Goal: Information Seeking & Learning: Check status

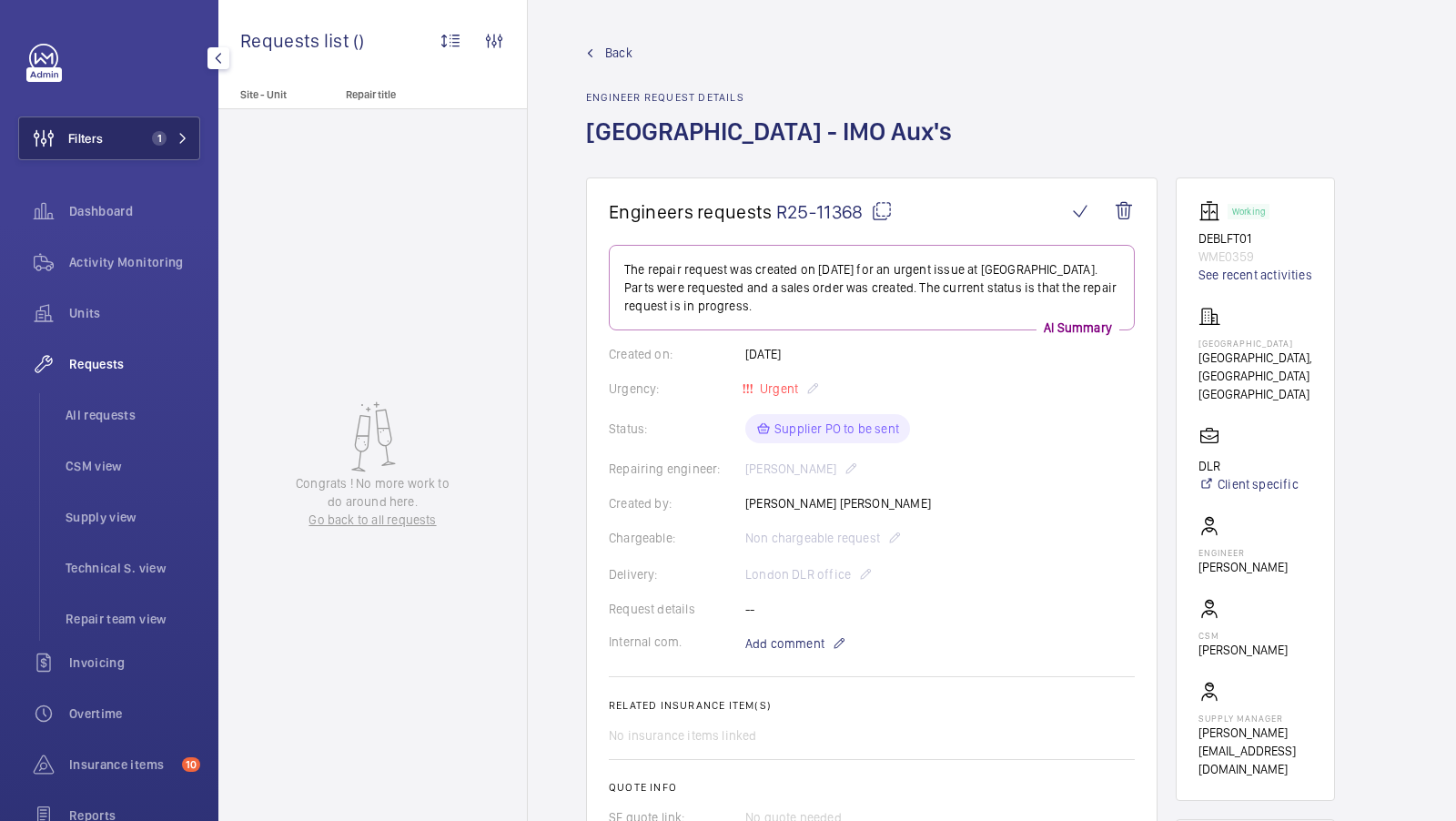
scroll to position [458, 0]
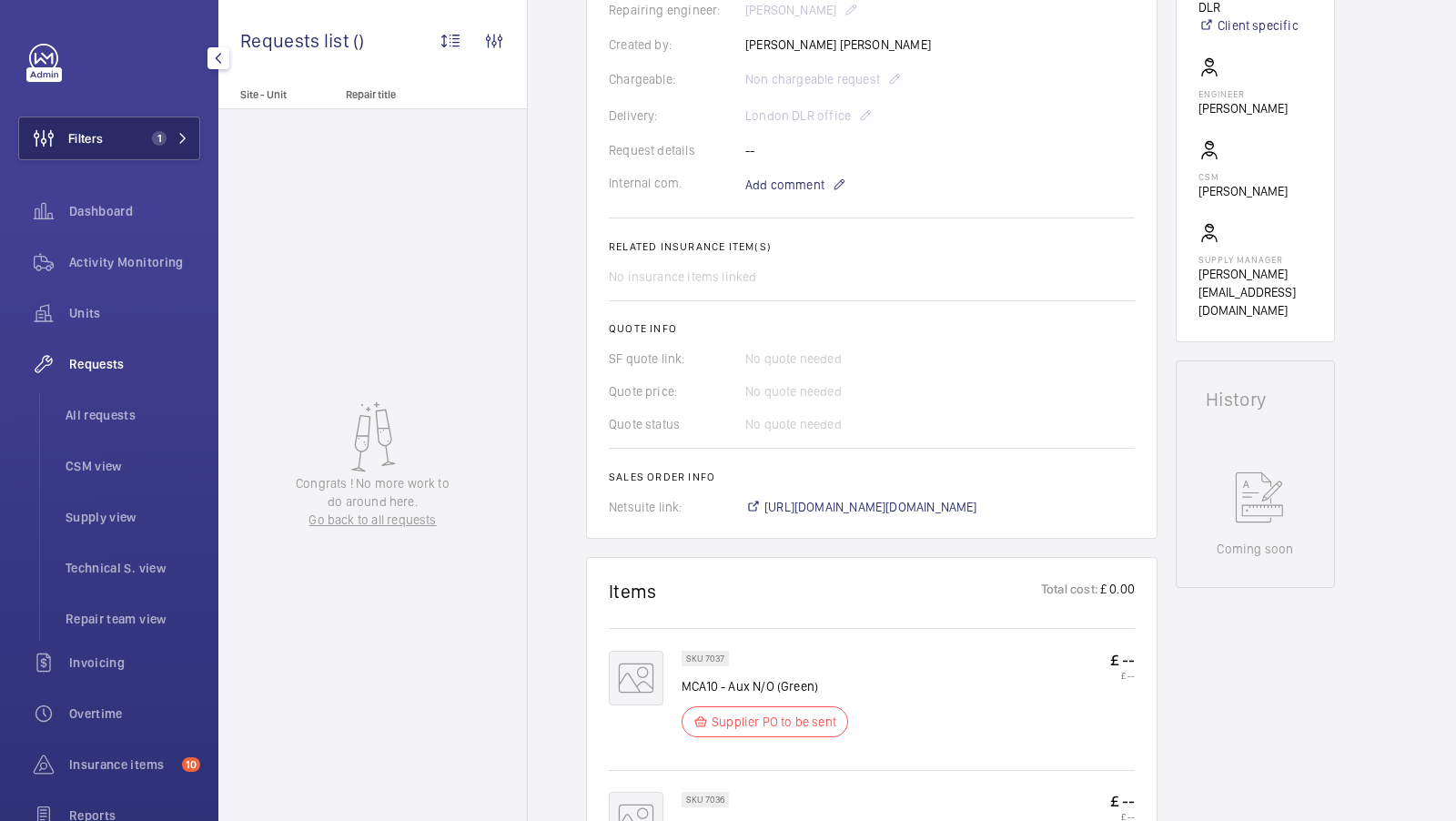
click at [163, 145] on button "Filters 1" at bounding box center [109, 138] width 182 height 44
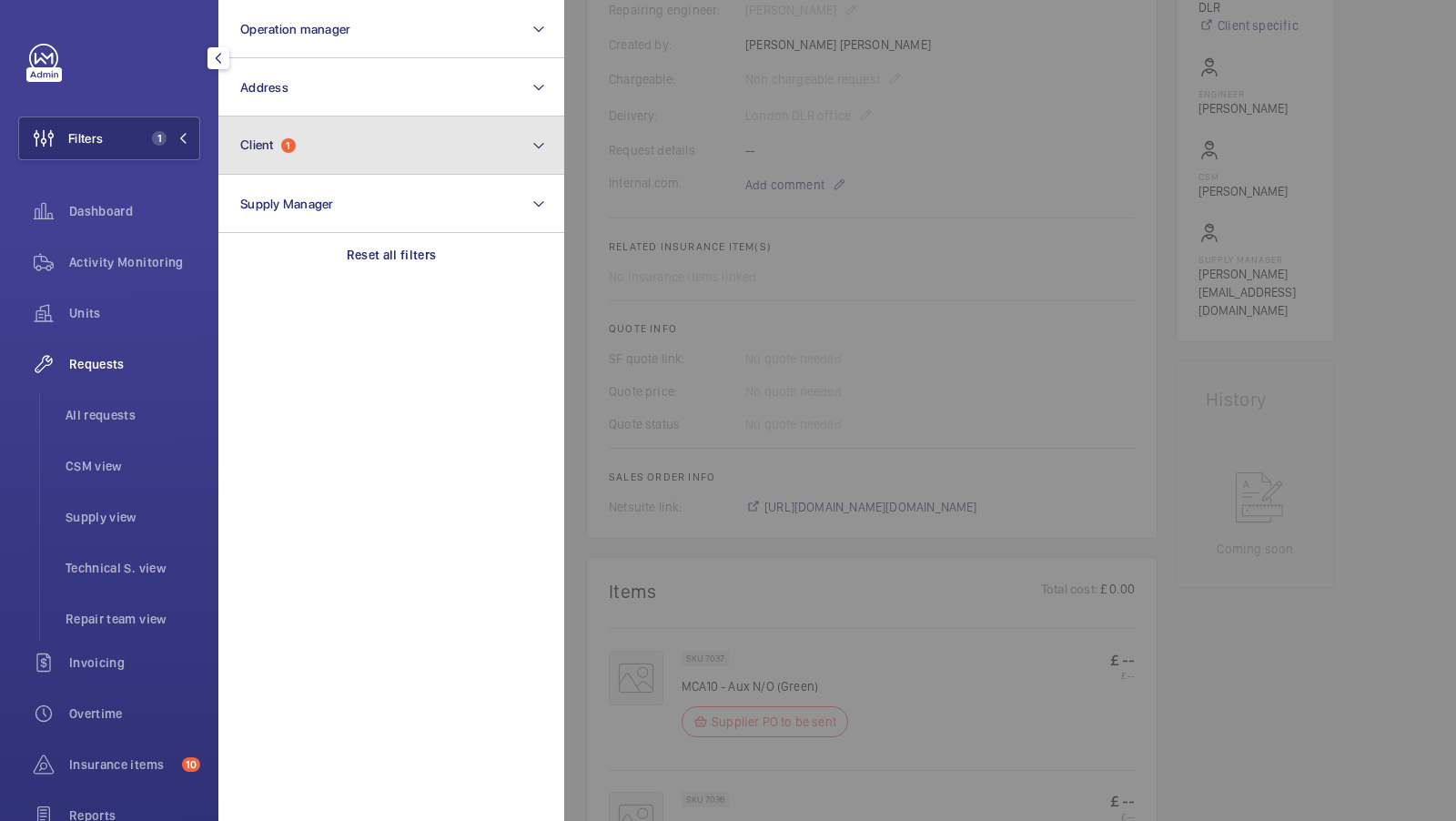
click at [379, 149] on button "Client 1" at bounding box center [390, 145] width 346 height 58
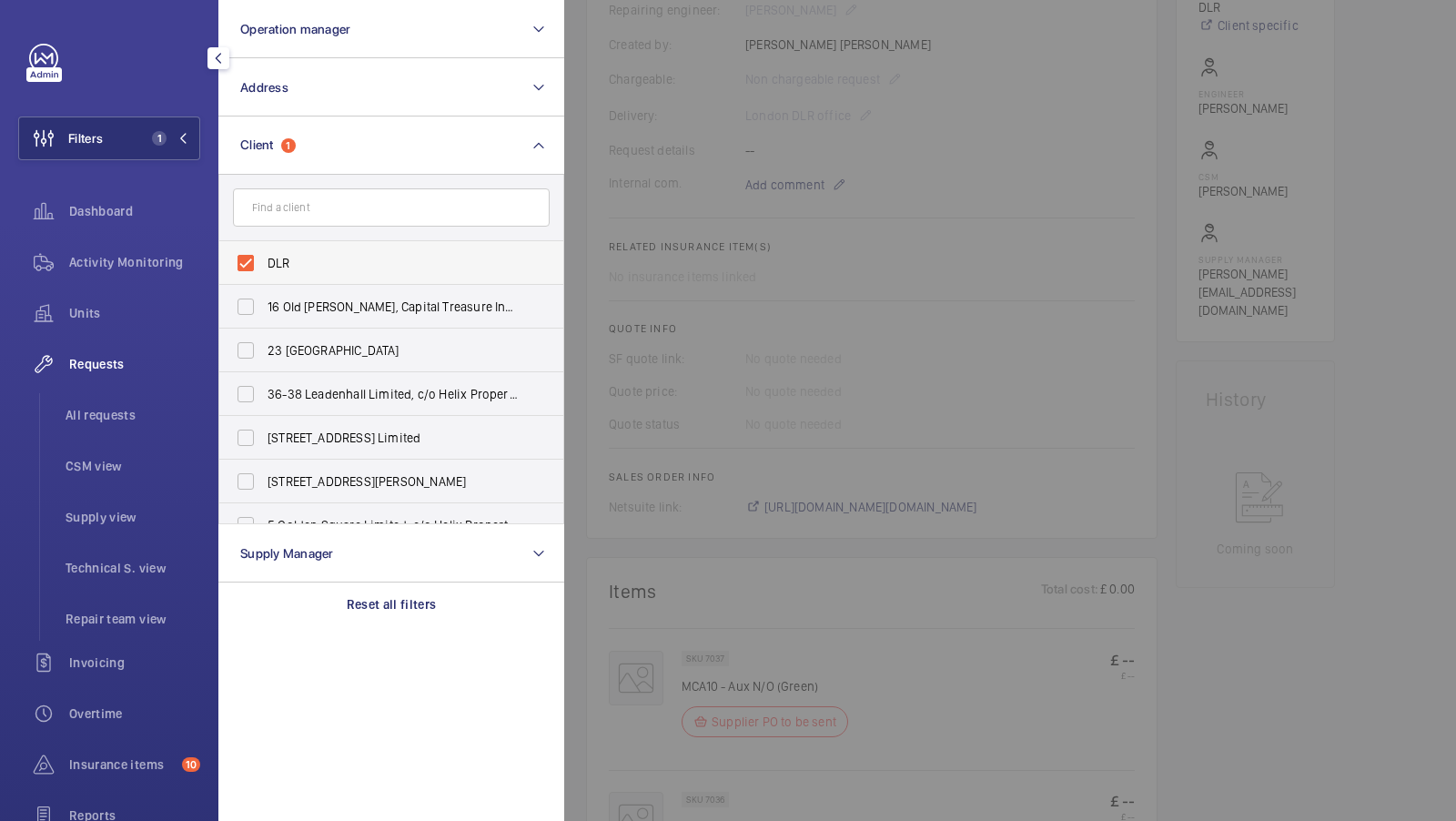
click at [344, 267] on span "DLR" at bounding box center [392, 263] width 250 height 18
click at [263, 267] on input "DLR" at bounding box center [246, 264] width 37 height 37
checkbox input "false"
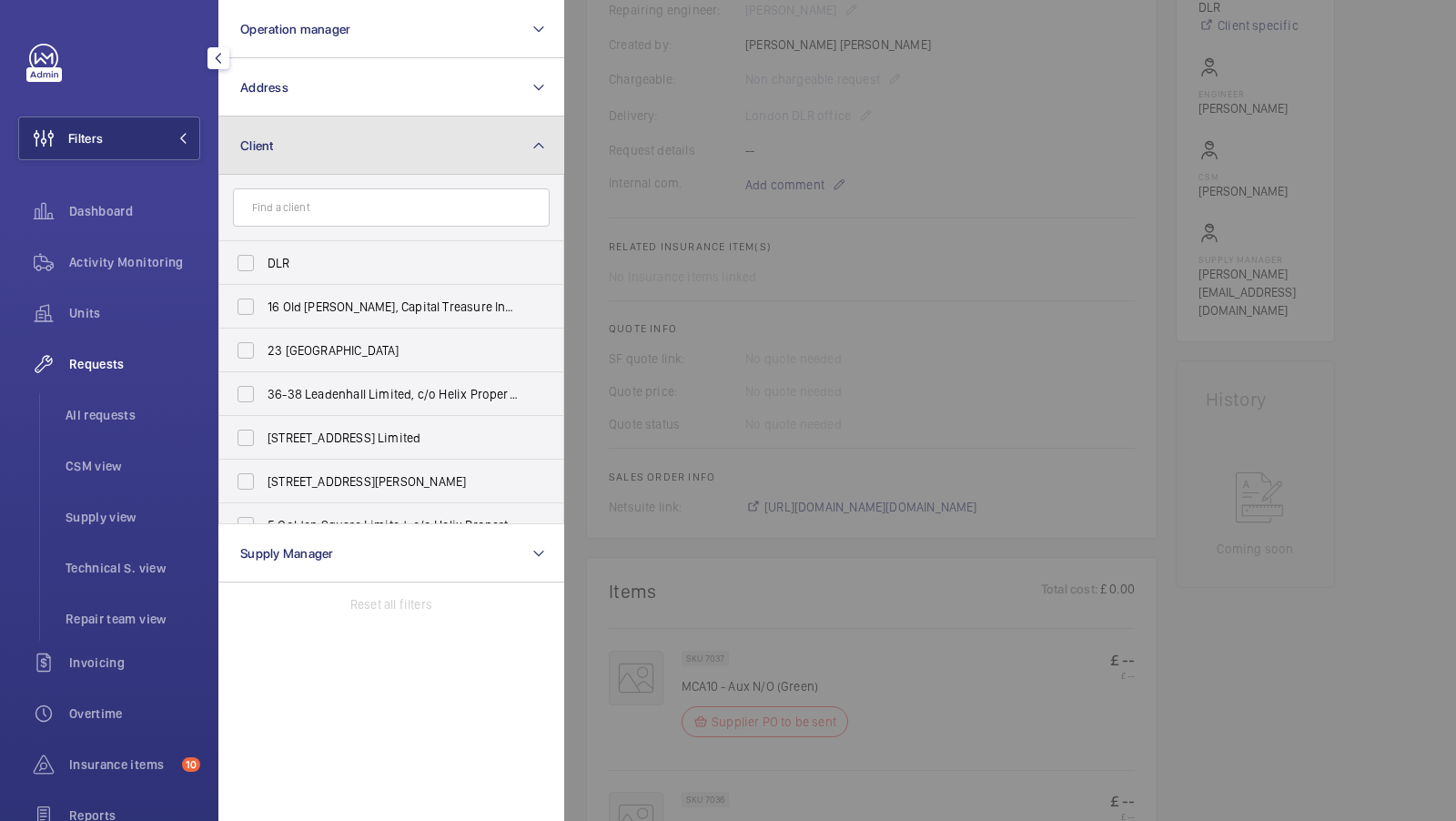
click at [431, 146] on button "Client" at bounding box center [390, 145] width 346 height 58
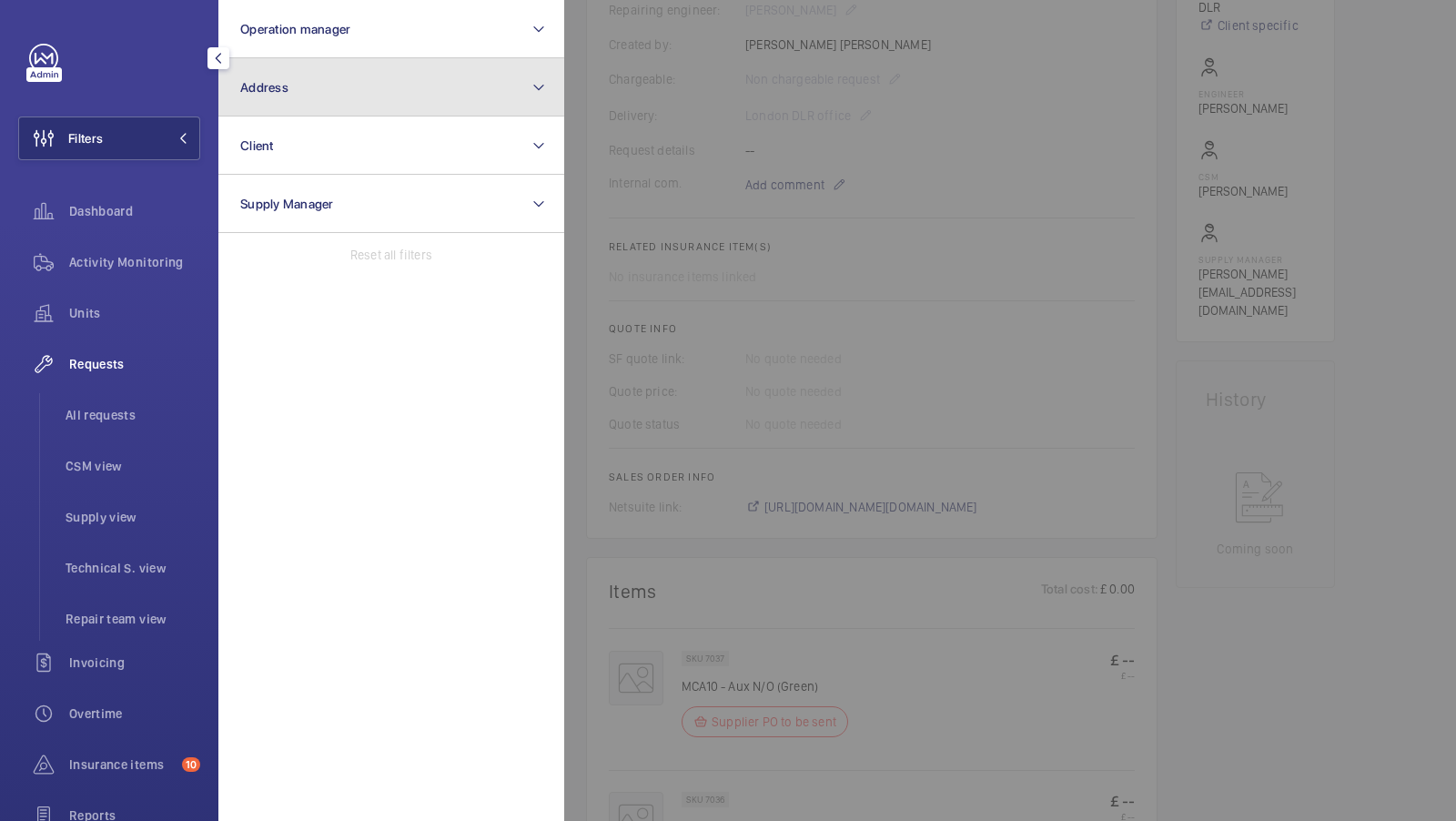
click at [432, 91] on button "Address" at bounding box center [390, 87] width 346 height 58
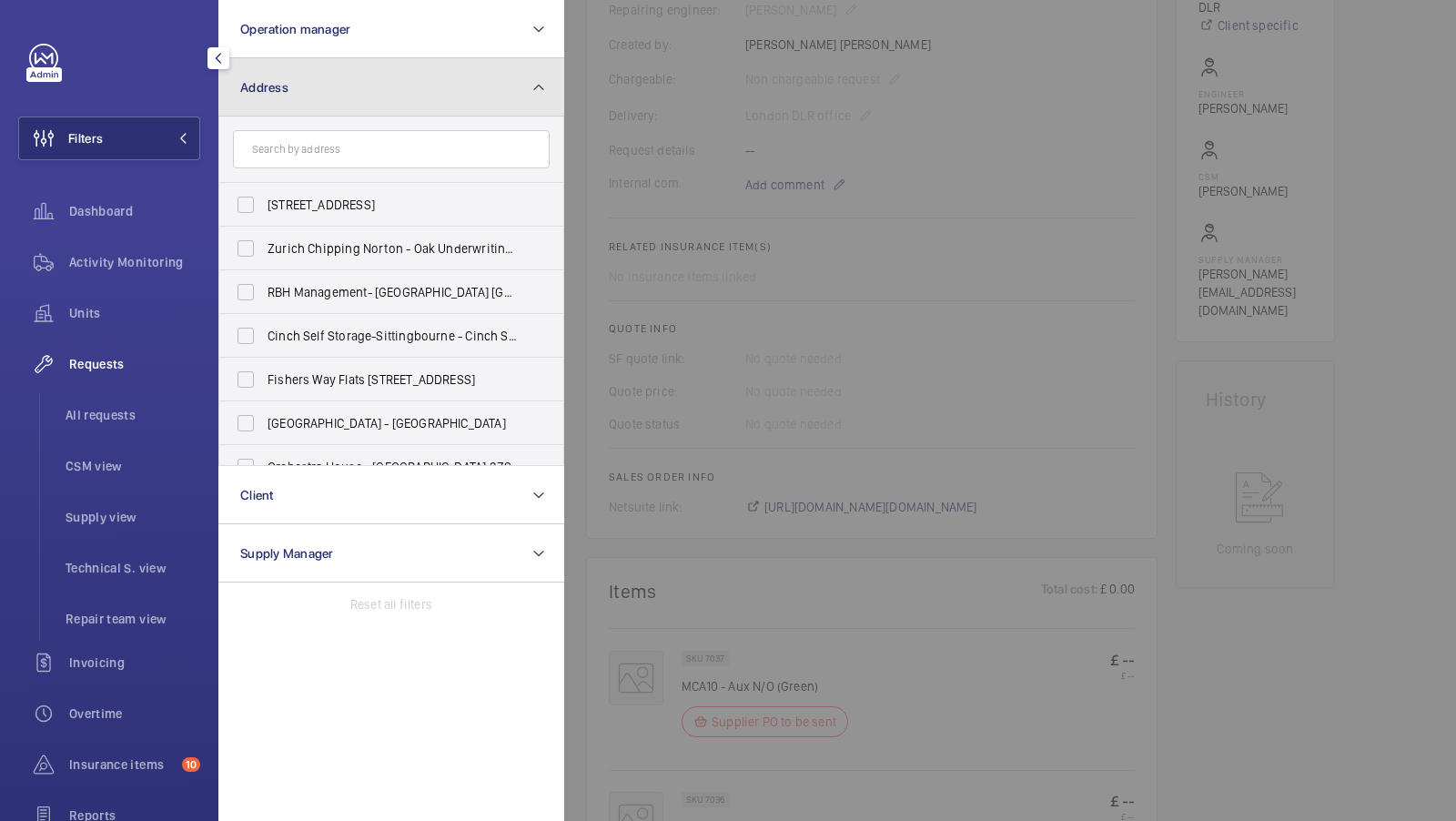
click at [352, 100] on button "Address" at bounding box center [390, 87] width 346 height 58
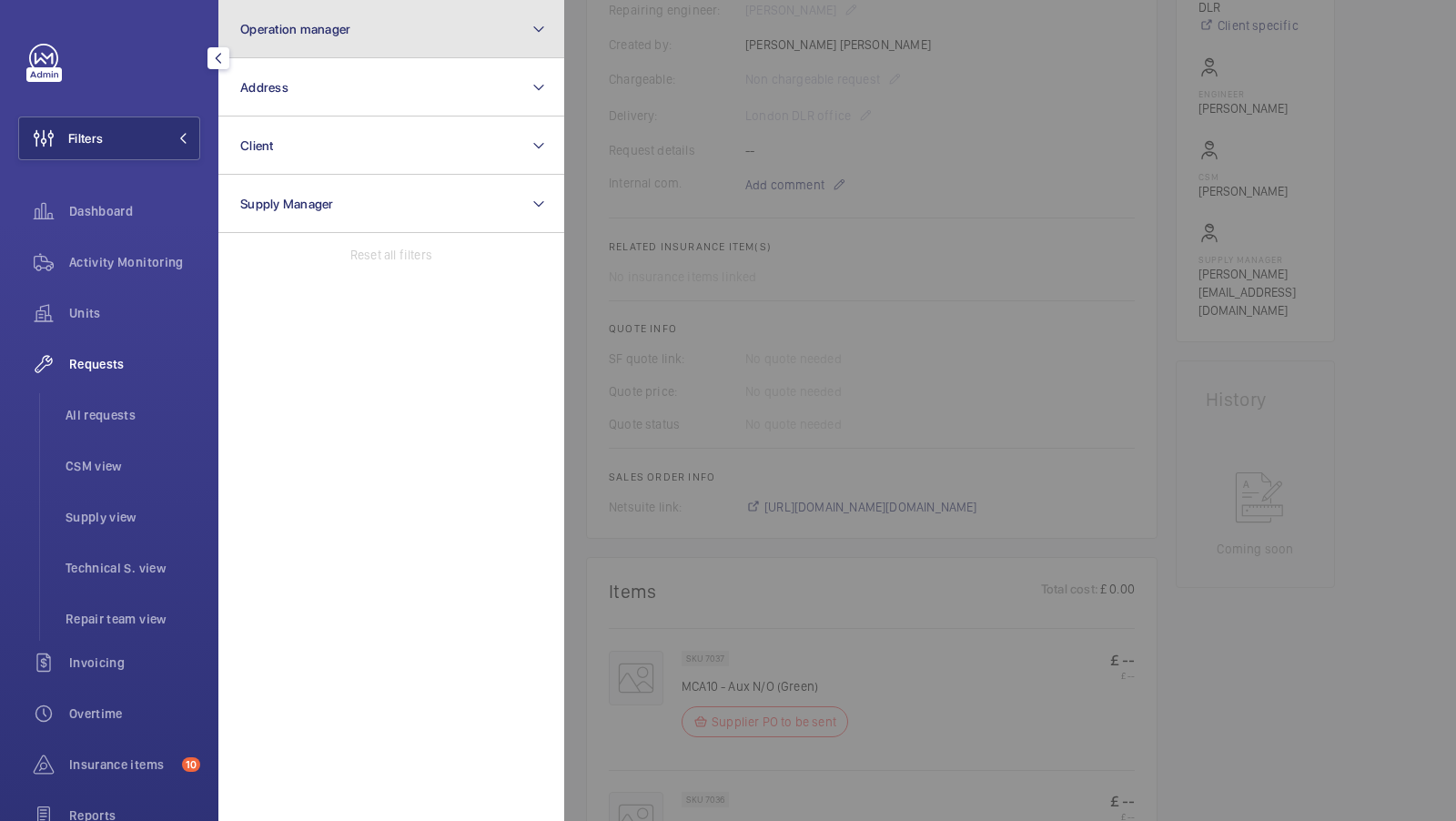
click at [340, 49] on button "Operation manager" at bounding box center [390, 29] width 346 height 58
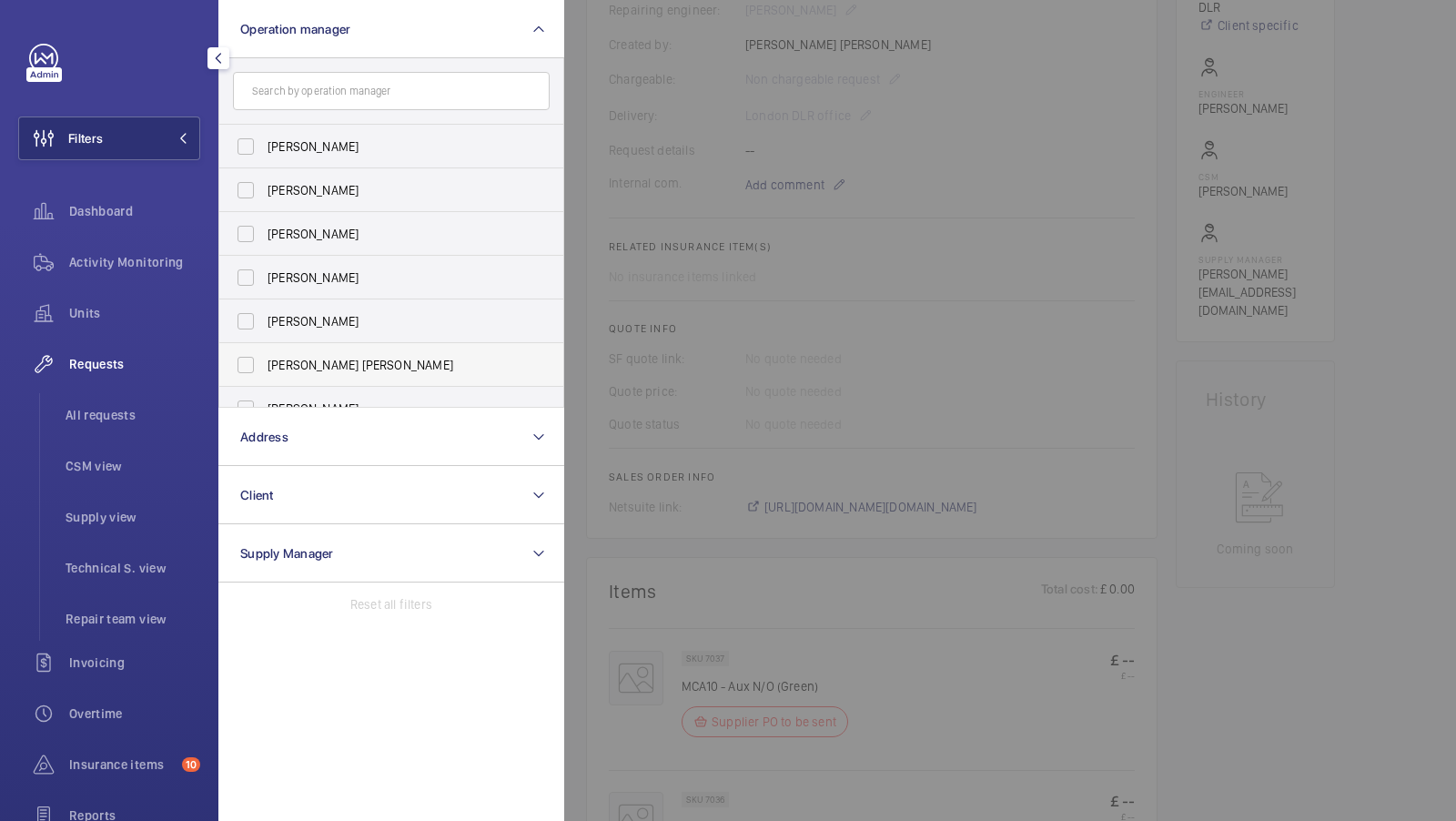
click at [317, 354] on label "[PERSON_NAME] [PERSON_NAME]" at bounding box center [377, 364] width 317 height 44
click at [263, 354] on input "[PERSON_NAME] [PERSON_NAME]" at bounding box center [246, 365] width 37 height 37
checkbox input "true"
click at [166, 131] on span "1" at bounding box center [155, 138] width 22 height 15
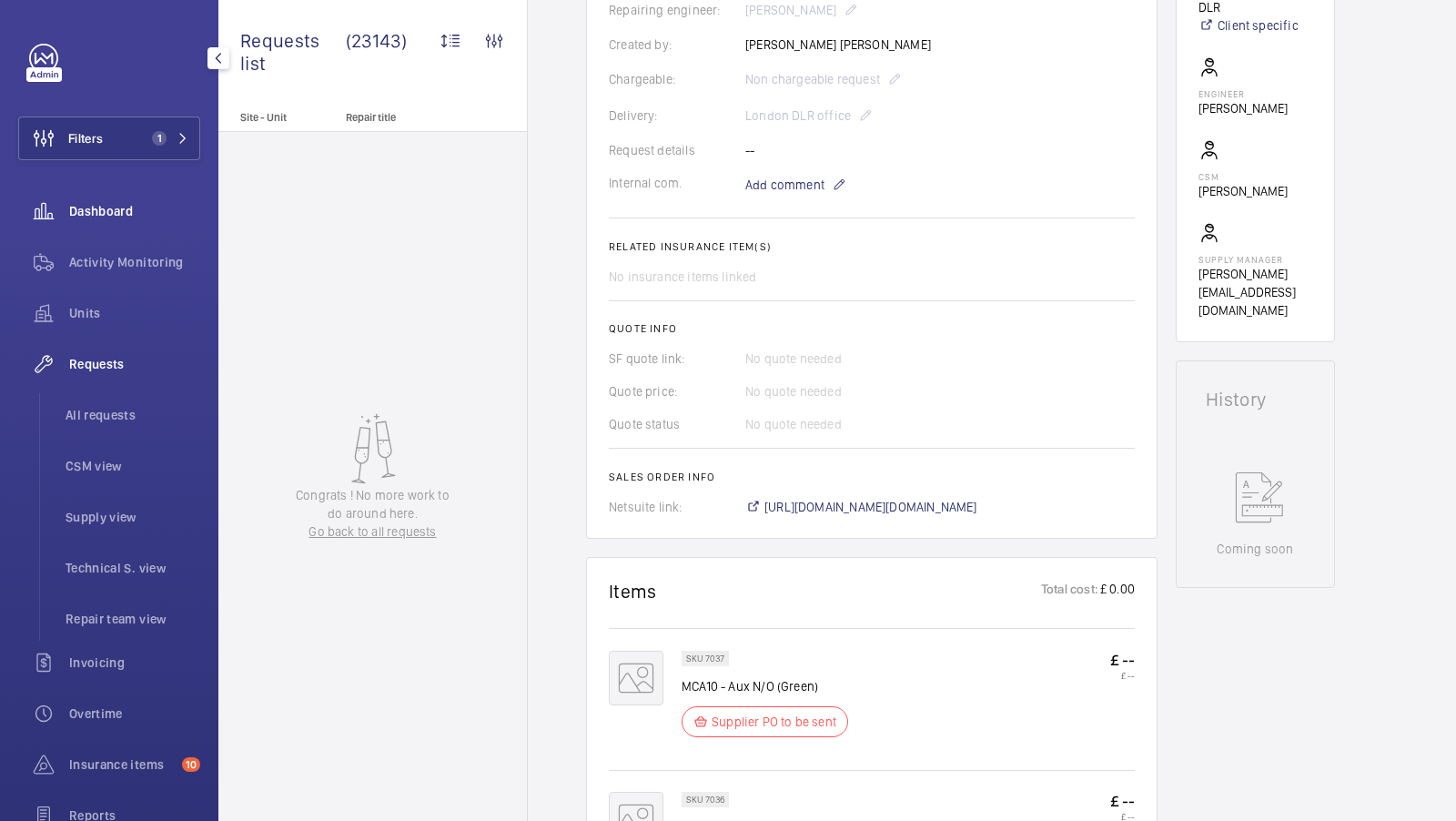
click at [97, 209] on span "Dashboard" at bounding box center [134, 210] width 131 height 18
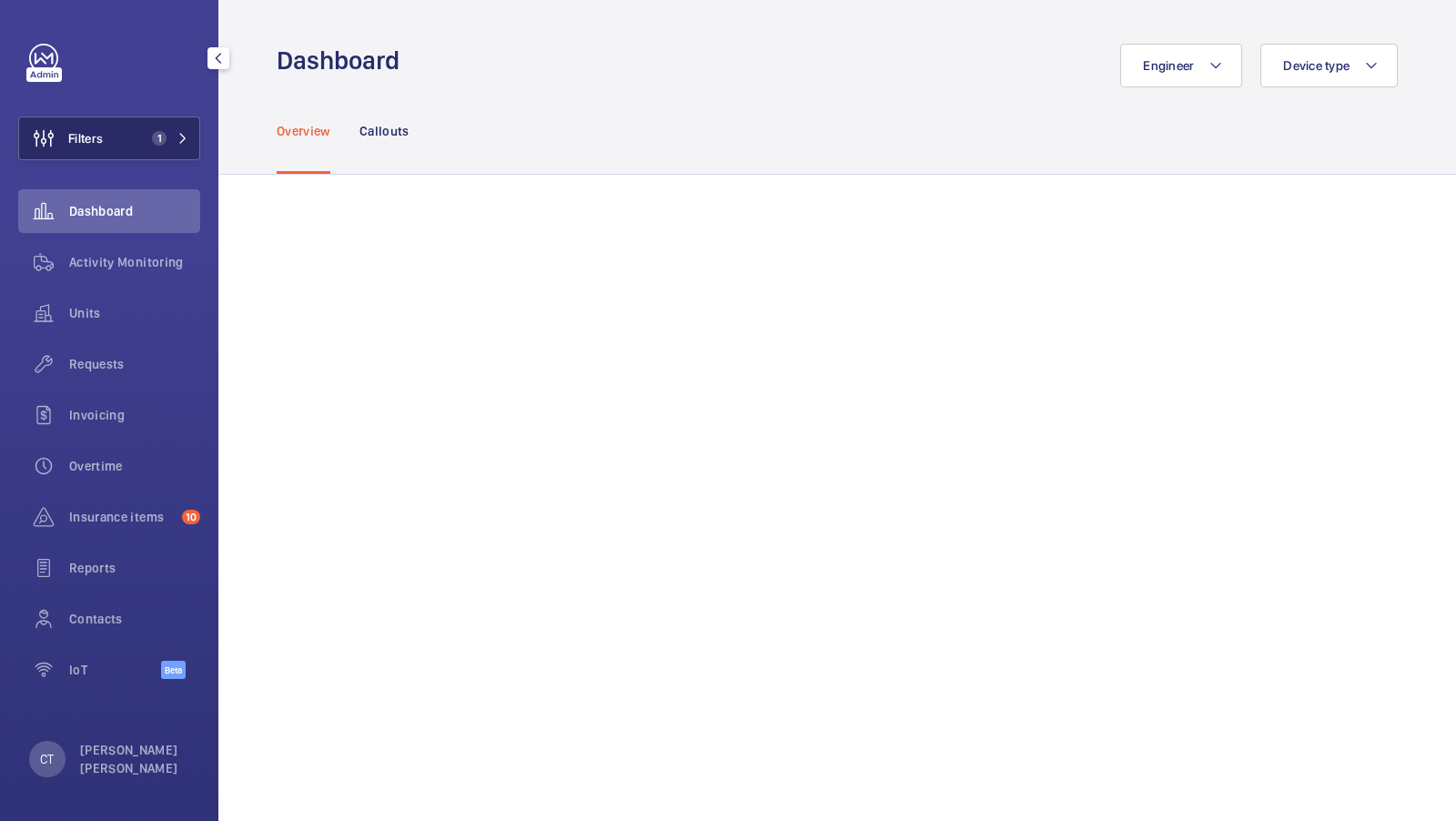
click at [142, 142] on button "Filters 1" at bounding box center [109, 138] width 182 height 44
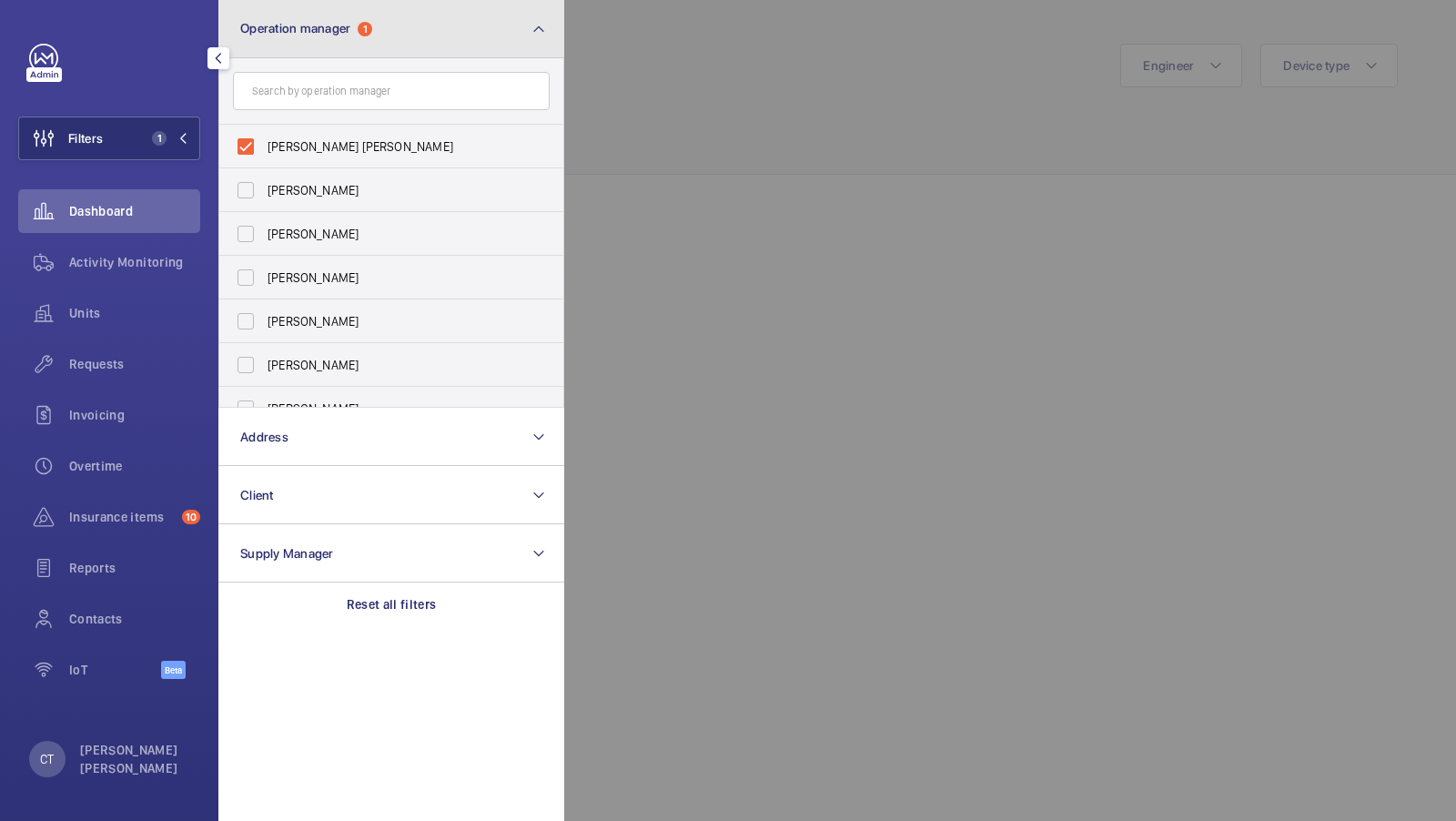
click at [395, 53] on button "Operation manager 1" at bounding box center [390, 29] width 346 height 58
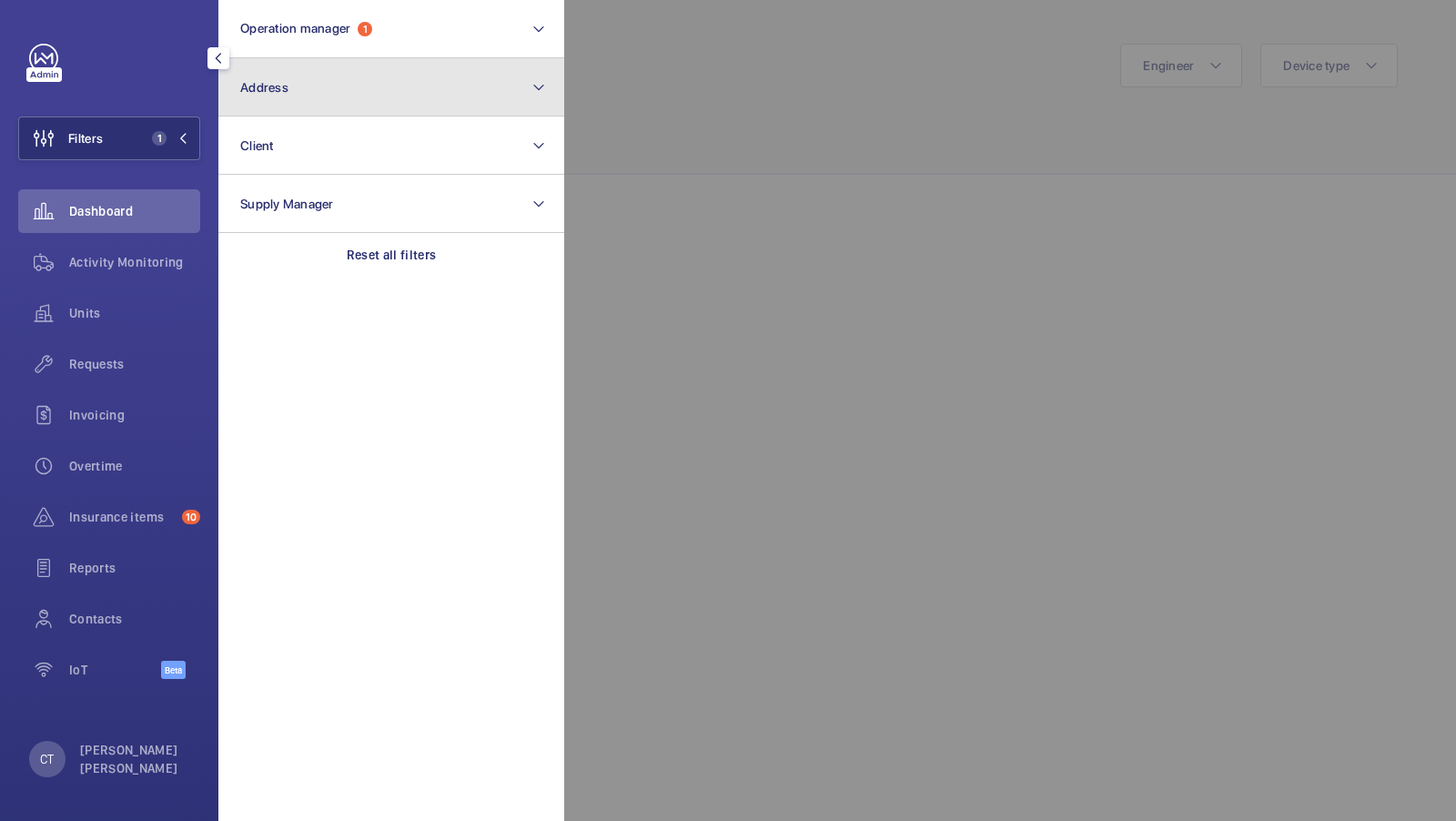
click at [356, 94] on button "Address" at bounding box center [390, 87] width 346 height 58
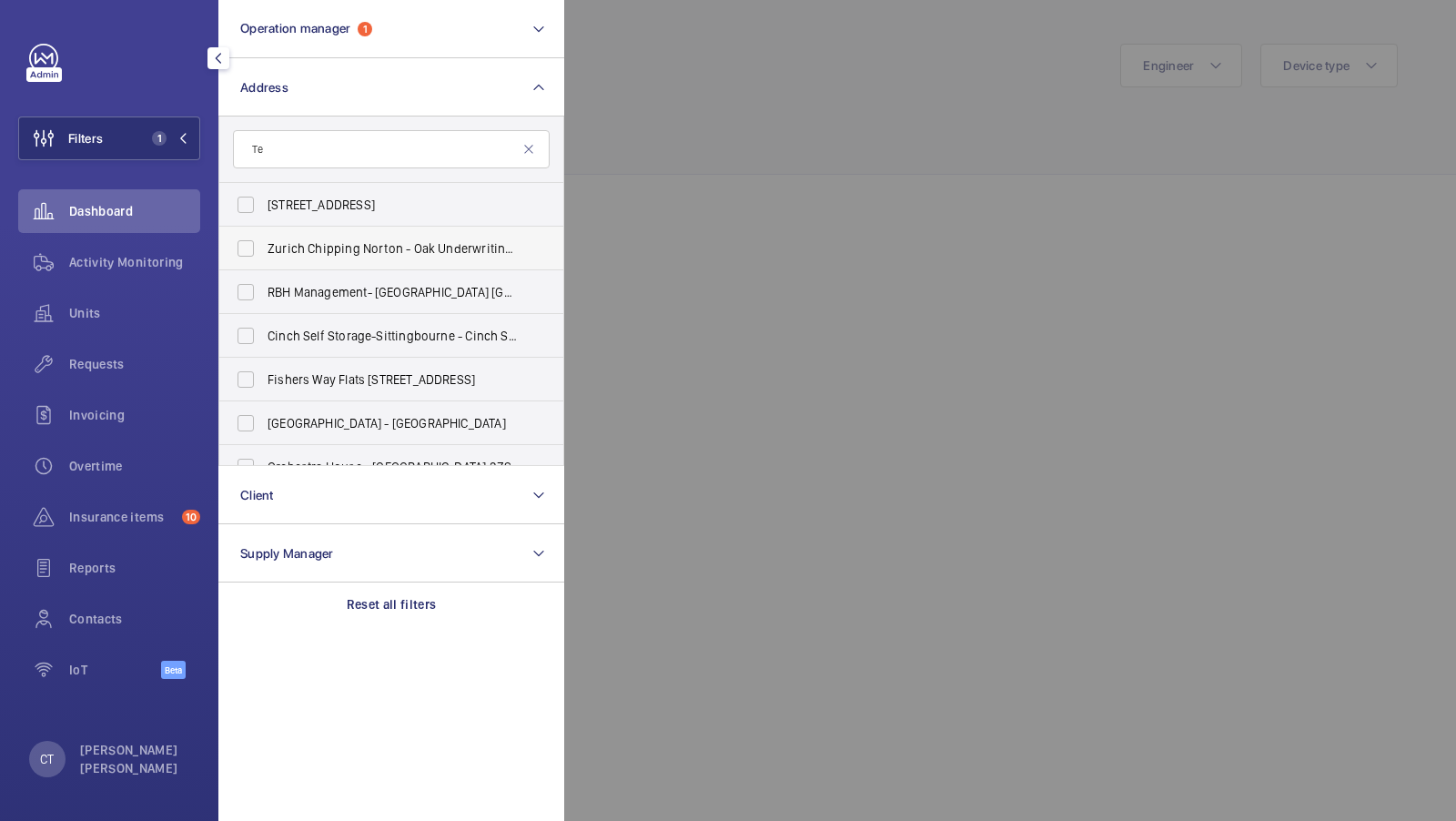
type input "T"
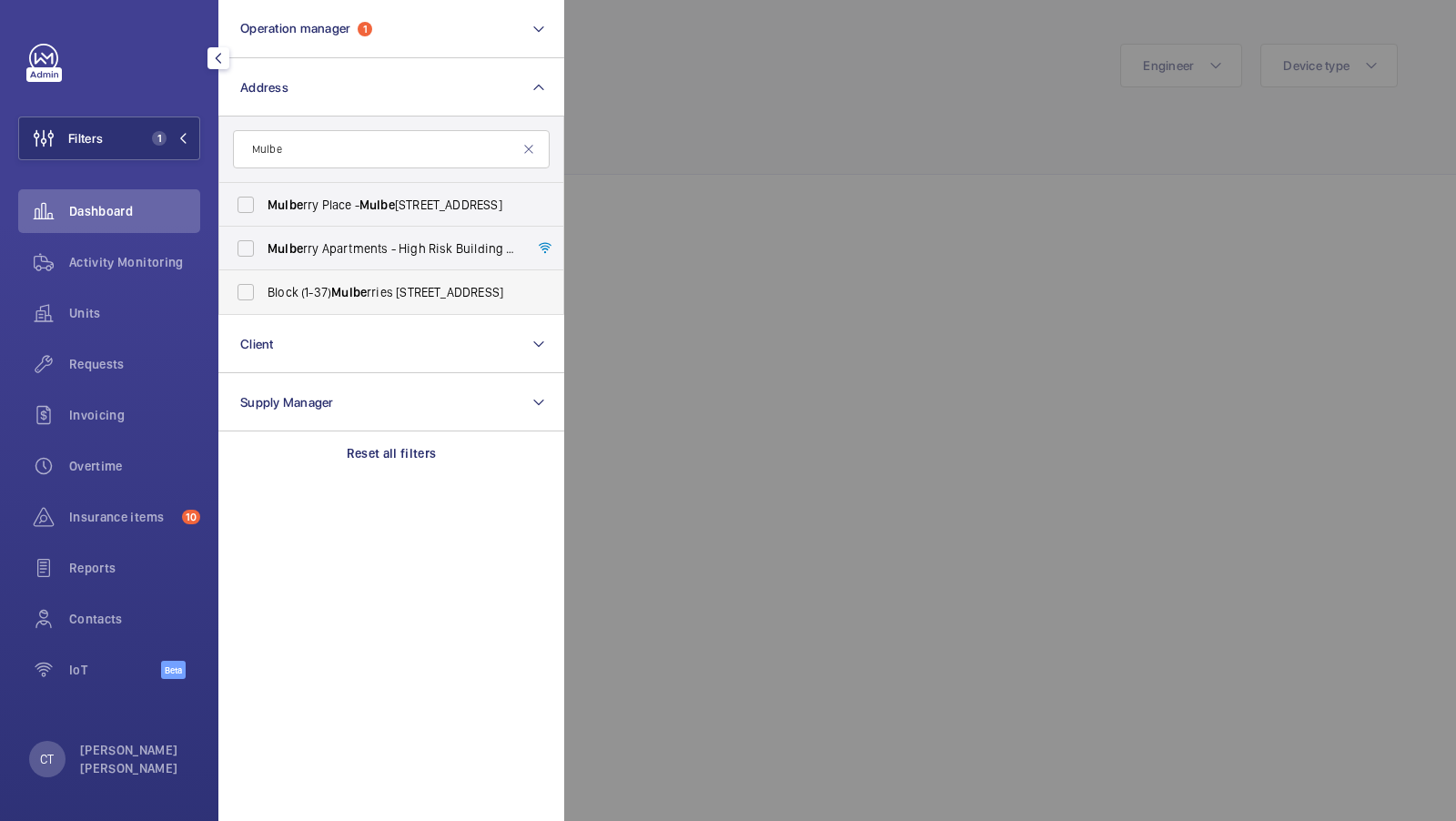
type input "Mulbe"
click at [323, 294] on span "Block ([STREET_ADDRESS]" at bounding box center [392, 292] width 250 height 18
click at [263, 294] on input "Block ([STREET_ADDRESS]" at bounding box center [246, 293] width 37 height 37
checkbox input "true"
click at [151, 129] on button "Filters 2" at bounding box center [109, 138] width 182 height 44
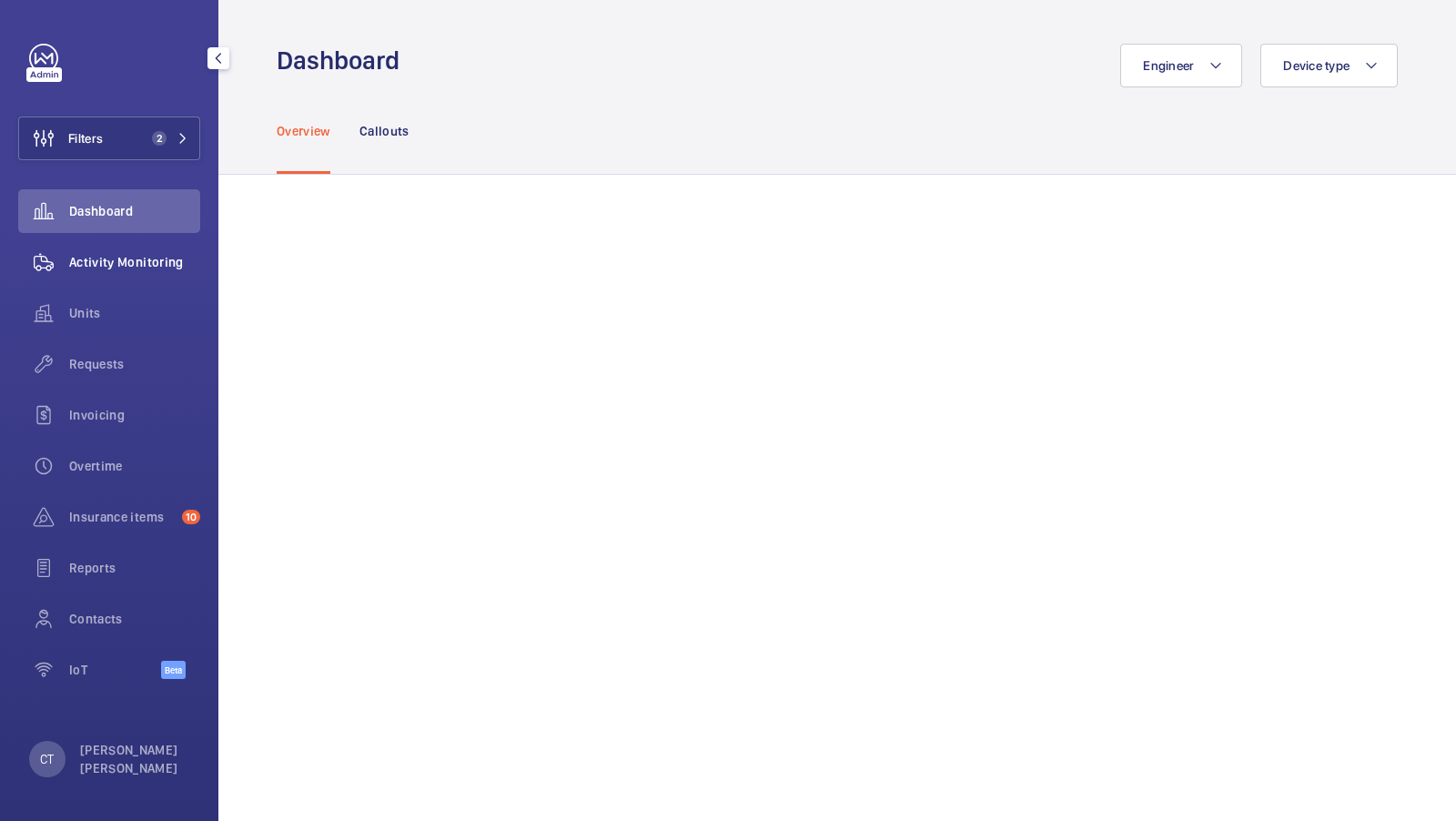
click at [117, 268] on span "Activity Monitoring" at bounding box center [134, 262] width 131 height 18
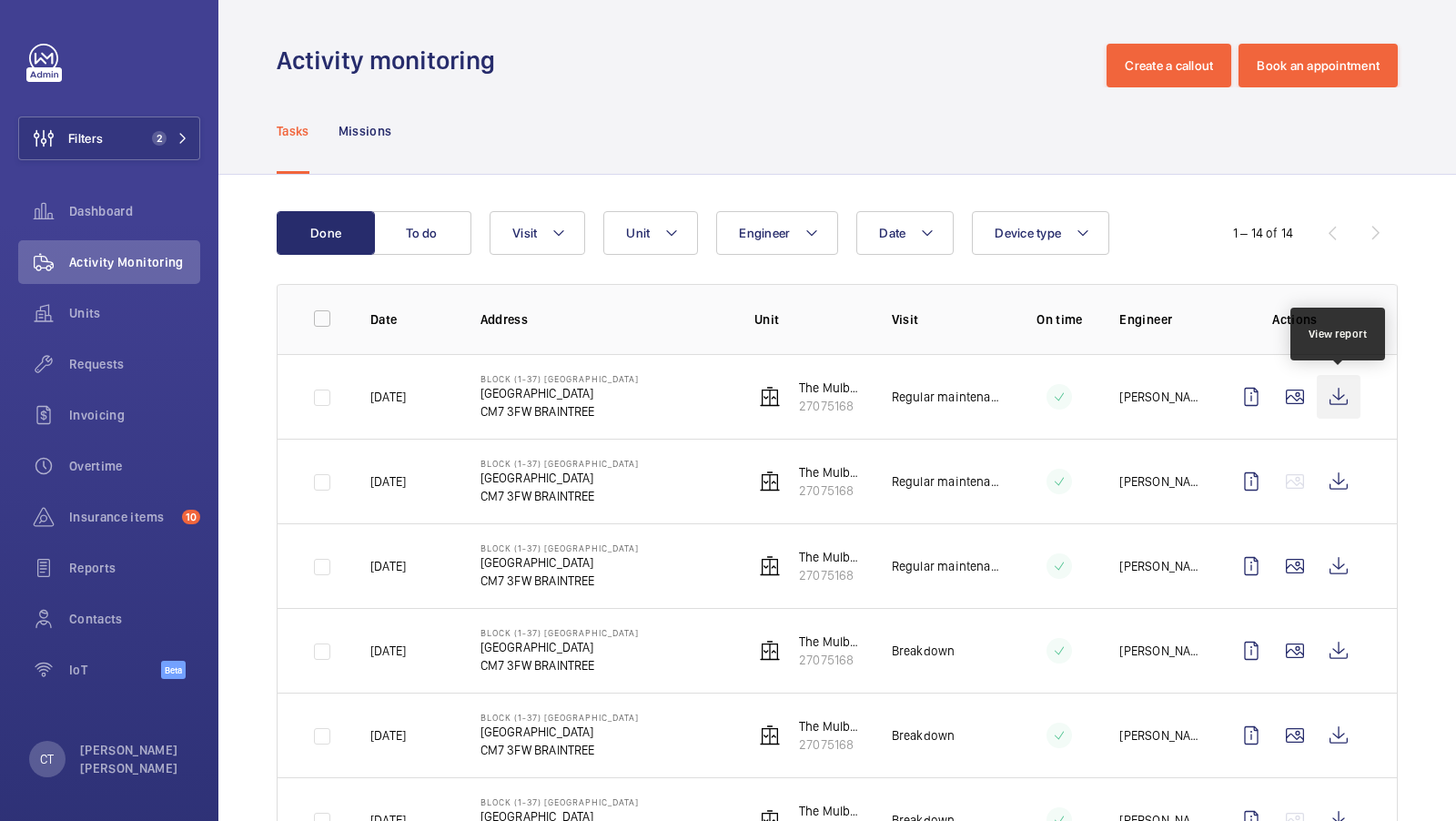
click at [1339, 403] on wm-front-icon-button at bounding box center [1338, 396] width 44 height 44
click at [1283, 398] on wm-front-icon-button at bounding box center [1294, 396] width 44 height 44
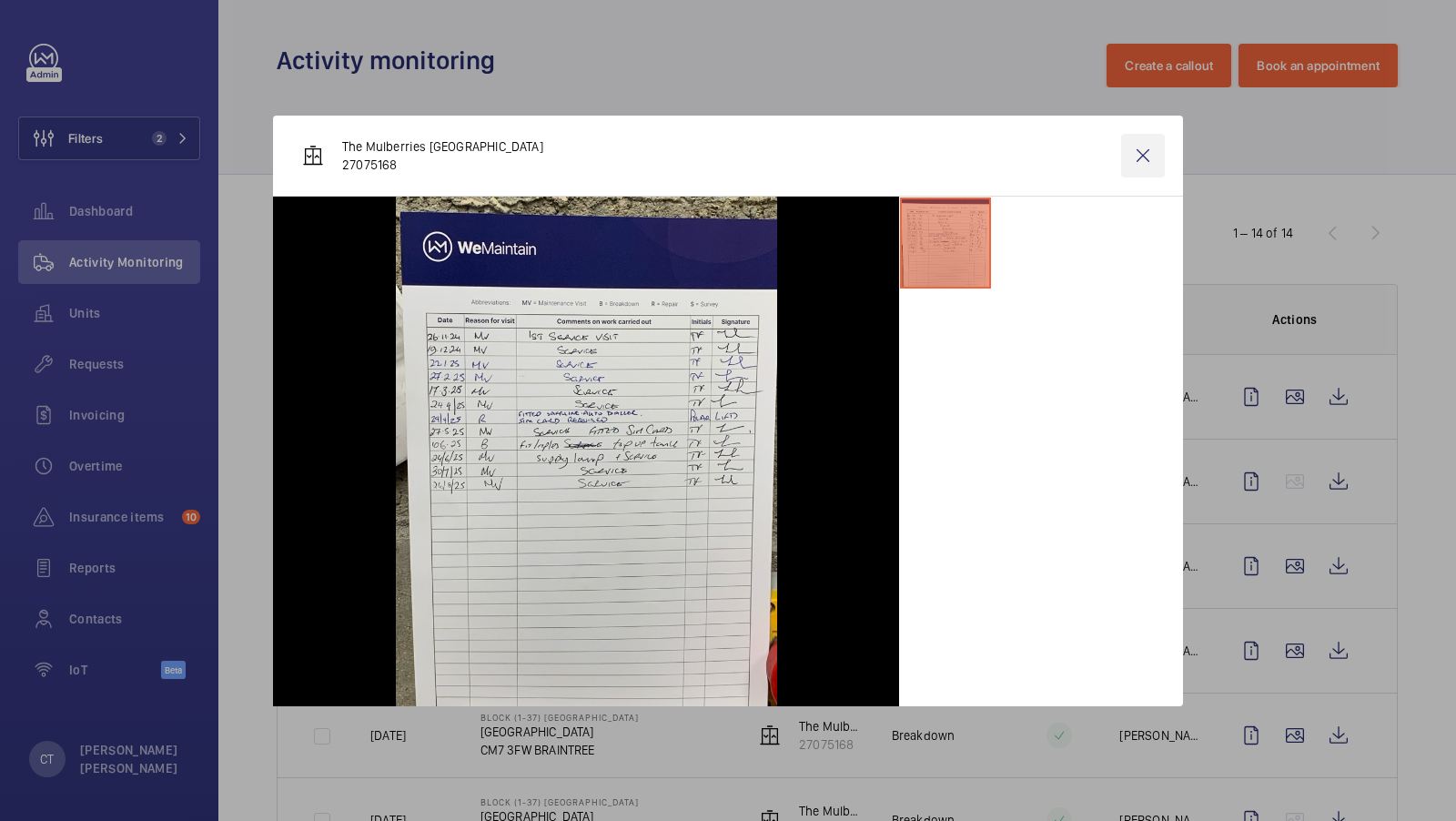
click at [1136, 151] on wm-front-icon-button at bounding box center [1142, 155] width 44 height 44
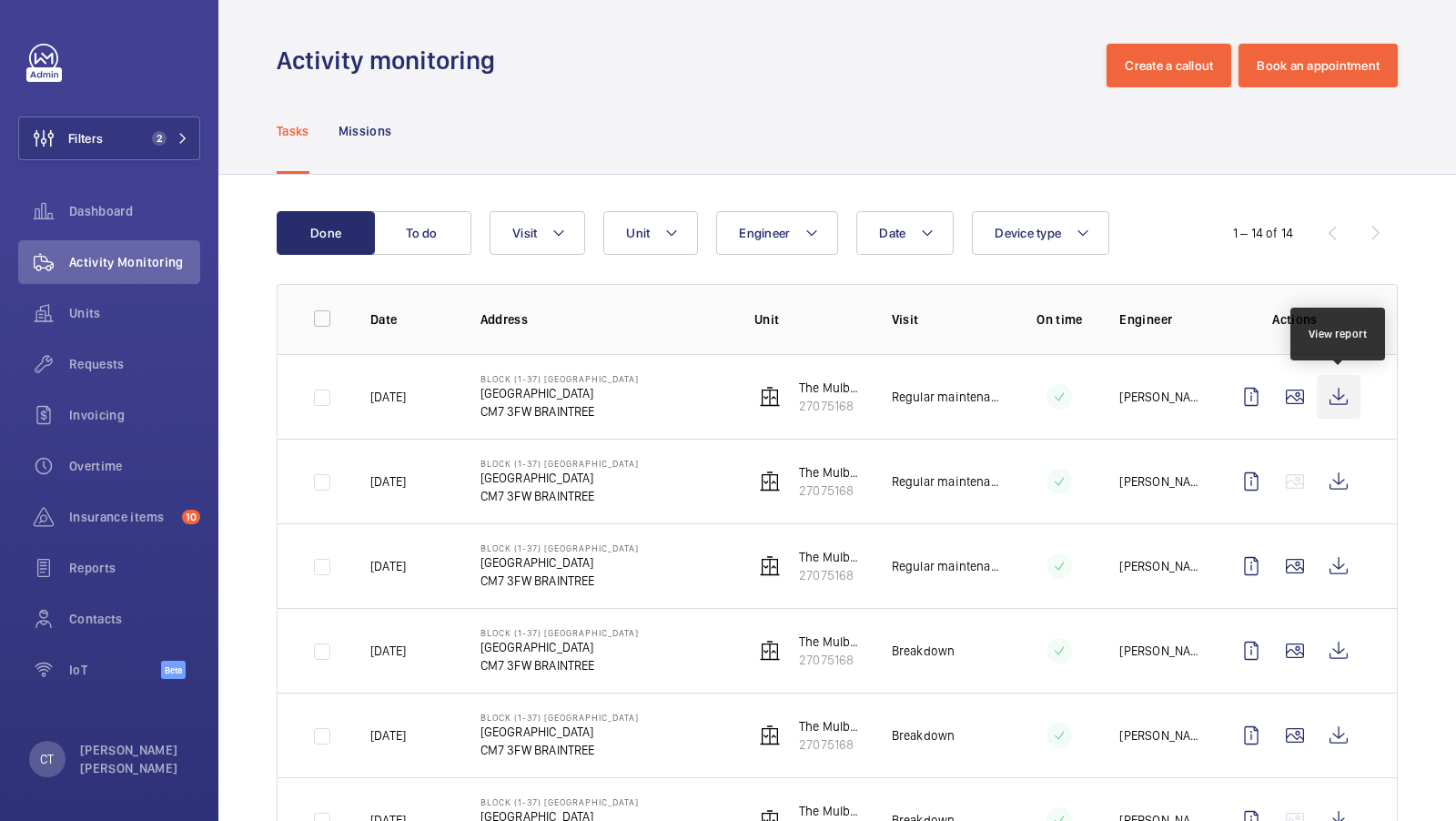
click at [1346, 390] on wm-front-icon-button at bounding box center [1338, 396] width 44 height 44
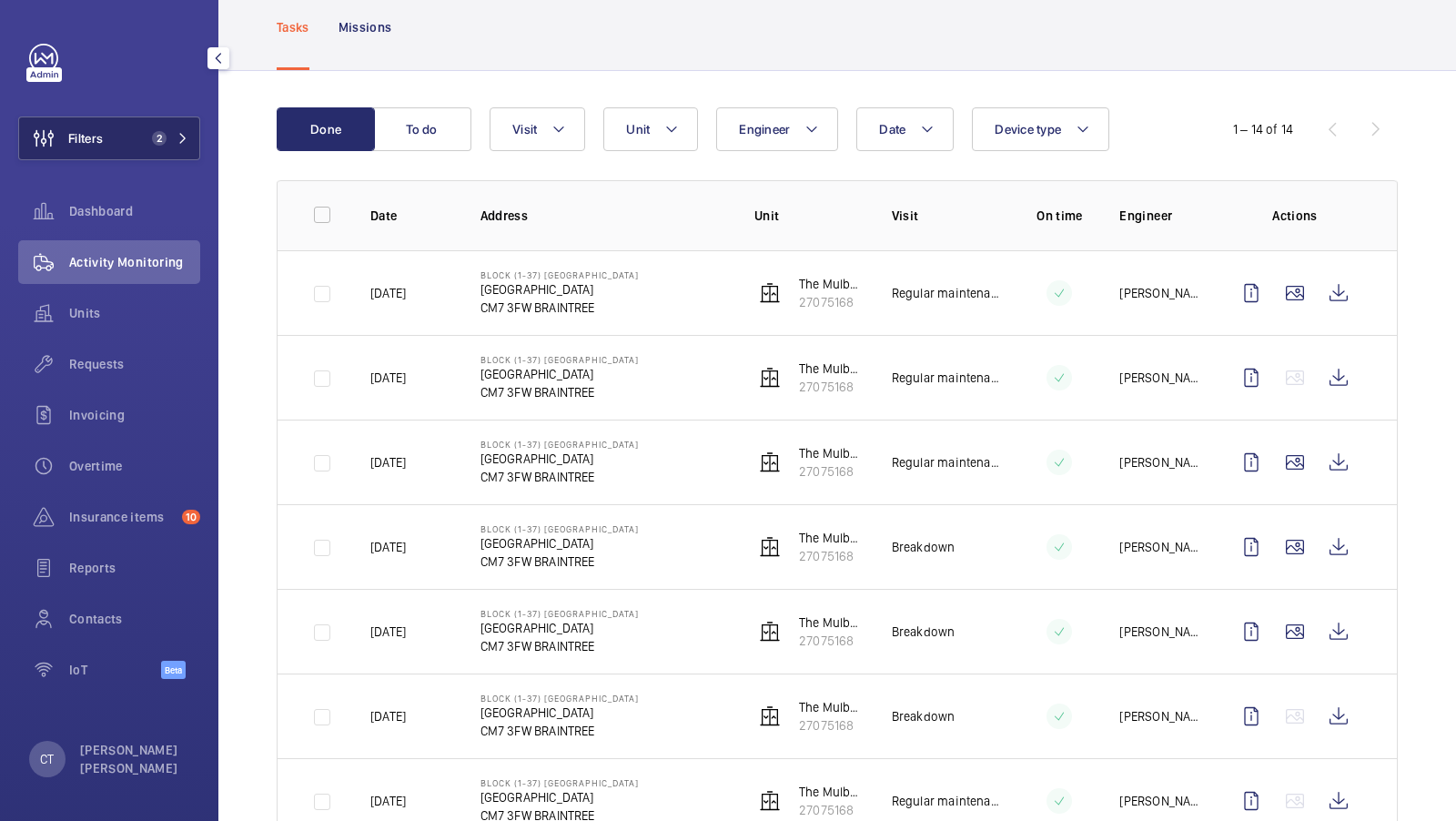
click at [133, 133] on button "Filters 2" at bounding box center [109, 138] width 182 height 44
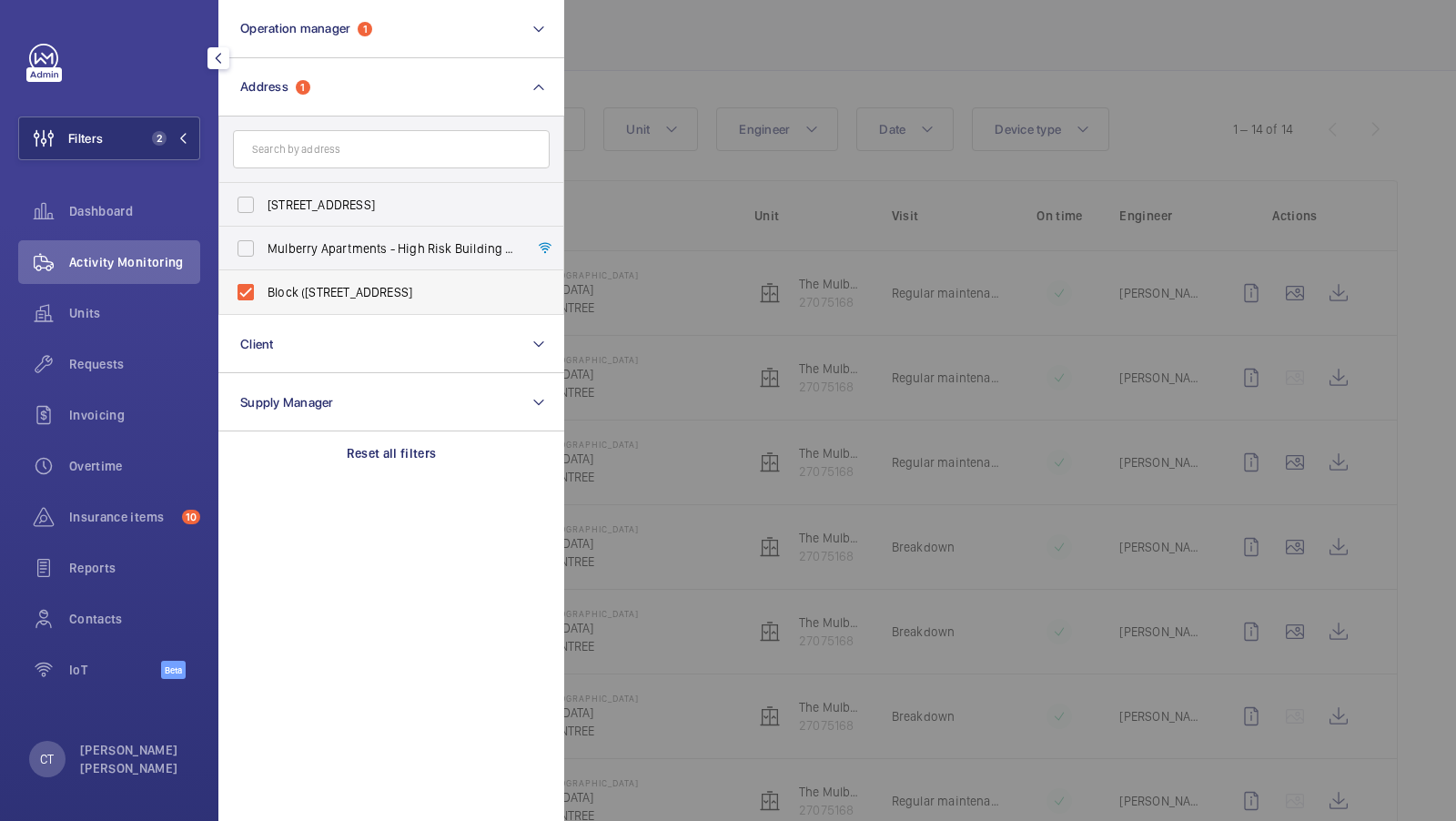
click at [290, 299] on span "Block ([STREET_ADDRESS]" at bounding box center [392, 292] width 250 height 18
click at [263, 299] on input "Block ([STREET_ADDRESS]" at bounding box center [246, 293] width 37 height 37
checkbox input "false"
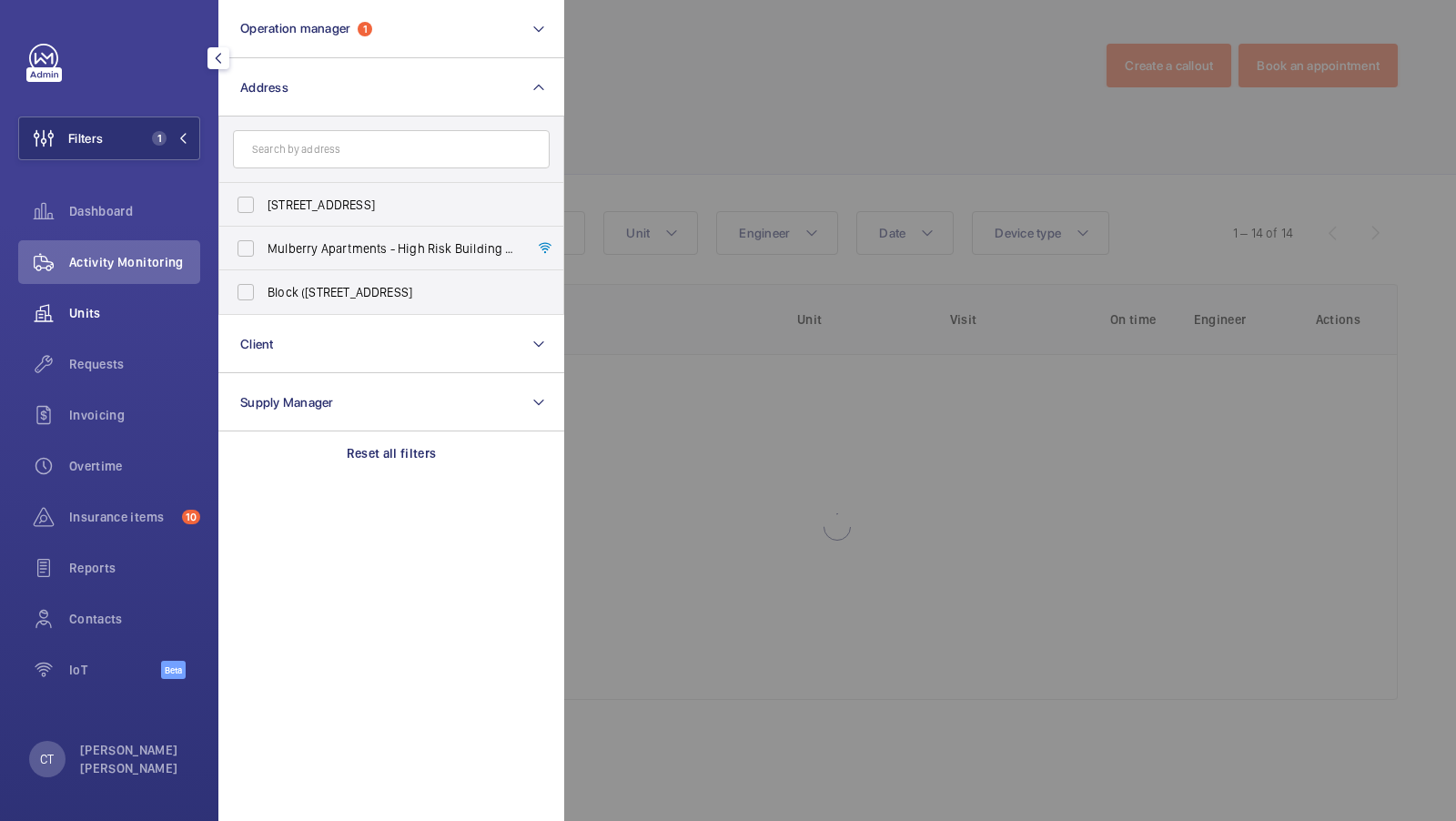
click at [130, 299] on div "Units" at bounding box center [109, 313] width 182 height 44
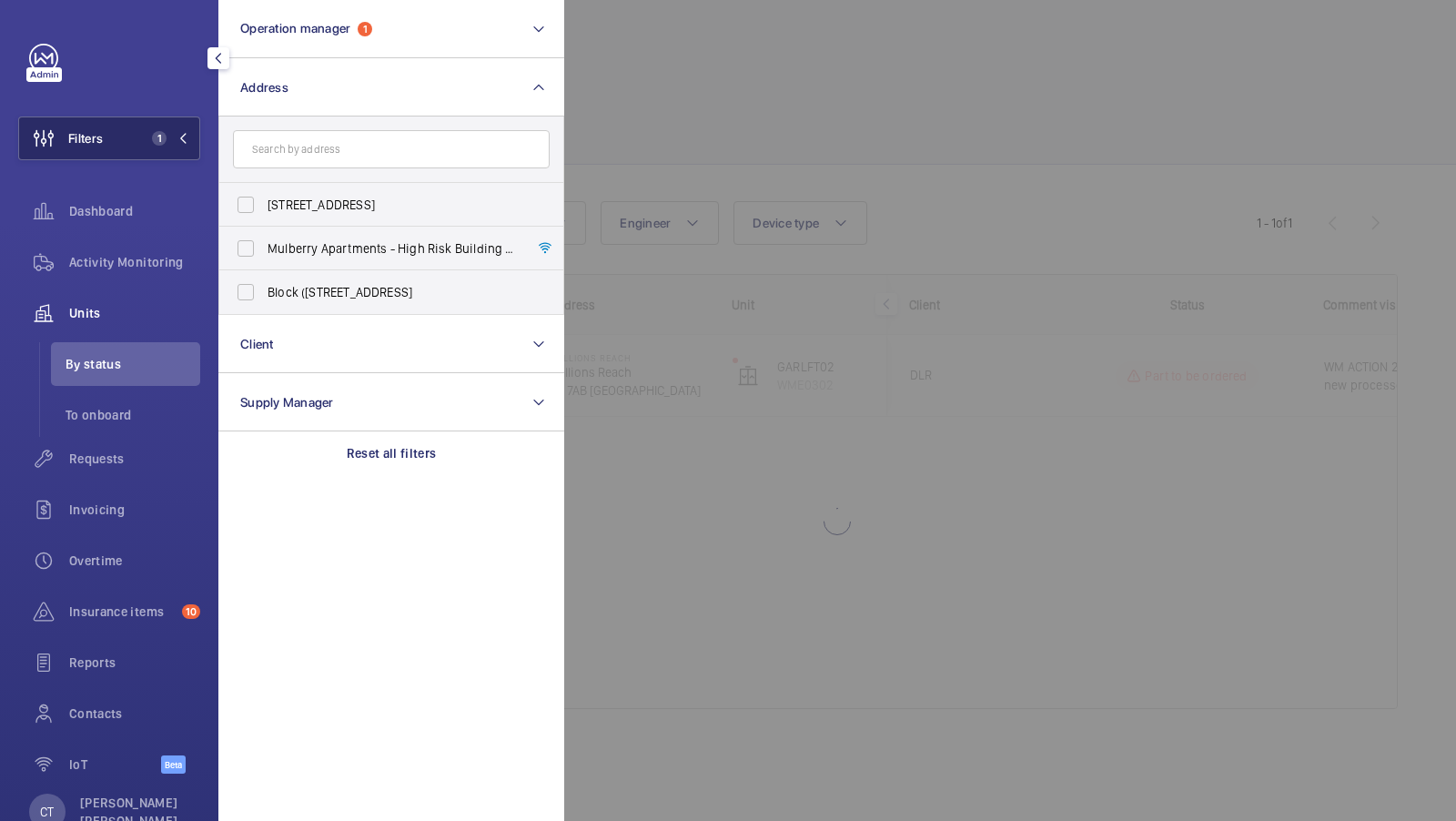
click at [175, 138] on span "1" at bounding box center [166, 138] width 44 height 15
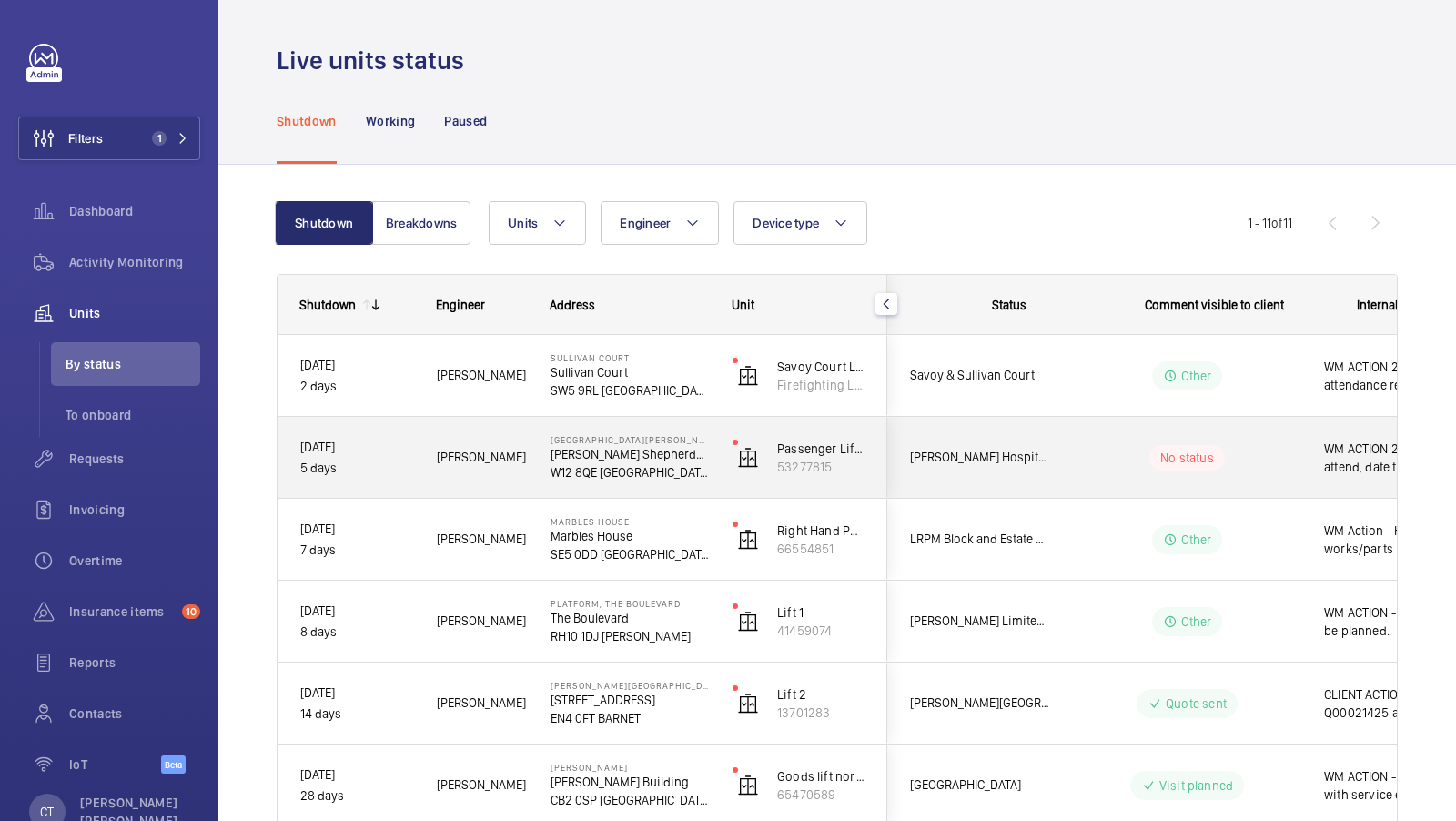
scroll to position [0, 327]
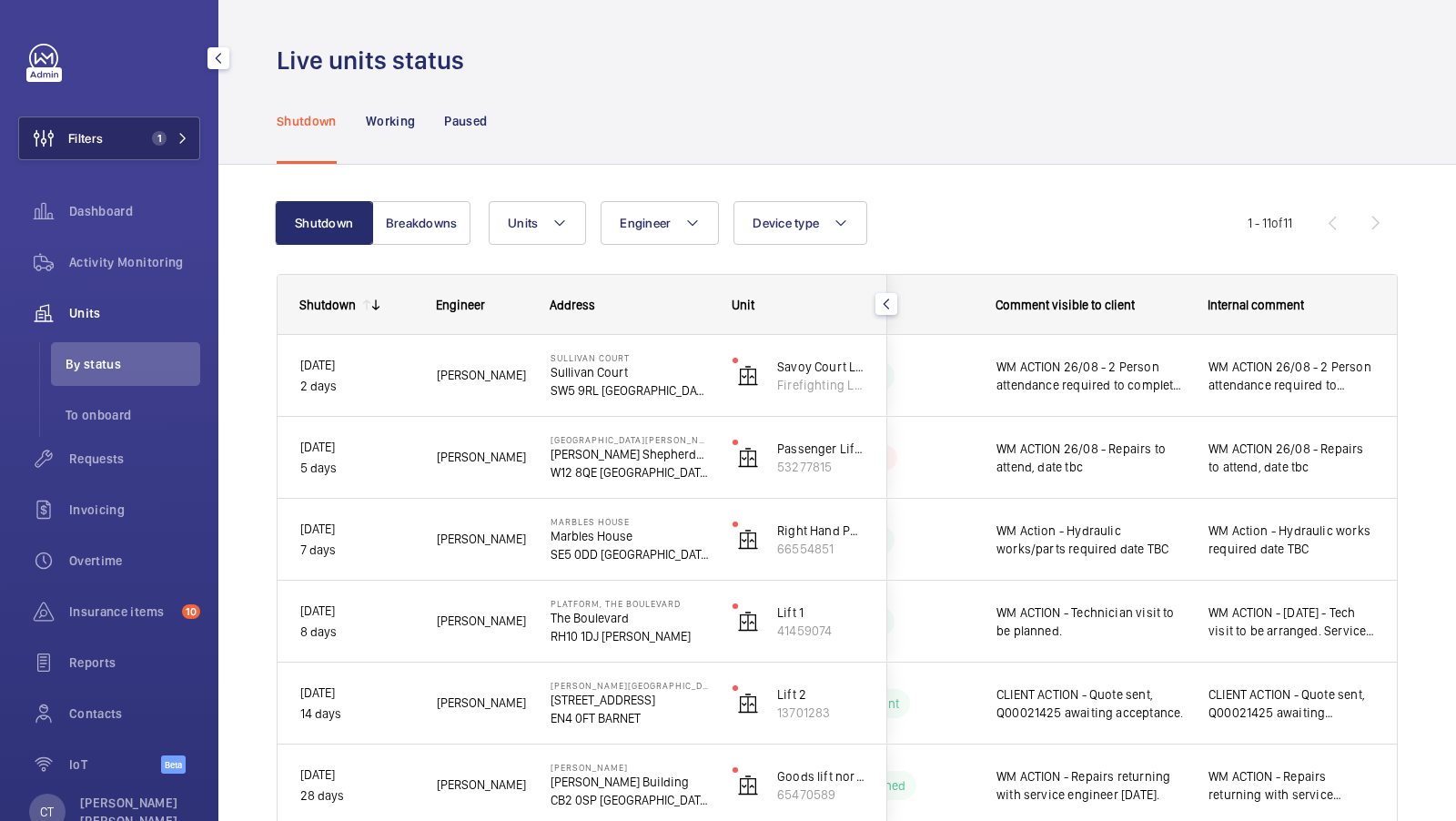
click at [157, 151] on button "Filters 1" at bounding box center [109, 138] width 182 height 44
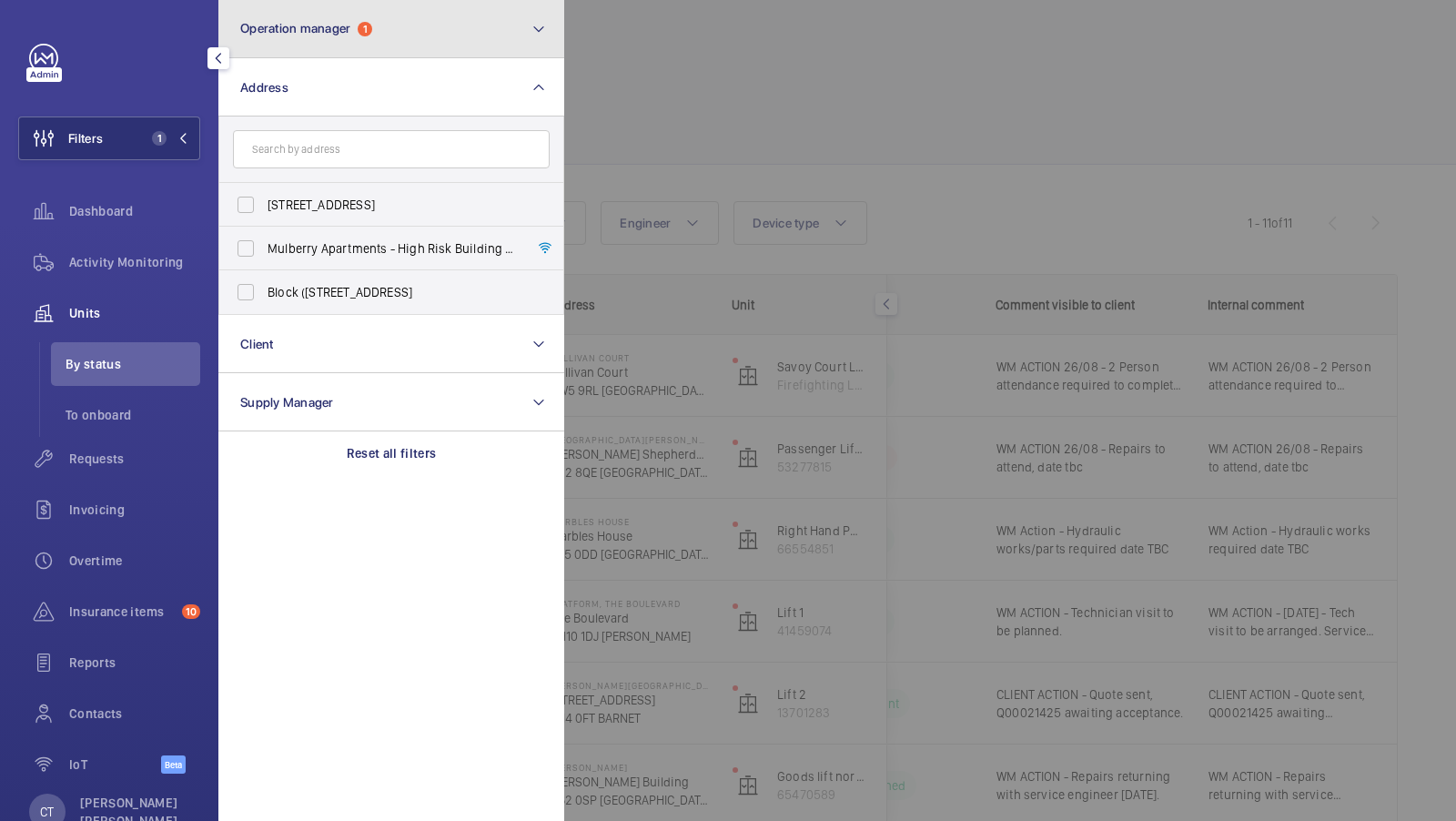
click at [407, 47] on button "Operation manager 1" at bounding box center [390, 29] width 346 height 58
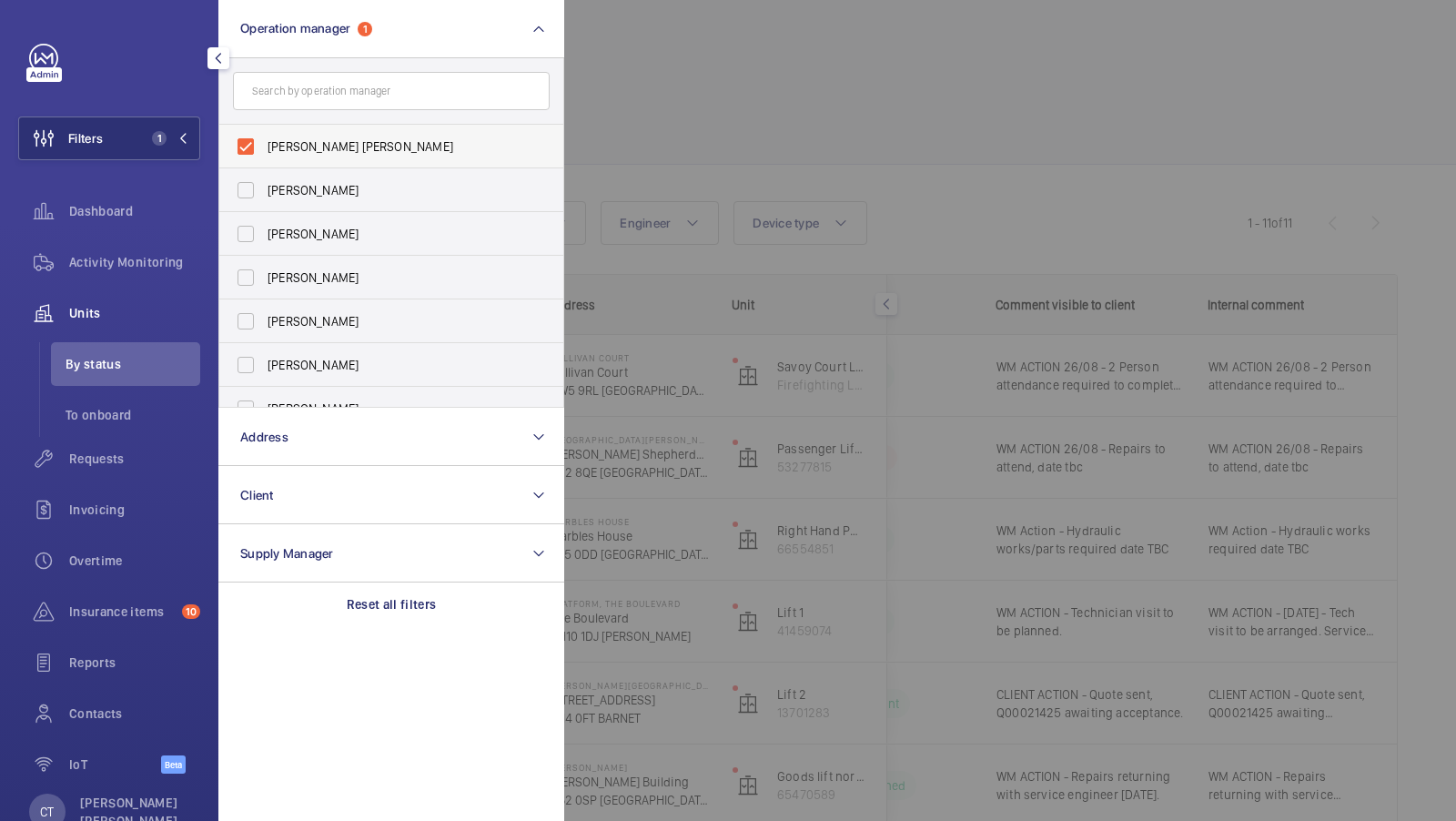
click at [357, 143] on span "[PERSON_NAME] [PERSON_NAME]" at bounding box center [392, 146] width 250 height 18
click at [263, 143] on input "[PERSON_NAME] [PERSON_NAME]" at bounding box center [246, 146] width 37 height 37
checkbox input "false"
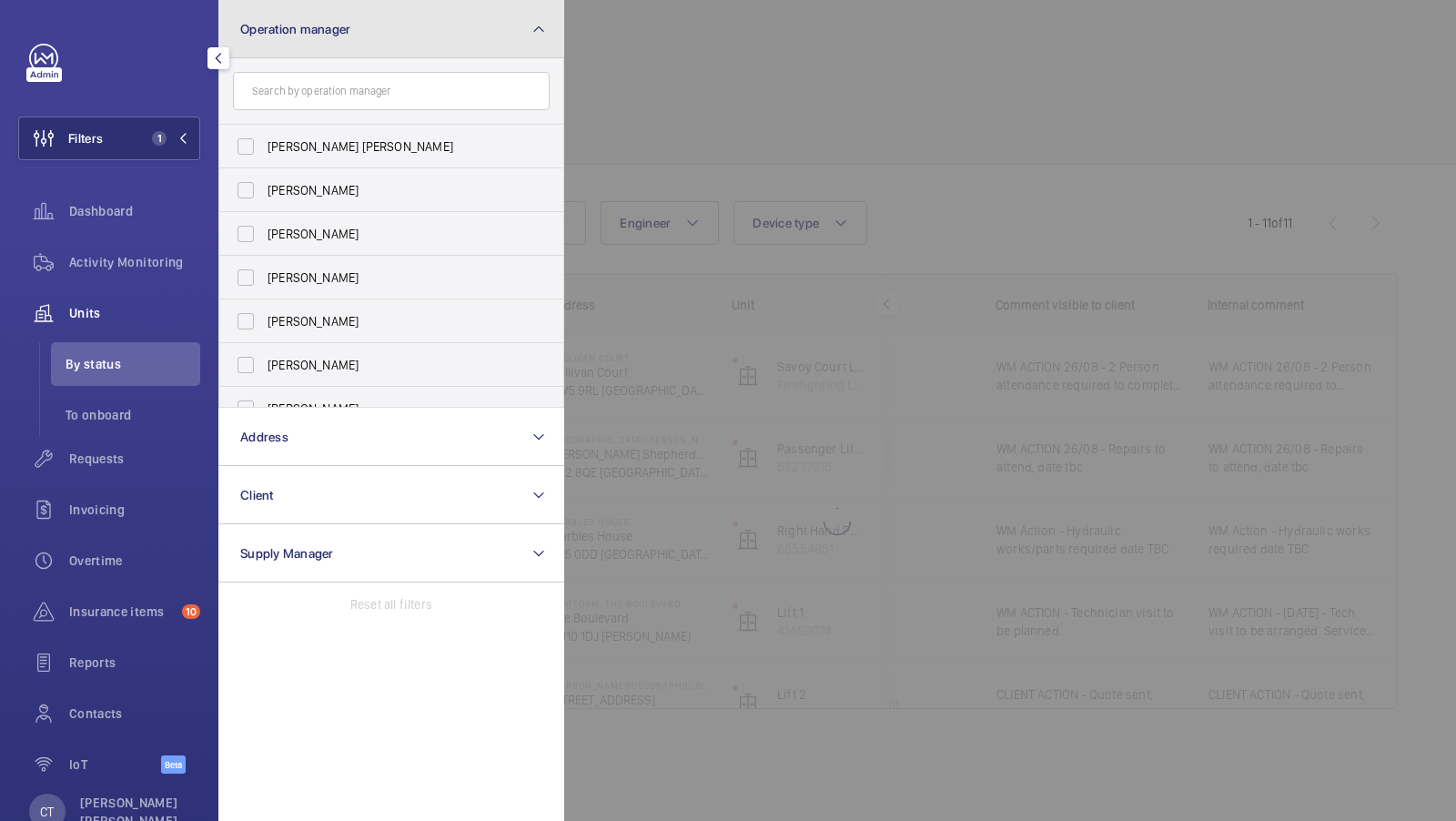
click at [361, 39] on button "Operation manager" at bounding box center [390, 29] width 346 height 58
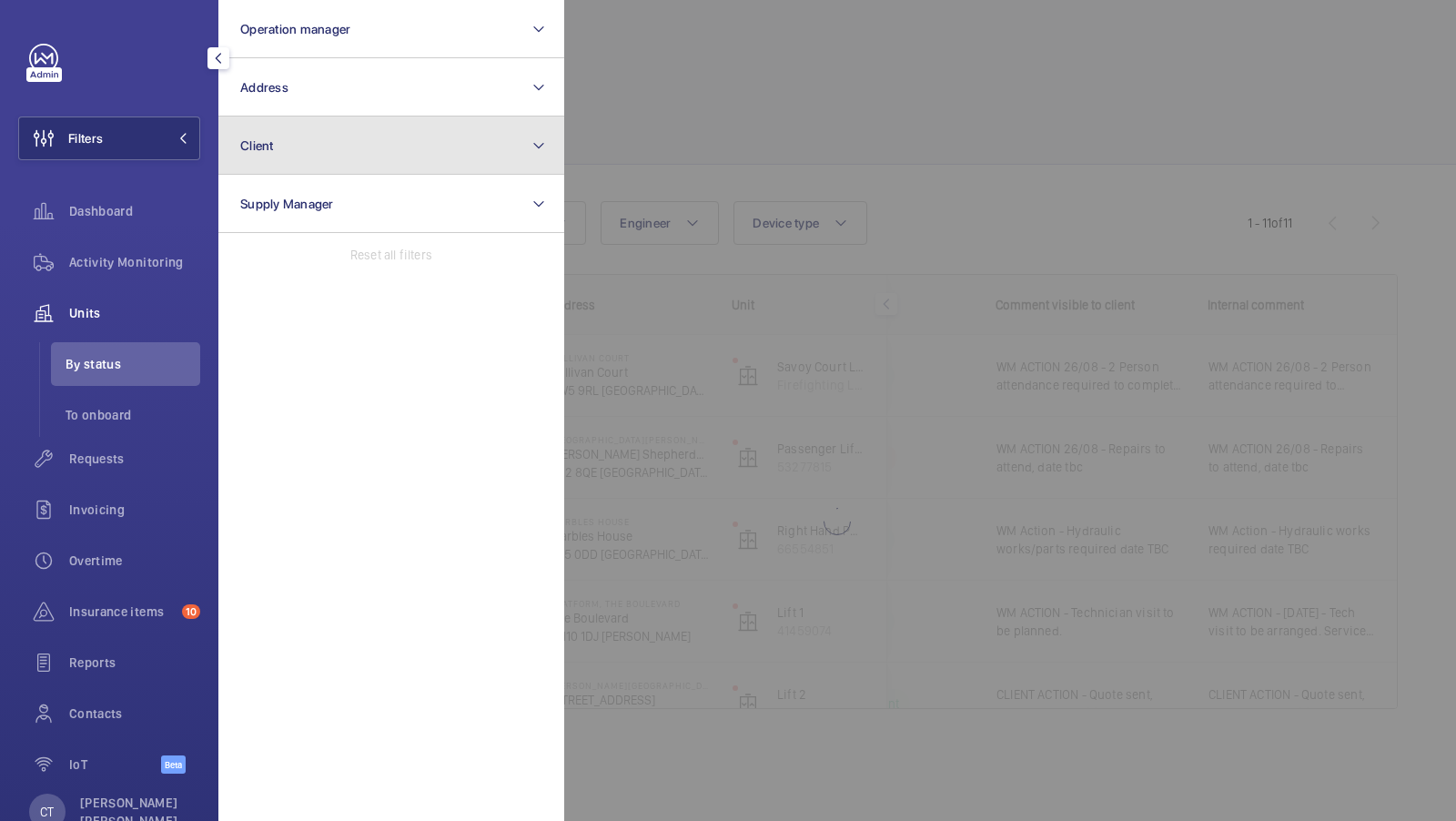
click at [364, 160] on button "Client" at bounding box center [390, 145] width 346 height 58
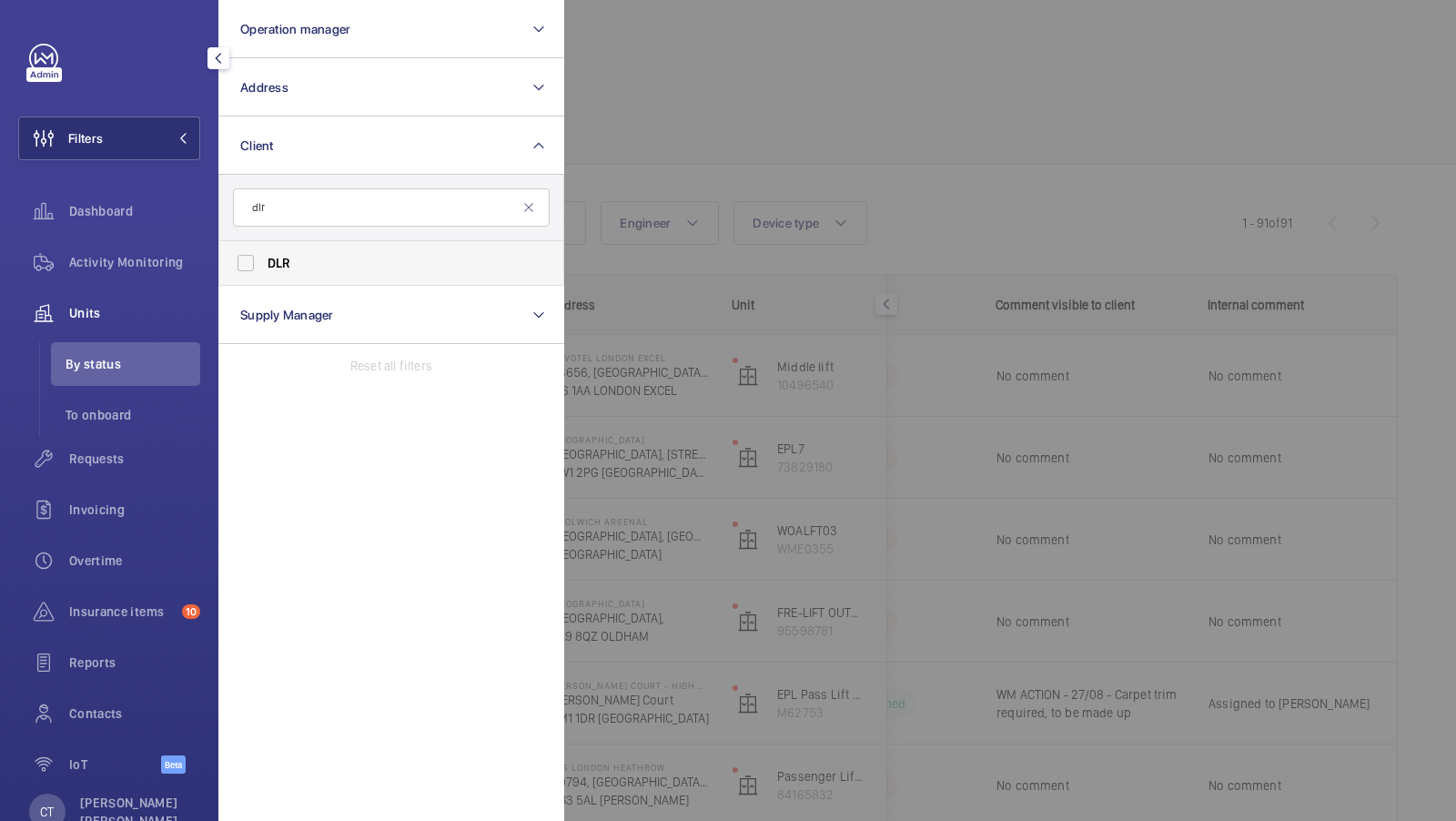
type input "dlr"
click at [296, 272] on label "DLR" at bounding box center [377, 263] width 317 height 44
click at [263, 272] on input "DLR" at bounding box center [246, 264] width 37 height 37
checkbox input "true"
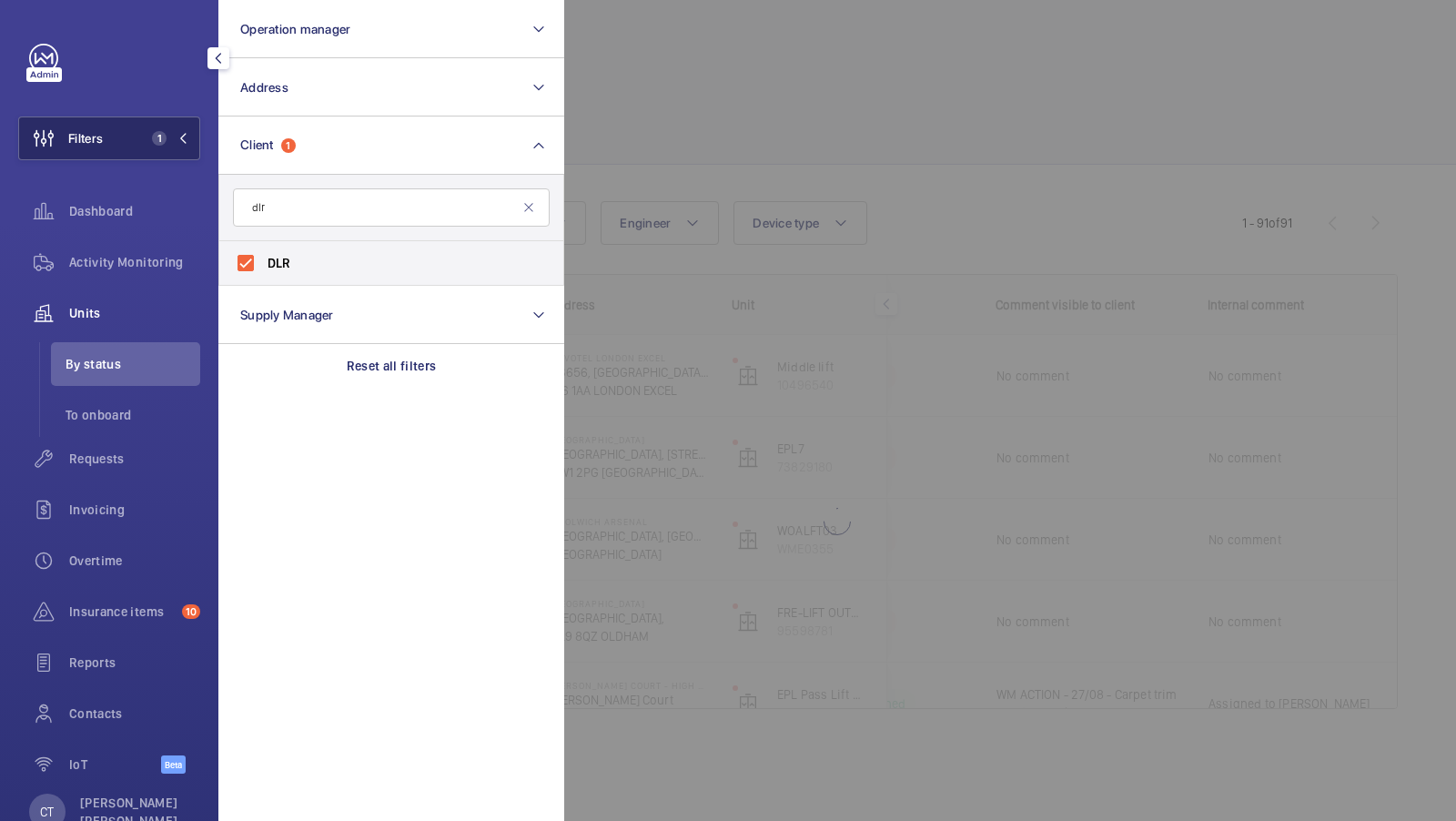
click at [153, 129] on button "Filters 1" at bounding box center [109, 138] width 182 height 44
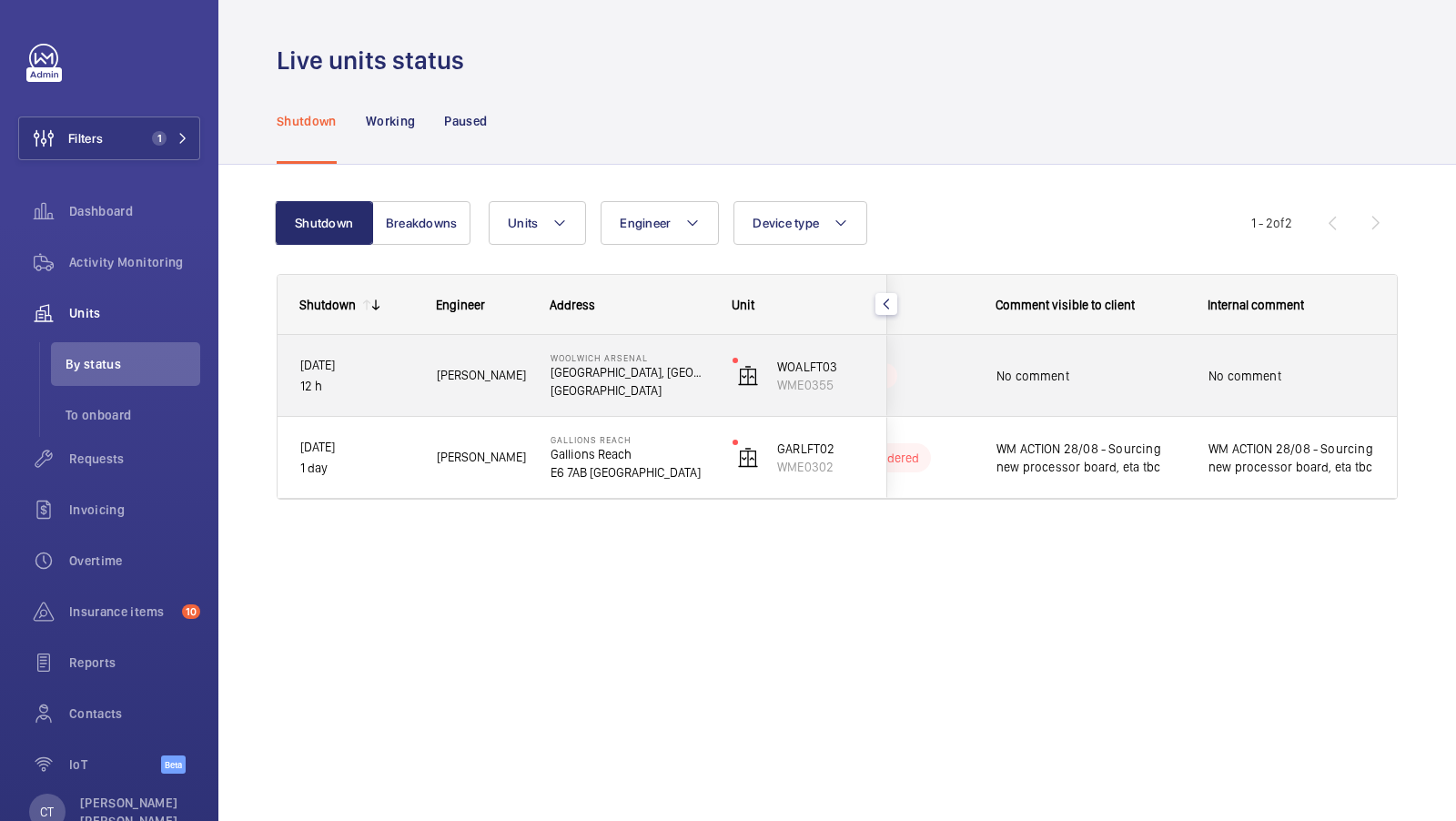
click at [1325, 359] on div "No comment" at bounding box center [1291, 375] width 167 height 42
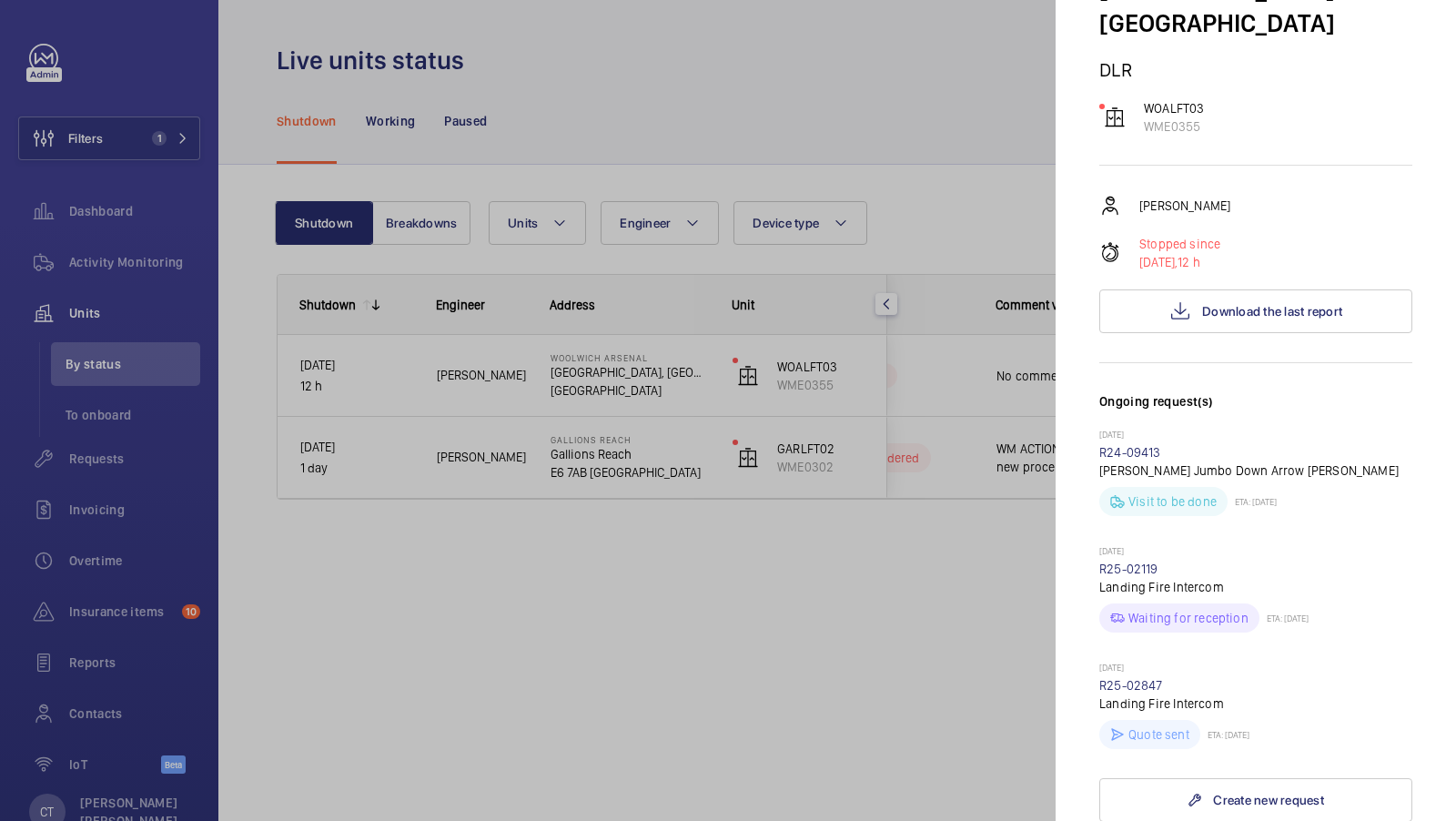
scroll to position [143, 0]
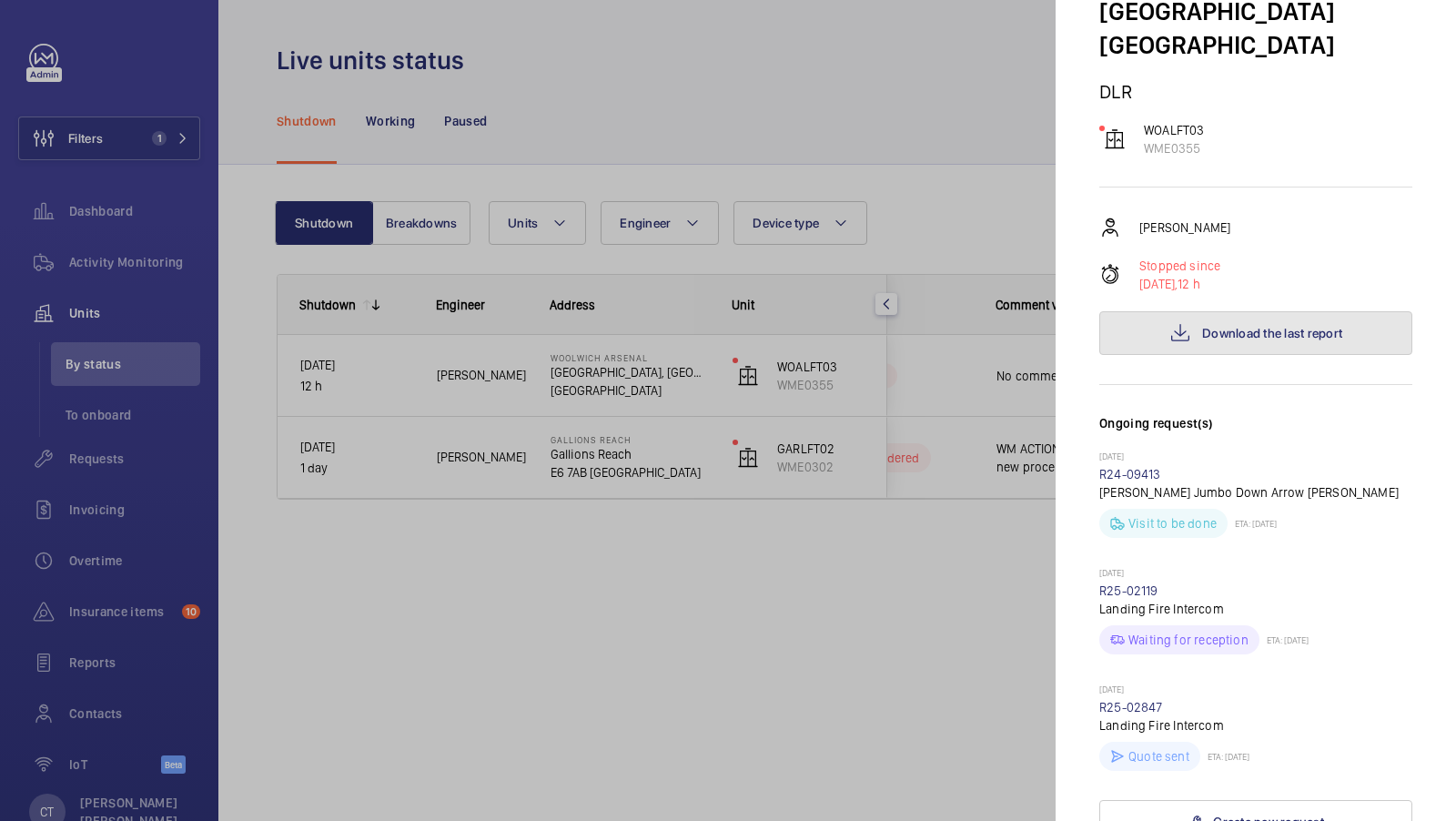
click at [1253, 334] on span "Download the last report" at bounding box center [1272, 332] width 140 height 15
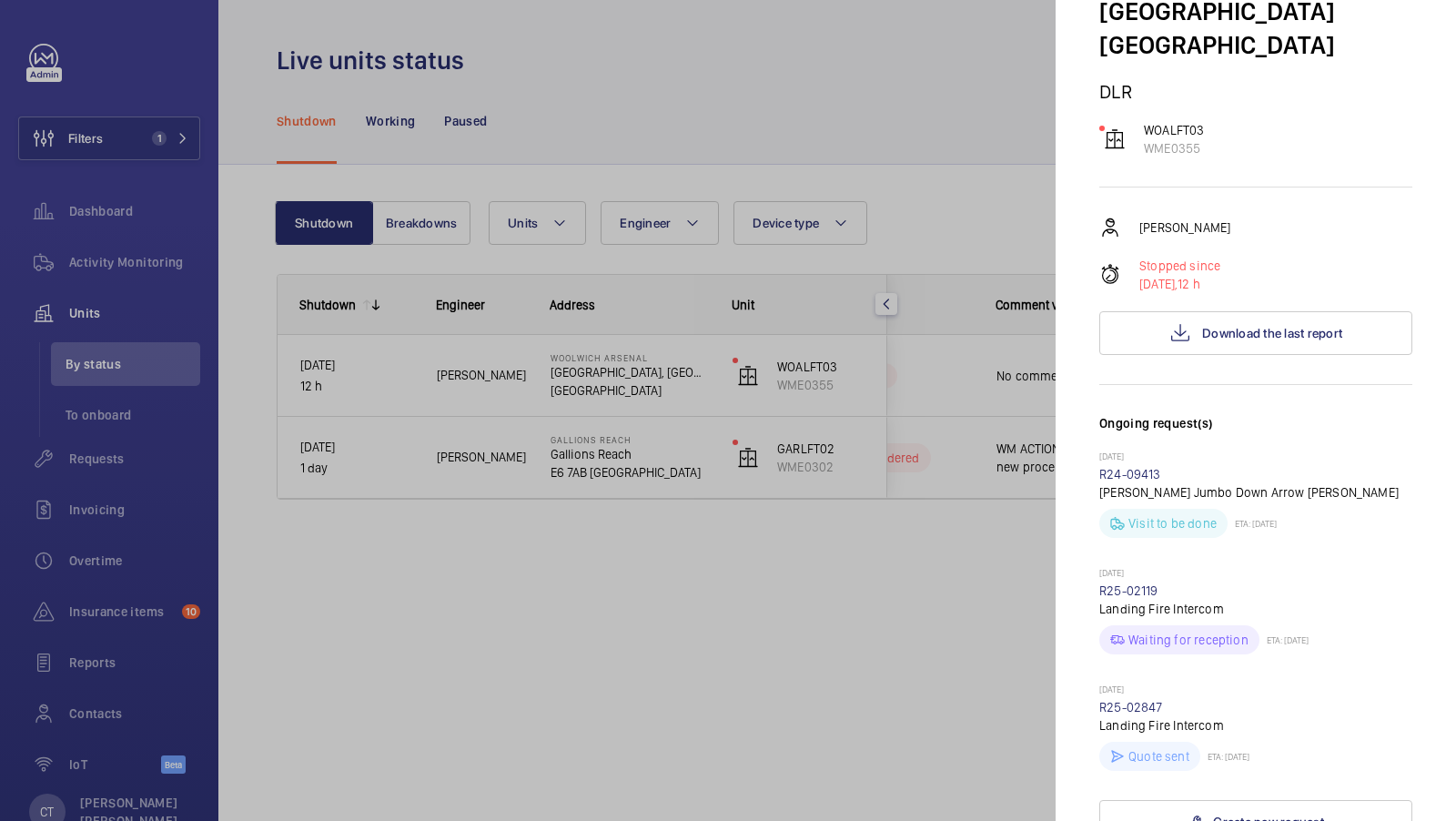
click at [948, 543] on div at bounding box center [728, 410] width 1456 height 821
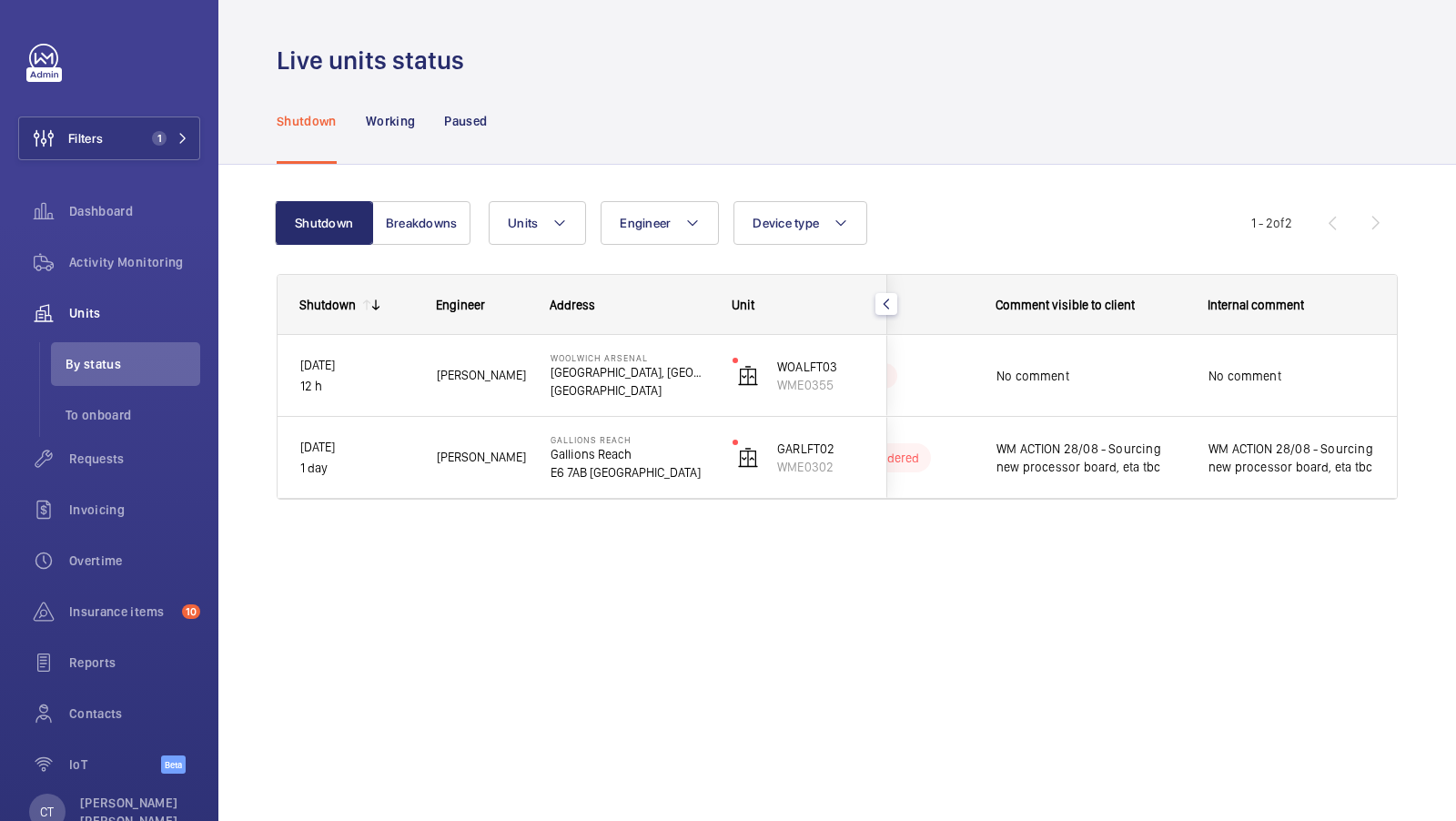
scroll to position [0, 0]
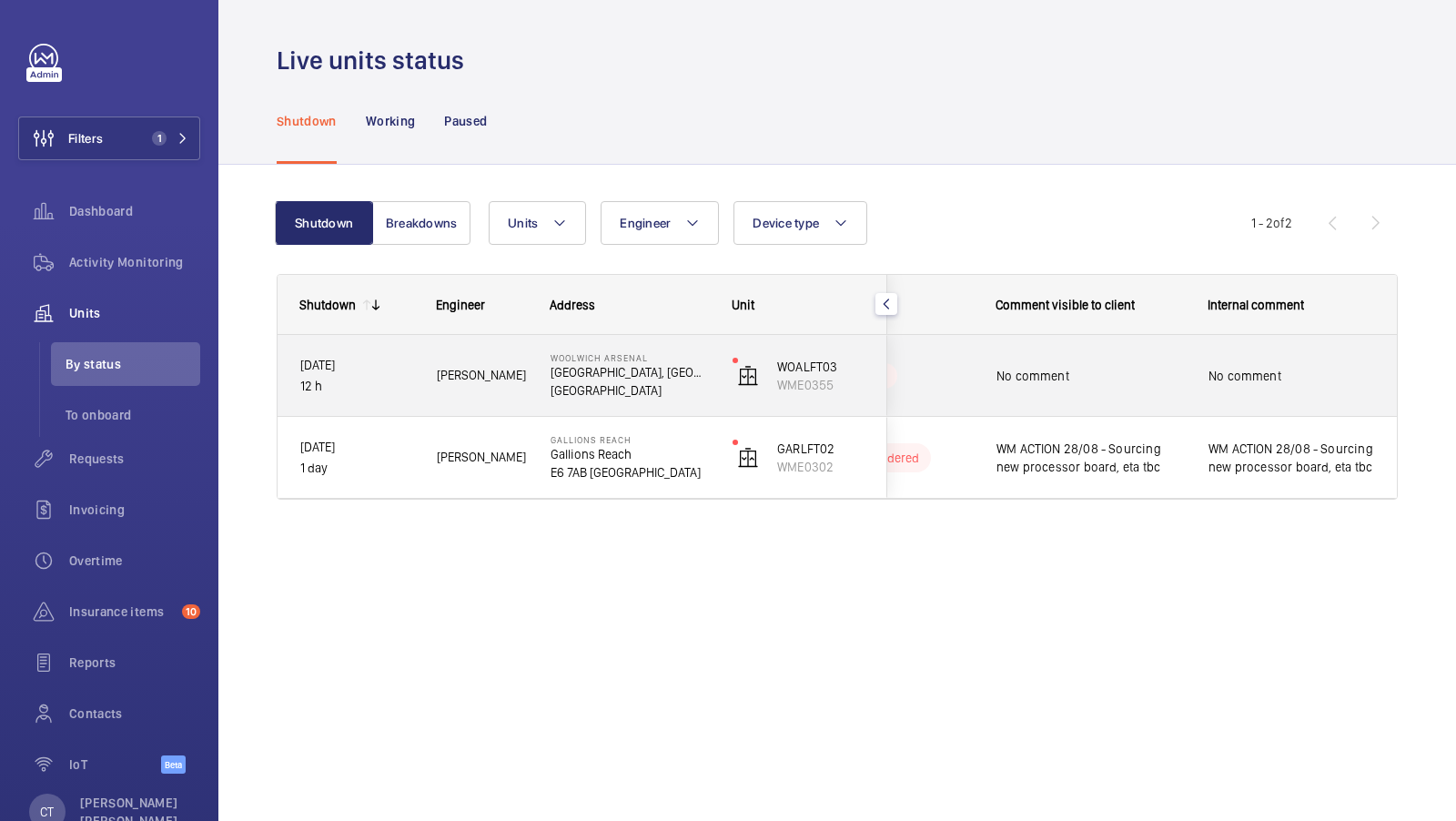
click at [1247, 374] on span "No comment" at bounding box center [1291, 375] width 167 height 18
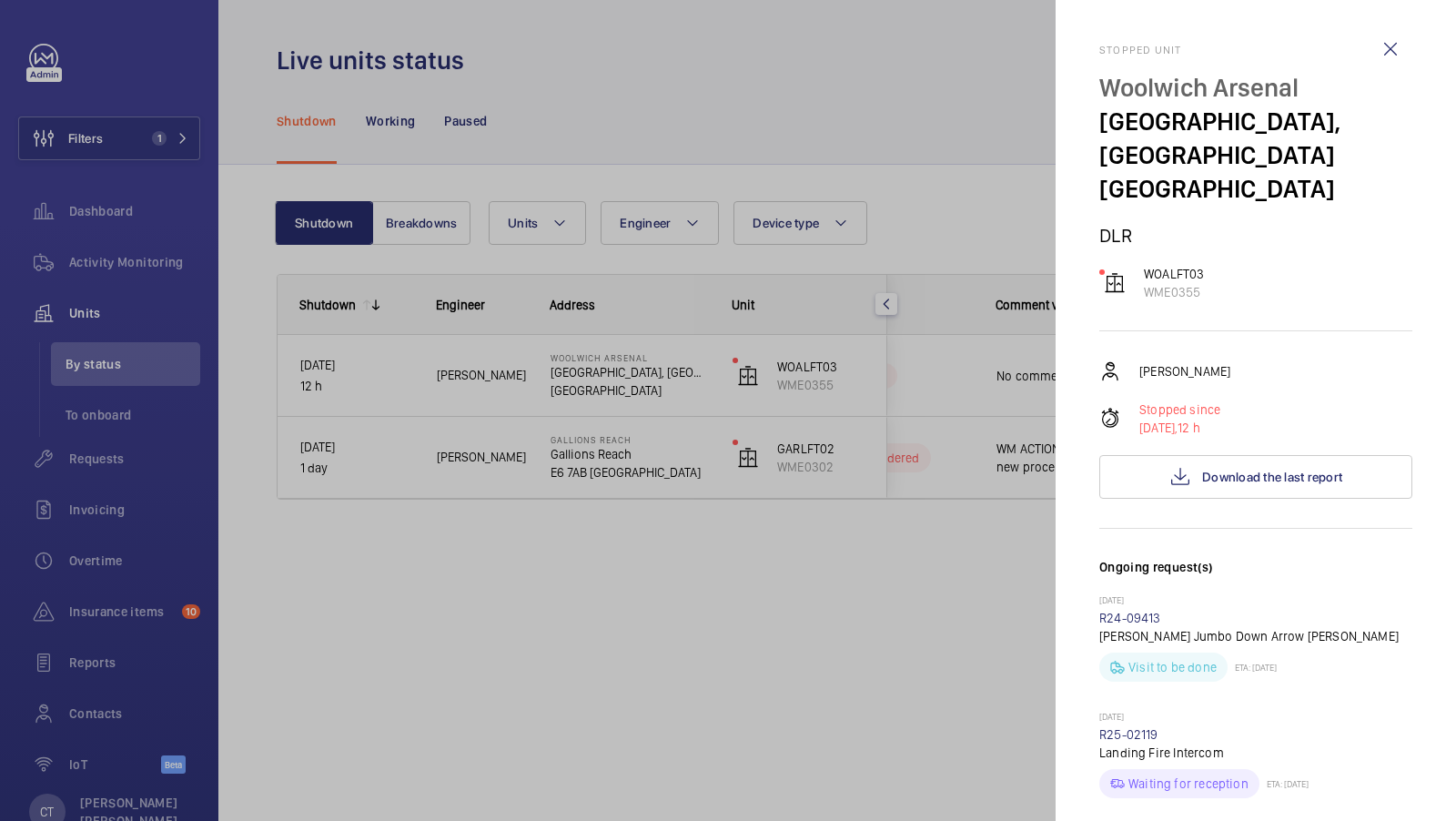
click at [1004, 507] on div at bounding box center [728, 410] width 1456 height 821
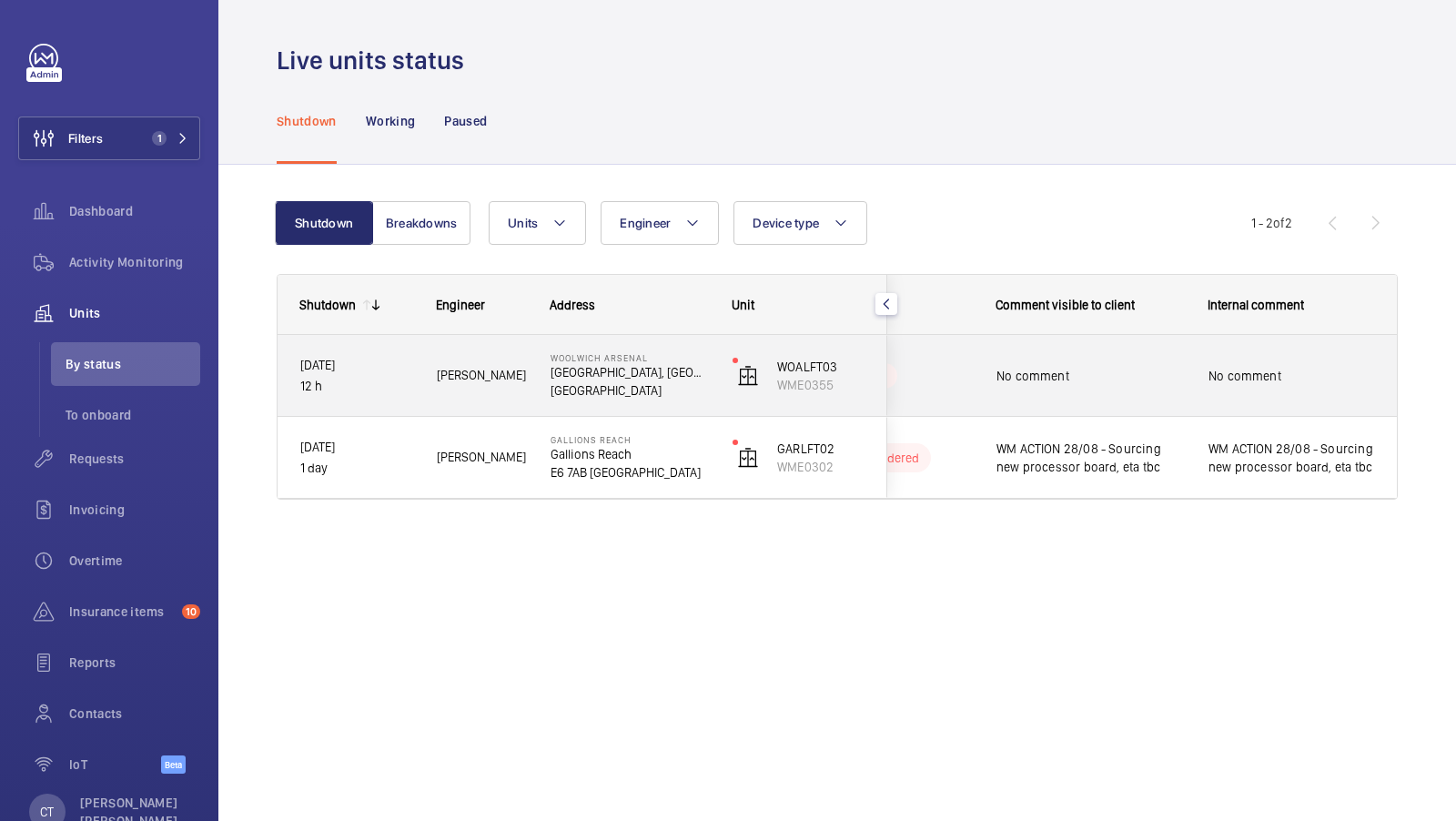
click at [1200, 359] on div "No comment" at bounding box center [1291, 375] width 210 height 79
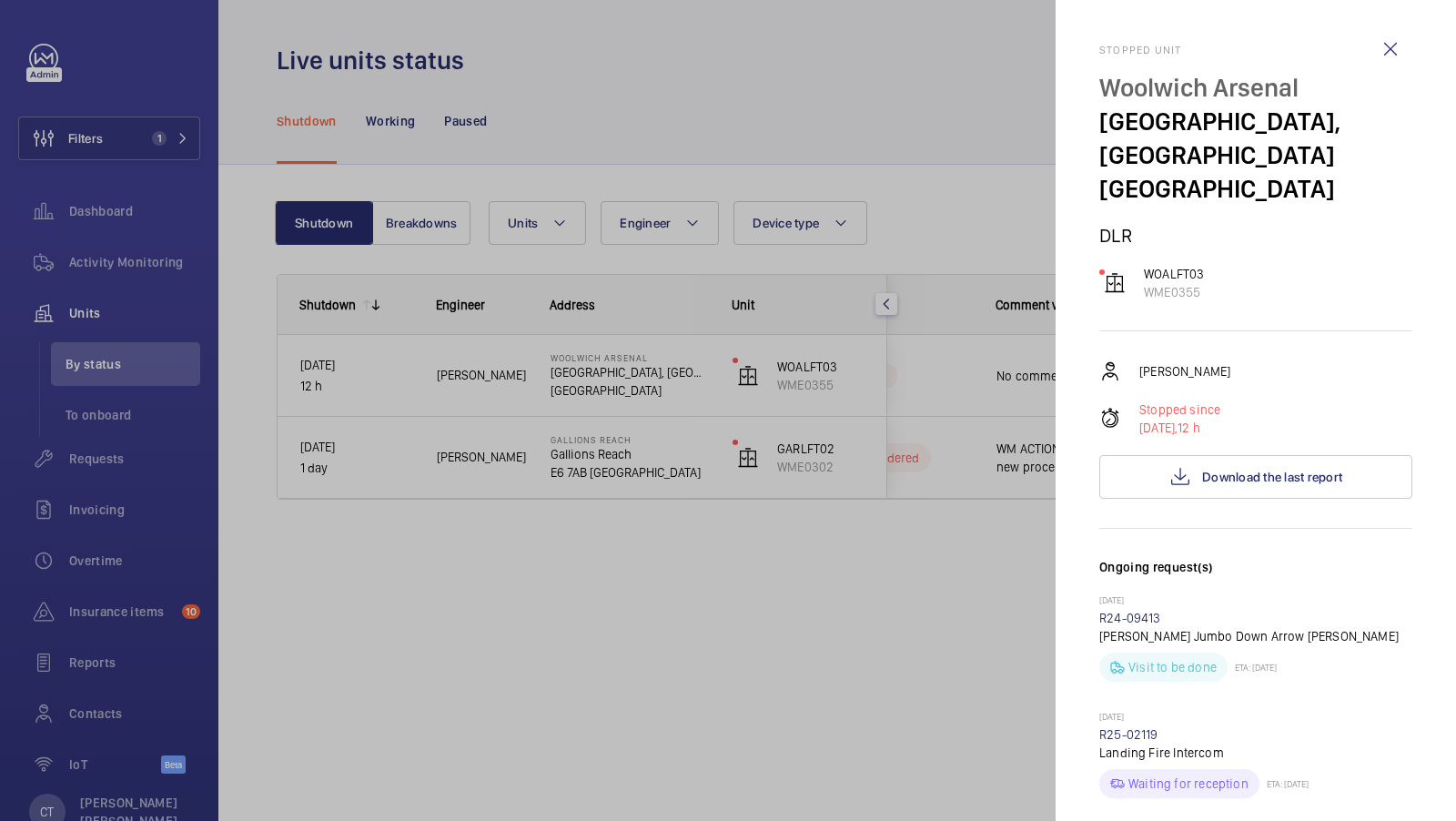
click at [935, 615] on div at bounding box center [728, 410] width 1456 height 821
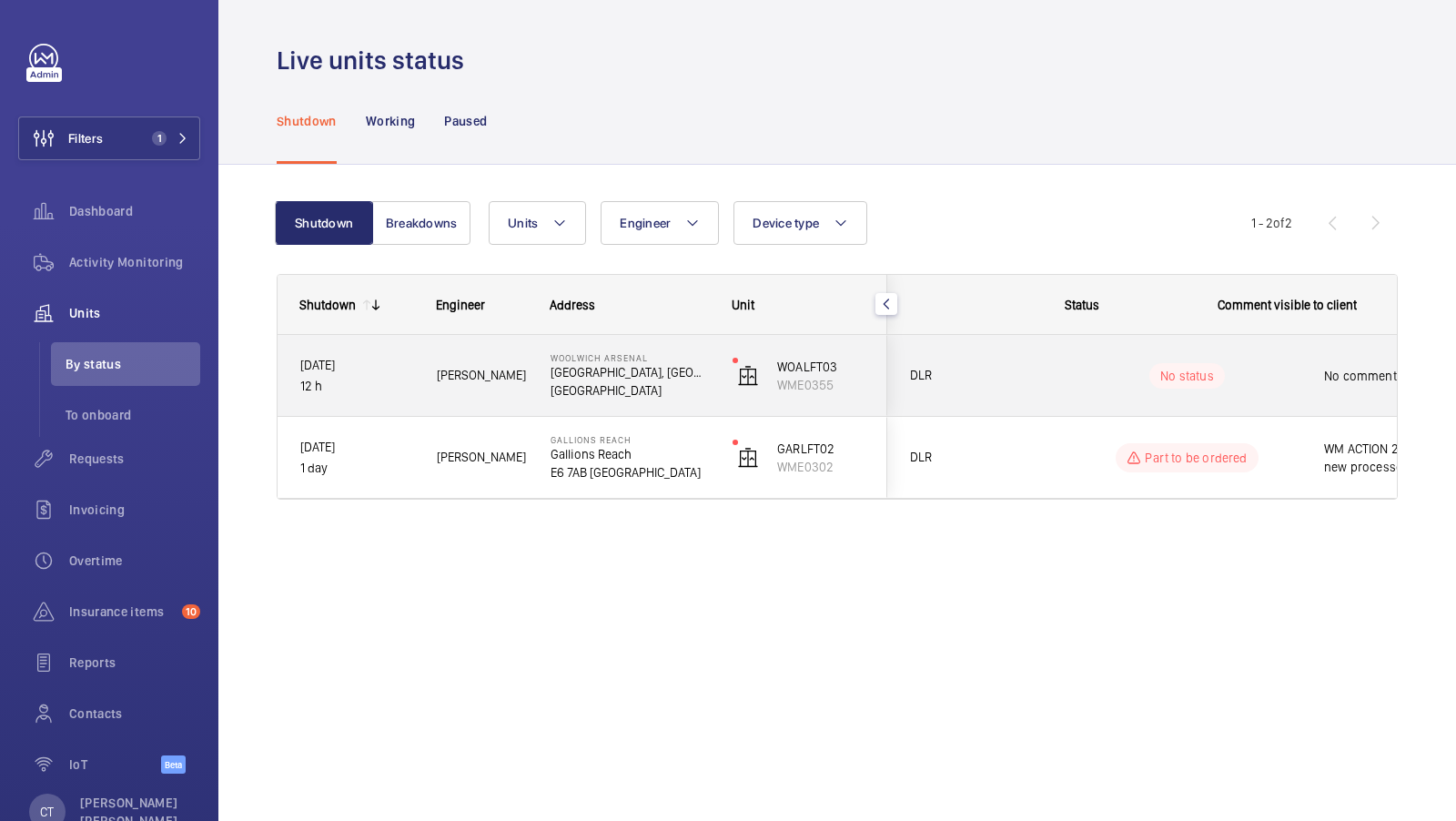
scroll to position [0, 327]
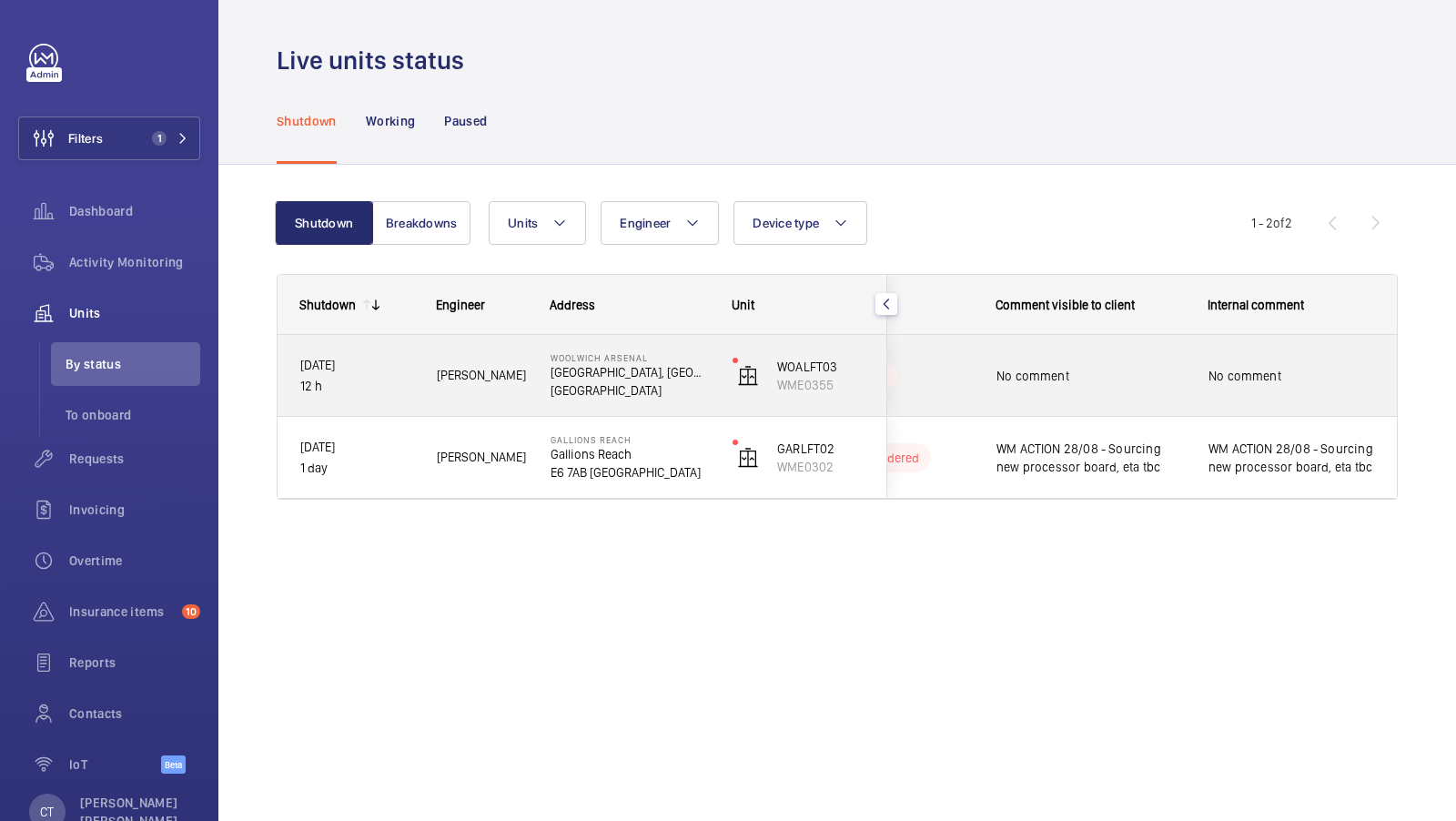
click at [1256, 371] on span "No comment" at bounding box center [1291, 375] width 167 height 18
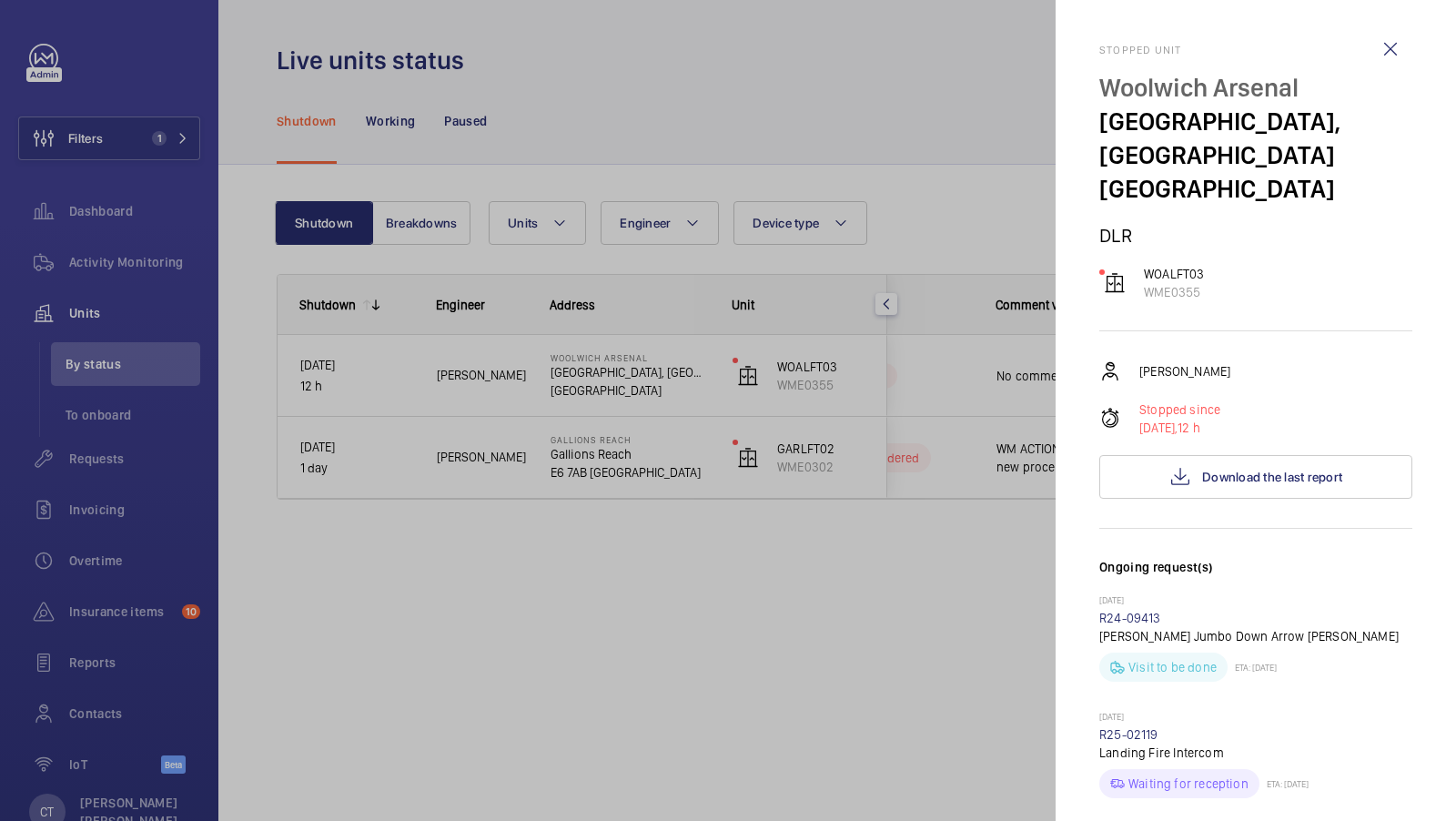
click at [936, 651] on div at bounding box center [728, 410] width 1456 height 821
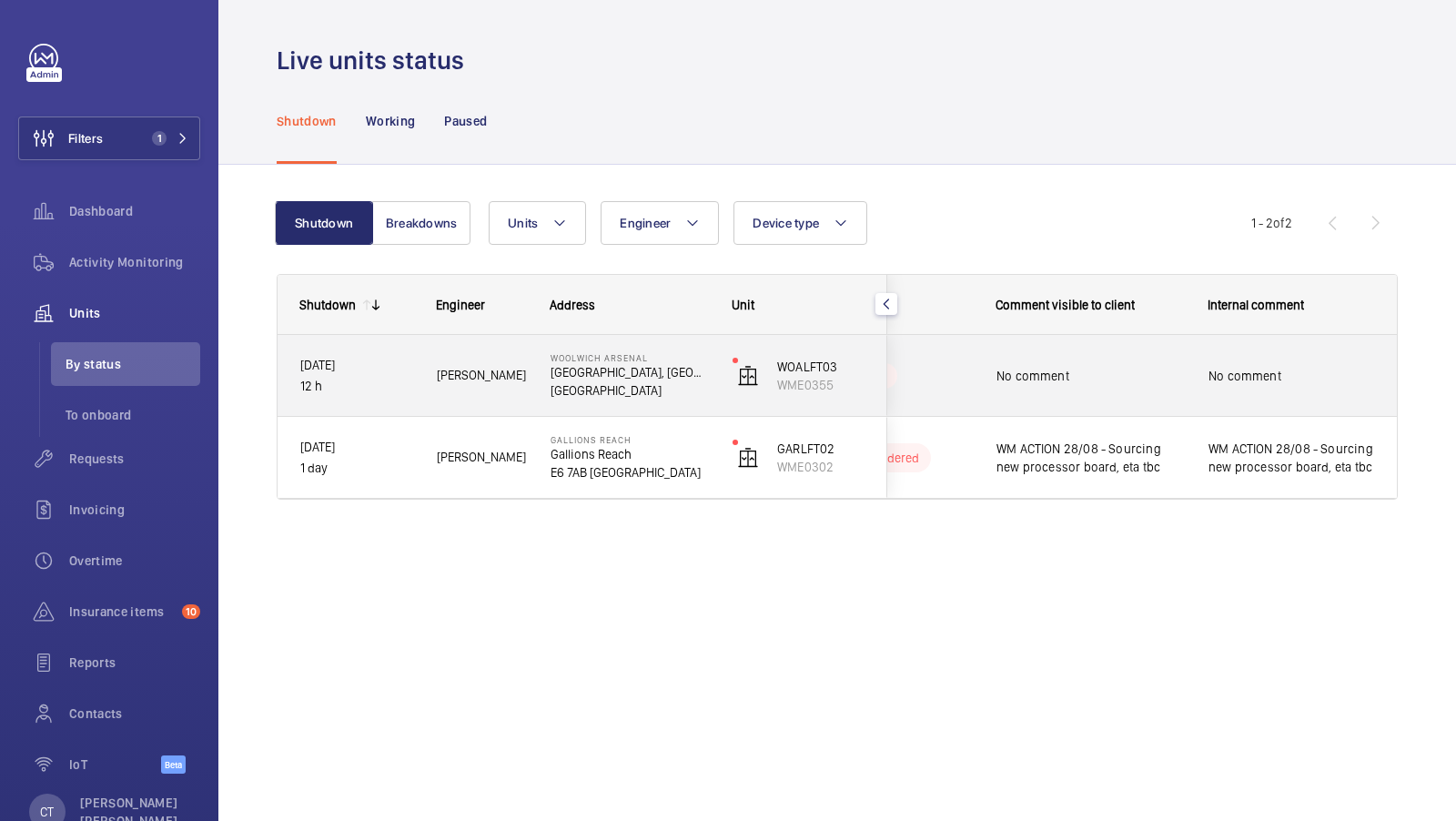
click at [1222, 387] on div "No comment" at bounding box center [1291, 375] width 167 height 42
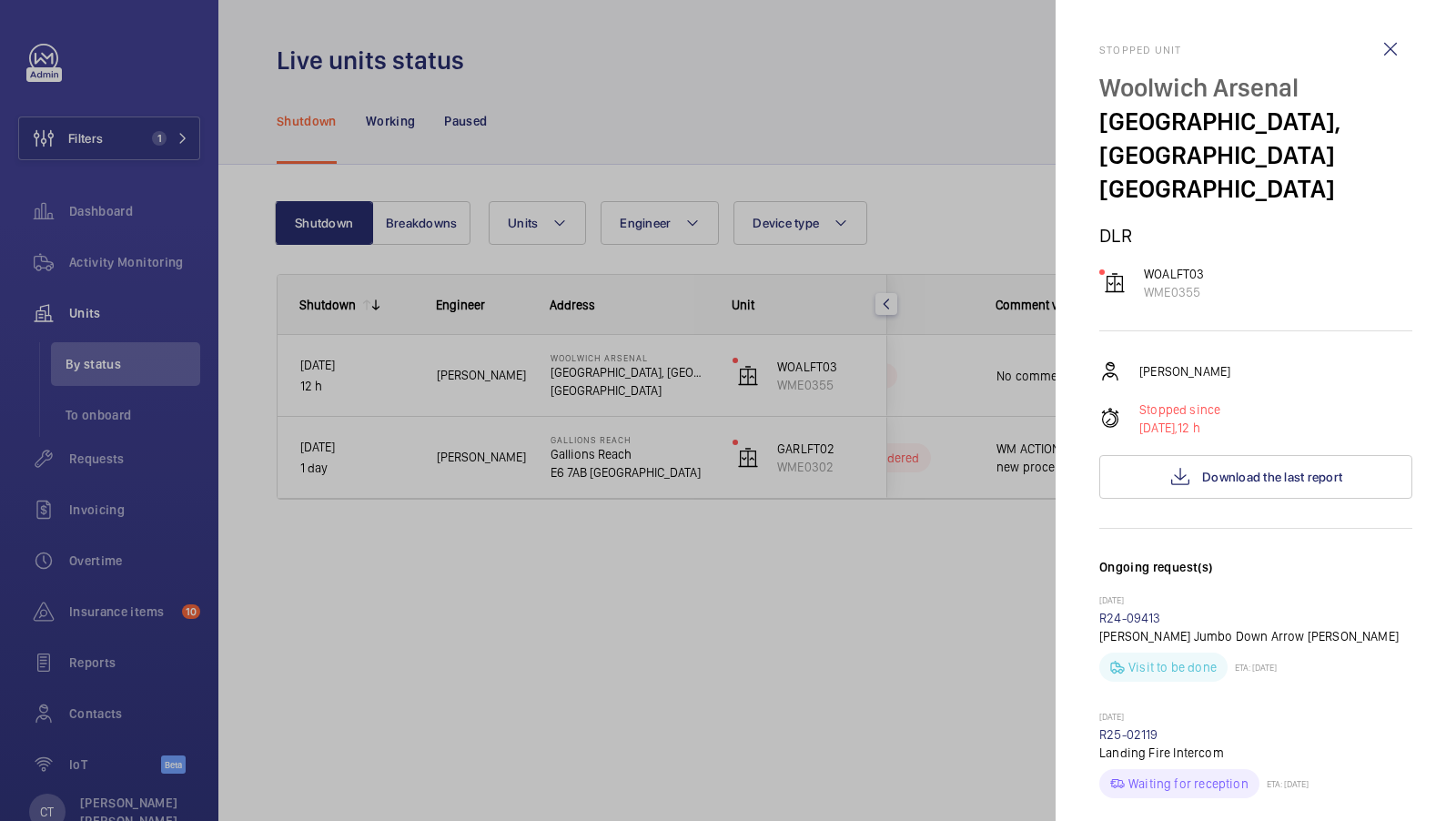
scroll to position [88, 0]
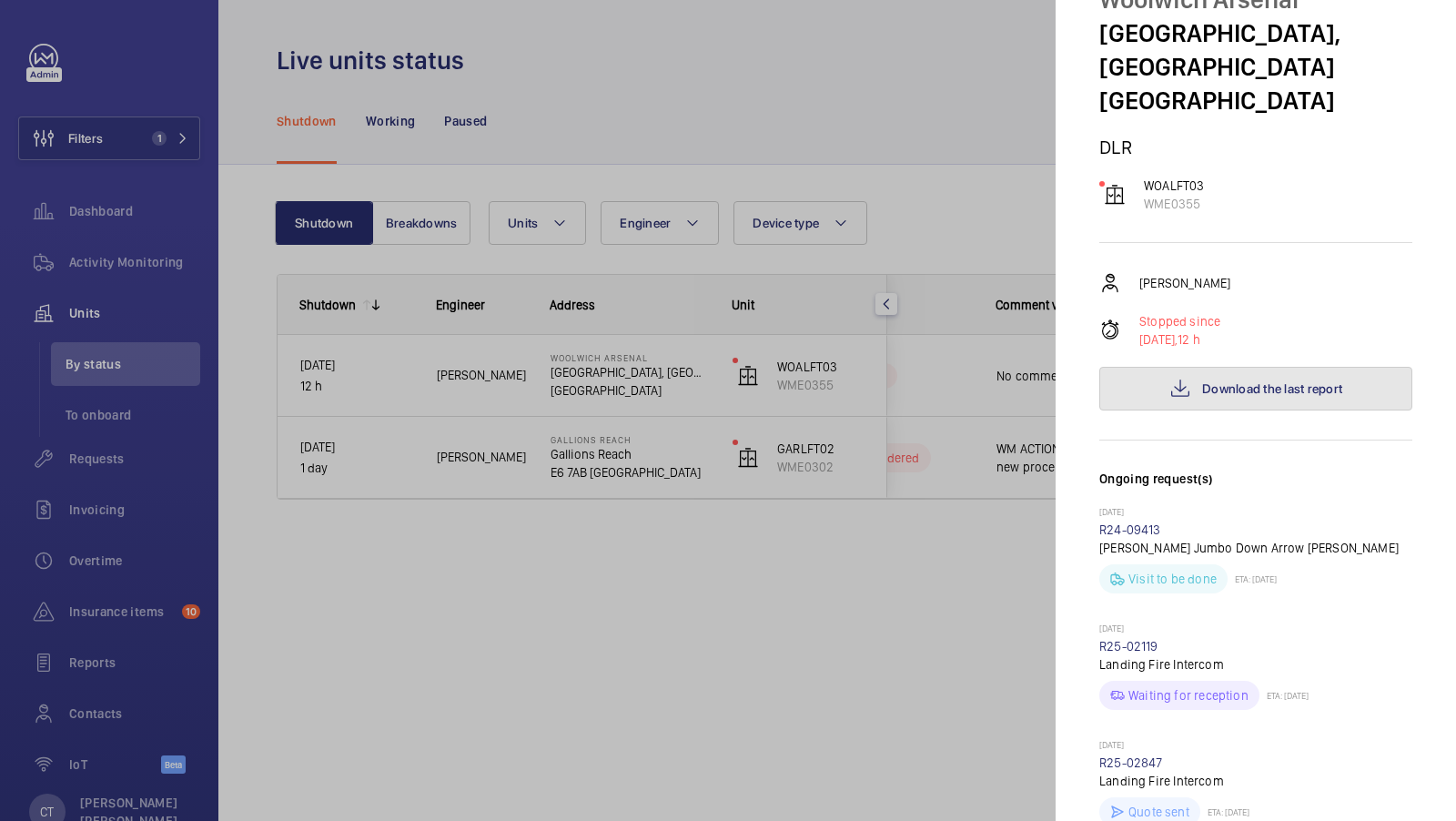
click at [1253, 394] on span "Download the last report" at bounding box center [1272, 388] width 140 height 15
click at [905, 684] on div at bounding box center [728, 410] width 1456 height 821
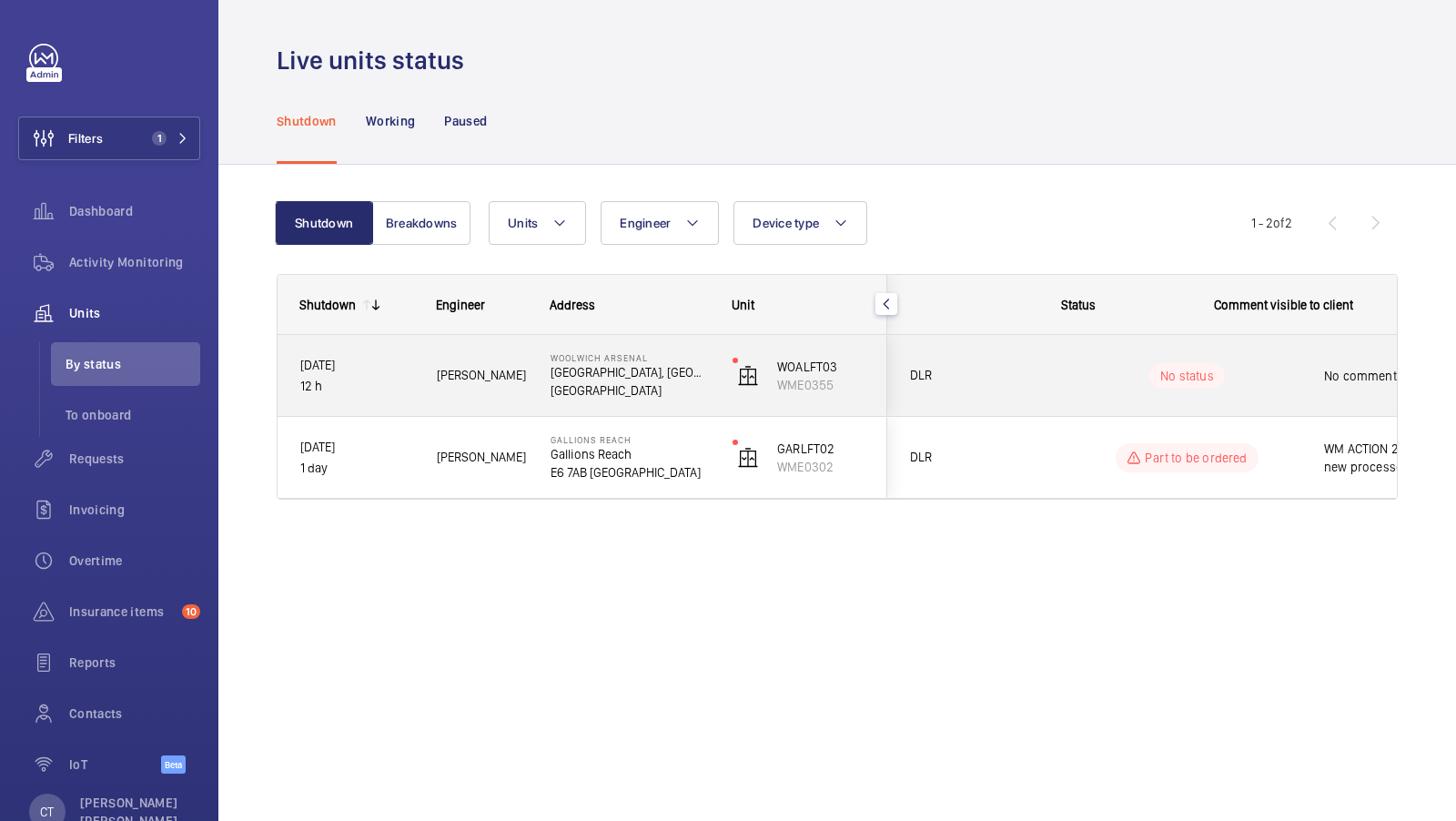
scroll to position [0, 327]
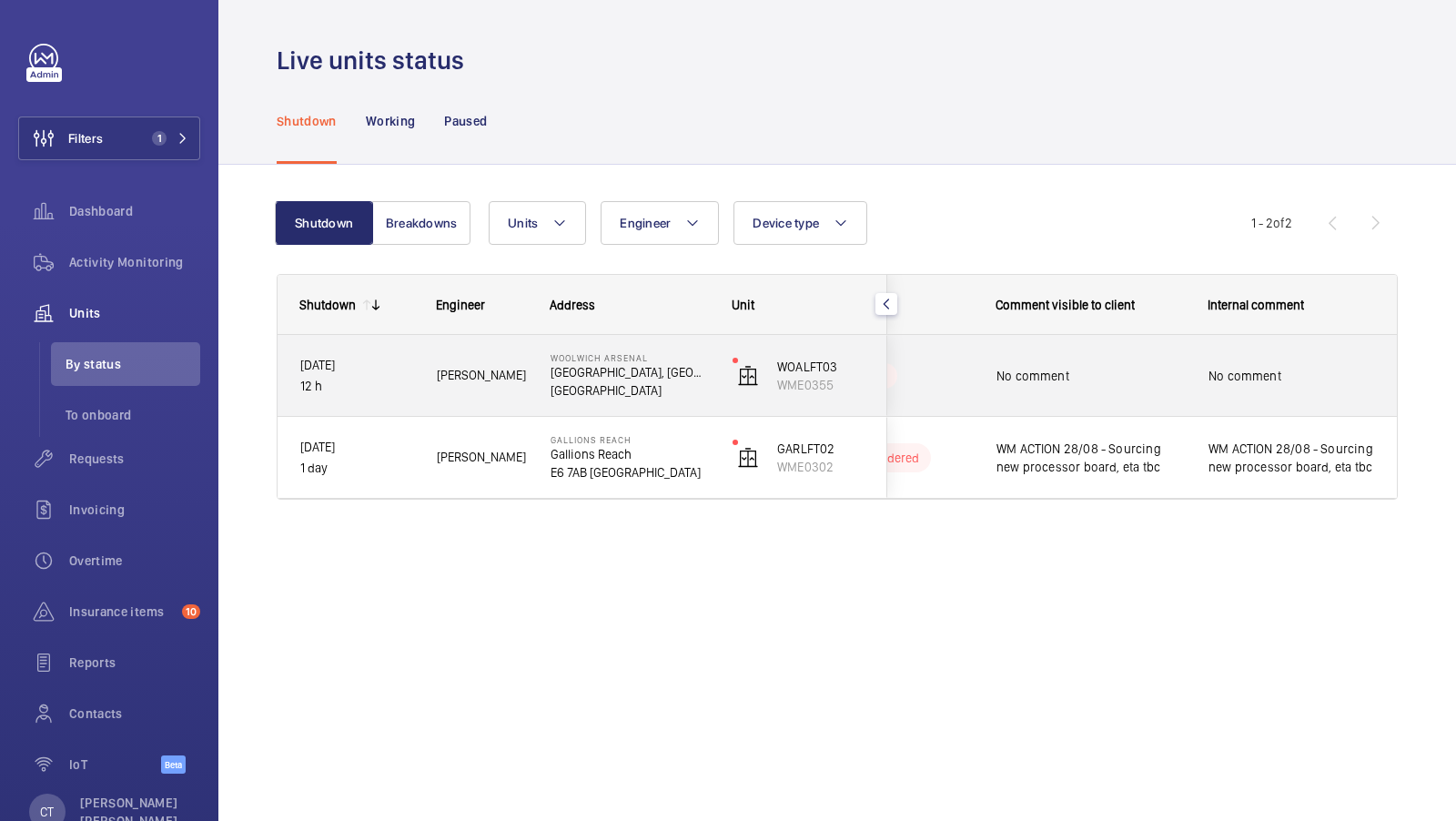
click at [1105, 377] on span "No comment" at bounding box center [1090, 375] width 188 height 18
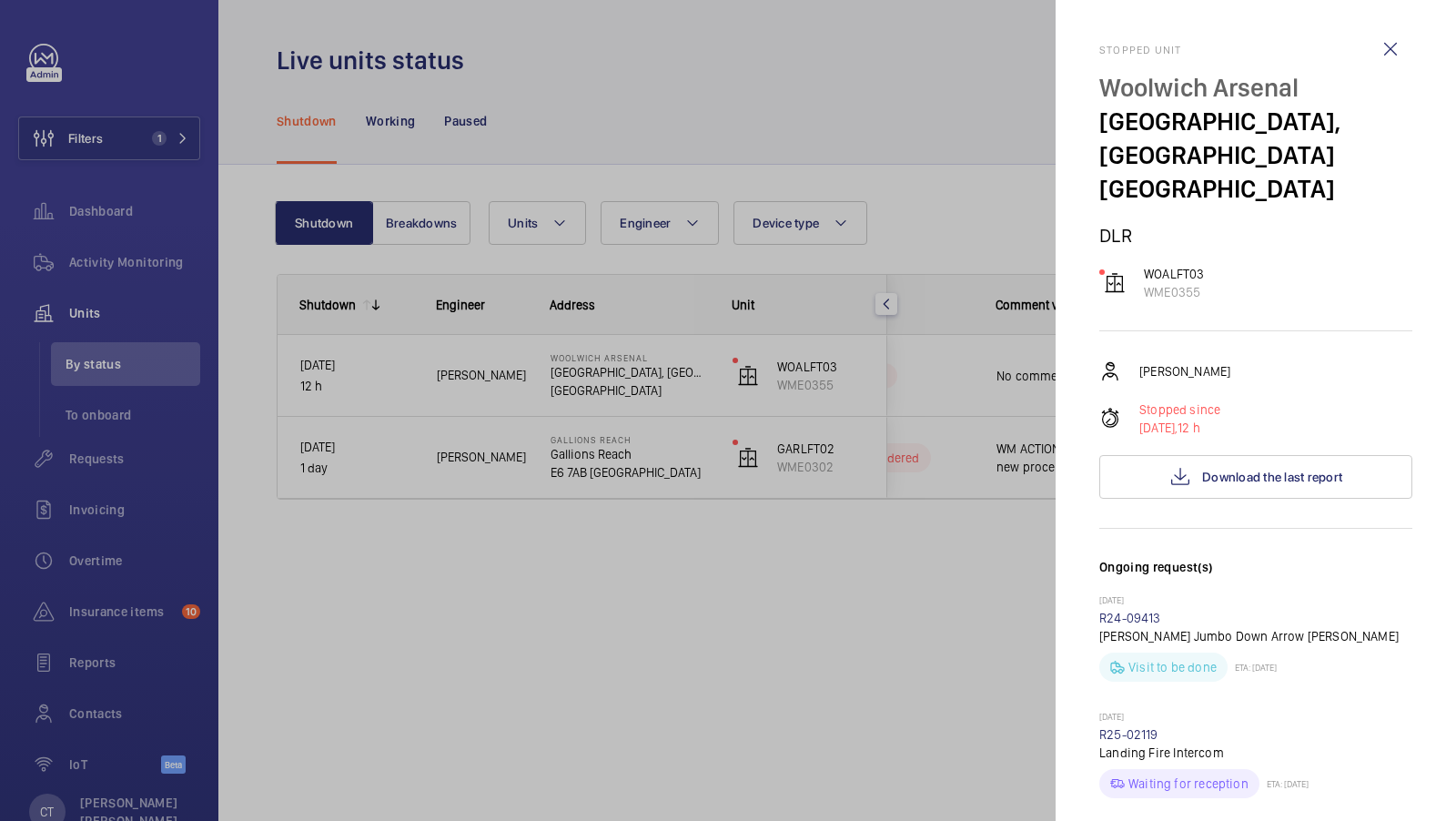
click at [936, 176] on div at bounding box center [728, 410] width 1456 height 821
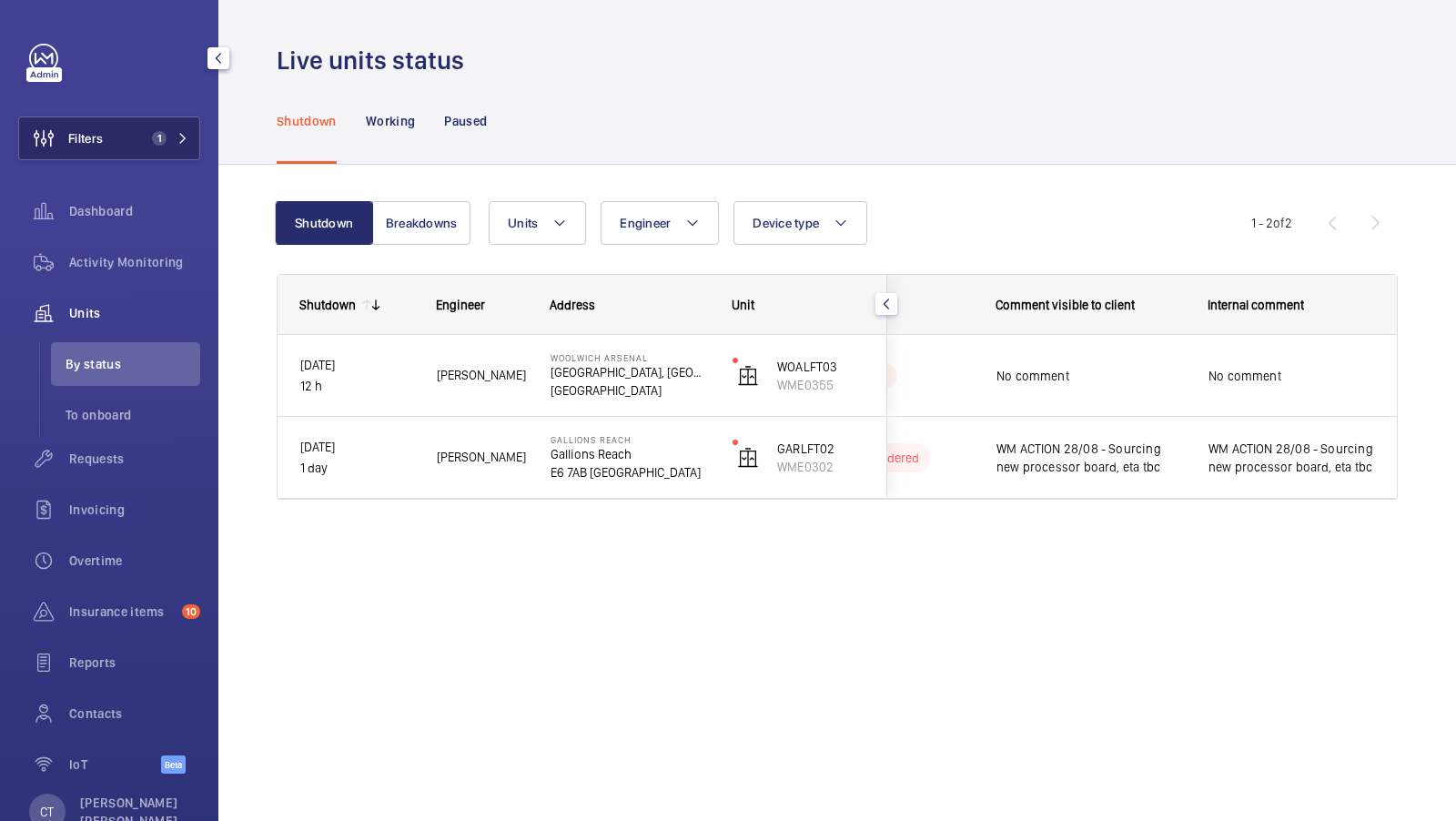
click at [176, 131] on span "1" at bounding box center [166, 138] width 44 height 15
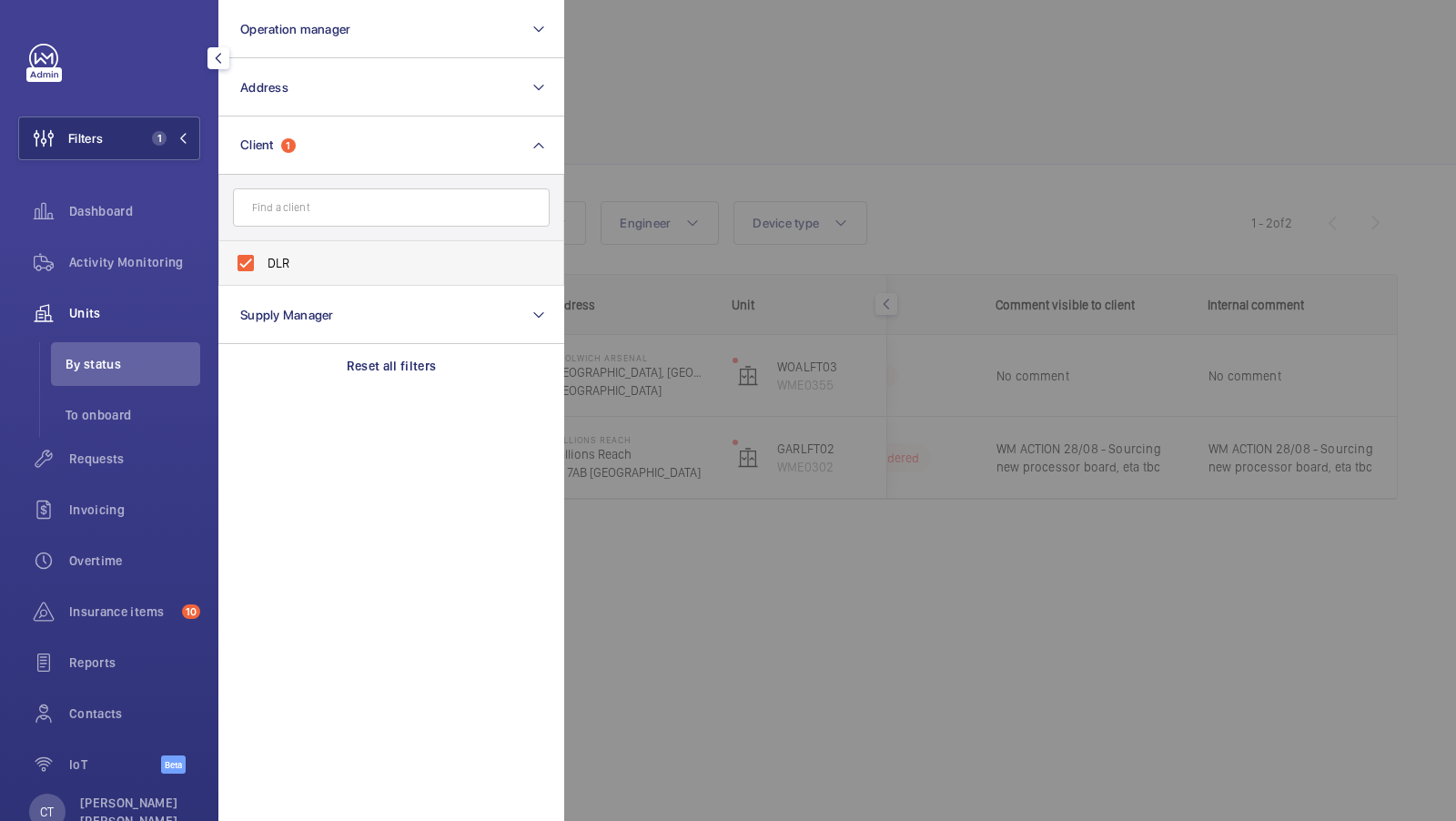
click at [275, 251] on label "DLR" at bounding box center [377, 263] width 317 height 44
click at [263, 251] on input "DLR" at bounding box center [246, 264] width 37 height 37
checkbox input "false"
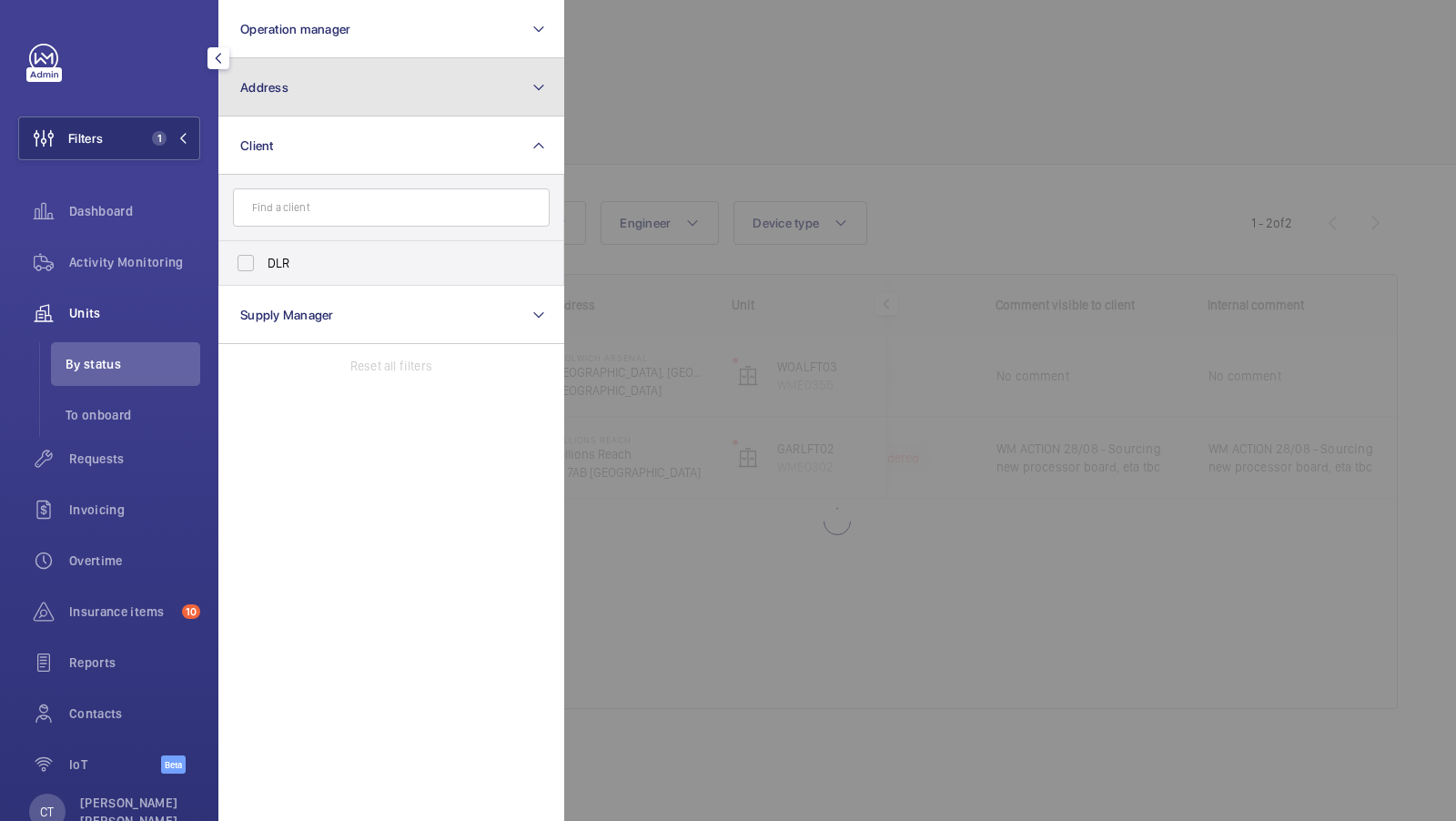
click at [315, 99] on button "Address" at bounding box center [390, 87] width 346 height 58
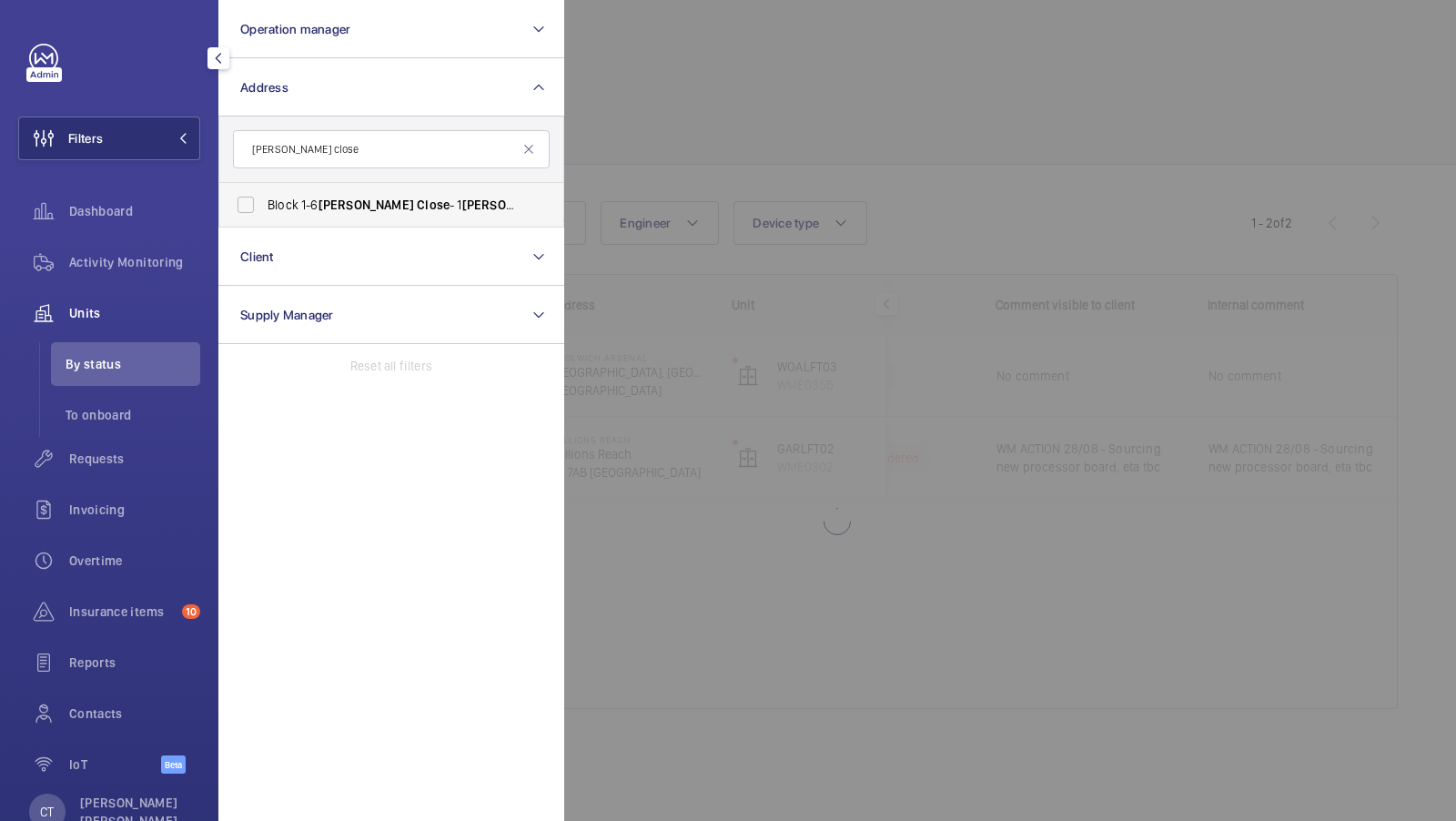
type input "[PERSON_NAME] close"
click at [293, 202] on span "Block 1-6 [PERSON_NAME] Close - 1 [PERSON_NAME], SAFFRON [PERSON_NAME] CB10" at bounding box center [392, 205] width 250 height 18
click at [263, 202] on input "Block 1-6 [PERSON_NAME] Close - 1 [PERSON_NAME], SAFFRON [PERSON_NAME] CB10" at bounding box center [246, 205] width 37 height 37
click at [324, 205] on span "[PERSON_NAME]" at bounding box center [366, 205] width 96 height 15
click at [263, 205] on input "Block 1-6 [PERSON_NAME] Close - 1 [PERSON_NAME], SAFFRON [PERSON_NAME] CB10" at bounding box center [246, 205] width 37 height 37
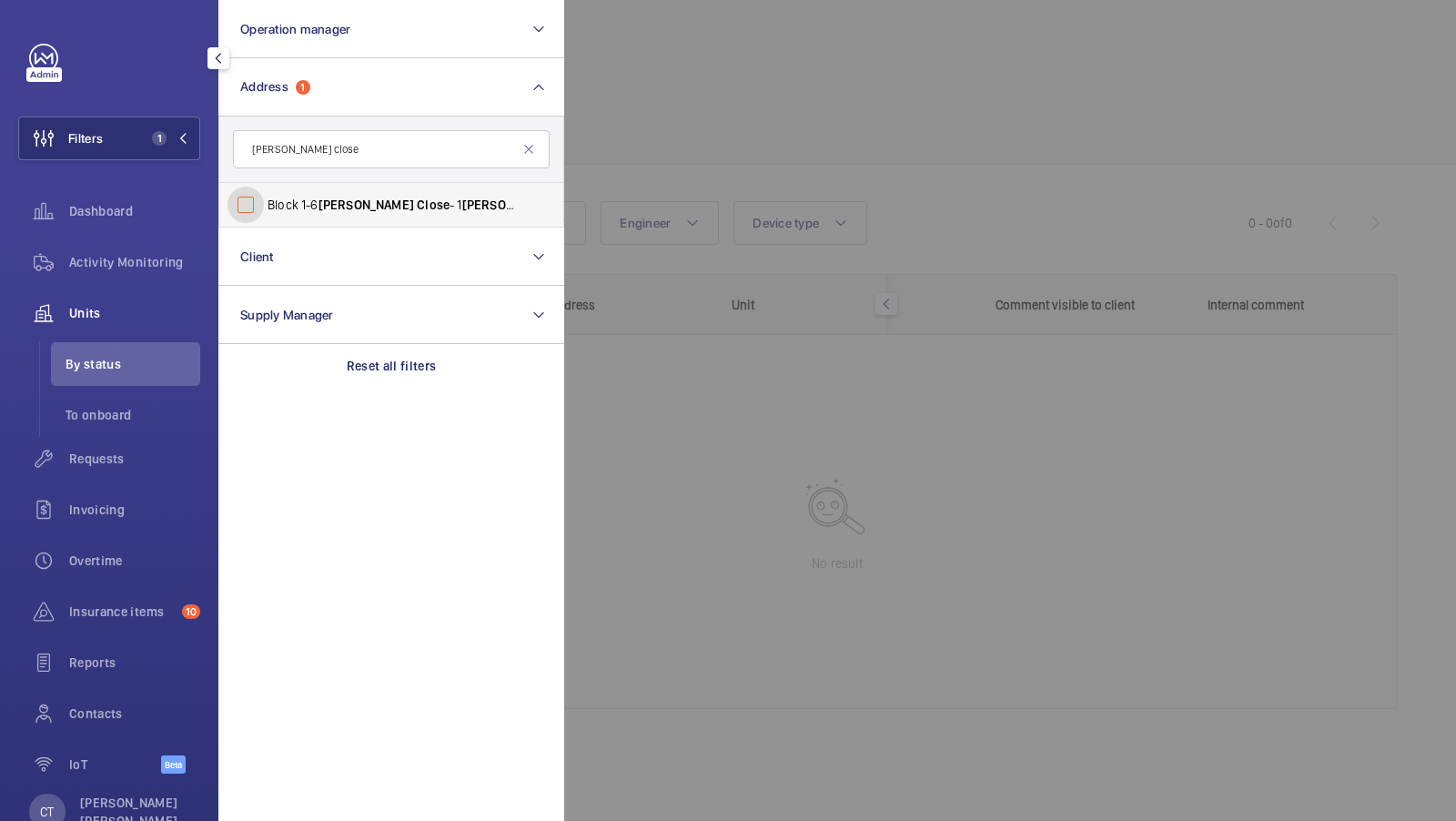
checkbox input "false"
click at [295, 147] on input "[PERSON_NAME] close" at bounding box center [390, 148] width 317 height 38
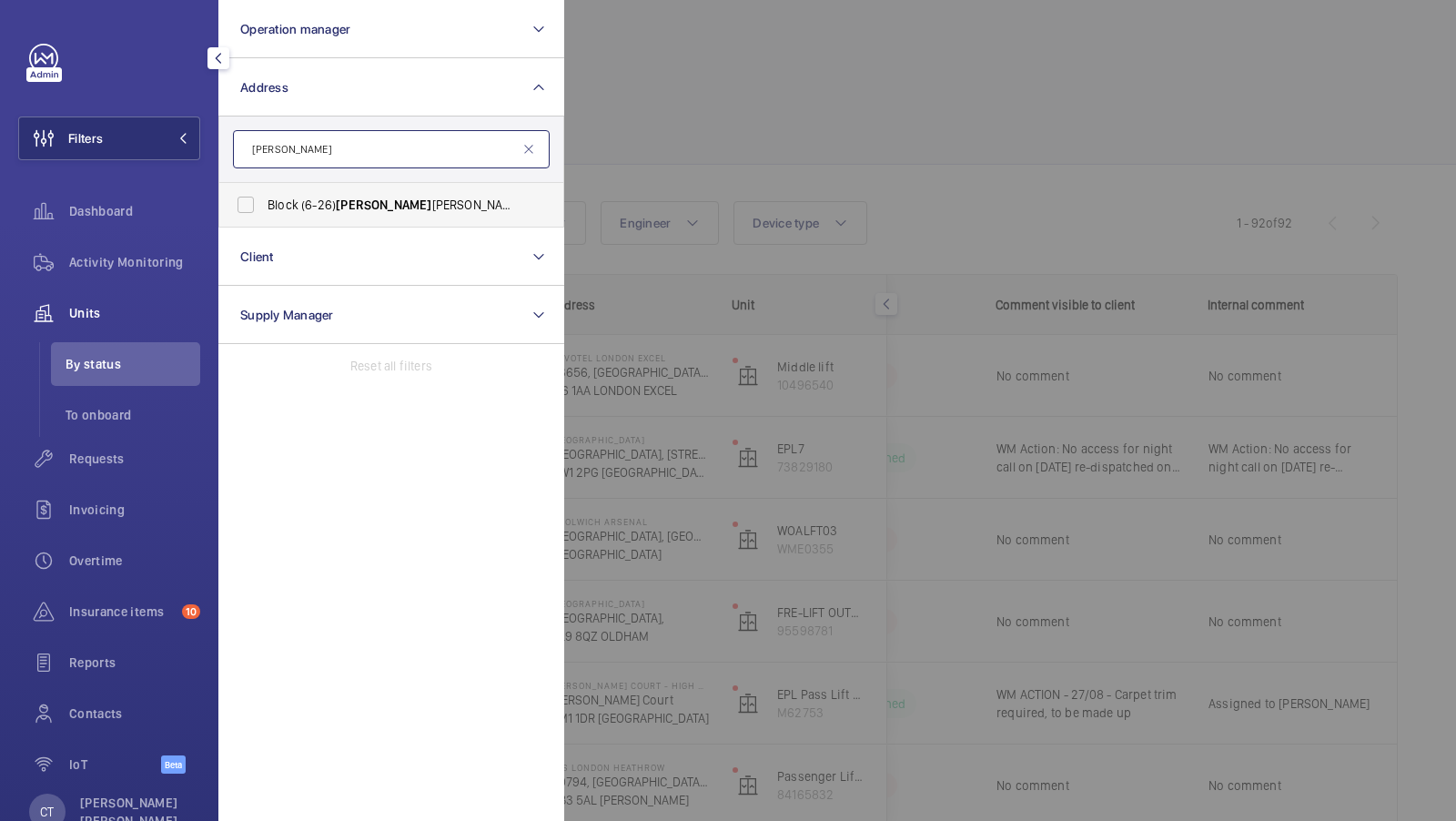
type input "[PERSON_NAME]"
click at [327, 204] on span "Block (6-26) Gladys [STREET_ADDRESS][PERSON_NAME]" at bounding box center [392, 205] width 250 height 18
click at [263, 204] on input "Block (6-26) Gladys [STREET_ADDRESS][PERSON_NAME]" at bounding box center [246, 205] width 37 height 37
checkbox input "true"
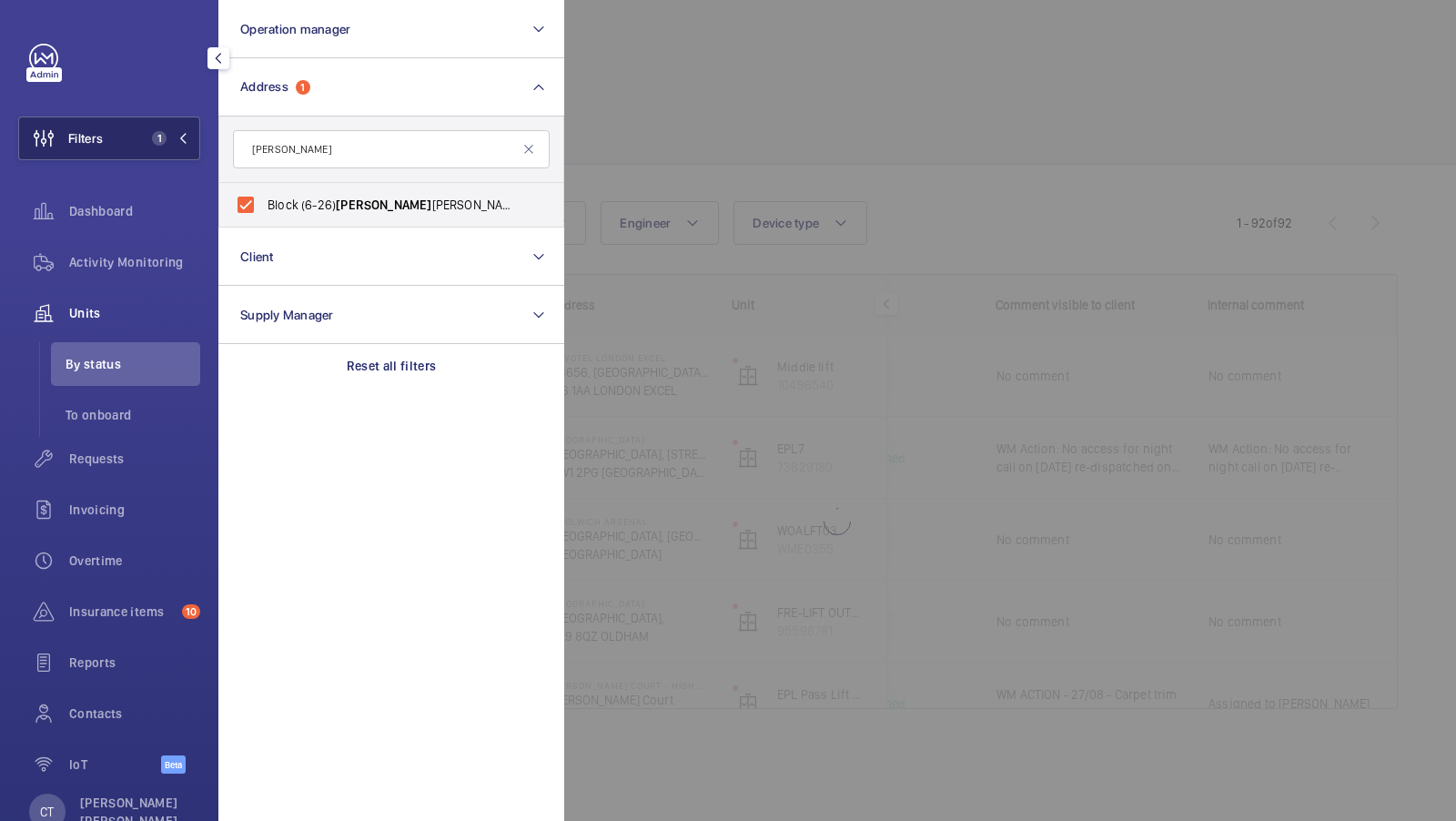
click at [89, 140] on span "Filters" at bounding box center [85, 138] width 35 height 18
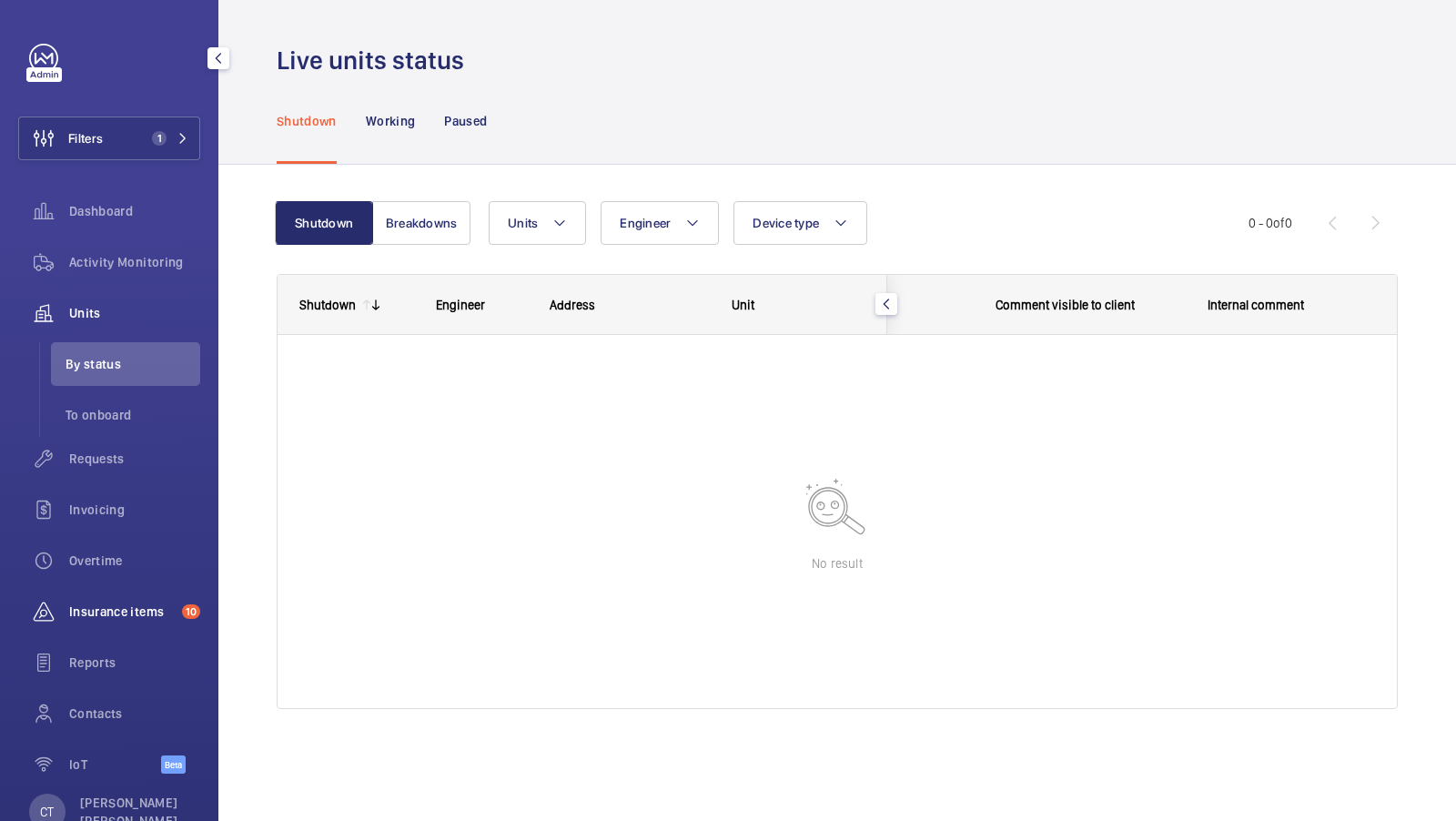
click at [113, 608] on span "Insurance items" at bounding box center [121, 612] width 106 height 18
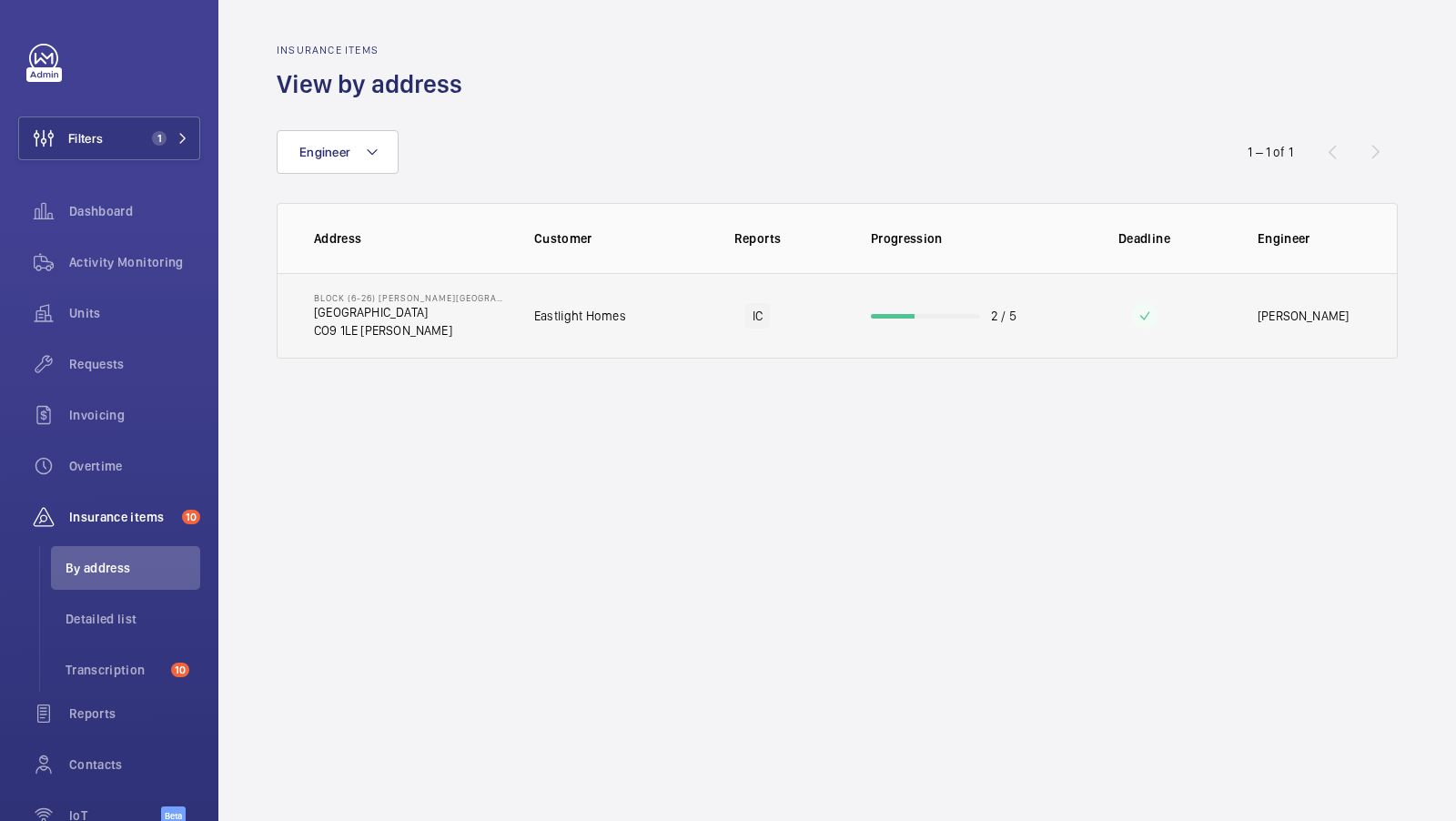
click at [592, 330] on td "Eastlight Homes" at bounding box center [589, 316] width 169 height 85
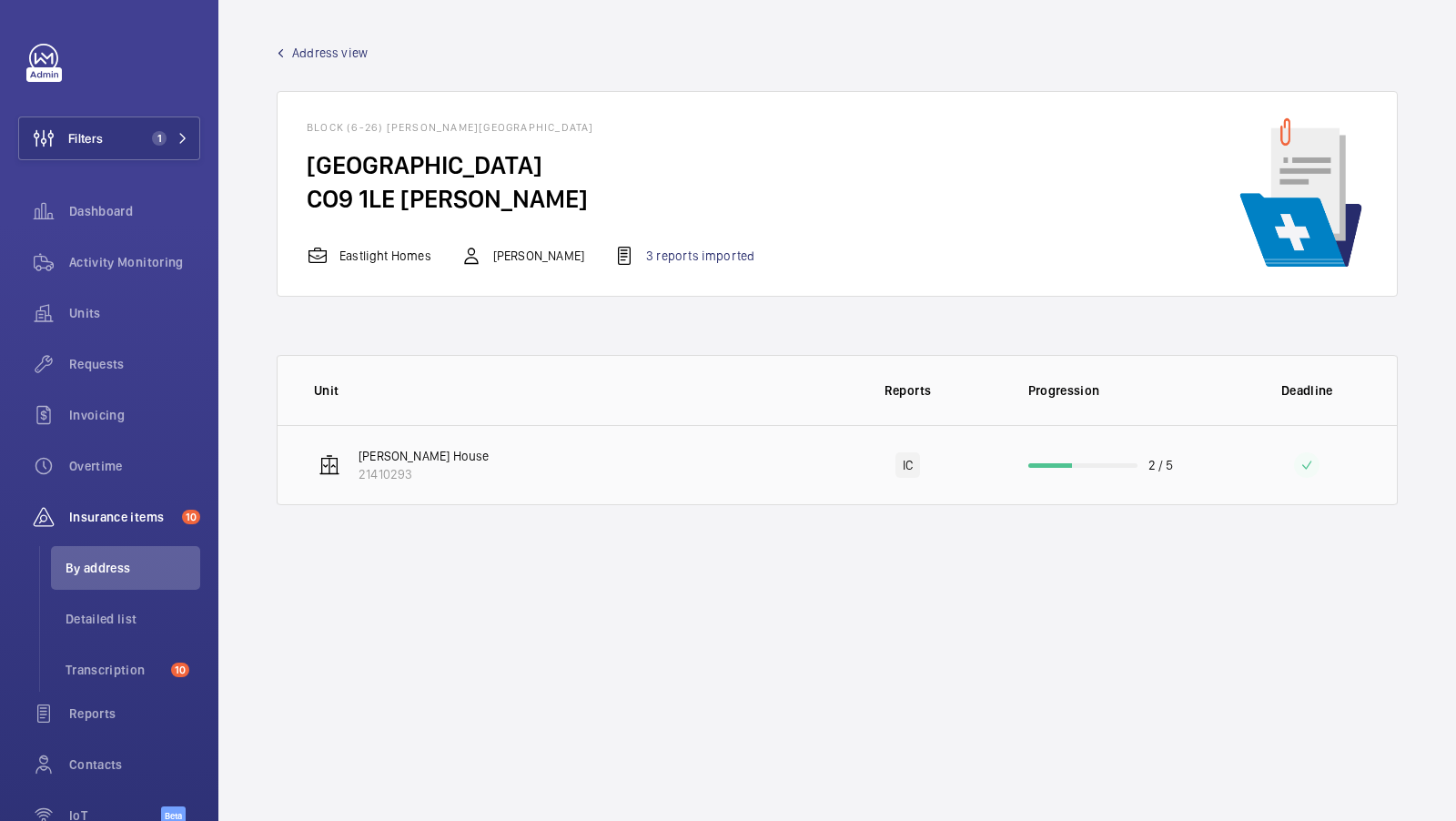
click at [665, 453] on td "[PERSON_NAME] House 21410293" at bounding box center [546, 465] width 540 height 80
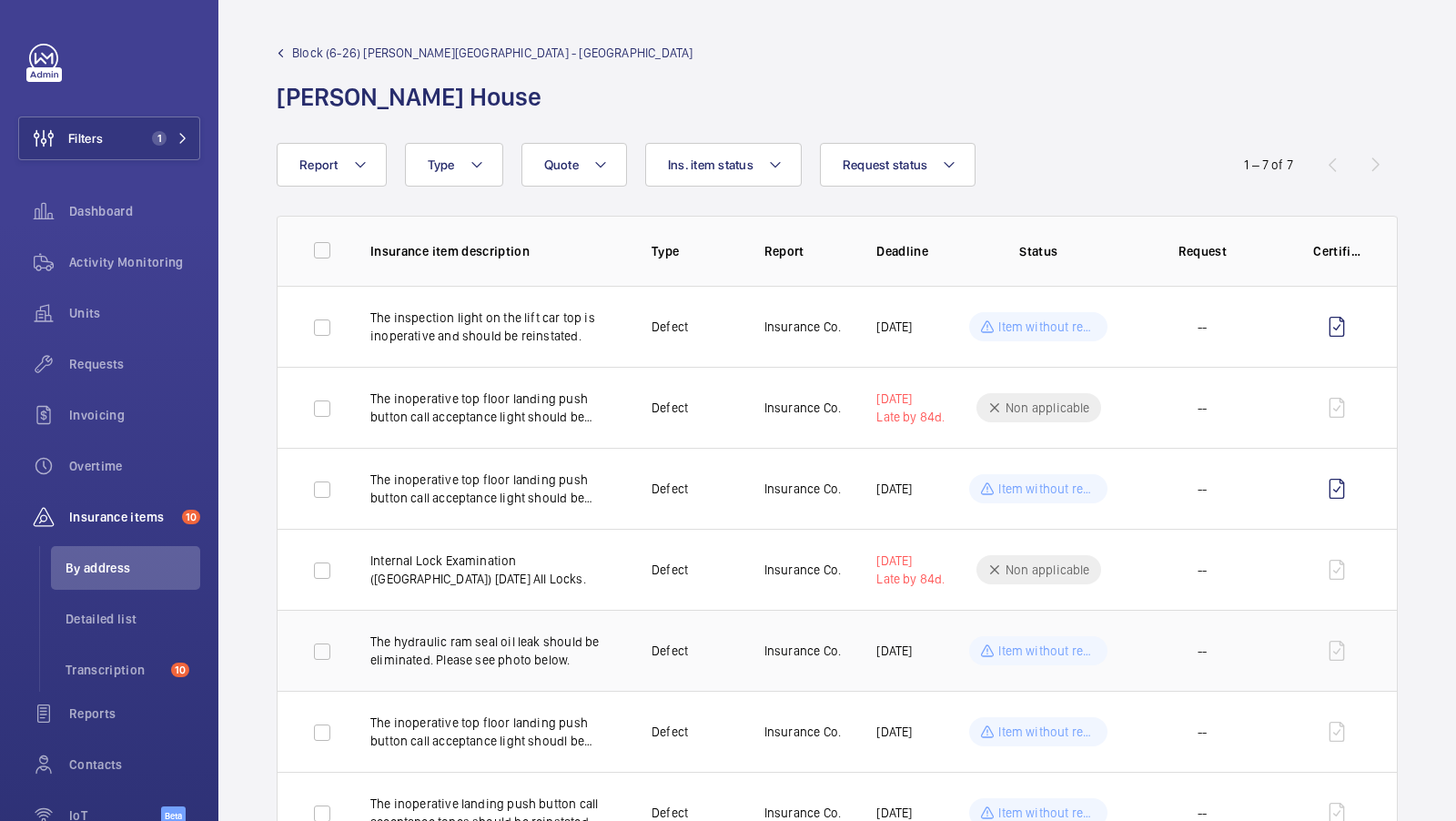
scroll to position [72, 0]
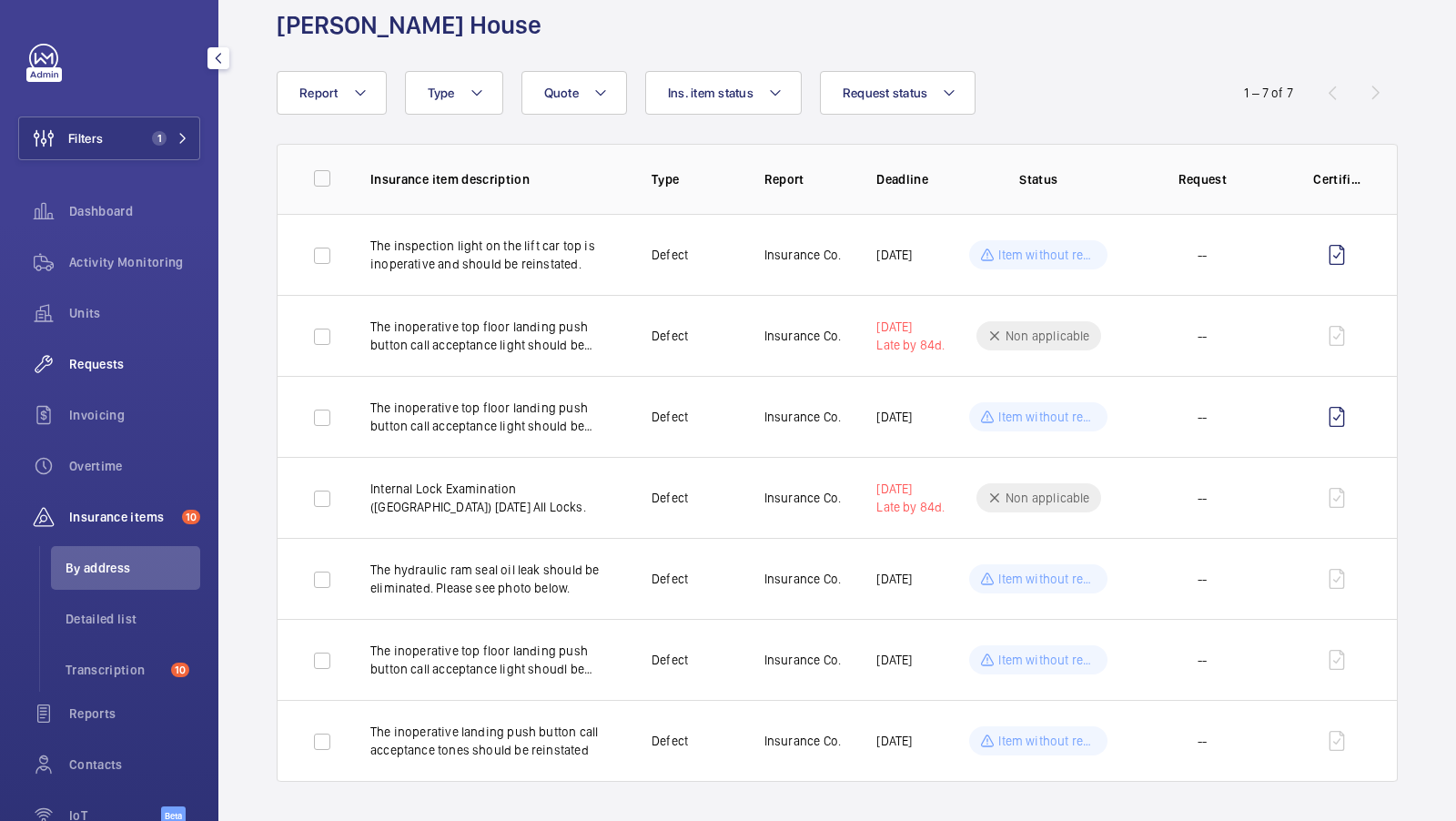
click at [105, 364] on span "Requests" at bounding box center [134, 363] width 131 height 18
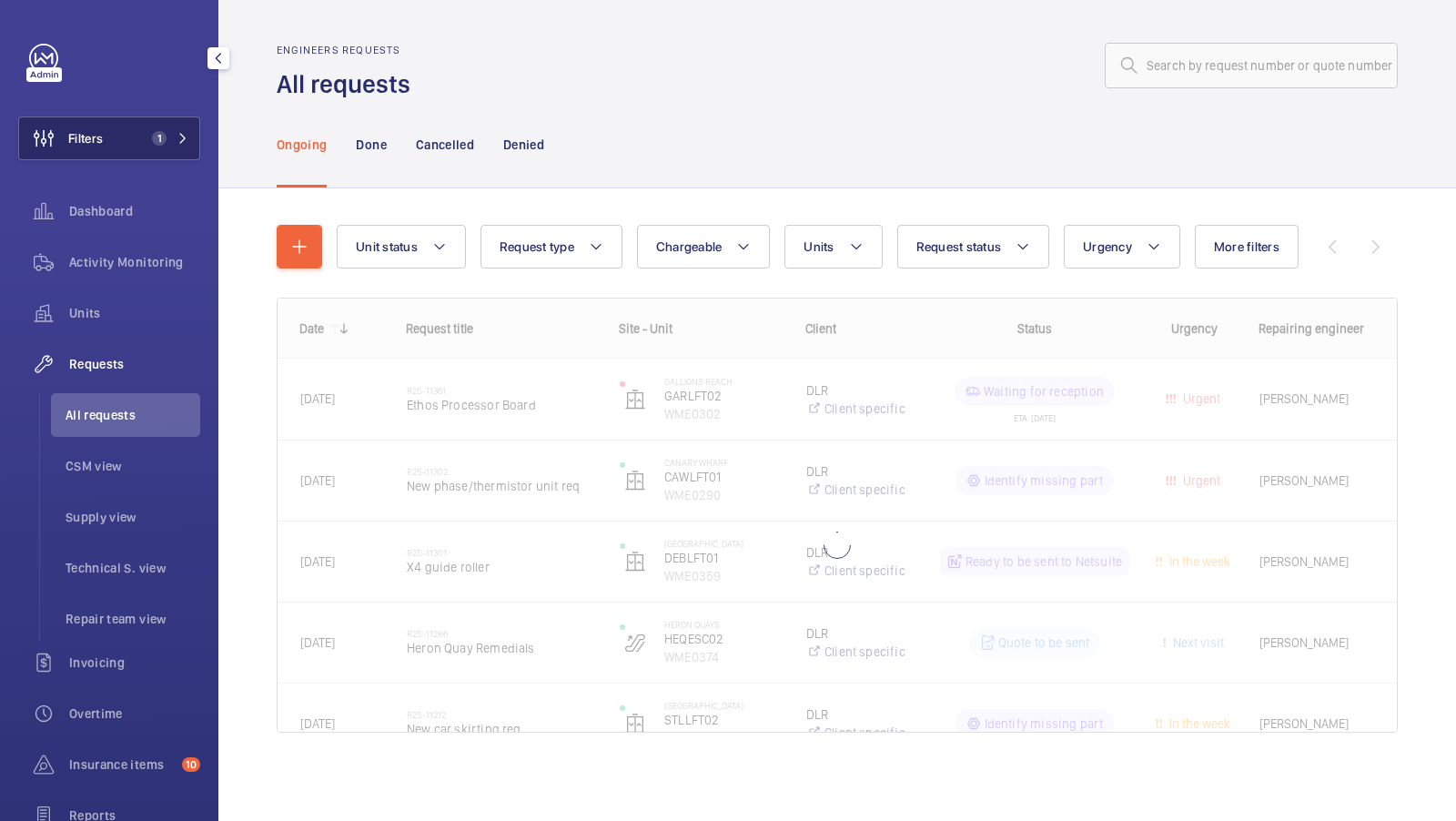
click at [177, 140] on mat-icon at bounding box center [182, 138] width 11 height 11
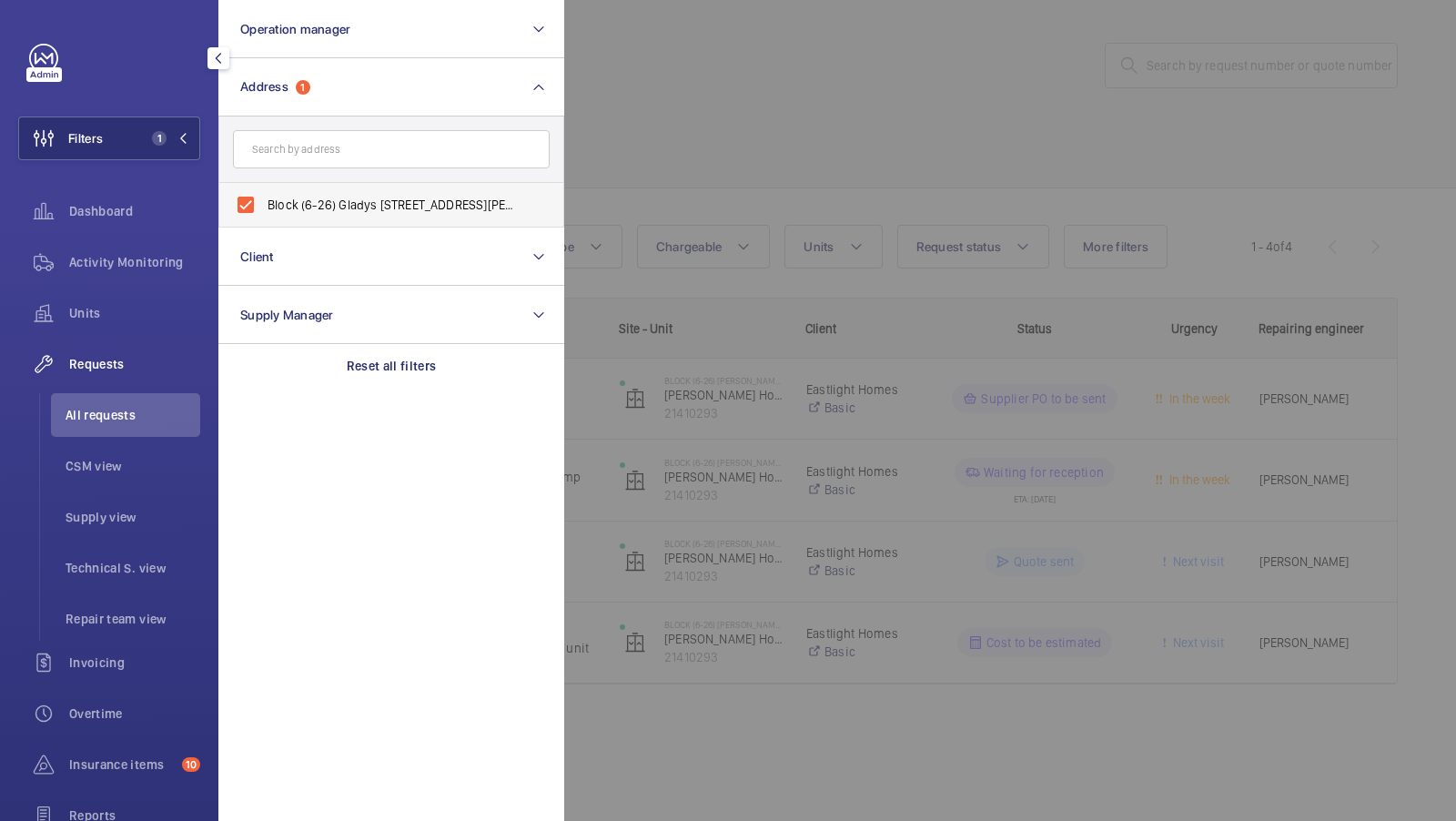
click at [347, 198] on span "Block (6-26) Gladys [STREET_ADDRESS][PERSON_NAME]" at bounding box center [392, 205] width 250 height 18
click at [263, 198] on input "Block (6-26) Gladys [STREET_ADDRESS][PERSON_NAME]" at bounding box center [246, 205] width 37 height 37
checkbox input "false"
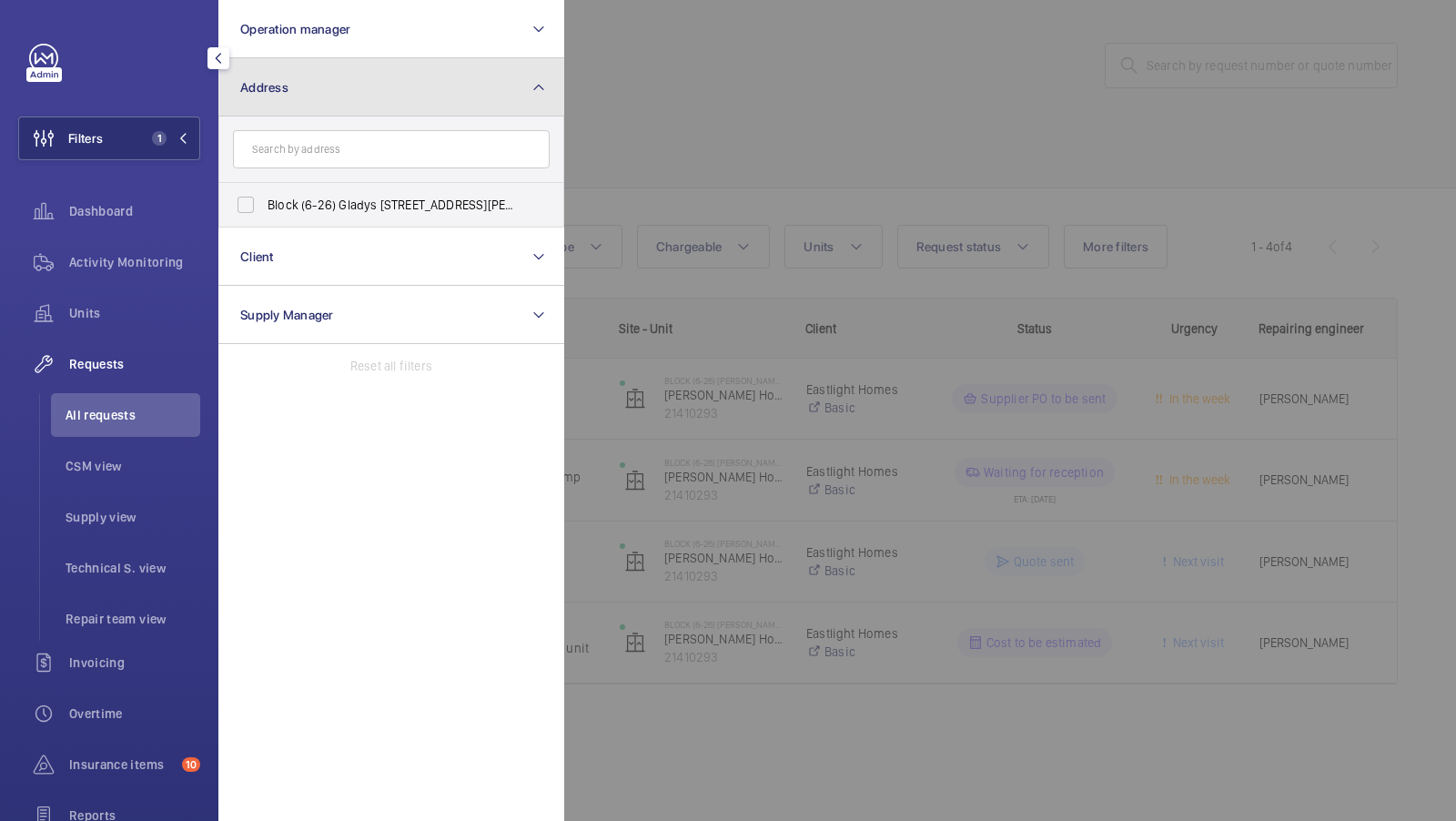
click at [347, 104] on button "Address" at bounding box center [390, 87] width 346 height 58
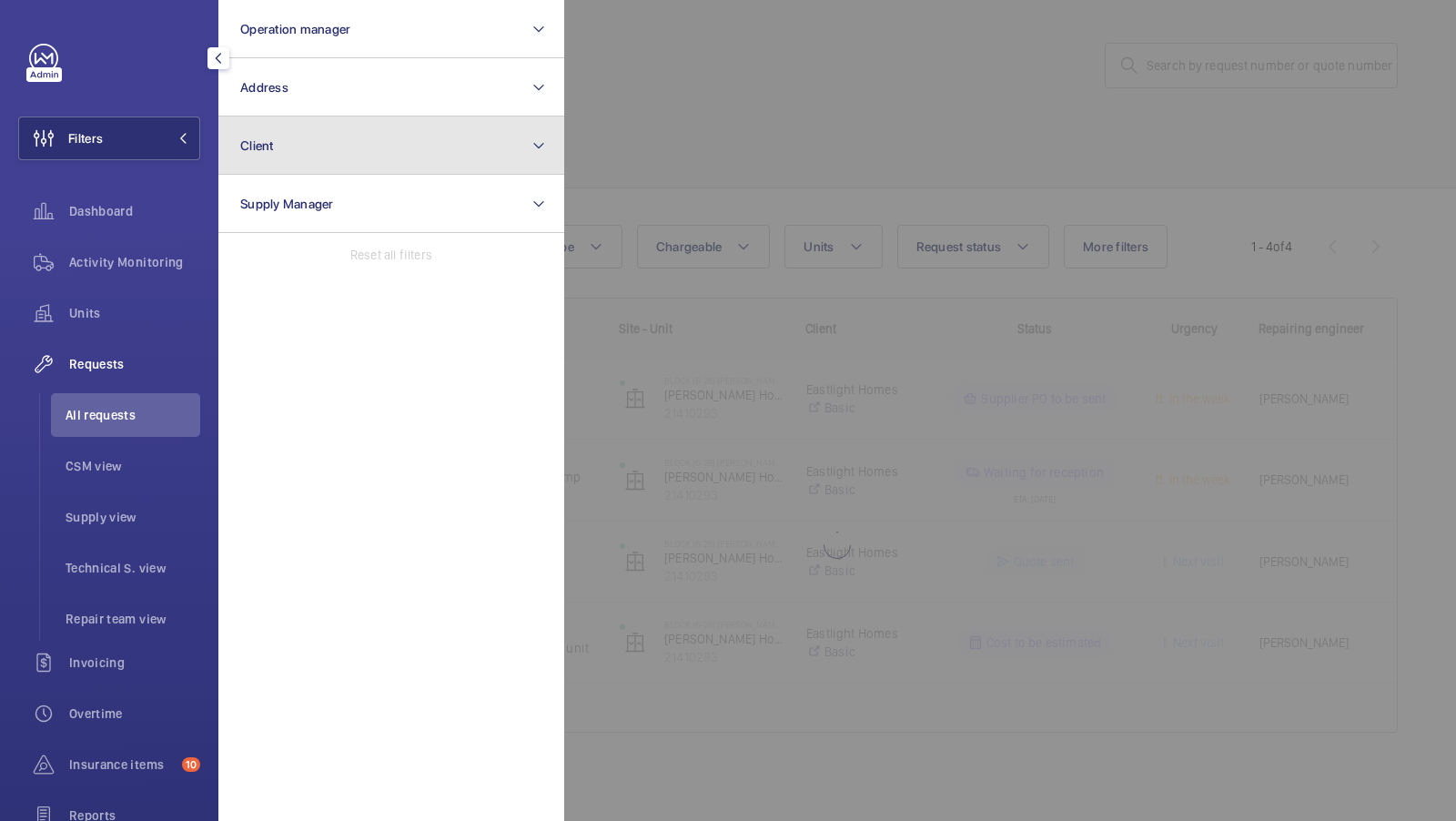
click at [299, 148] on button "Client" at bounding box center [390, 145] width 346 height 58
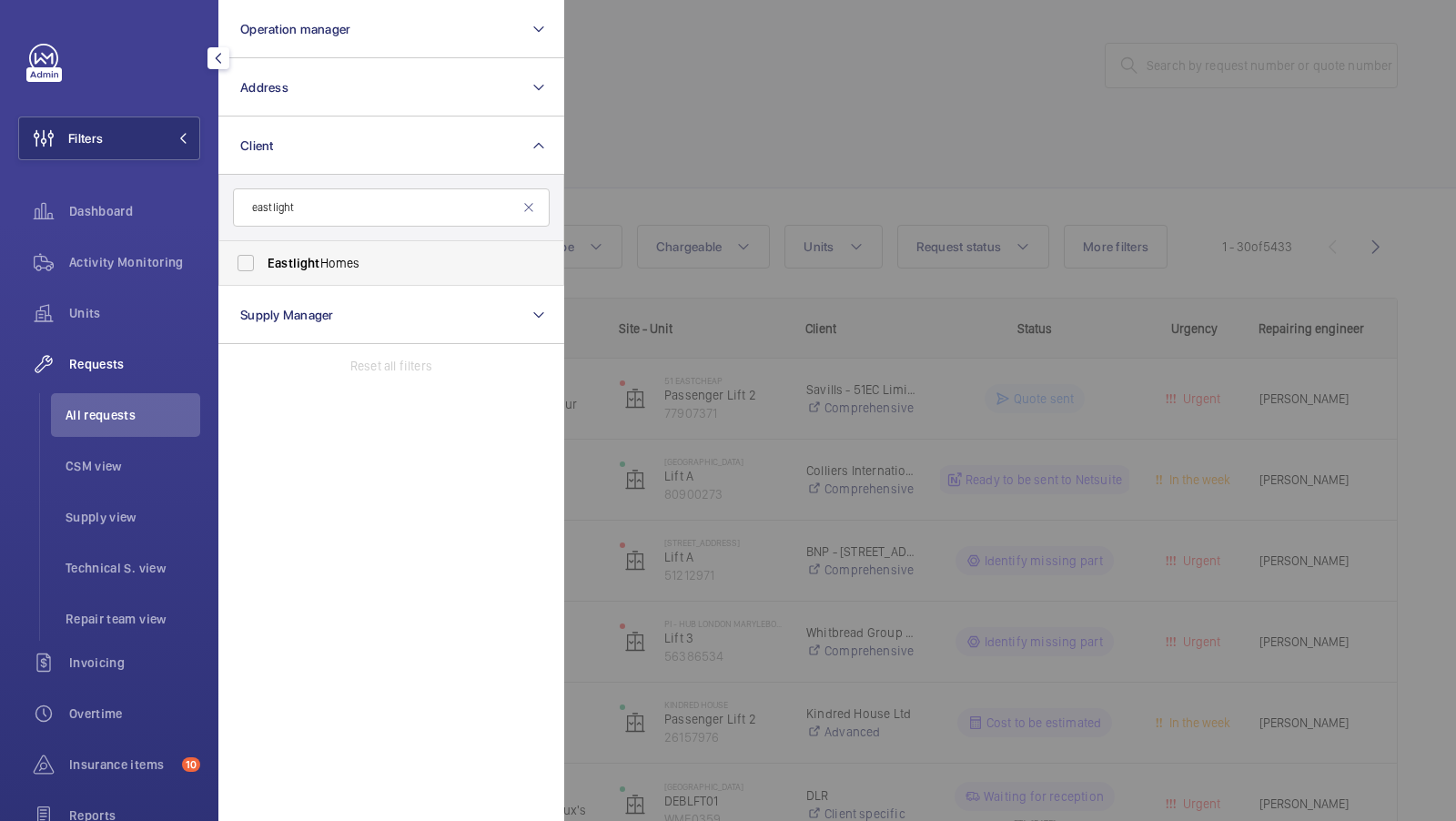
type input "eastlight"
click at [279, 260] on span "Eastlight" at bounding box center [294, 263] width 52 height 15
click at [263, 260] on input "Eastlight Homes" at bounding box center [246, 264] width 37 height 37
checkbox input "true"
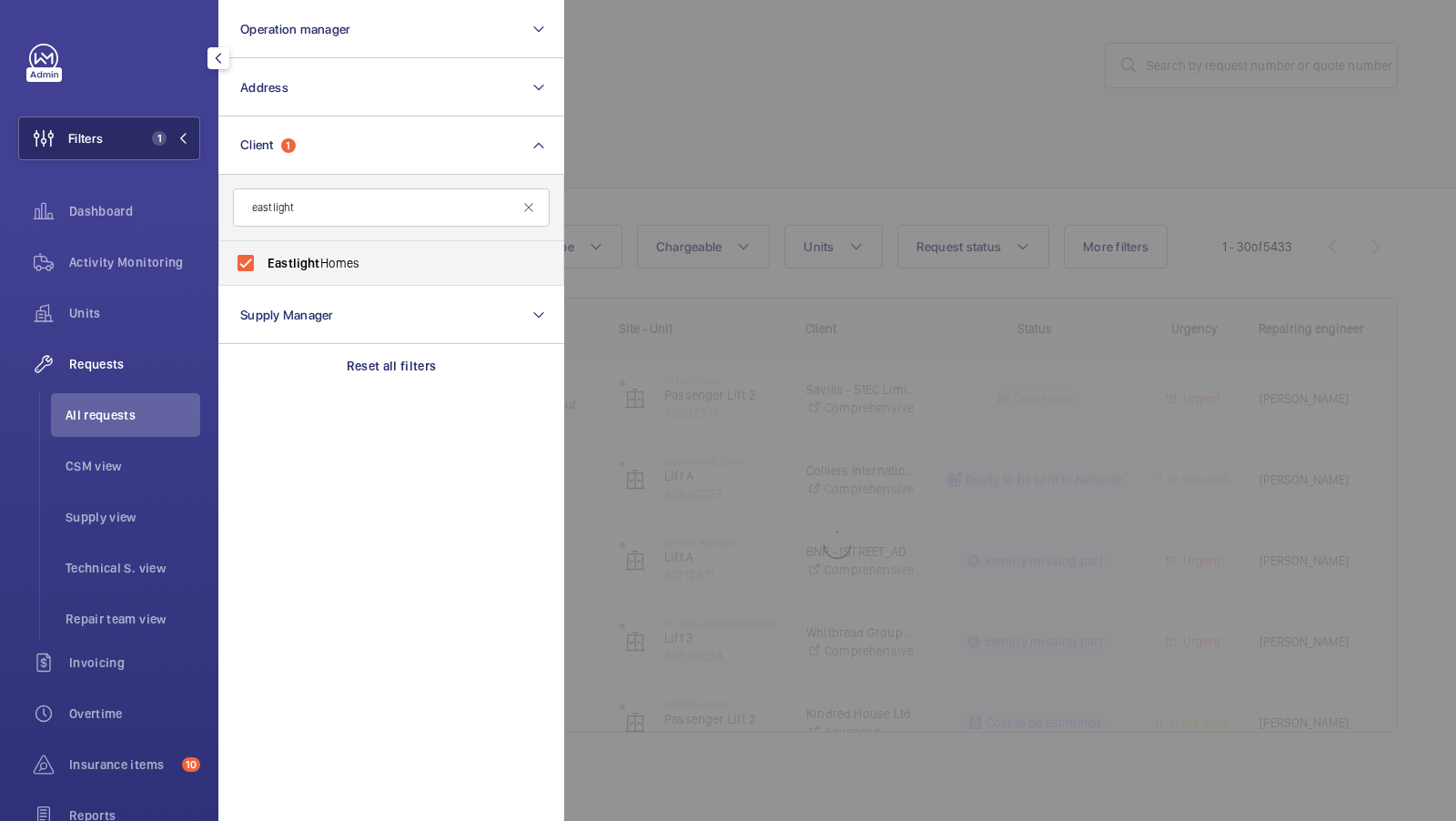
click at [160, 126] on button "Filters 1" at bounding box center [109, 138] width 182 height 44
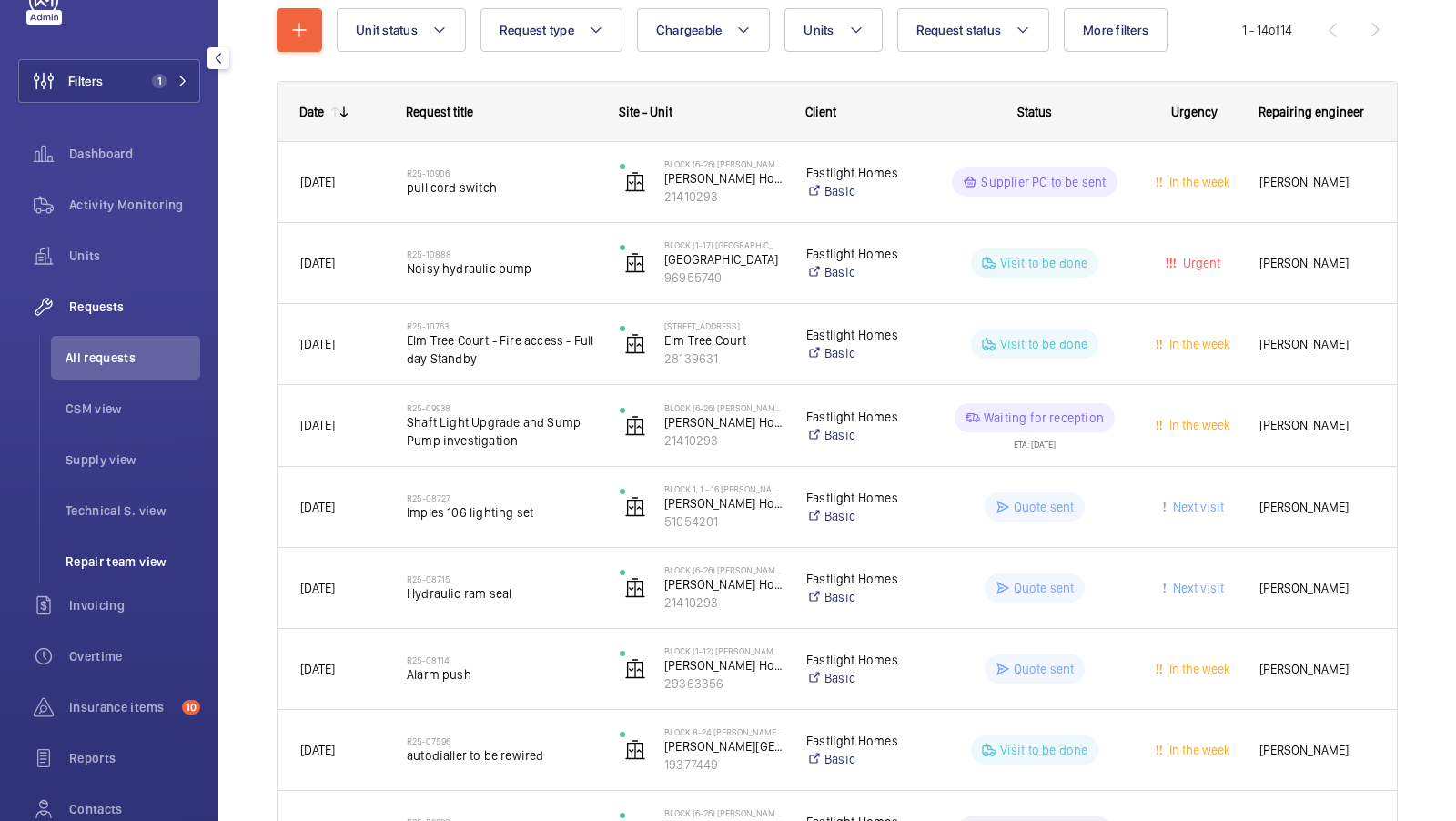
scroll to position [57, 0]
click at [101, 760] on span "Reports" at bounding box center [134, 758] width 131 height 18
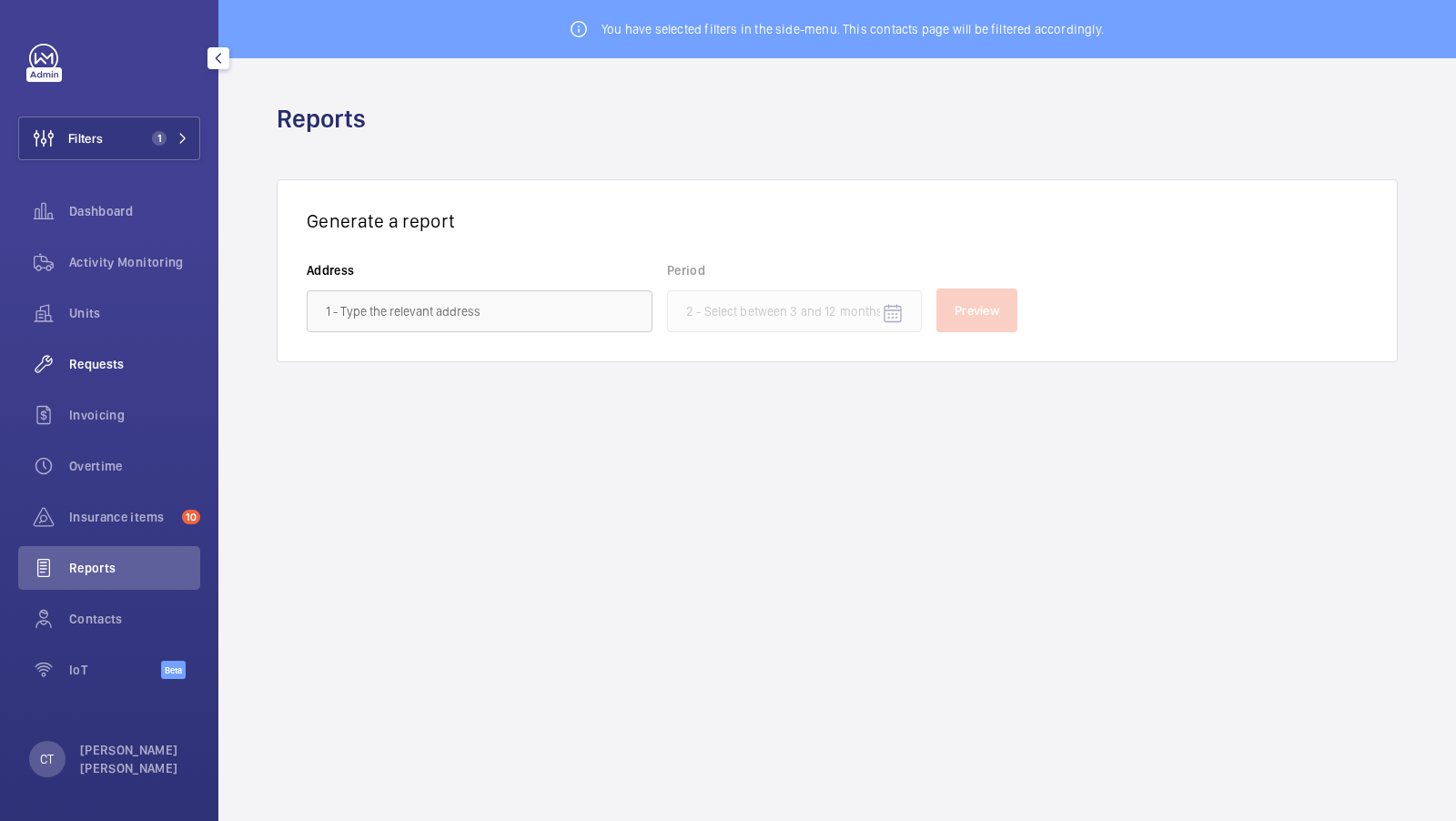
click at [97, 364] on span "Requests" at bounding box center [134, 363] width 131 height 18
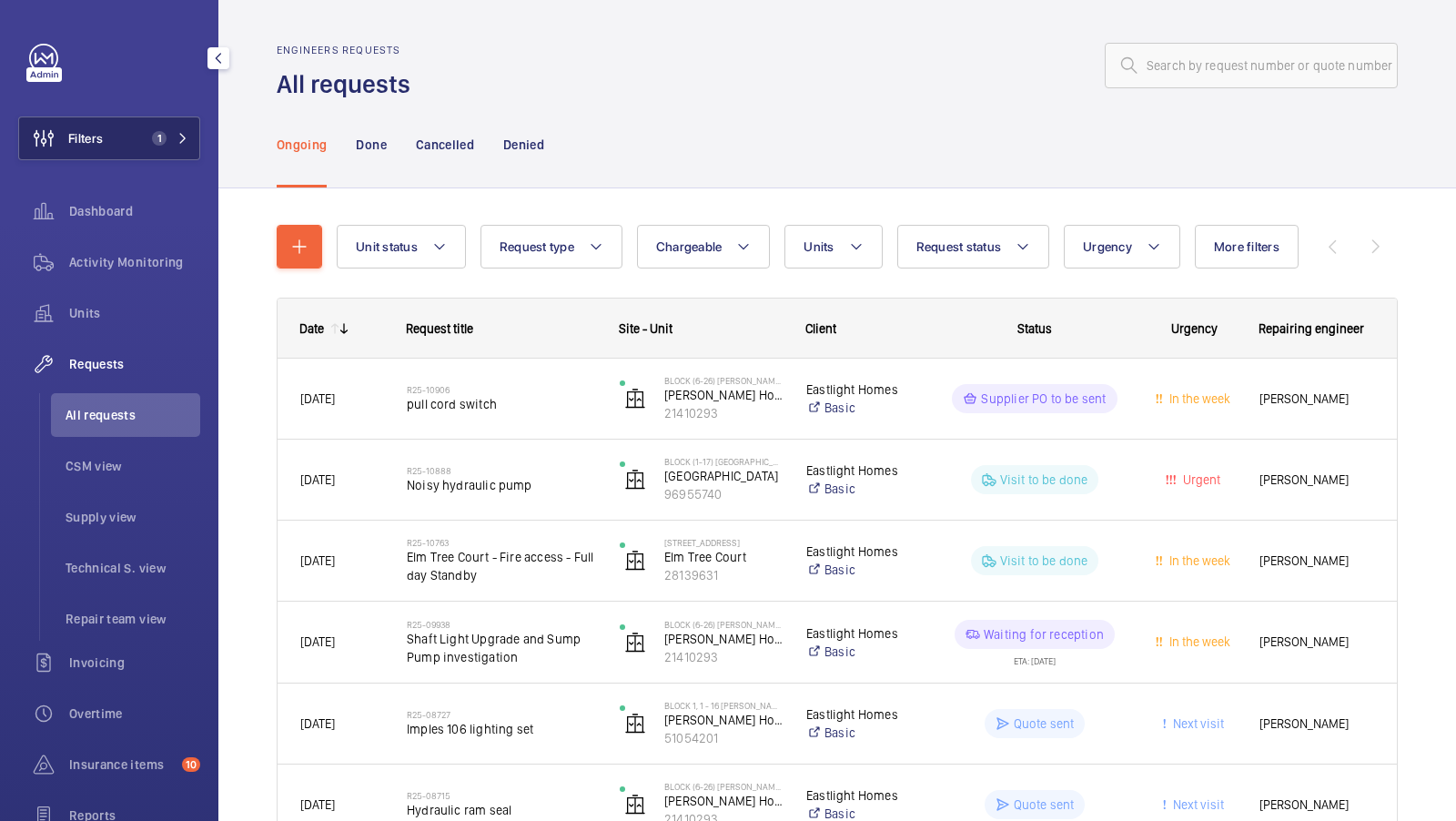
click at [136, 140] on button "Filters 1" at bounding box center [109, 138] width 182 height 44
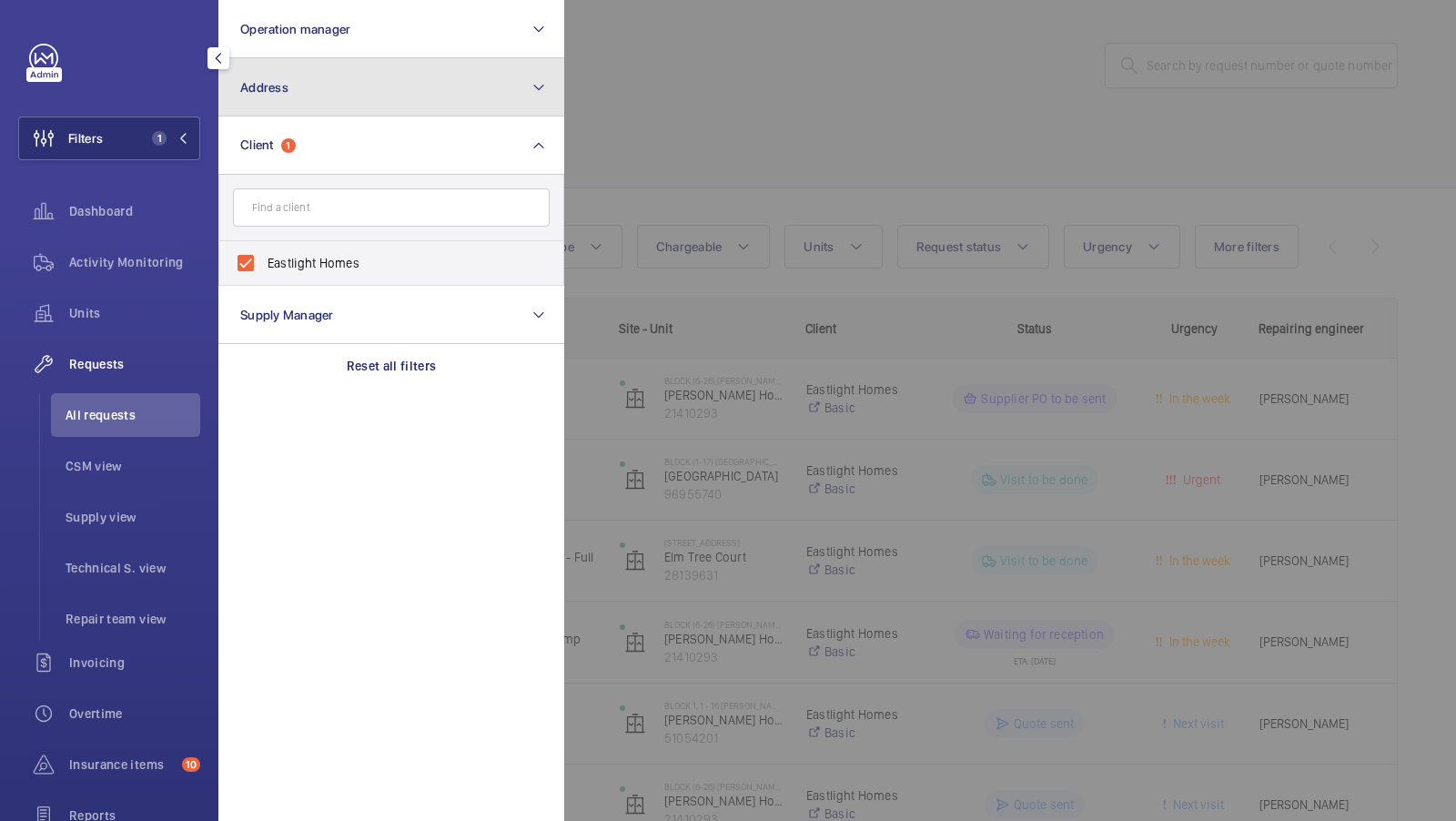
click at [331, 97] on button "Address" at bounding box center [390, 87] width 346 height 58
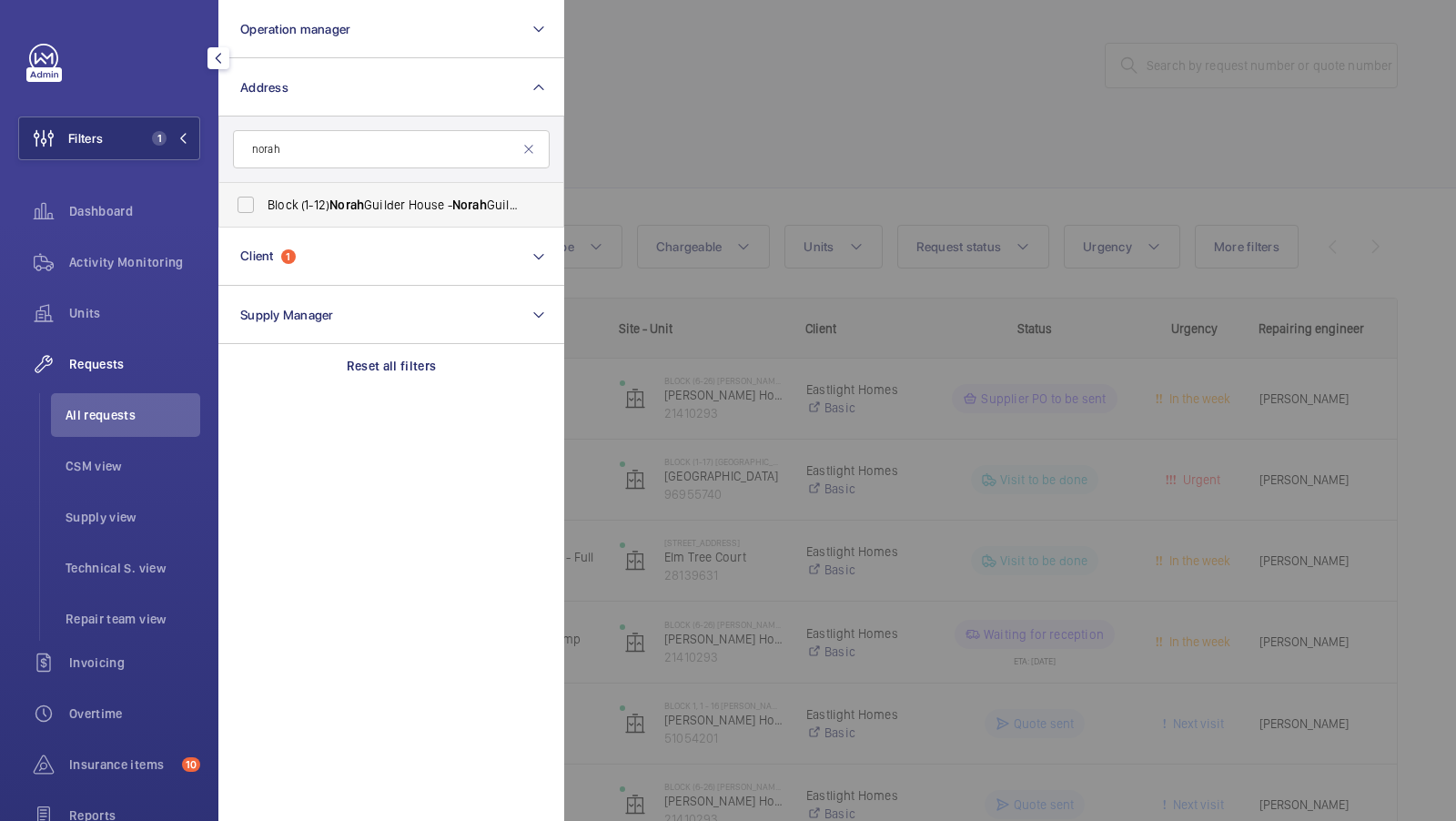
type input "norah"
click at [389, 204] on span "Block (1-12) [PERSON_NAME] House - [PERSON_NAME][GEOGRAPHIC_DATA], CHELMSFORD C…" at bounding box center [392, 205] width 250 height 18
click at [263, 204] on input "Block (1-12) [PERSON_NAME] House - [PERSON_NAME][GEOGRAPHIC_DATA], CHELMSFORD C…" at bounding box center [246, 205] width 37 height 37
checkbox input "true"
click at [174, 149] on button "Filters 2" at bounding box center [109, 138] width 182 height 44
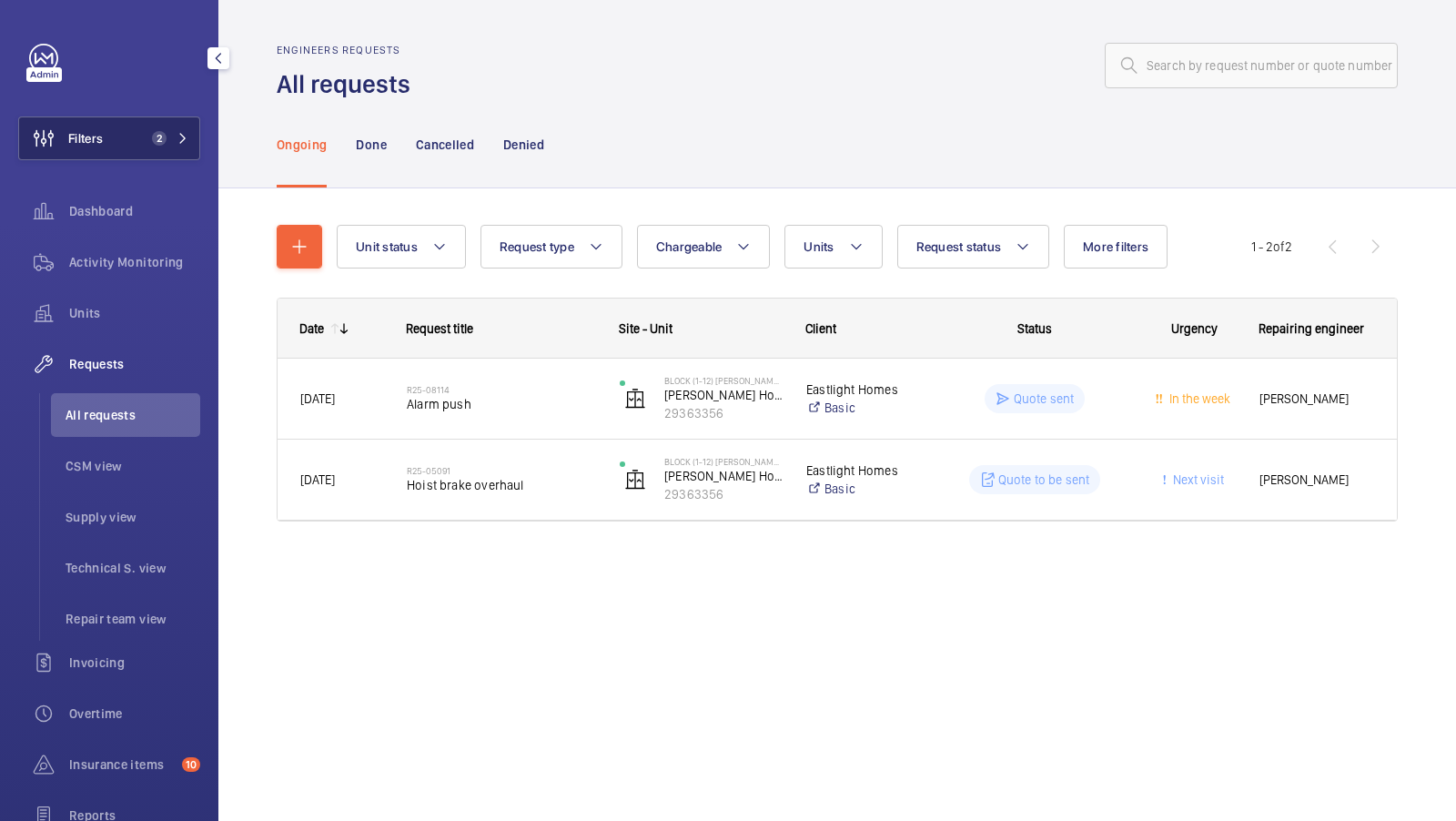
click at [174, 148] on button "Filters 2" at bounding box center [109, 138] width 182 height 44
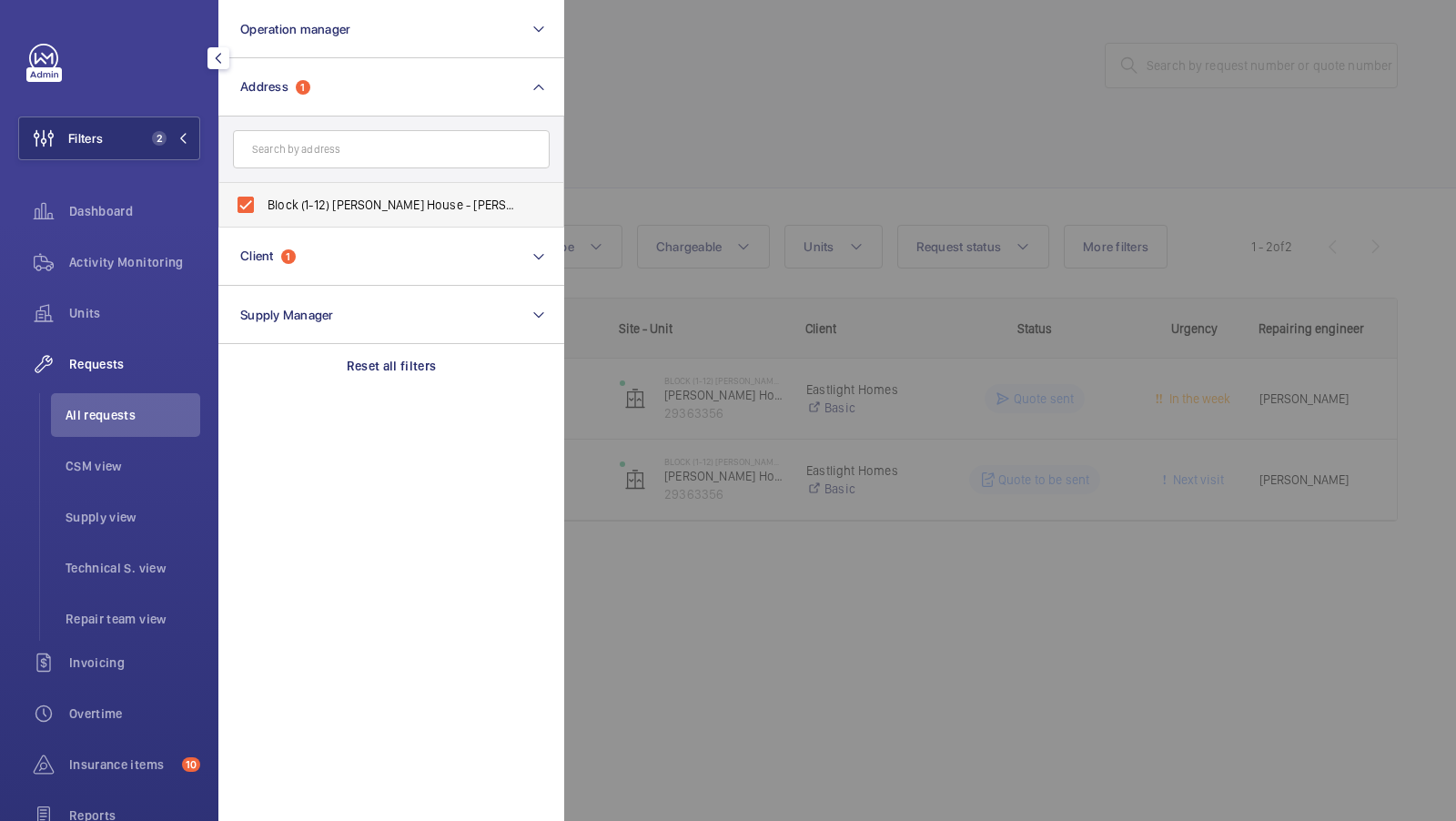
click at [354, 213] on span "Block (1-12) [PERSON_NAME] House - [PERSON_NAME][GEOGRAPHIC_DATA], CHELMSFORD C…" at bounding box center [392, 205] width 250 height 18
click at [263, 213] on input "Block (1-12) [PERSON_NAME] House - [PERSON_NAME][GEOGRAPHIC_DATA], CHELMSFORD C…" at bounding box center [246, 205] width 37 height 37
checkbox input "false"
click at [301, 150] on input "text" at bounding box center [390, 148] width 317 height 38
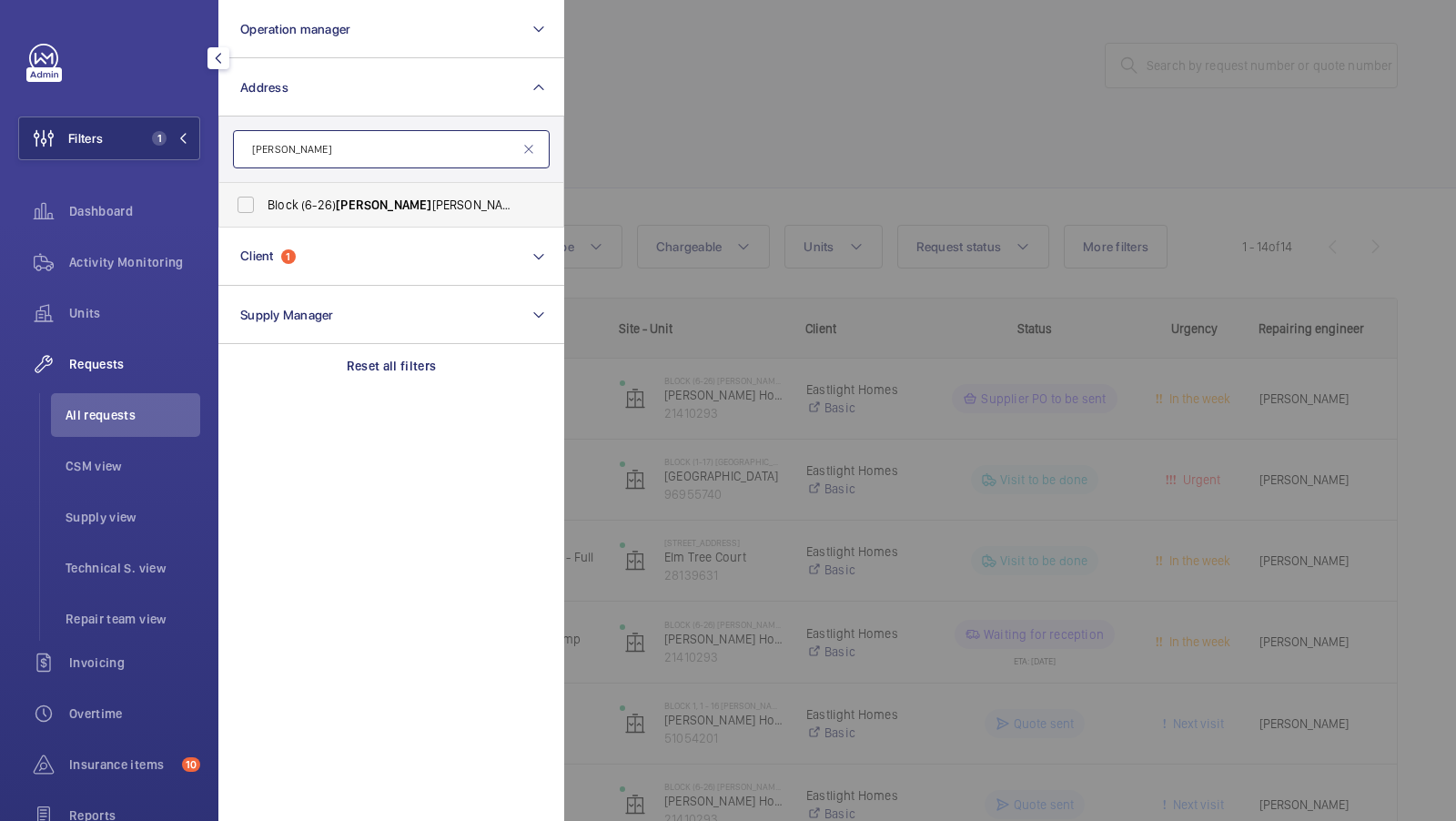
type input "[PERSON_NAME]"
click at [308, 204] on span "Block (6-26) Gladys [STREET_ADDRESS][PERSON_NAME]" at bounding box center [392, 205] width 250 height 18
click at [263, 204] on input "Block (6-26) Gladys [STREET_ADDRESS][PERSON_NAME]" at bounding box center [246, 205] width 37 height 37
checkbox input "true"
click at [141, 111] on div "Filters 2 Operation manager Address 1 [PERSON_NAME] (6-26) [PERSON_NAME][GEOGRA…" at bounding box center [109, 495] width 182 height 903
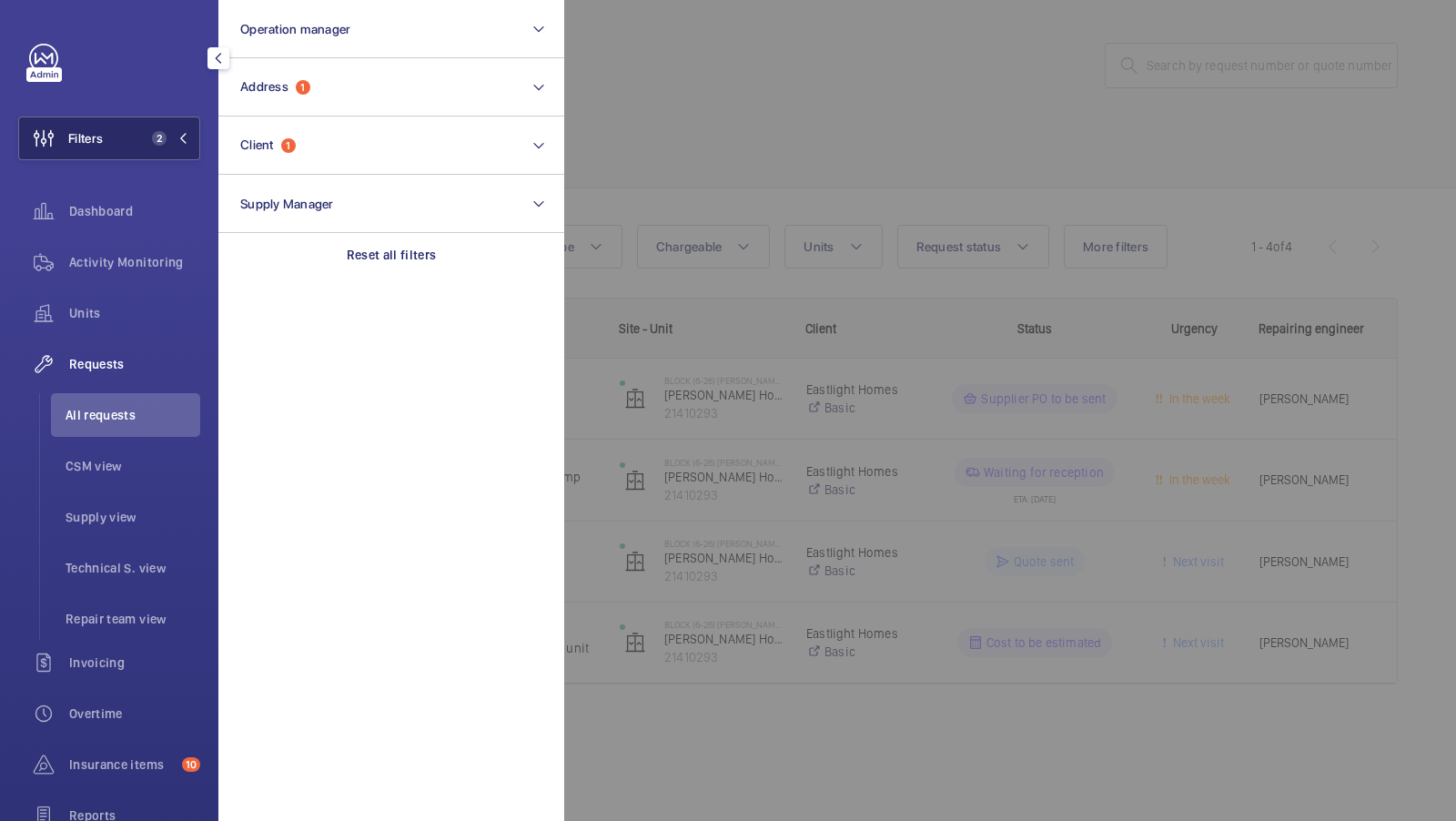
click at [136, 134] on button "Filters 2" at bounding box center [109, 138] width 182 height 44
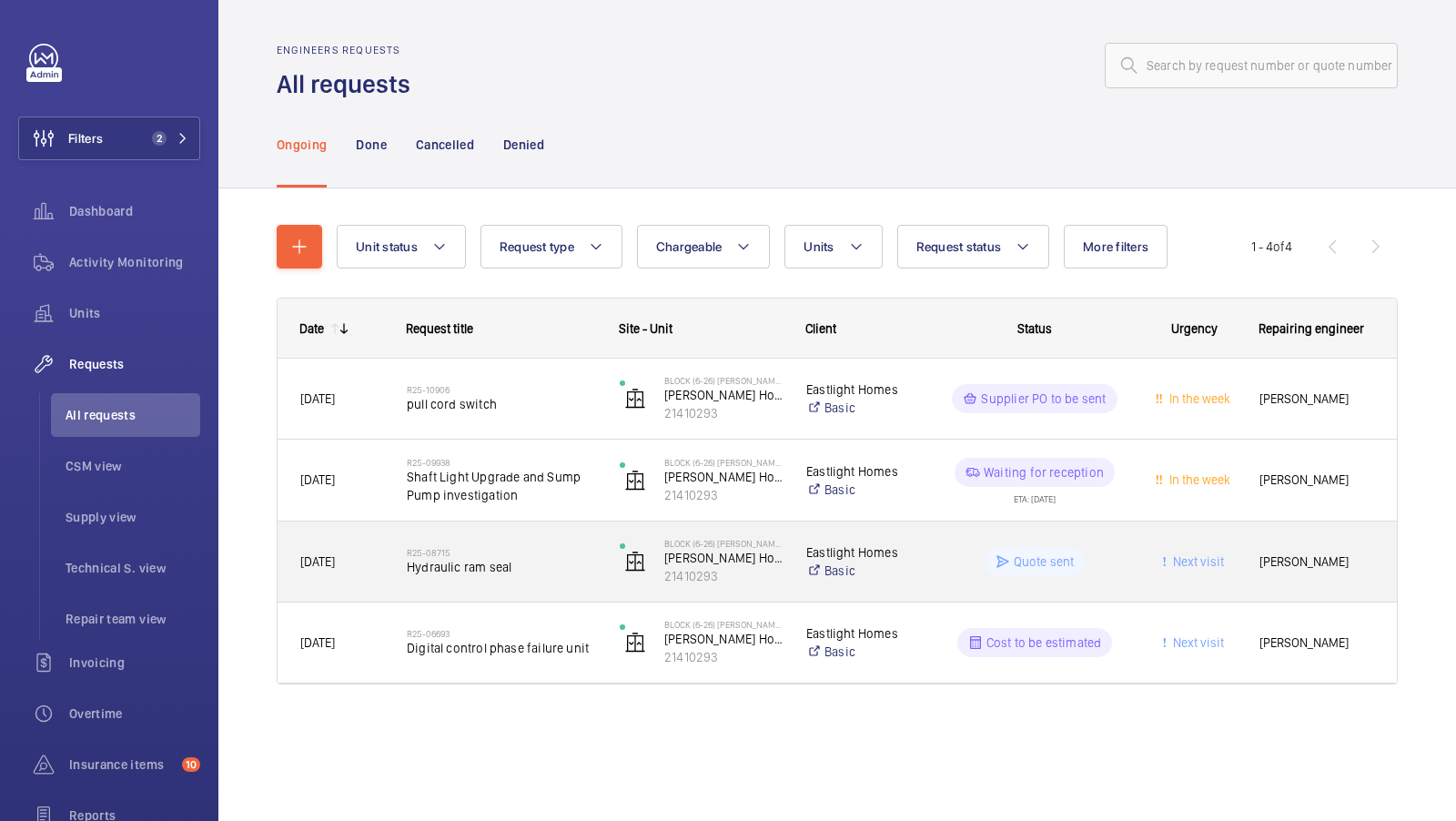
click at [533, 568] on span "Hydraulic ram seal" at bounding box center [501, 567] width 189 height 18
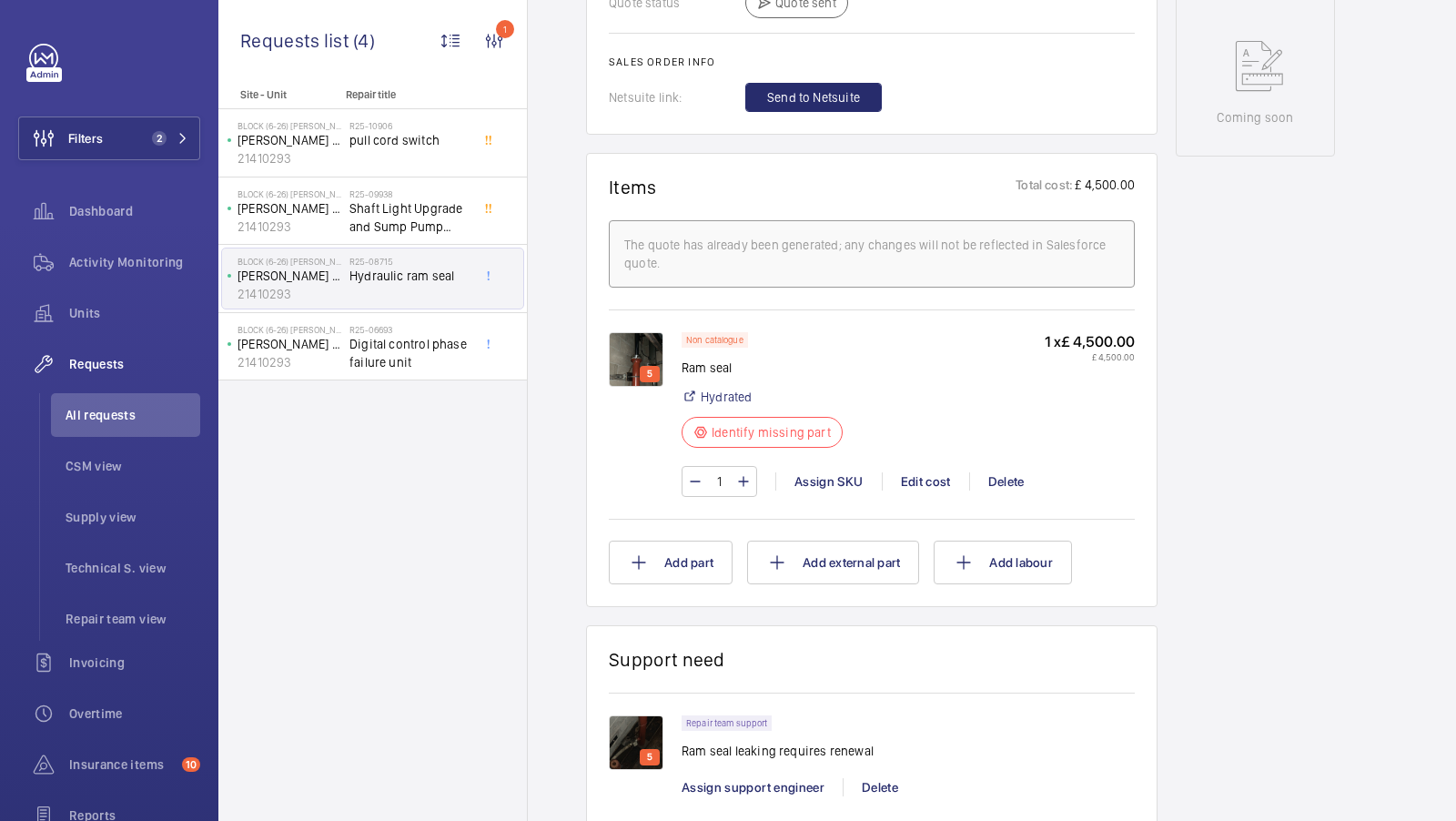
scroll to position [926, 0]
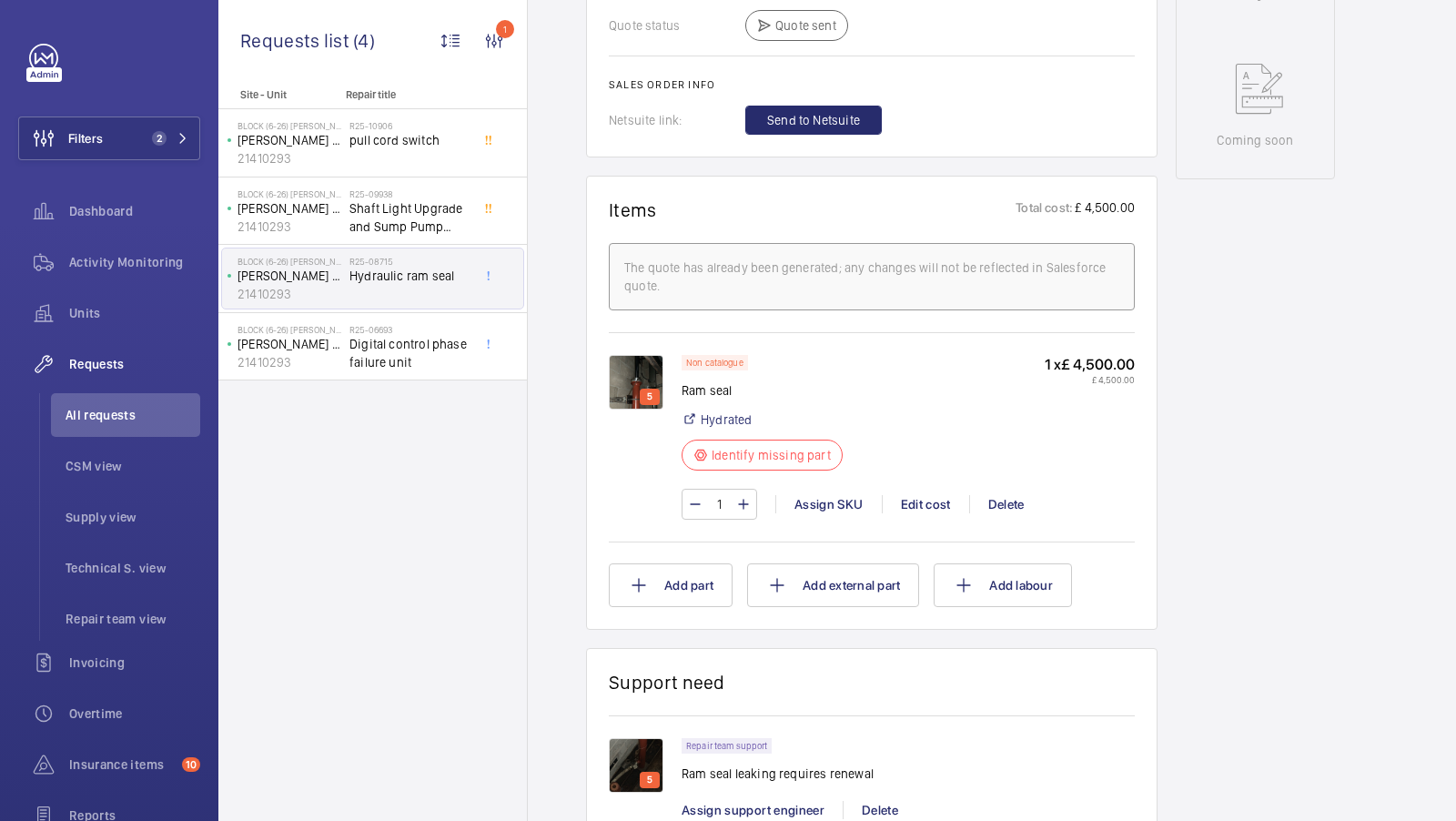
click at [633, 374] on img at bounding box center [635, 382] width 54 height 54
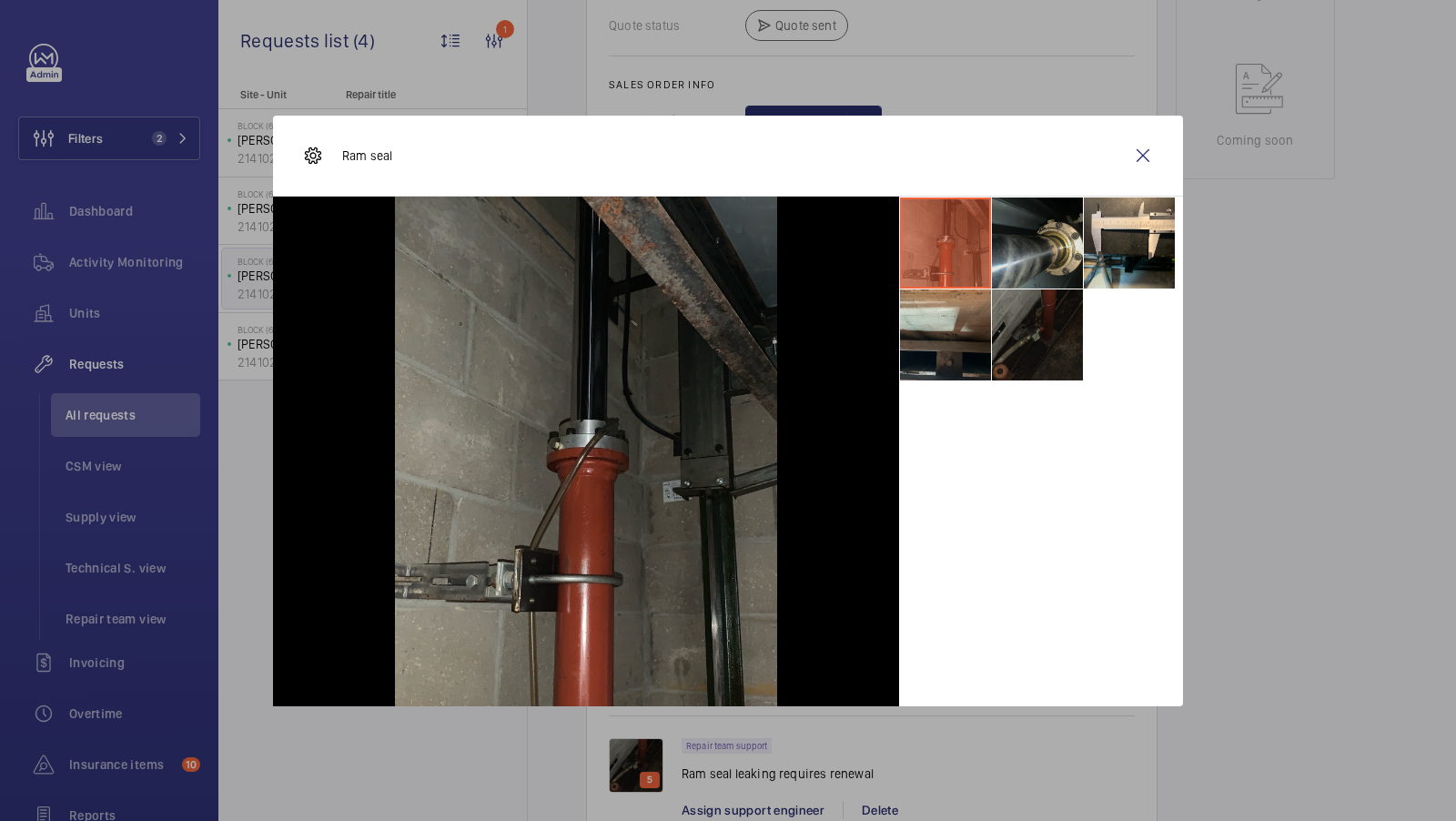
click at [1025, 267] on li at bounding box center [1038, 243] width 91 height 91
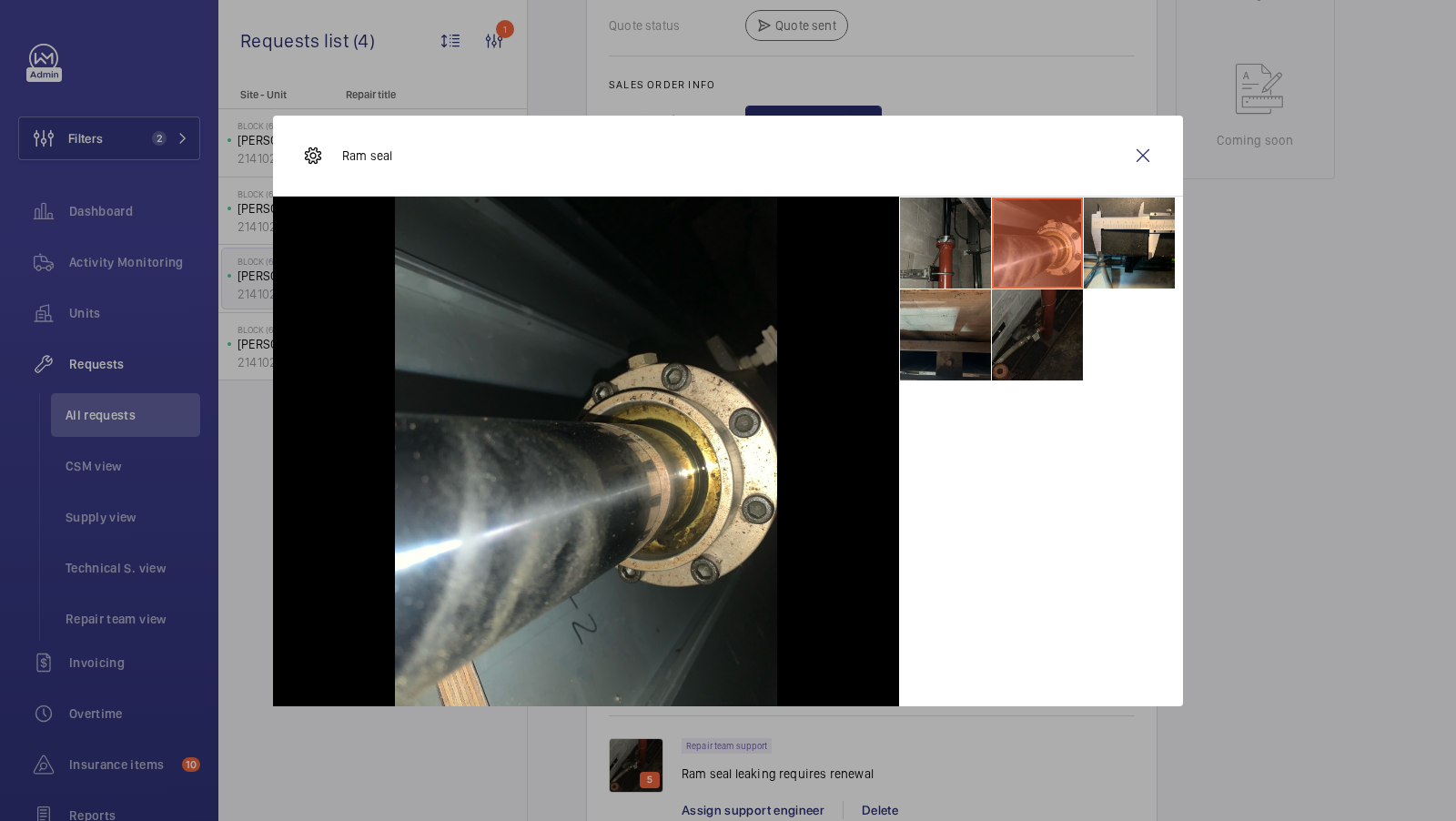
click at [957, 331] on li at bounding box center [945, 335] width 91 height 91
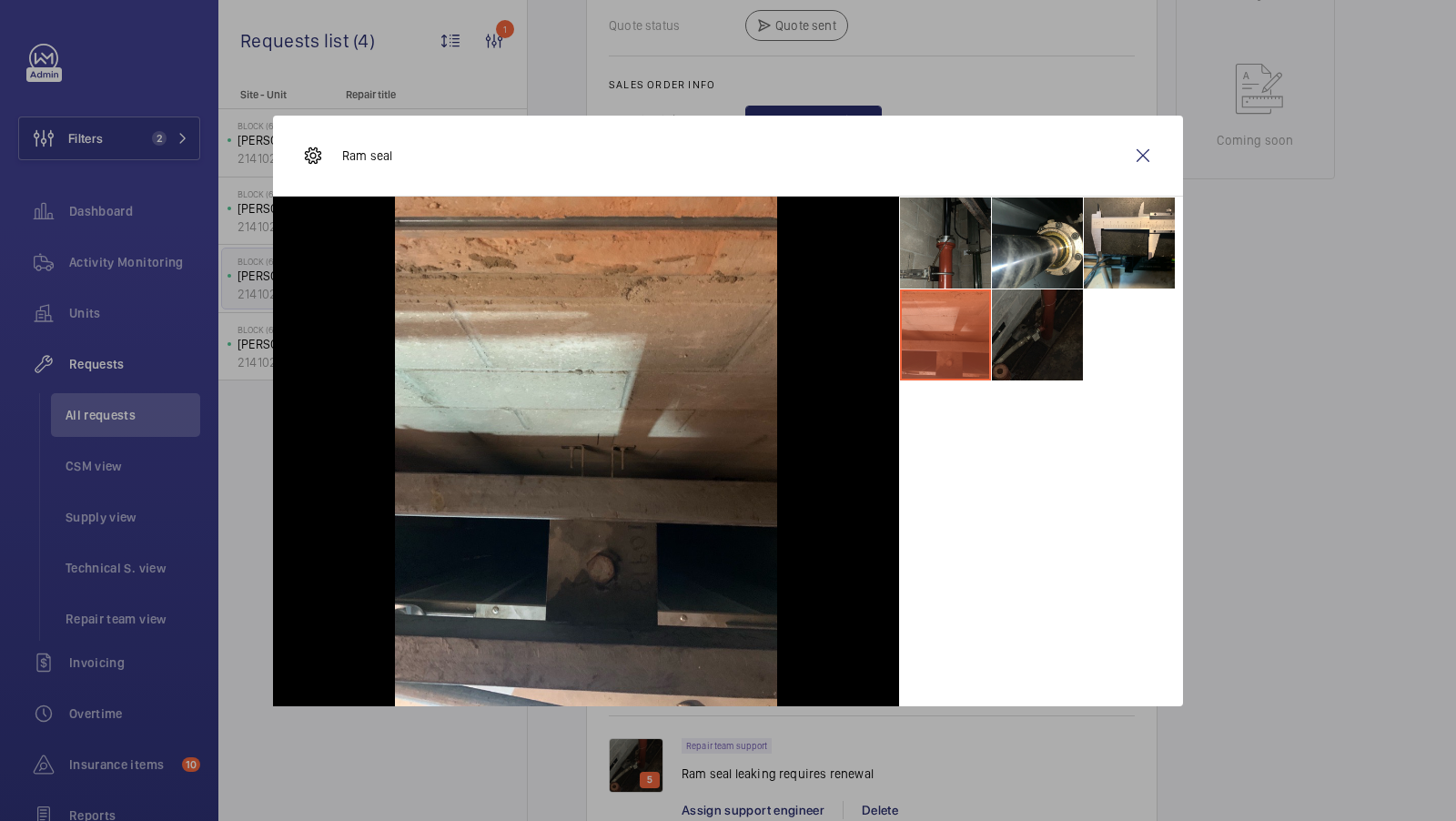
click at [1063, 354] on li at bounding box center [1038, 335] width 91 height 91
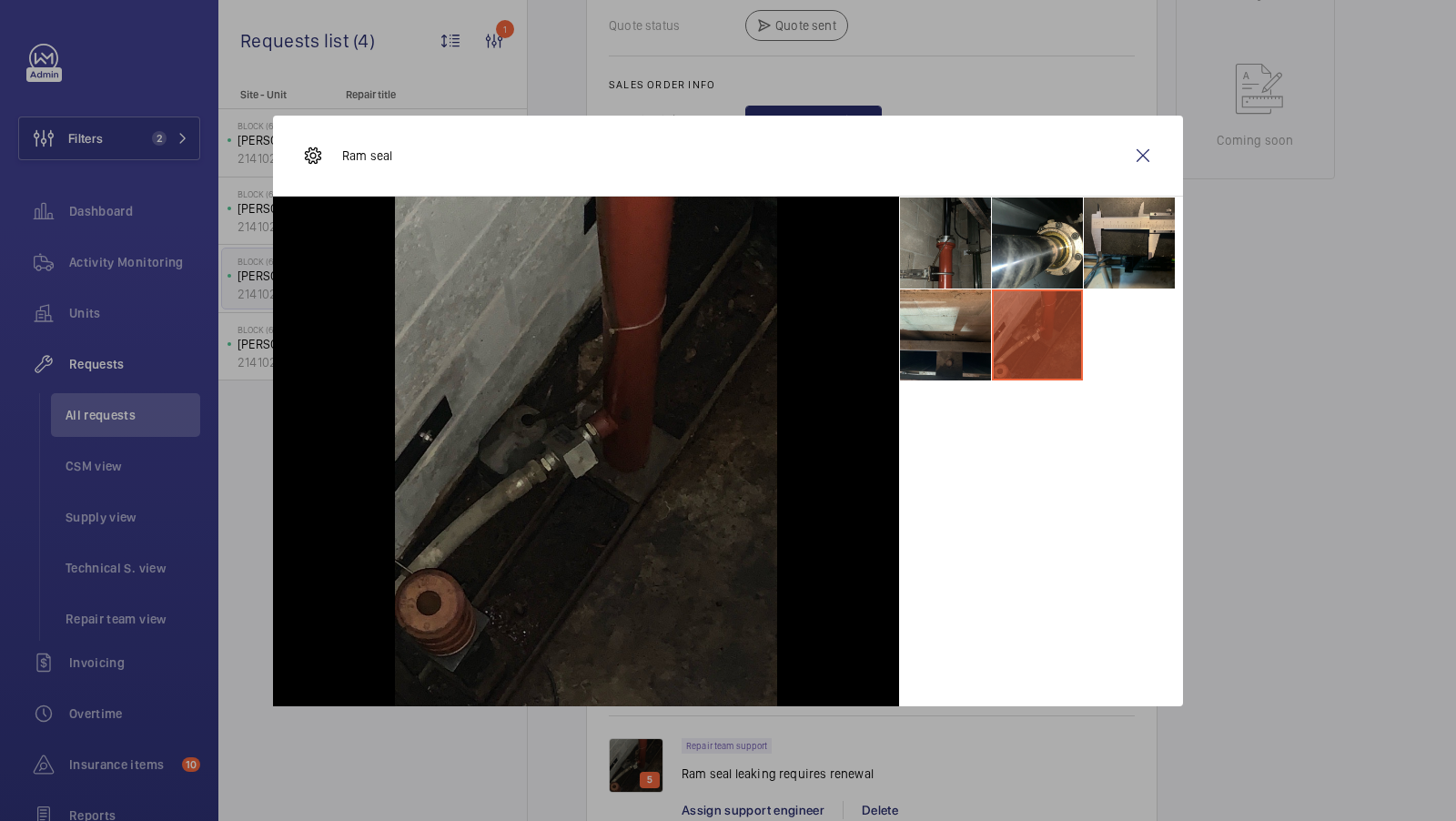
click at [1118, 240] on li at bounding box center [1130, 243] width 91 height 91
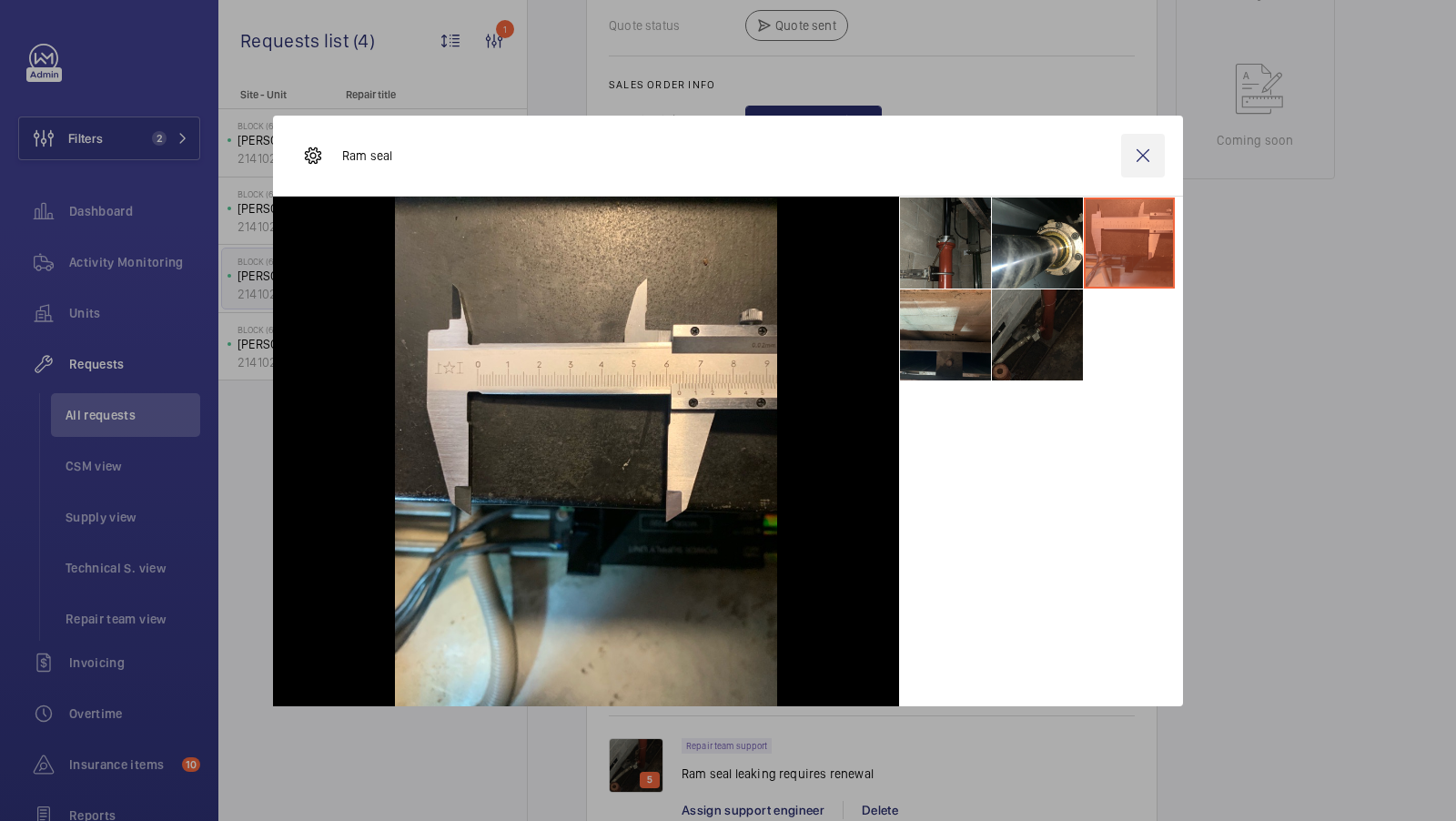
click at [1146, 153] on wm-front-icon-button at bounding box center [1142, 155] width 44 height 44
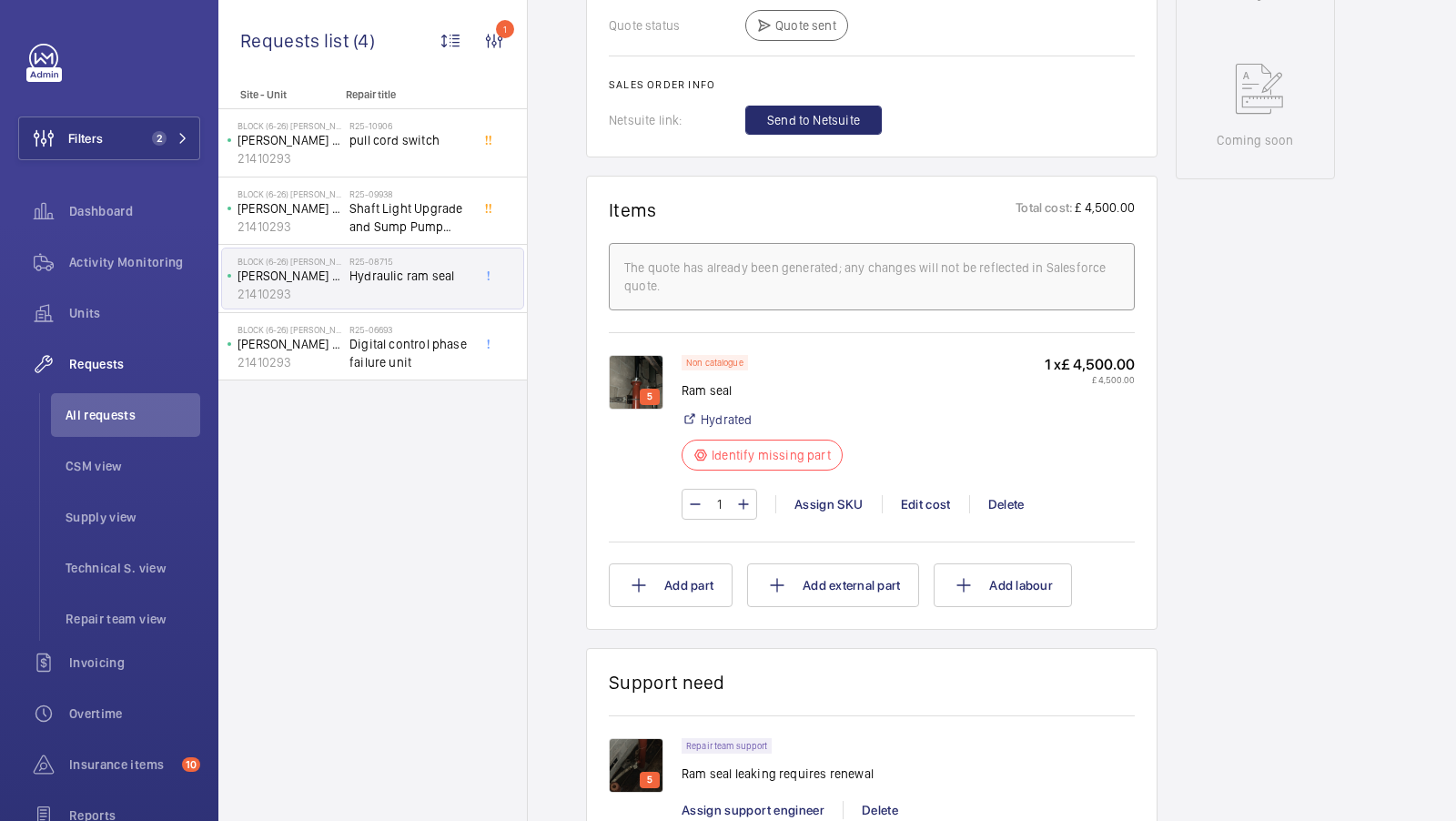
scroll to position [268, 0]
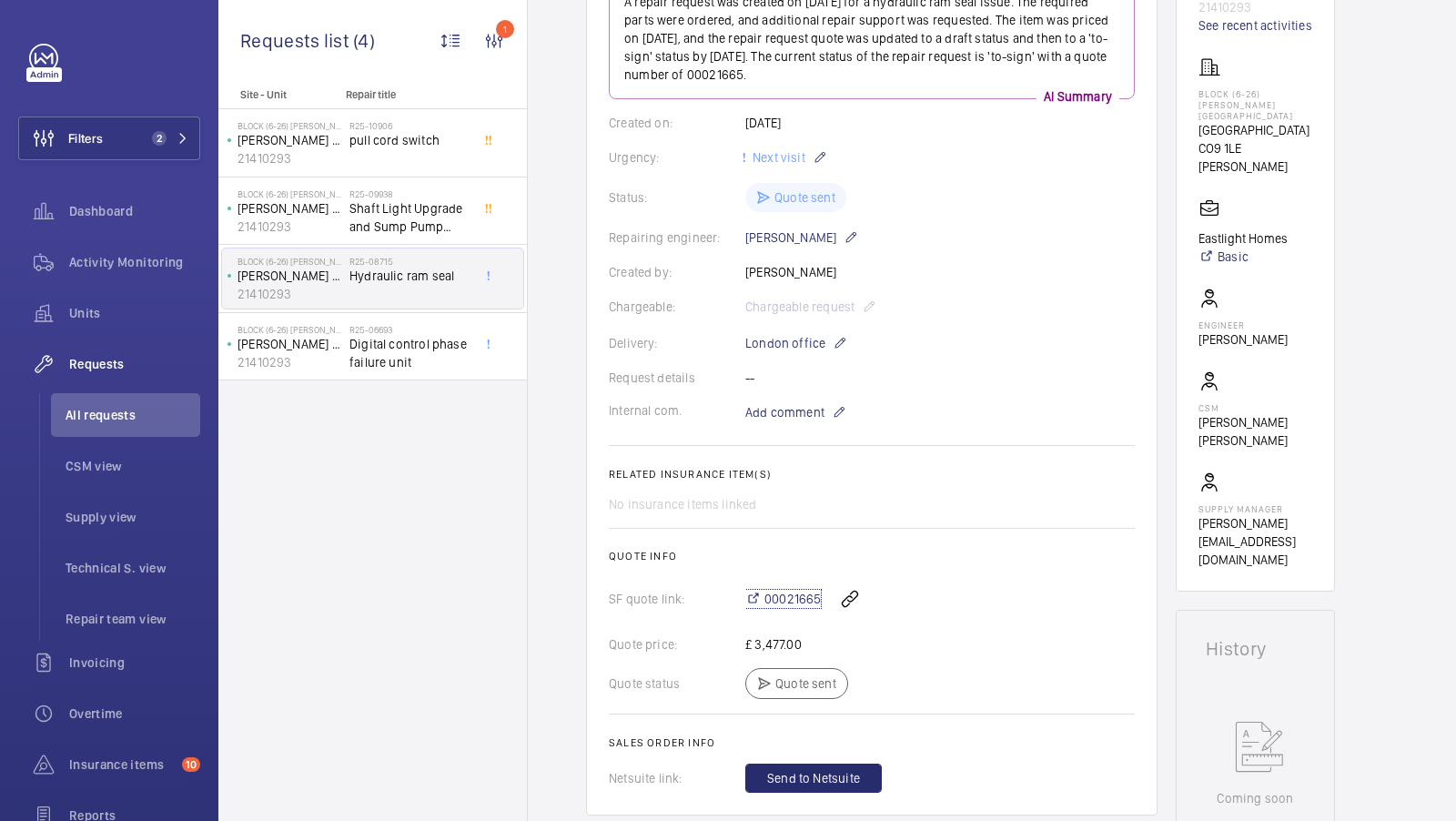
click at [788, 600] on span "00021665" at bounding box center [792, 599] width 56 height 18
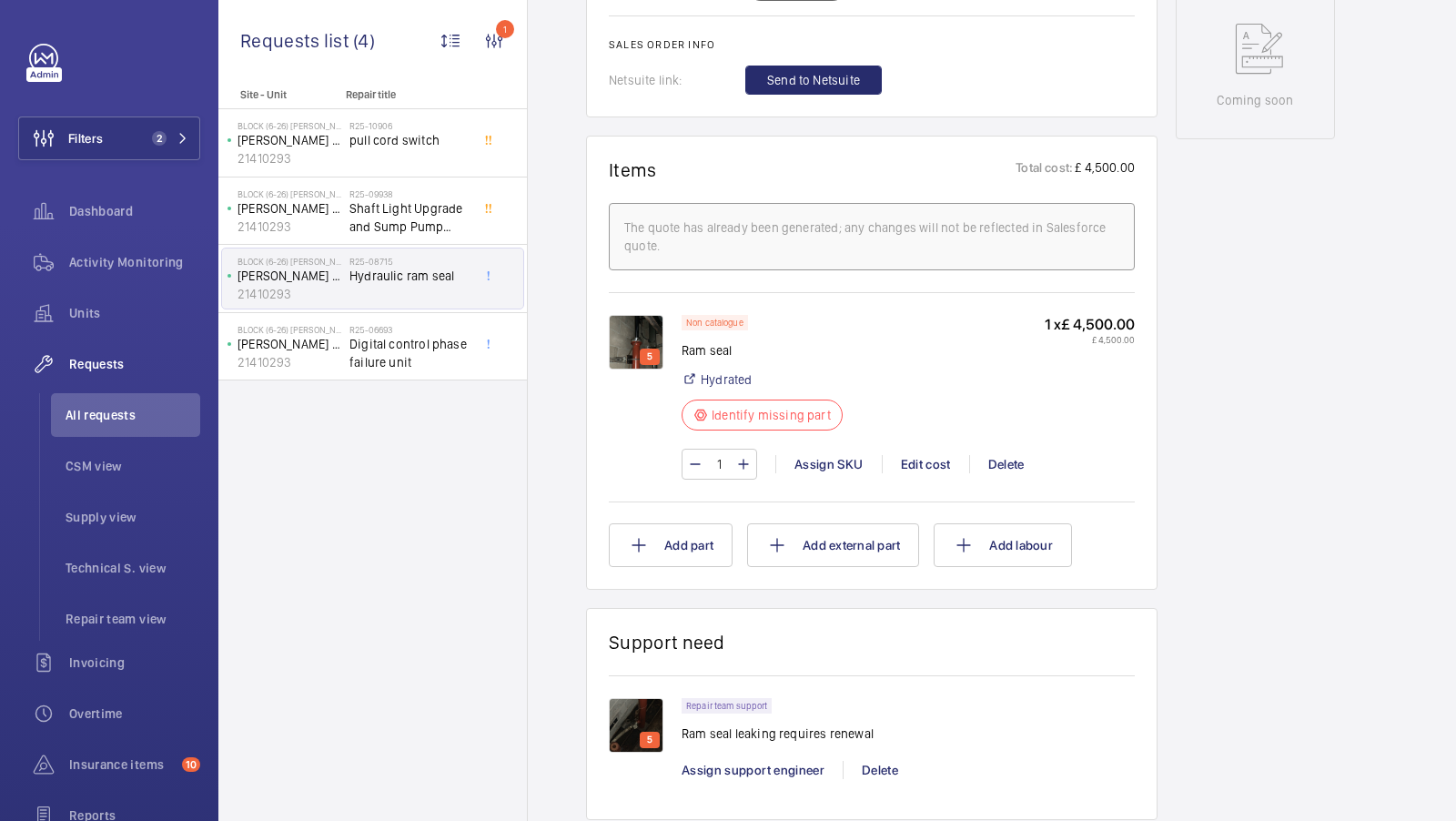
scroll to position [460, 0]
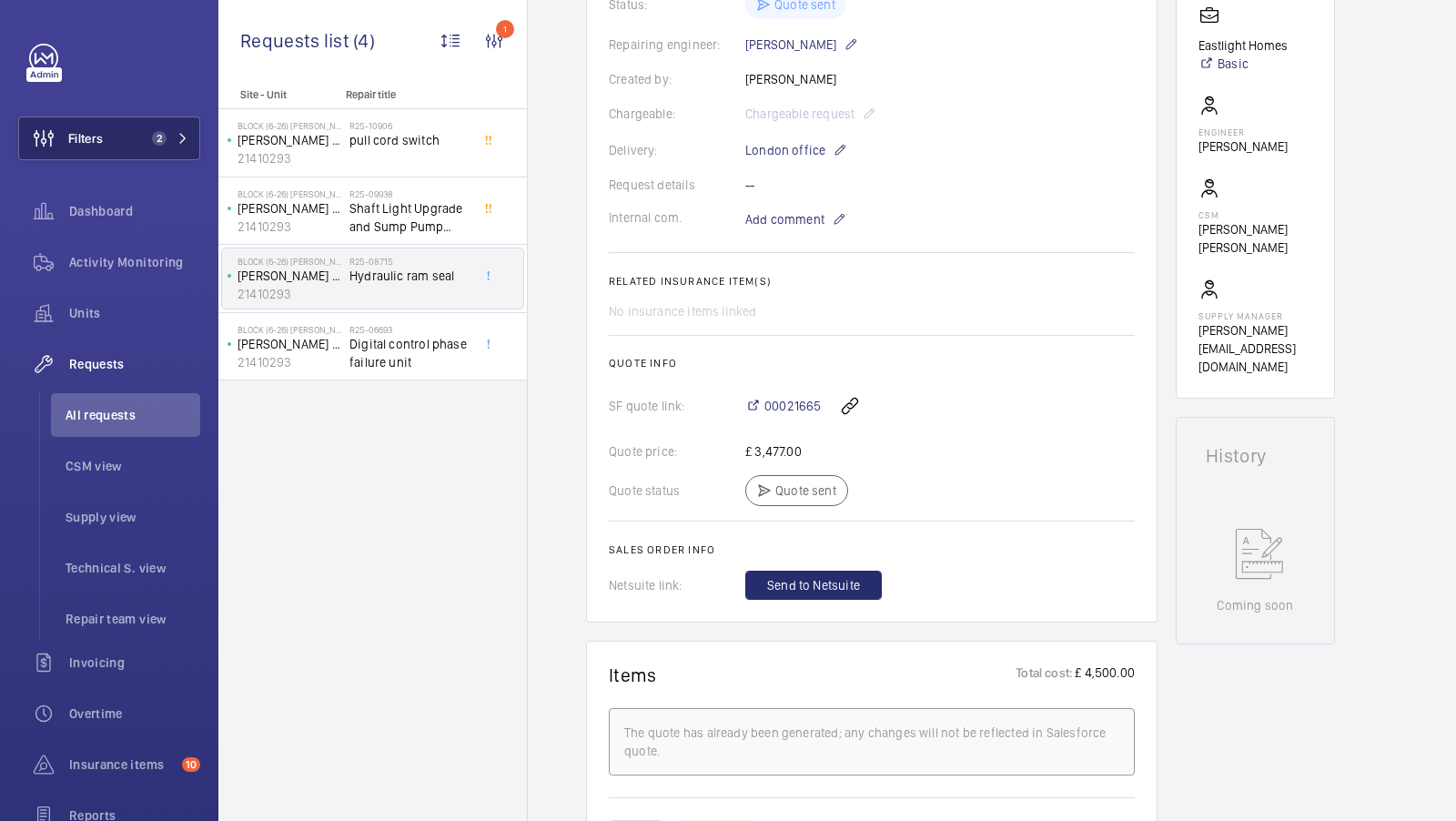
click at [148, 142] on span "2" at bounding box center [155, 138] width 22 height 15
click at [166, 146] on button "Filters 2" at bounding box center [109, 138] width 182 height 44
click at [167, 141] on span "2" at bounding box center [166, 138] width 44 height 15
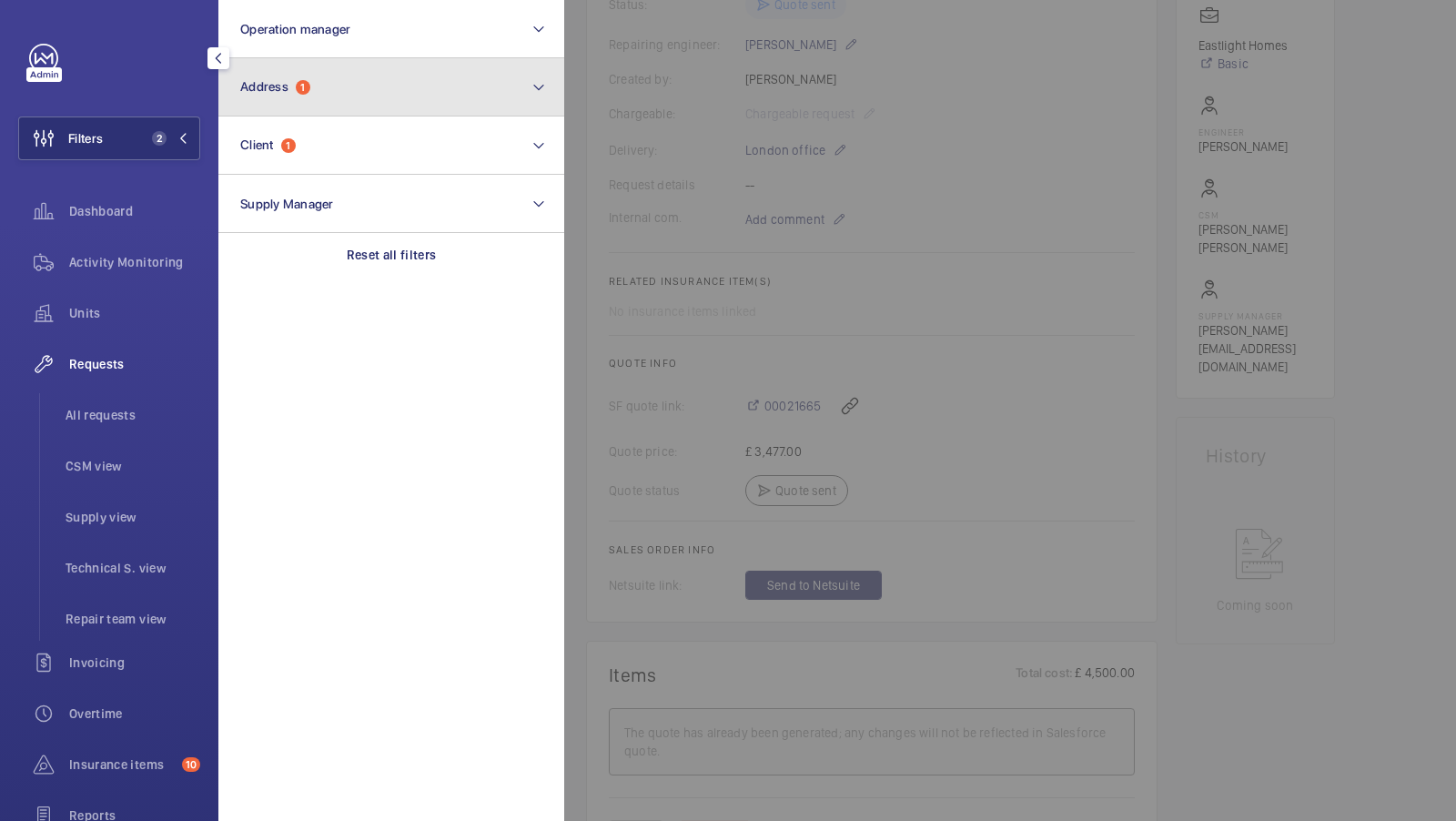
click at [352, 82] on button "Address 1" at bounding box center [390, 87] width 346 height 58
click at [409, 89] on button "Address 1" at bounding box center [390, 87] width 346 height 58
click at [528, 102] on button "Address 1" at bounding box center [390, 87] width 346 height 58
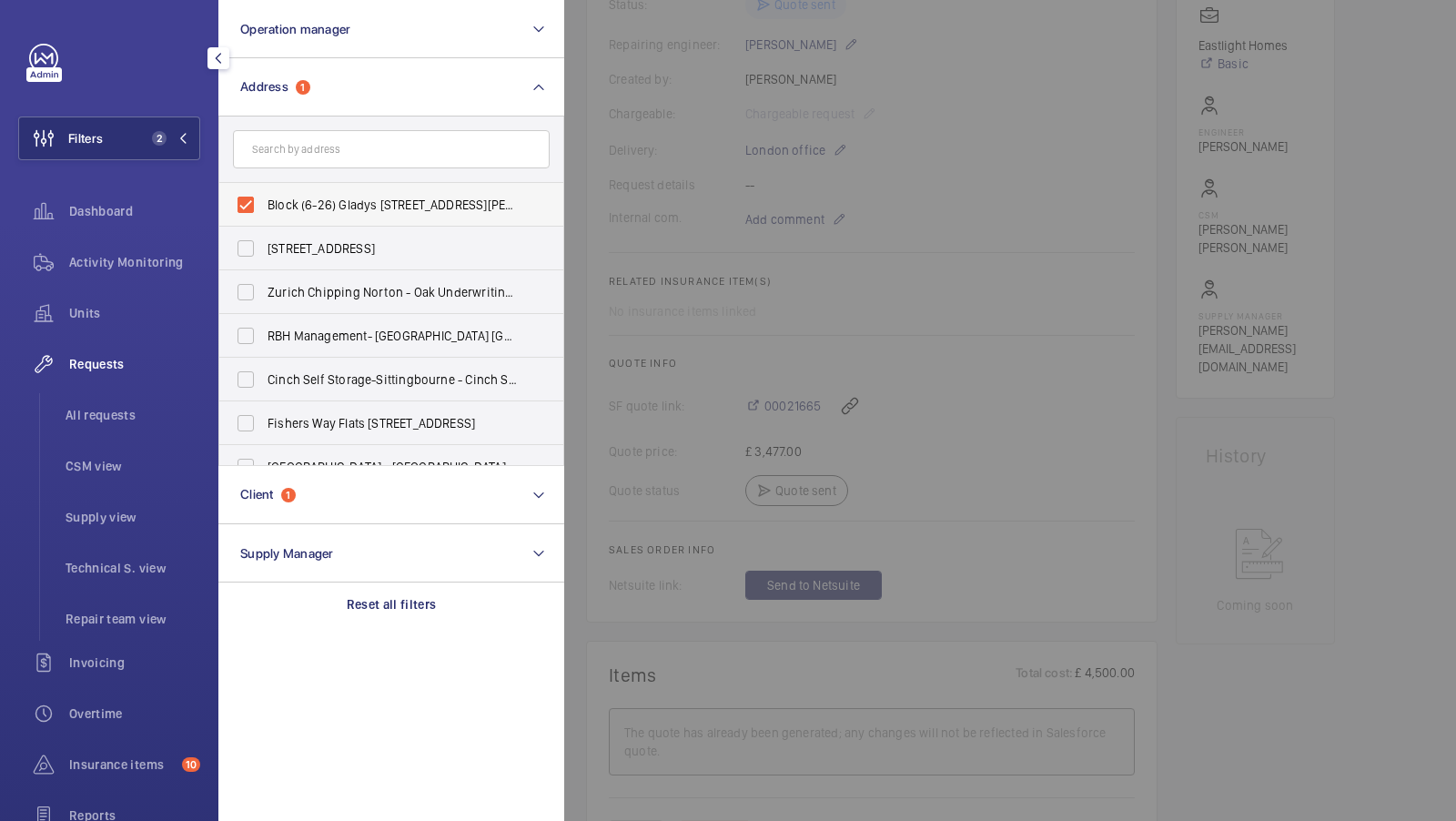
click at [363, 208] on span "Block (6-26) Gladys [STREET_ADDRESS][PERSON_NAME]" at bounding box center [392, 205] width 250 height 18
click at [263, 208] on input "Block (6-26) Gladys [STREET_ADDRESS][PERSON_NAME]" at bounding box center [246, 205] width 37 height 37
checkbox input "false"
click at [335, 171] on form at bounding box center [390, 149] width 344 height 67
click at [331, 148] on input "text" at bounding box center [390, 148] width 317 height 38
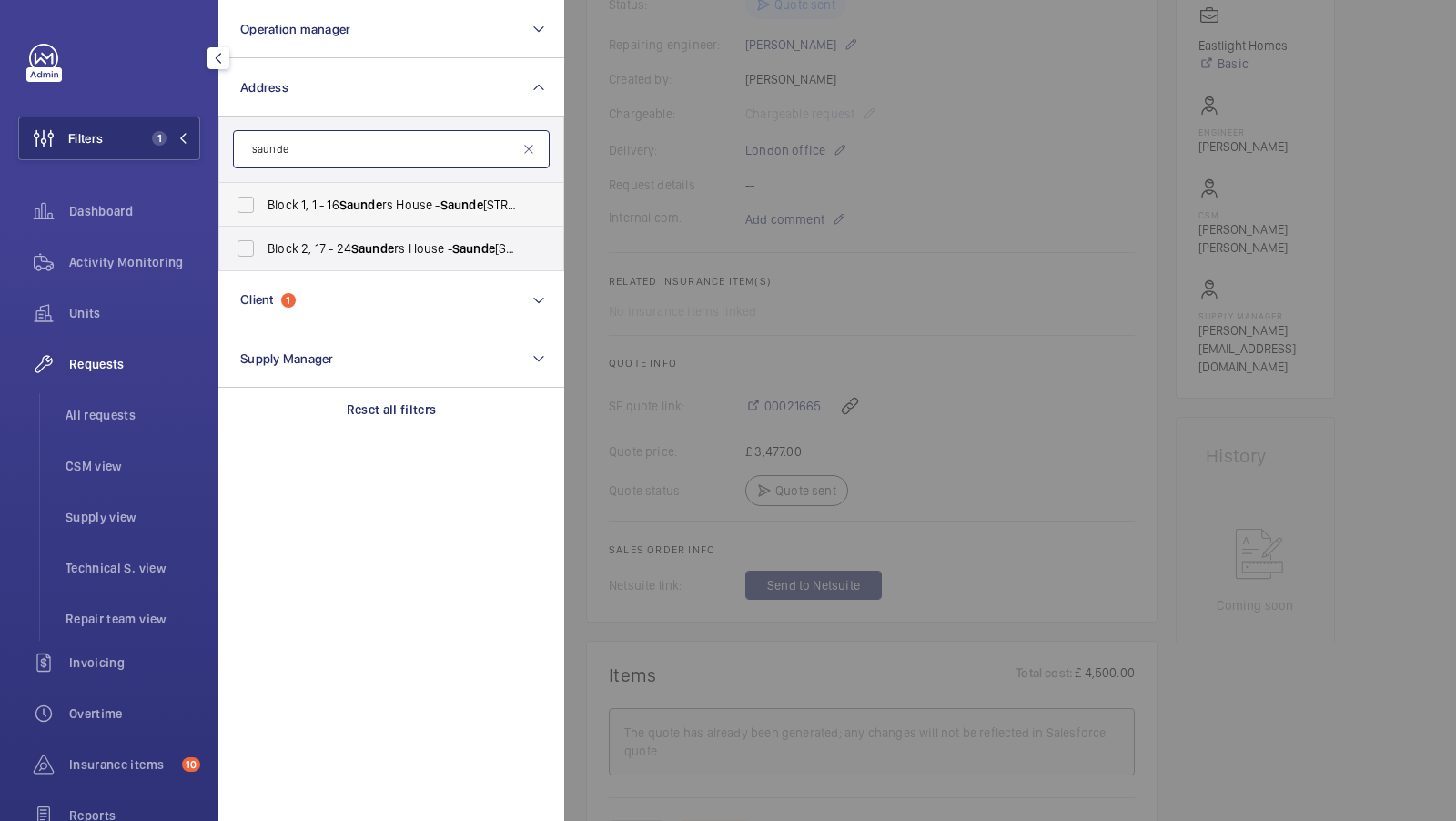
type input "saunde"
click at [381, 213] on span "Block 1, 1 - 16 Saunde [GEOGRAPHIC_DATA] - [GEOGRAPHIC_DATA][STREET_ADDRESS]" at bounding box center [392, 205] width 250 height 18
click at [263, 213] on input "Block 1, 1 - 16 Saunde [GEOGRAPHIC_DATA] - [GEOGRAPHIC_DATA][STREET_ADDRESS]" at bounding box center [246, 205] width 37 height 37
checkbox input "true"
click at [330, 255] on span "Block 2, 17 - 24 Saunde [GEOGRAPHIC_DATA] - [GEOGRAPHIC_DATA][STREET_ADDRESS]" at bounding box center [392, 248] width 250 height 18
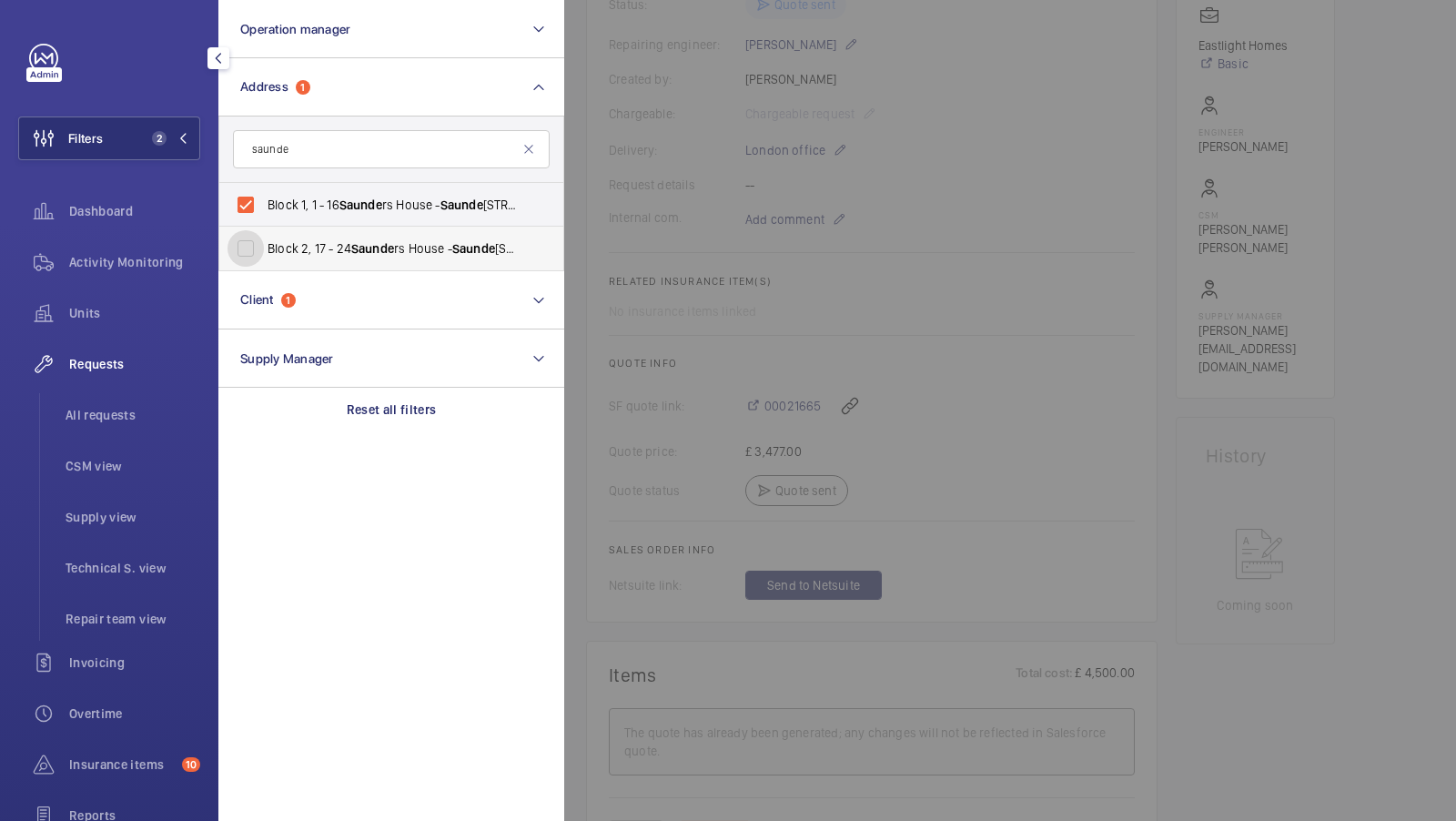
click at [263, 255] on input "Block 2, 17 - 24 Saunde [GEOGRAPHIC_DATA] - [GEOGRAPHIC_DATA][STREET_ADDRESS]" at bounding box center [246, 249] width 37 height 37
checkbox input "true"
click at [110, 401] on li "All requests" at bounding box center [126, 415] width 149 height 44
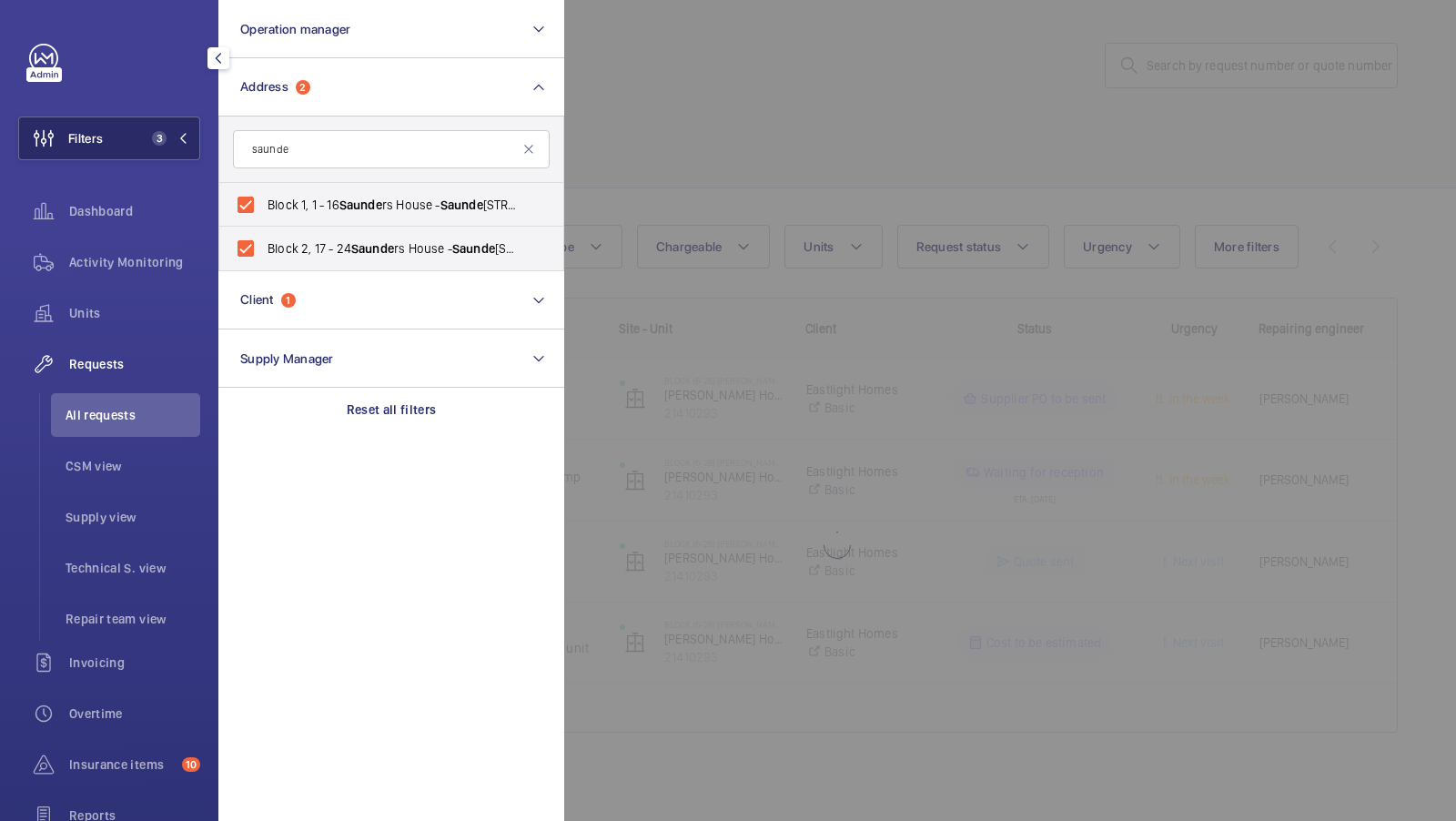
click at [105, 154] on button "Filters 3" at bounding box center [109, 138] width 182 height 44
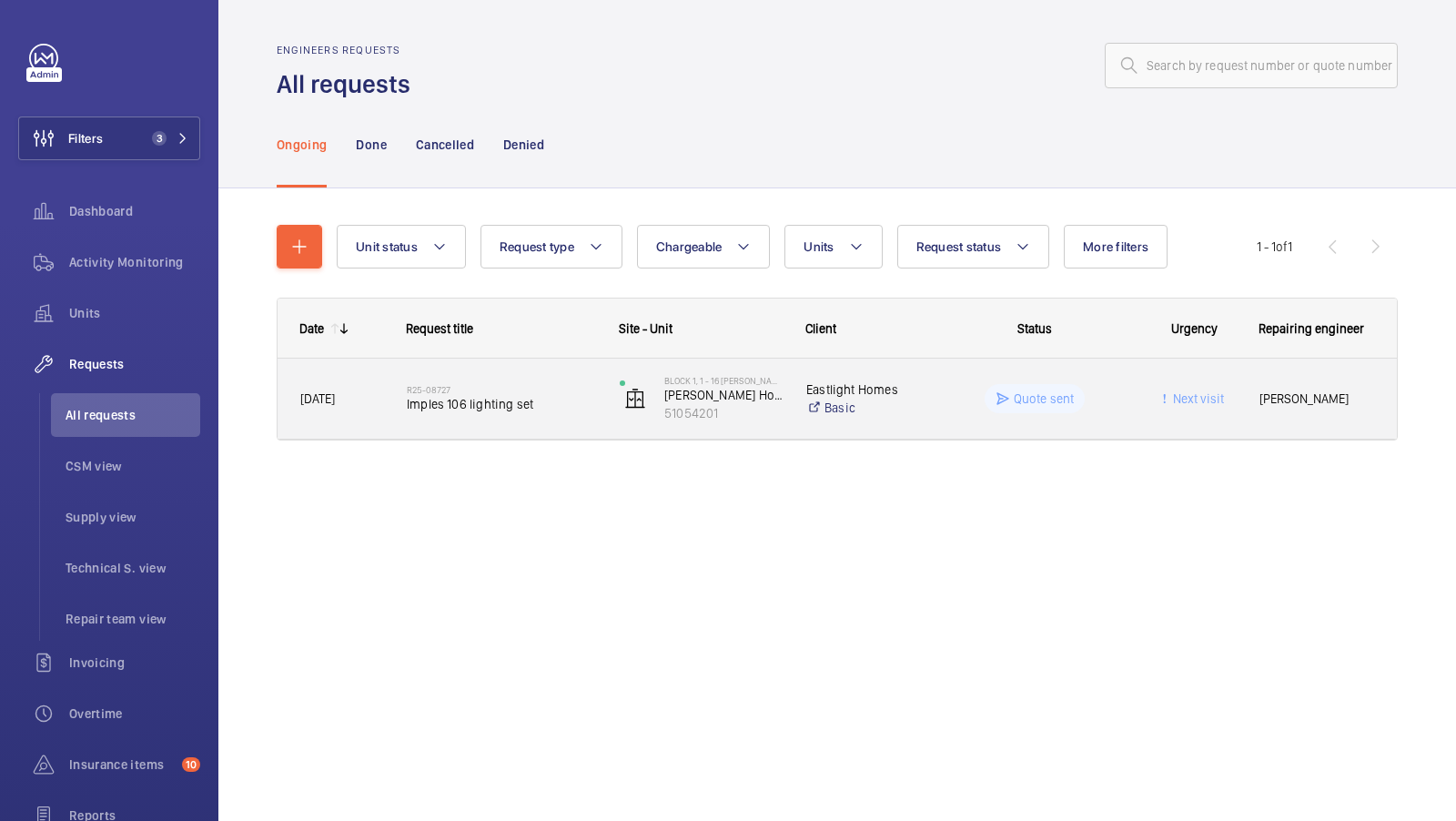
click at [540, 397] on span "Imples 106 lighting set" at bounding box center [501, 404] width 189 height 18
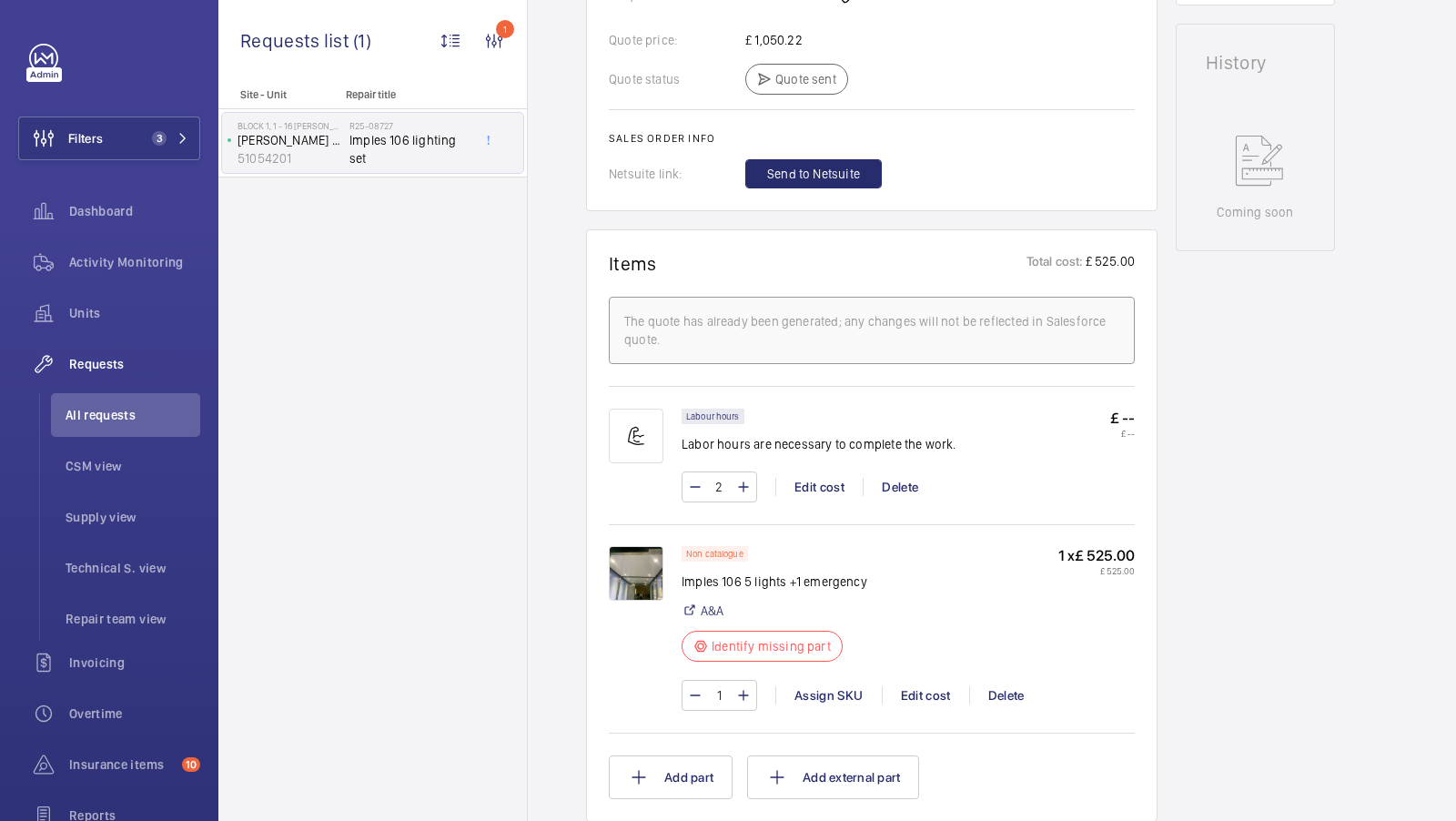
scroll to position [888, 0]
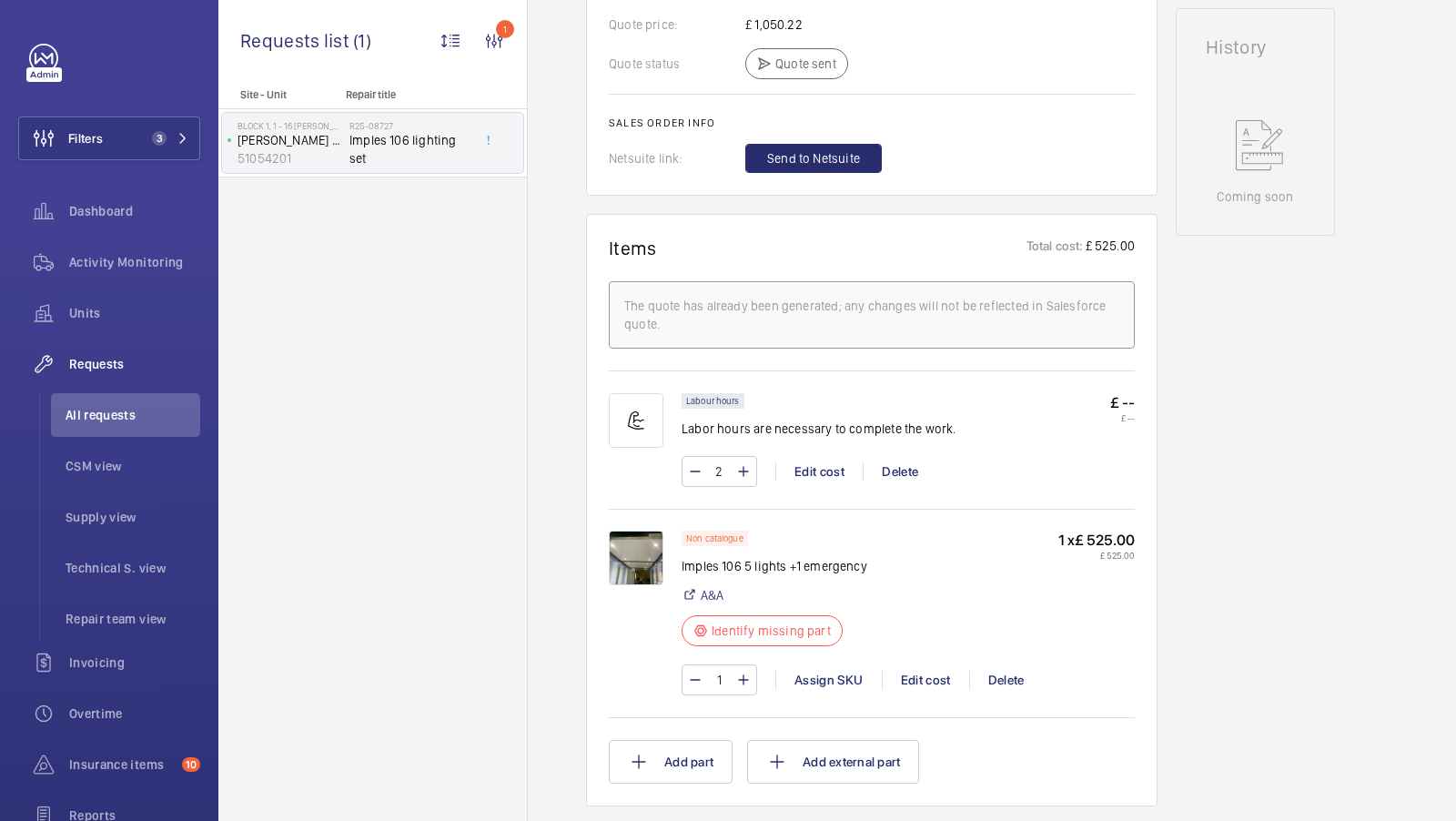
click at [647, 554] on img at bounding box center [635, 558] width 54 height 54
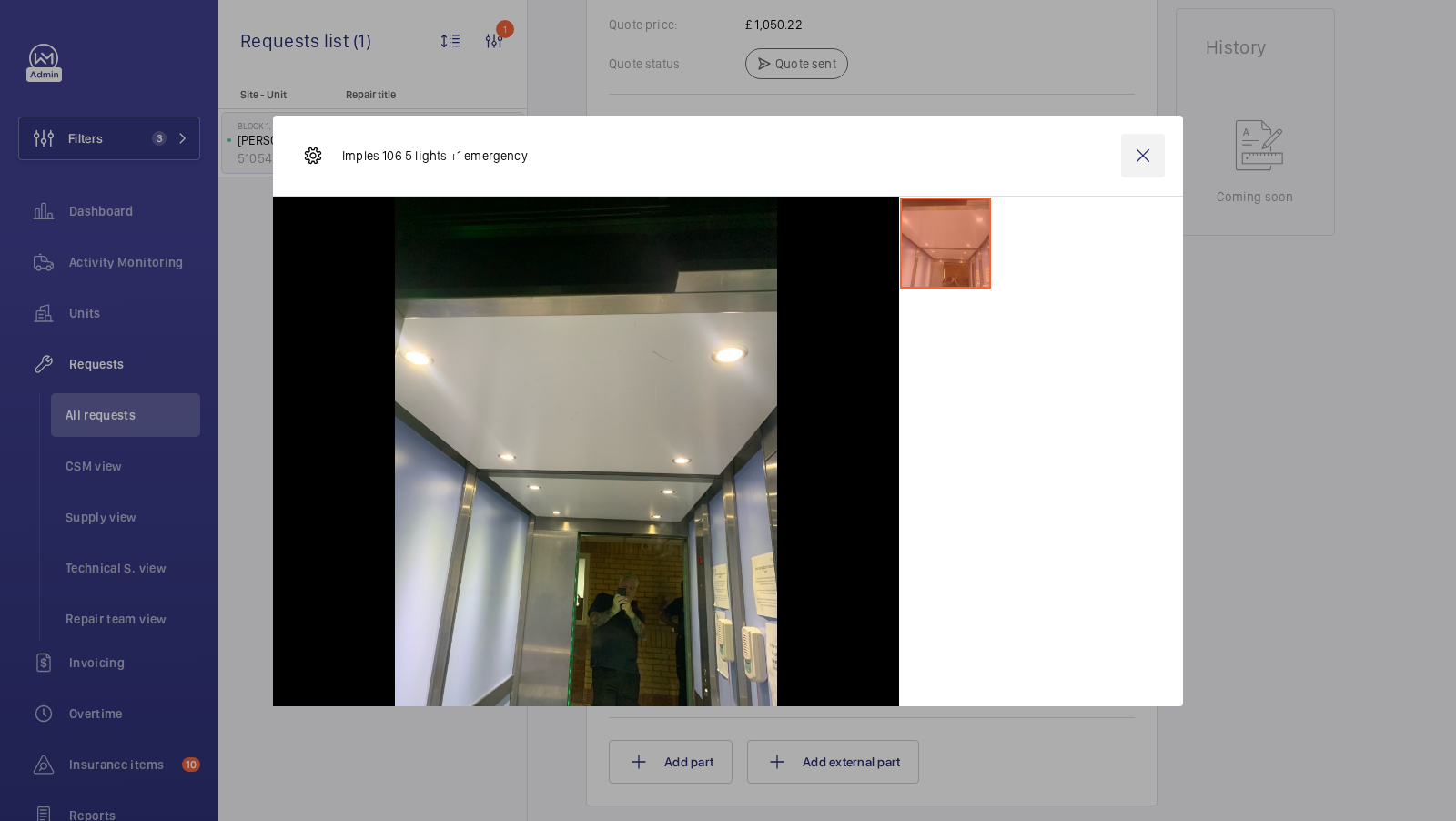
click at [1143, 159] on wm-front-icon-button at bounding box center [1142, 155] width 44 height 44
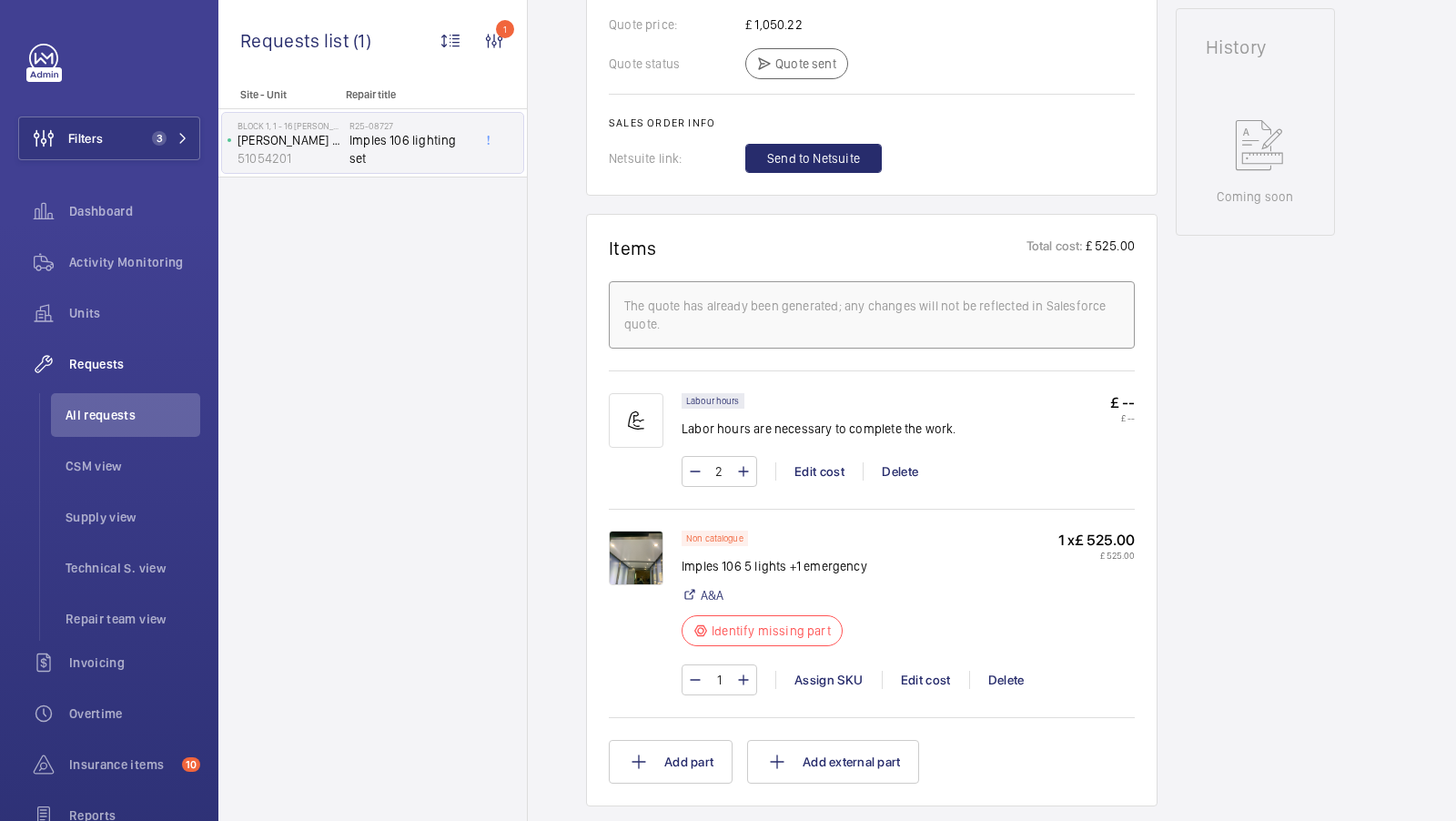
scroll to position [789, 0]
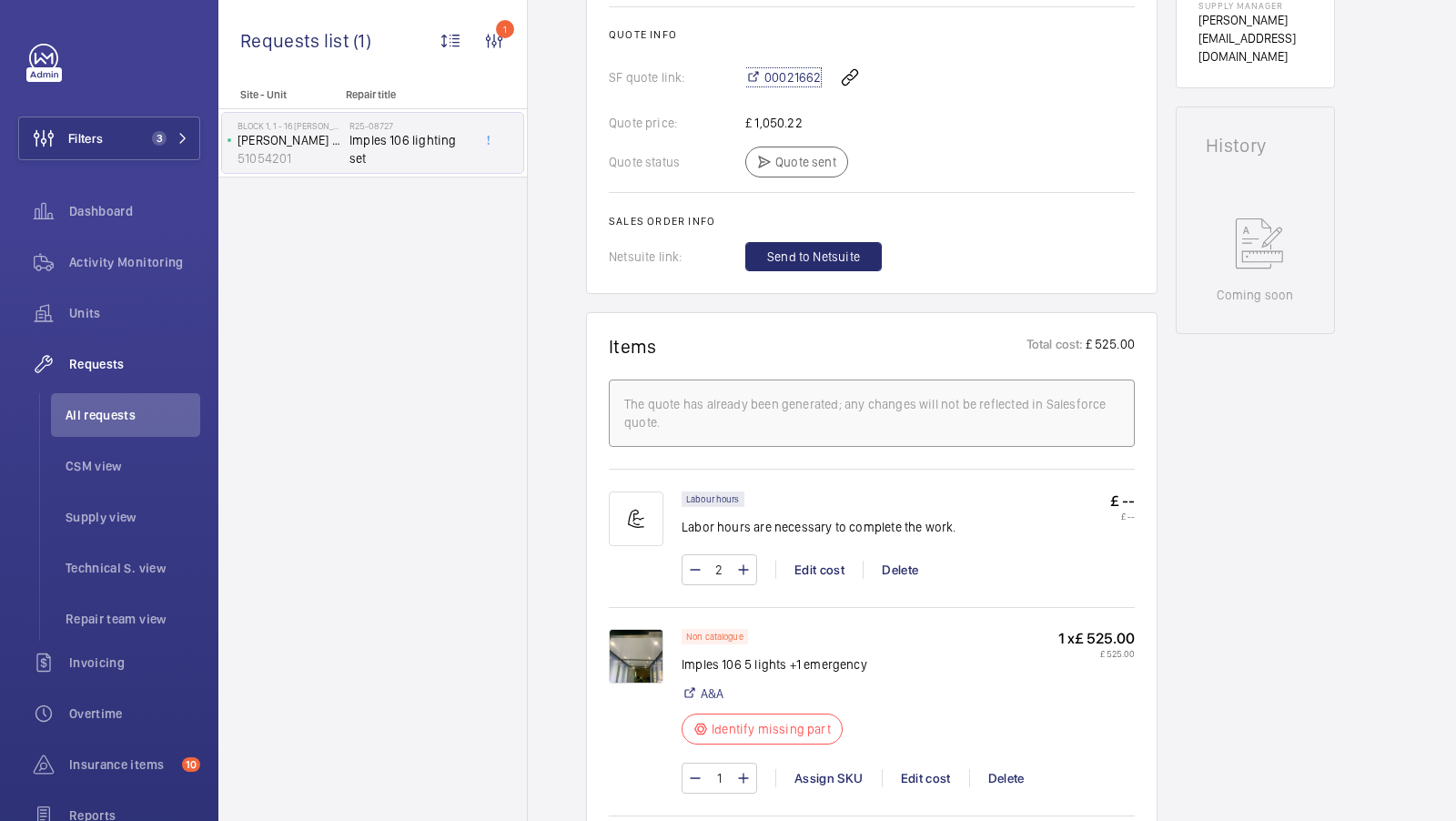
click at [801, 79] on span "00021662" at bounding box center [792, 77] width 56 height 18
click at [630, 648] on img at bounding box center [635, 656] width 54 height 54
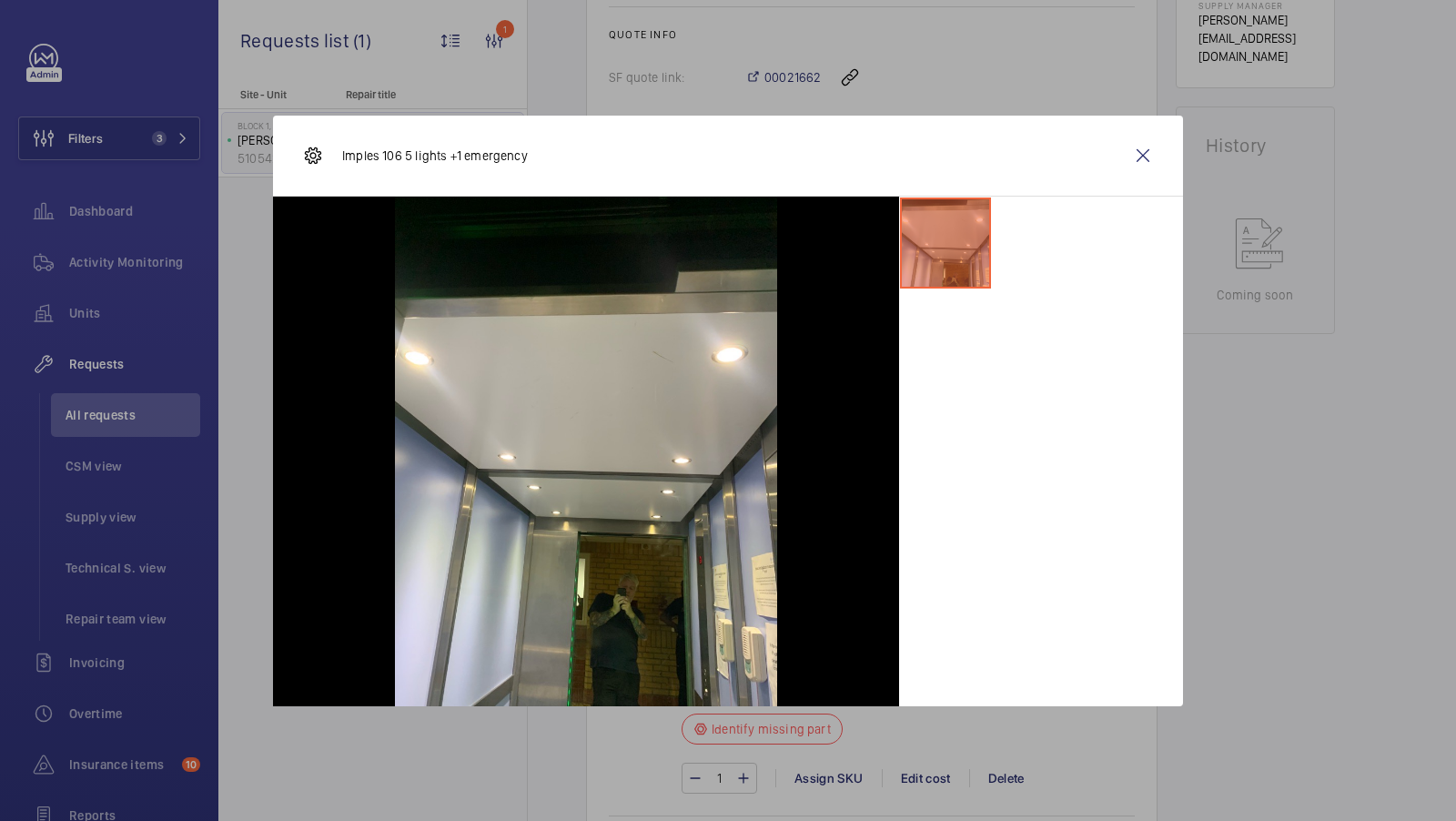
click at [1143, 153] on wm-front-icon-button at bounding box center [1142, 155] width 44 height 44
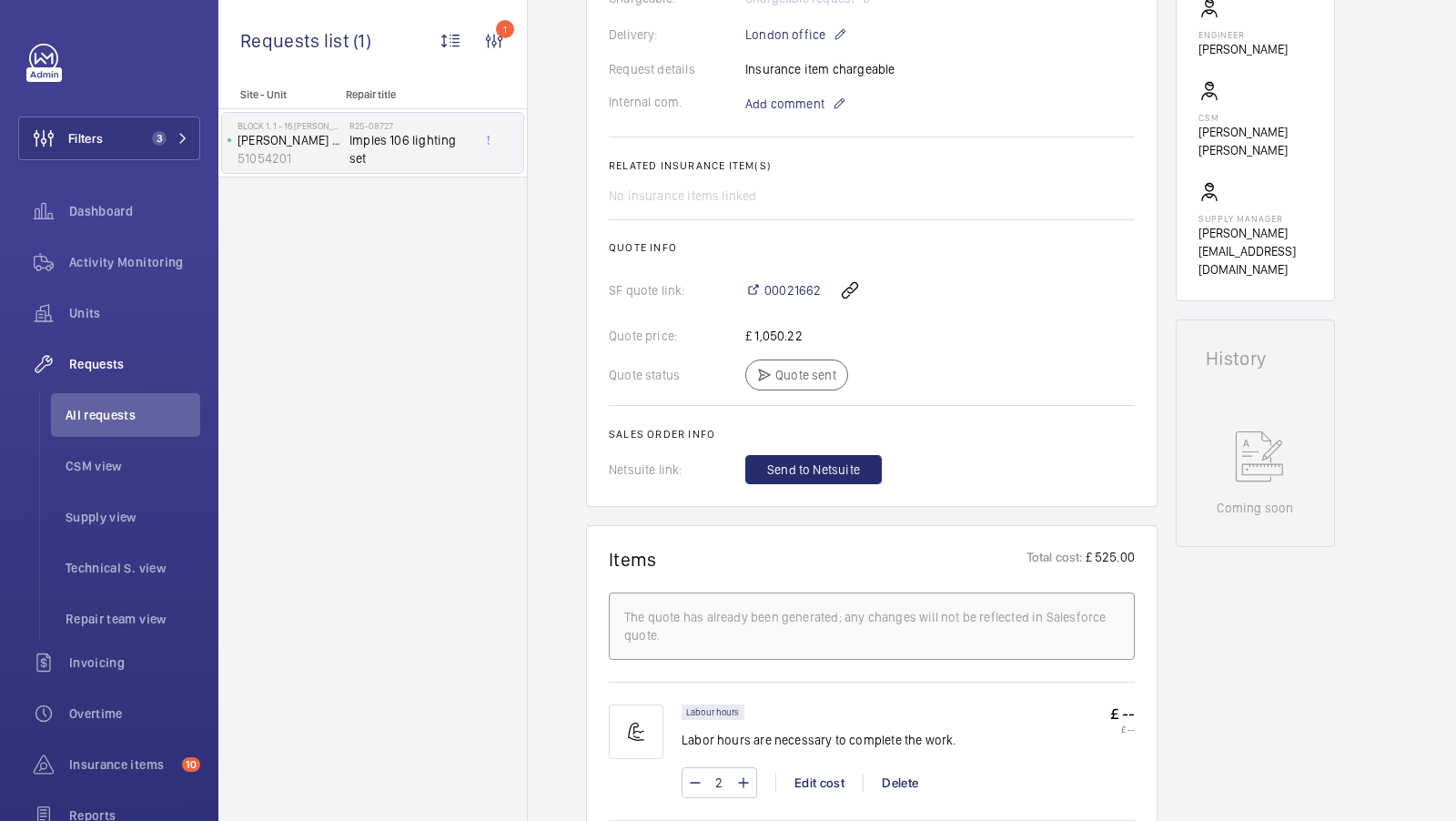
scroll to position [843, 0]
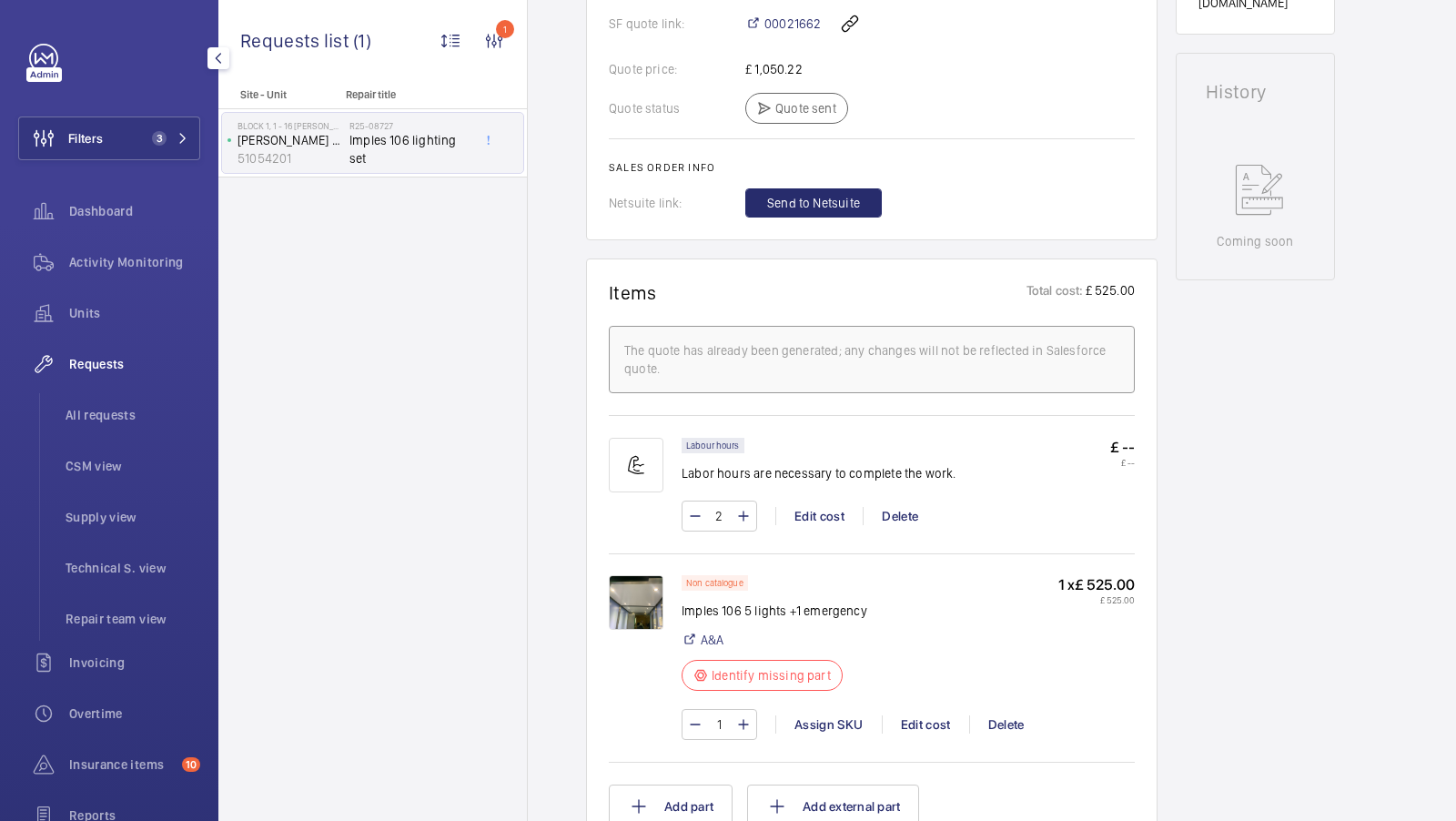
click at [148, 137] on span "3" at bounding box center [155, 138] width 22 height 15
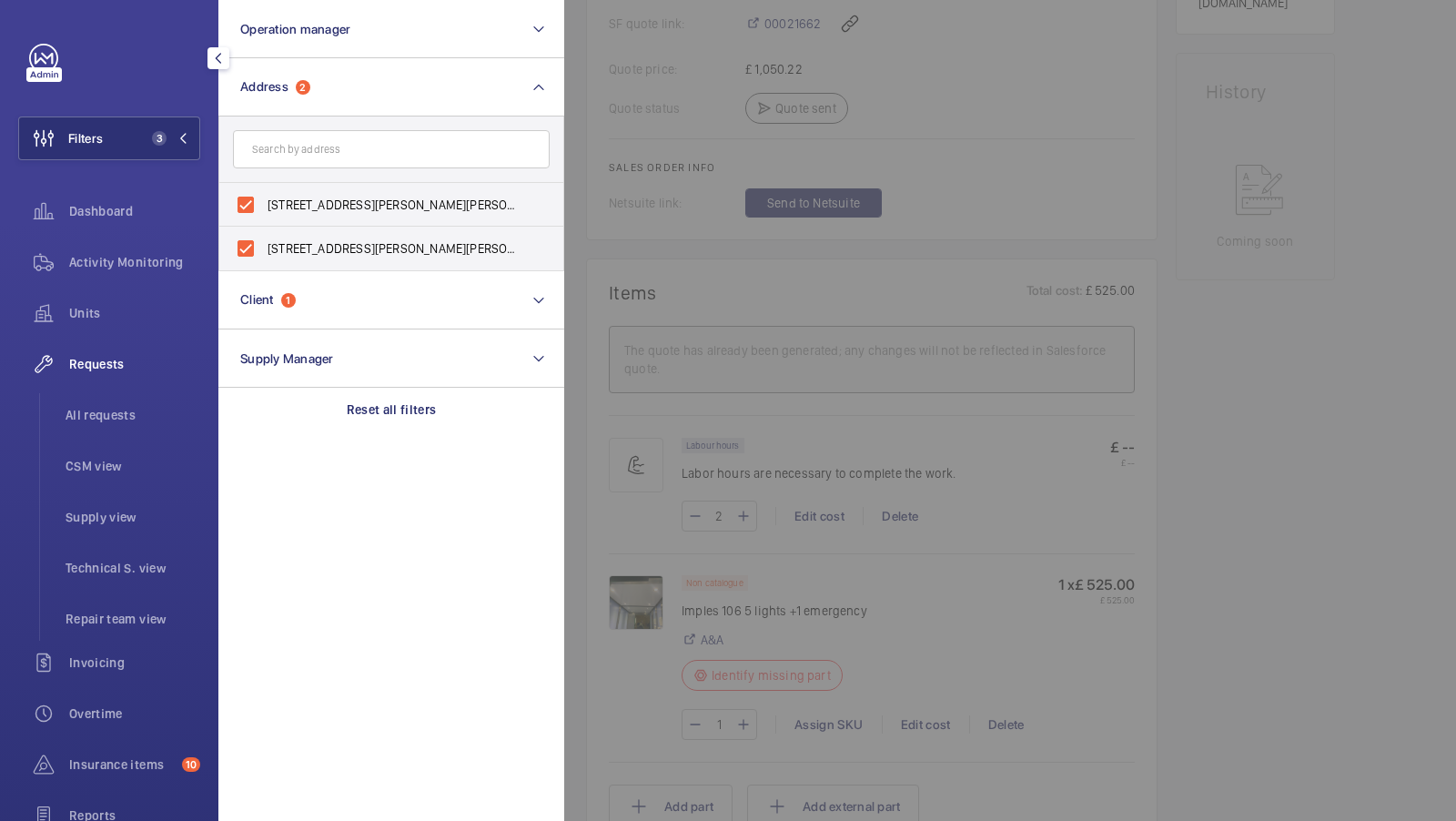
click at [113, 270] on span "Activity Monitoring" at bounding box center [134, 262] width 131 height 18
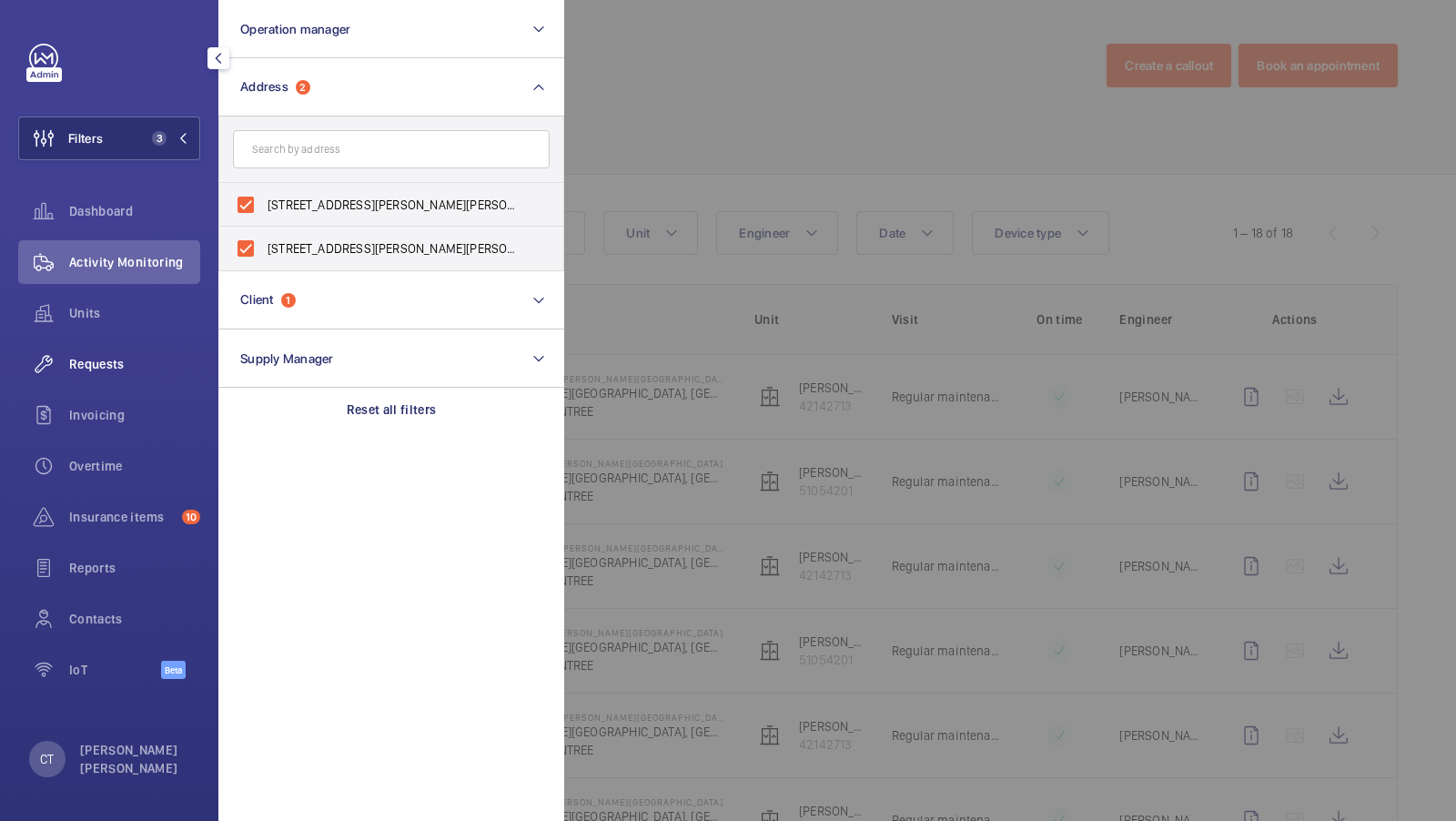
click at [122, 364] on span "Requests" at bounding box center [134, 363] width 131 height 18
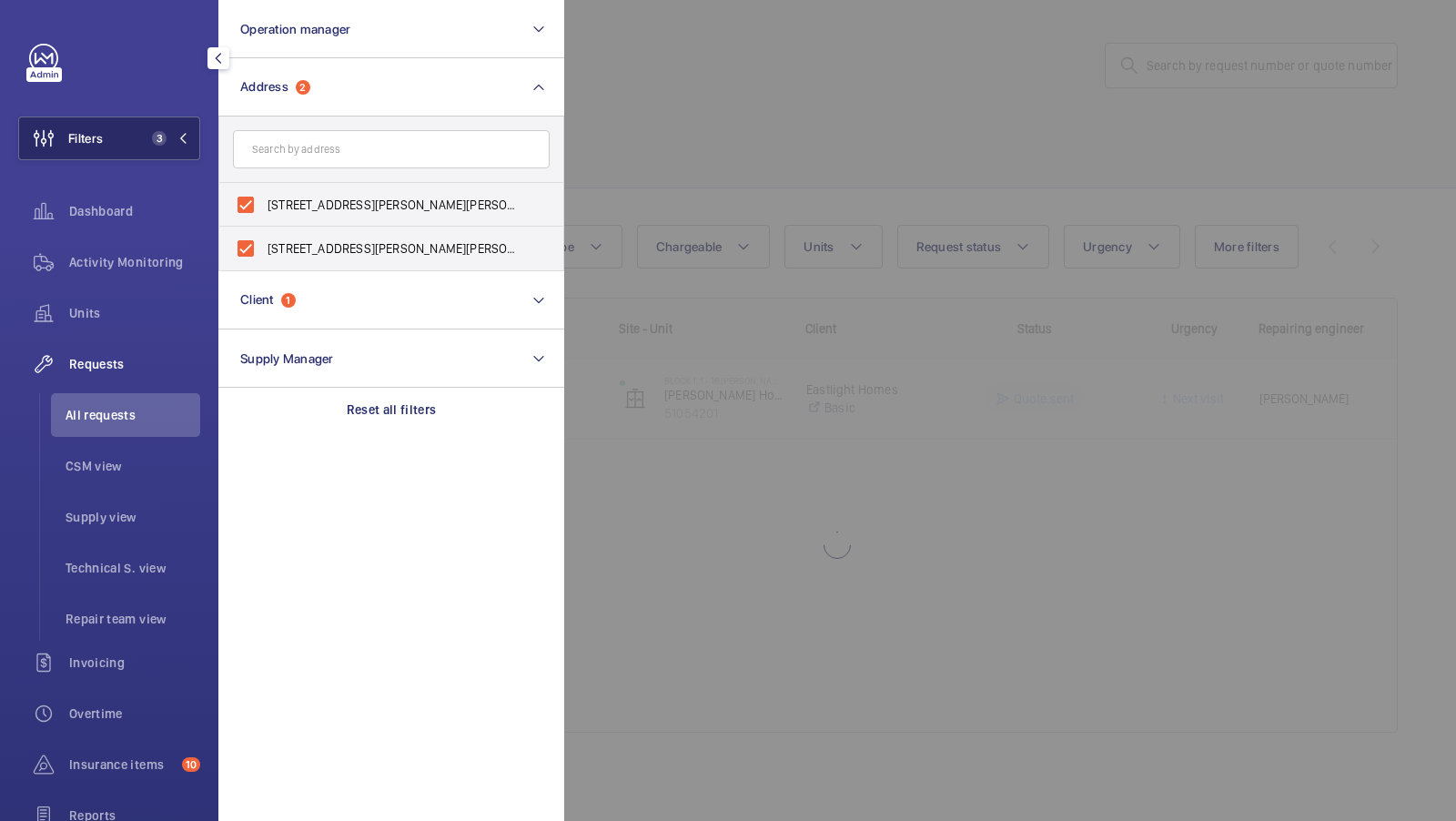
click at [160, 148] on button "Filters 3" at bounding box center [109, 138] width 182 height 44
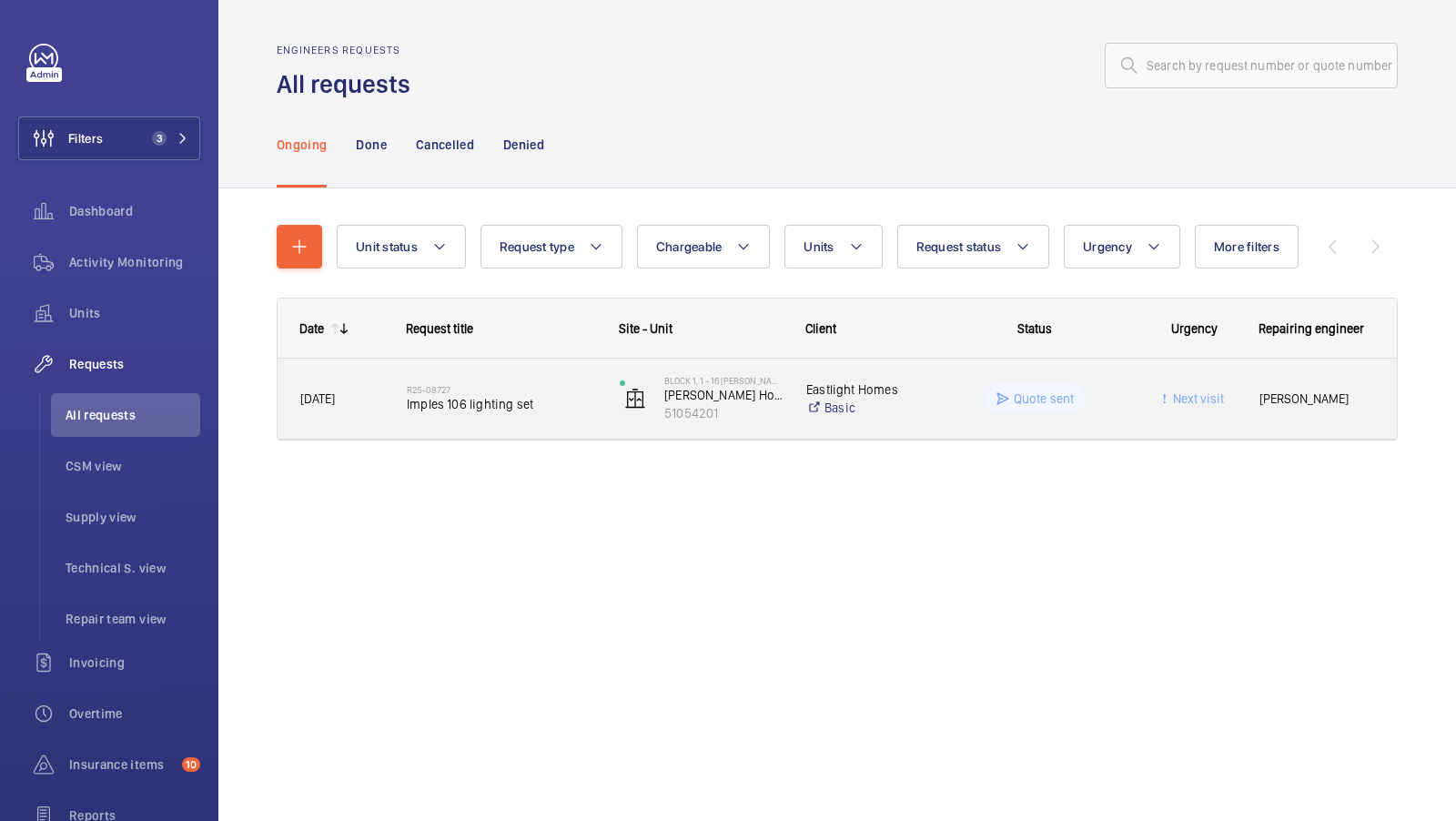
click at [523, 400] on span "Imples 106 lighting set" at bounding box center [501, 404] width 189 height 18
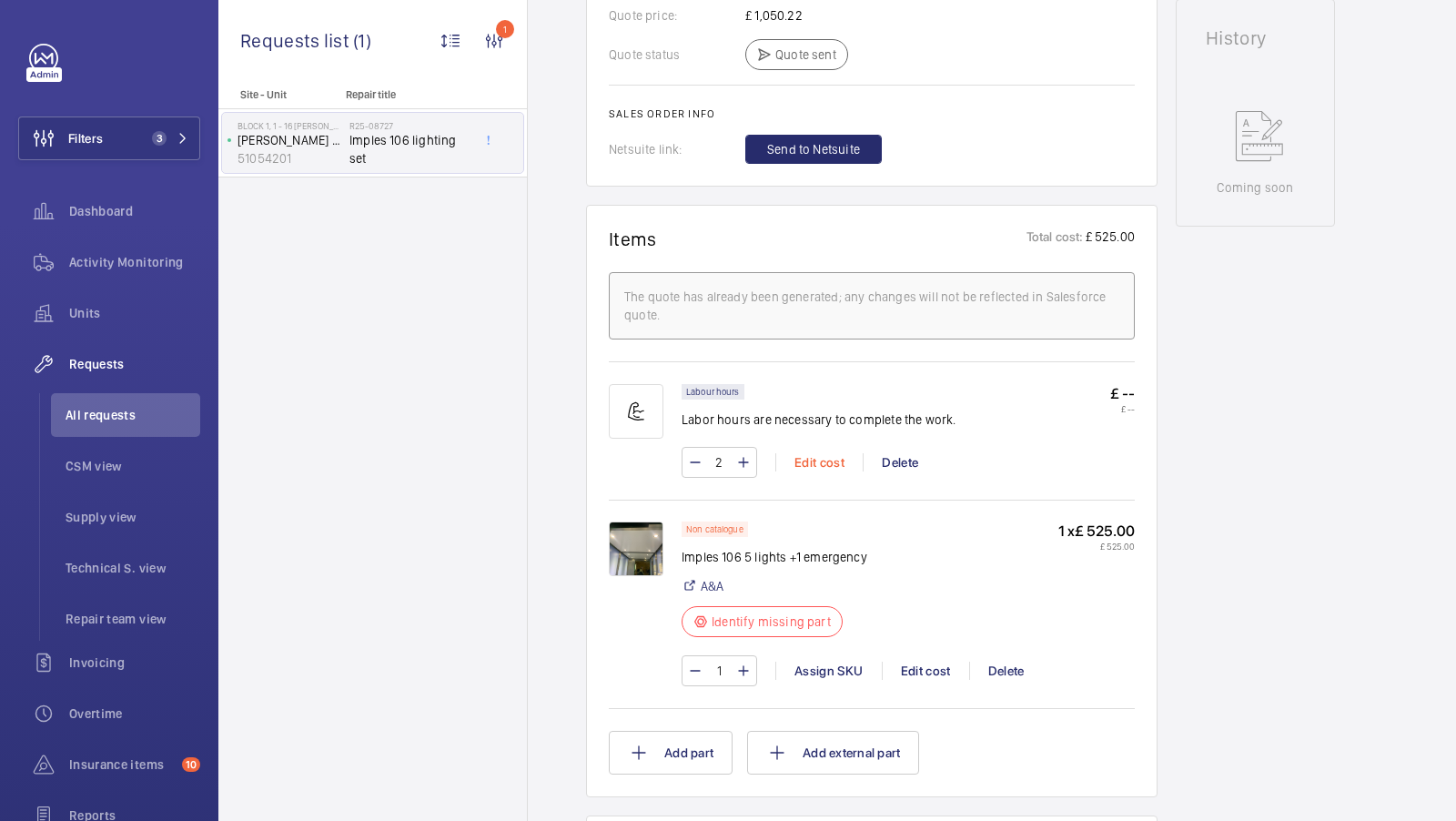
scroll to position [925, 0]
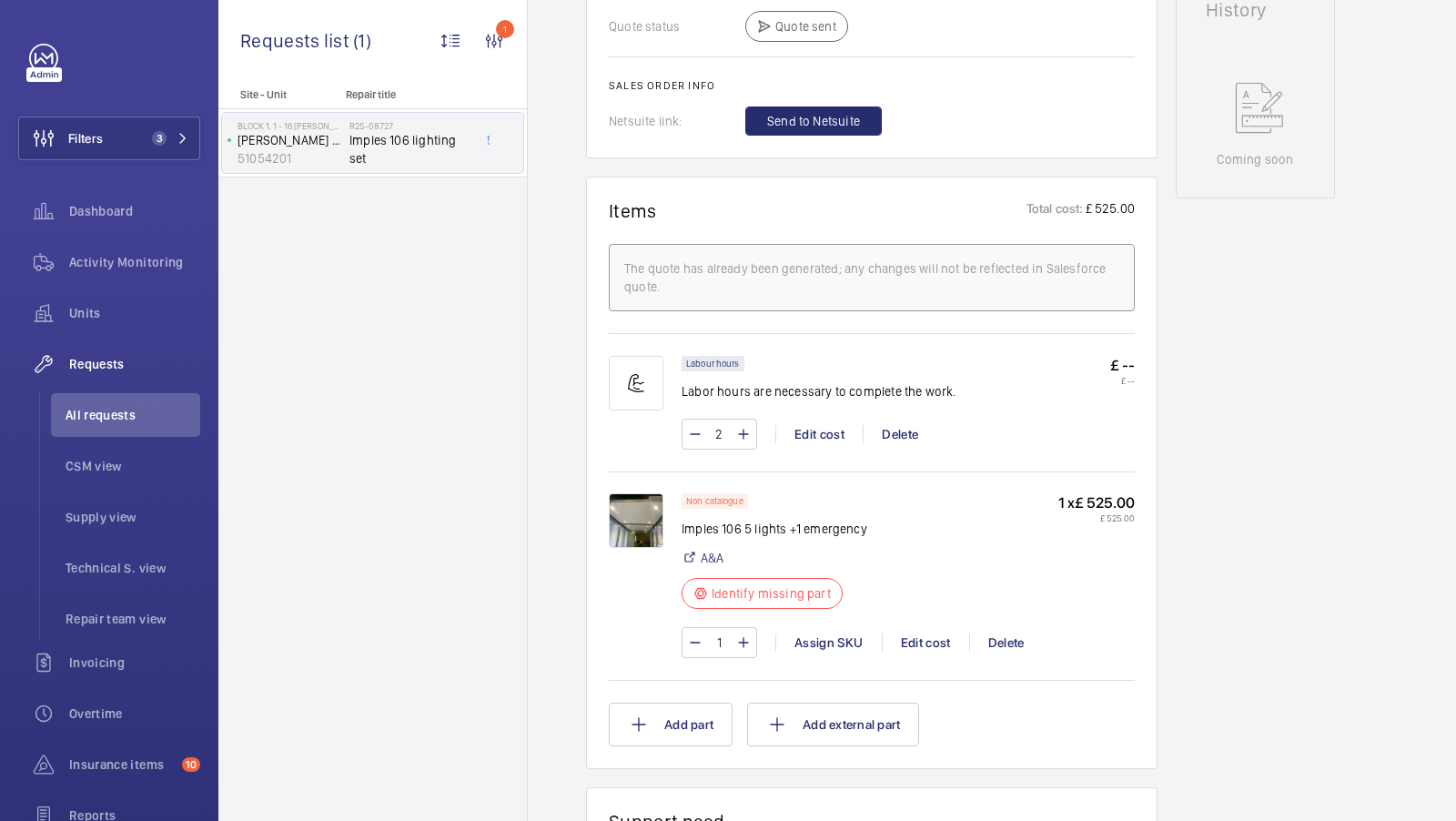
click at [644, 525] on img at bounding box center [635, 521] width 54 height 54
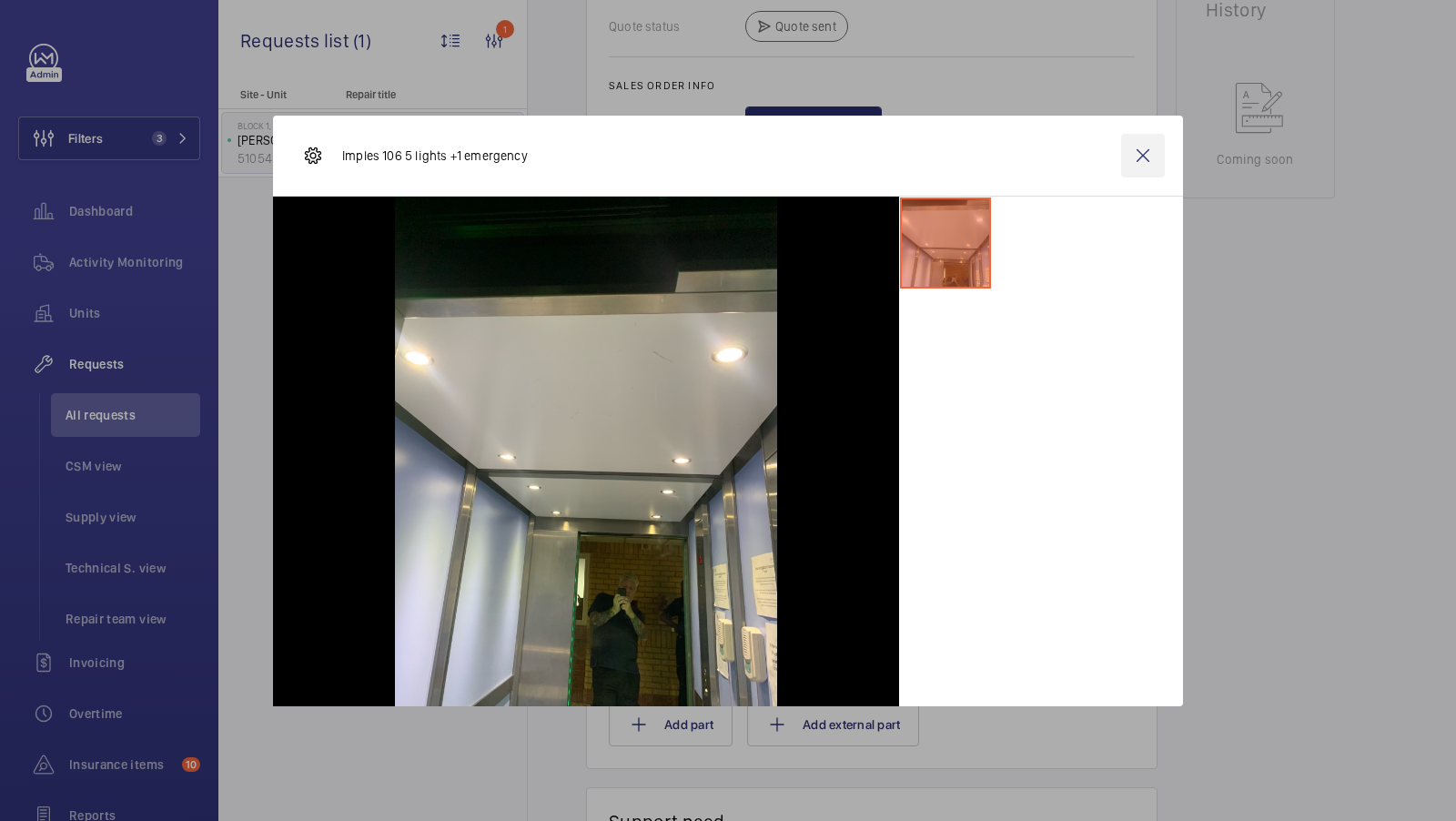
click at [1144, 162] on wm-front-icon-button at bounding box center [1142, 155] width 44 height 44
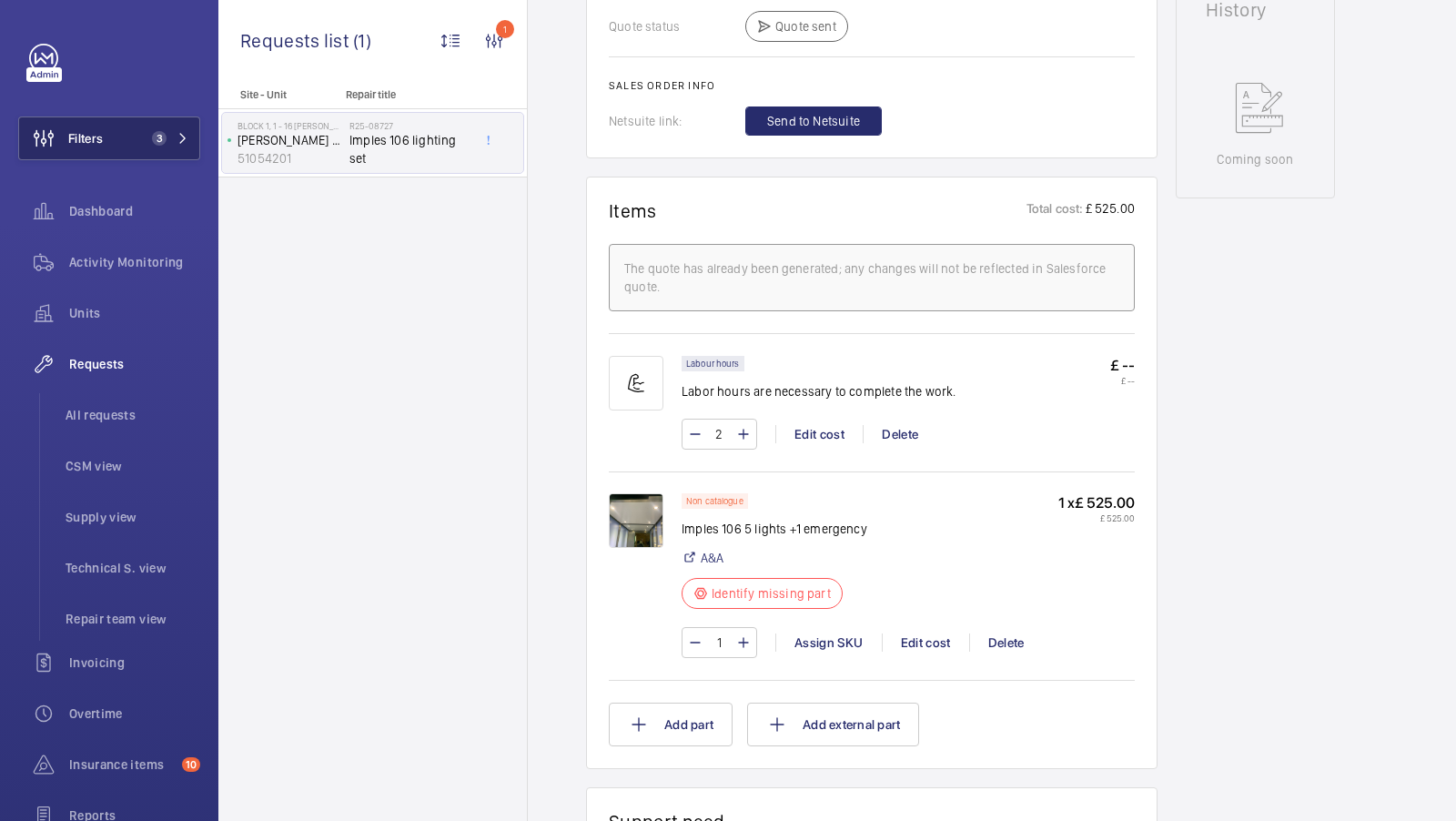
click at [166, 142] on span "3" at bounding box center [155, 138] width 22 height 15
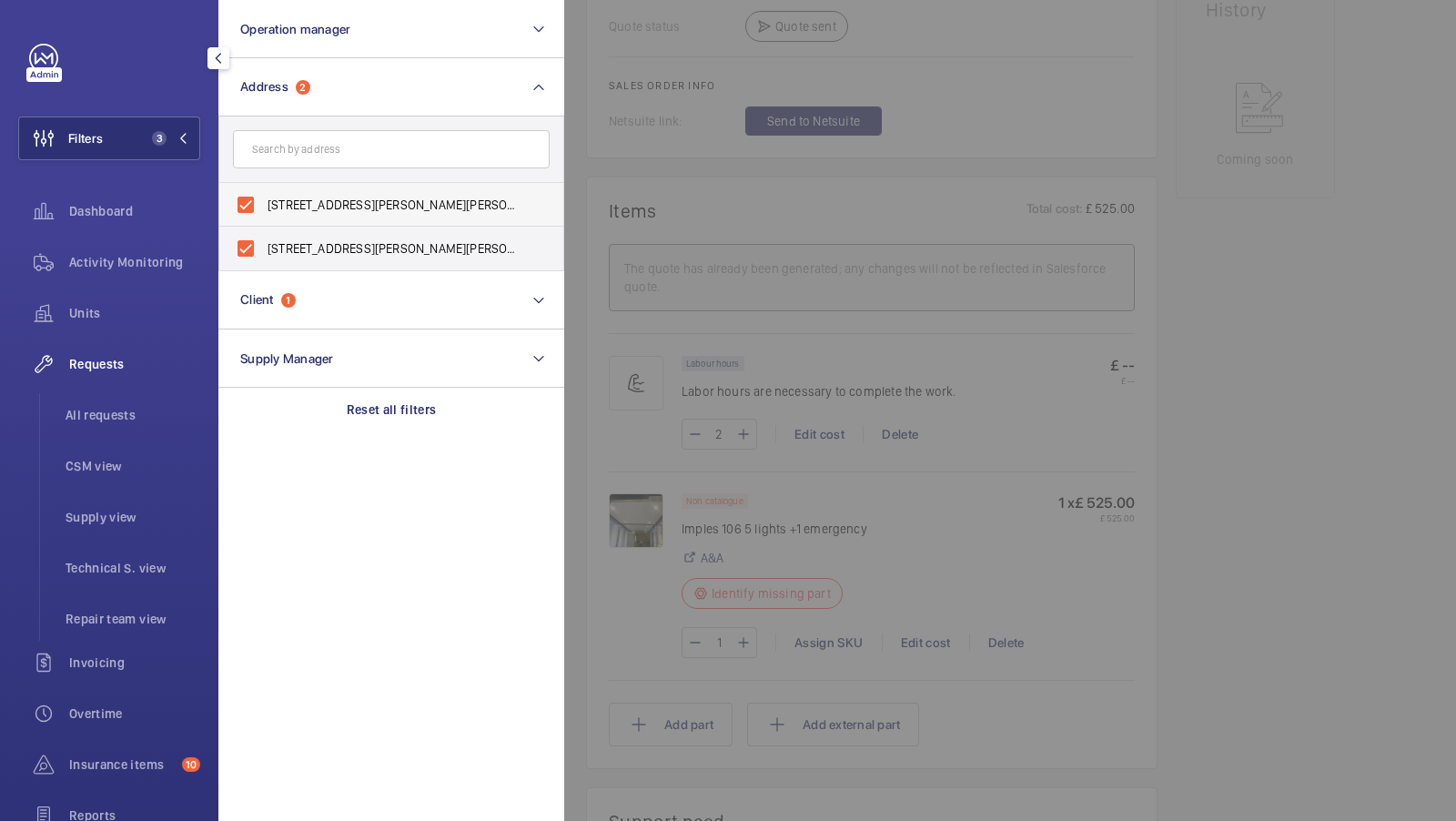
click at [364, 207] on span "[STREET_ADDRESS][PERSON_NAME][PERSON_NAME]" at bounding box center [392, 205] width 250 height 18
click at [263, 207] on input "[STREET_ADDRESS][PERSON_NAME][PERSON_NAME]" at bounding box center [246, 205] width 37 height 37
checkbox input "false"
click at [328, 252] on span "[STREET_ADDRESS][PERSON_NAME][PERSON_NAME]" at bounding box center [392, 248] width 250 height 18
click at [263, 252] on input "[STREET_ADDRESS][PERSON_NAME][PERSON_NAME]" at bounding box center [246, 249] width 37 height 37
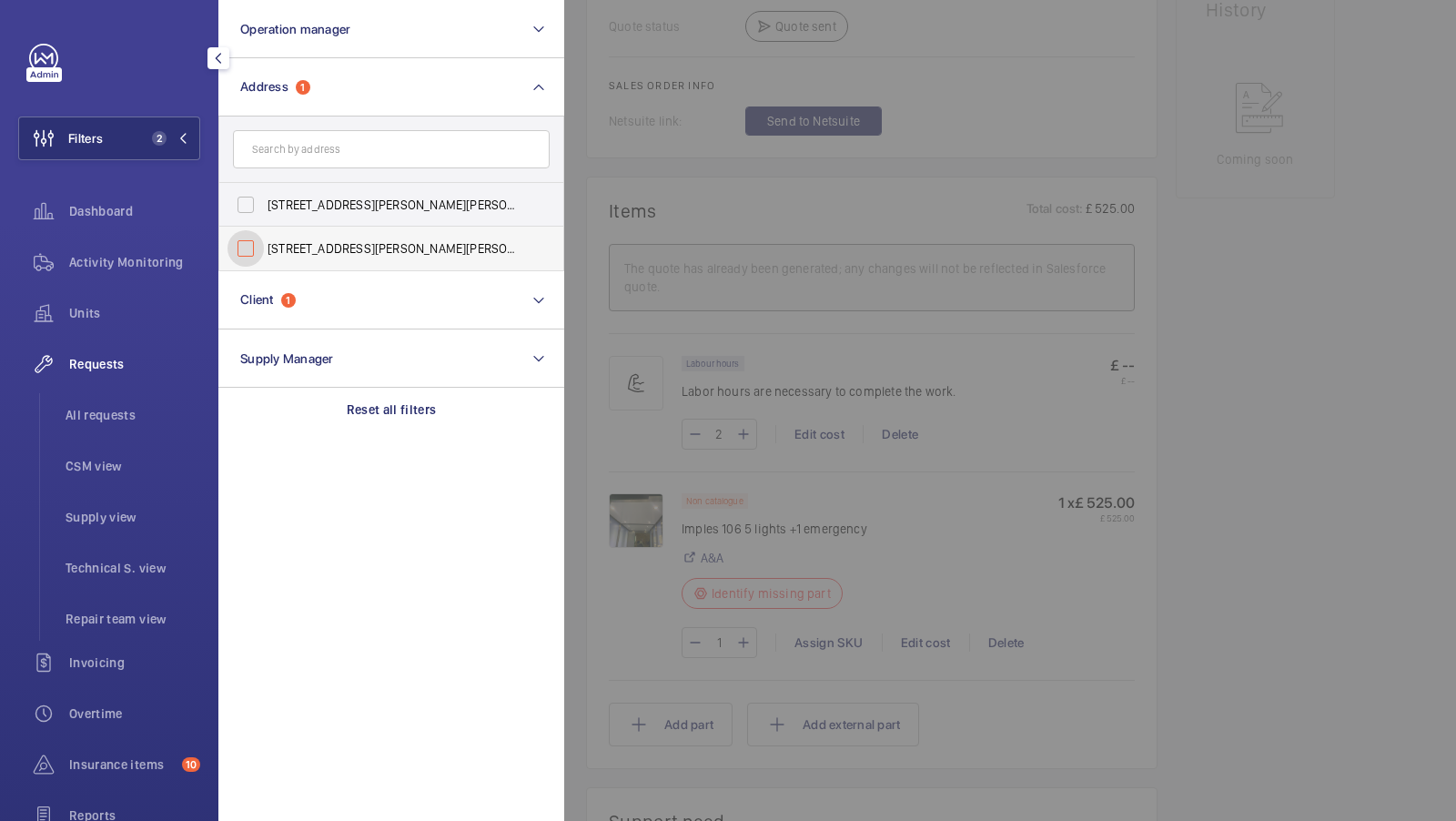
checkbox input "false"
click at [322, 163] on input "text" at bounding box center [390, 148] width 317 height 38
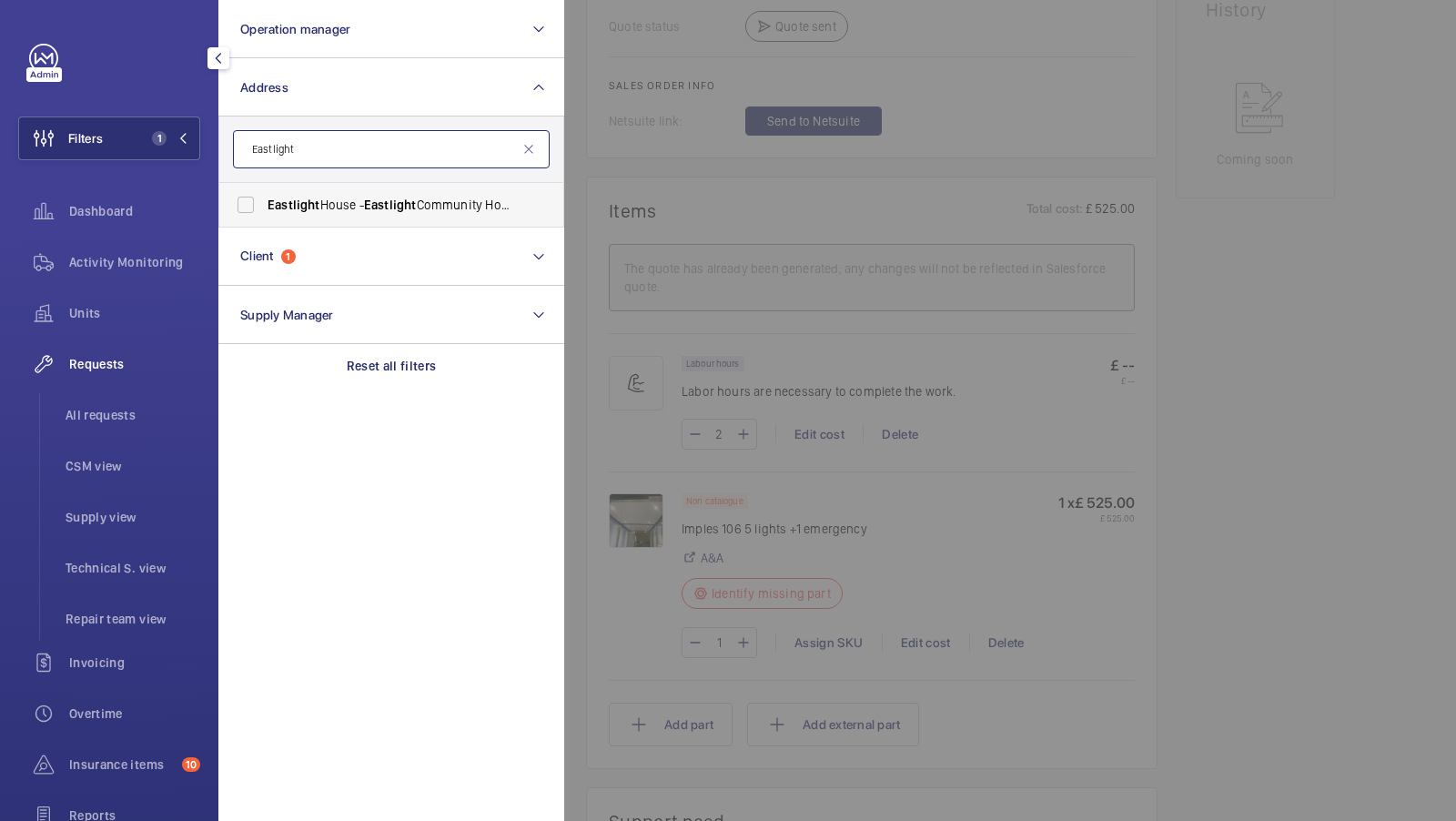
type input "Eastlight"
click at [371, 208] on span "Eastlight" at bounding box center [390, 205] width 52 height 15
click at [263, 208] on input "[GEOGRAPHIC_DATA] - Eastlight Community Homes, BRAINTREE CM77 8FG" at bounding box center [246, 205] width 37 height 37
checkbox input "true"
click at [157, 130] on button "Filters 2" at bounding box center [109, 138] width 182 height 44
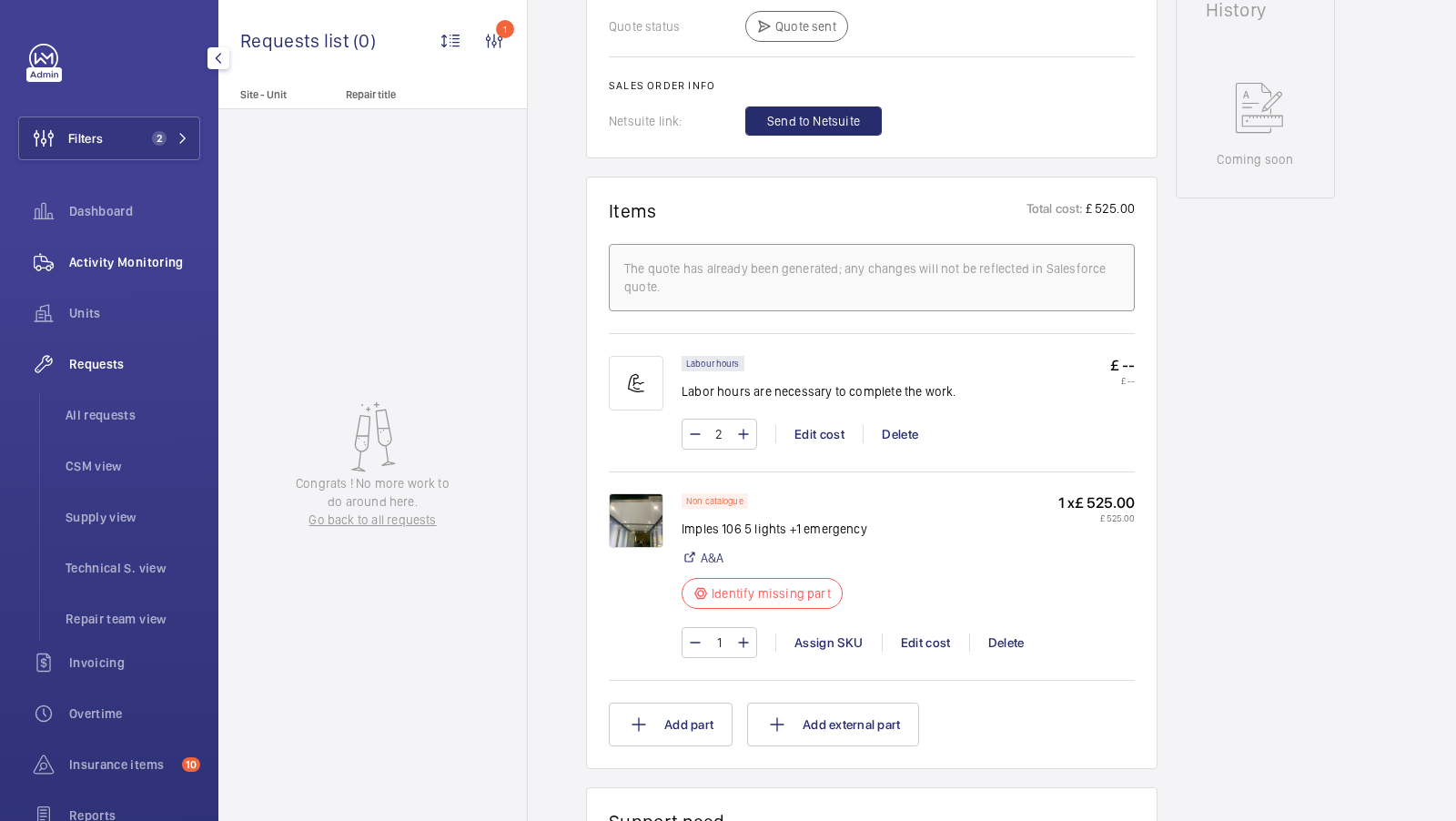
click at [140, 262] on span "Activity Monitoring" at bounding box center [134, 262] width 131 height 18
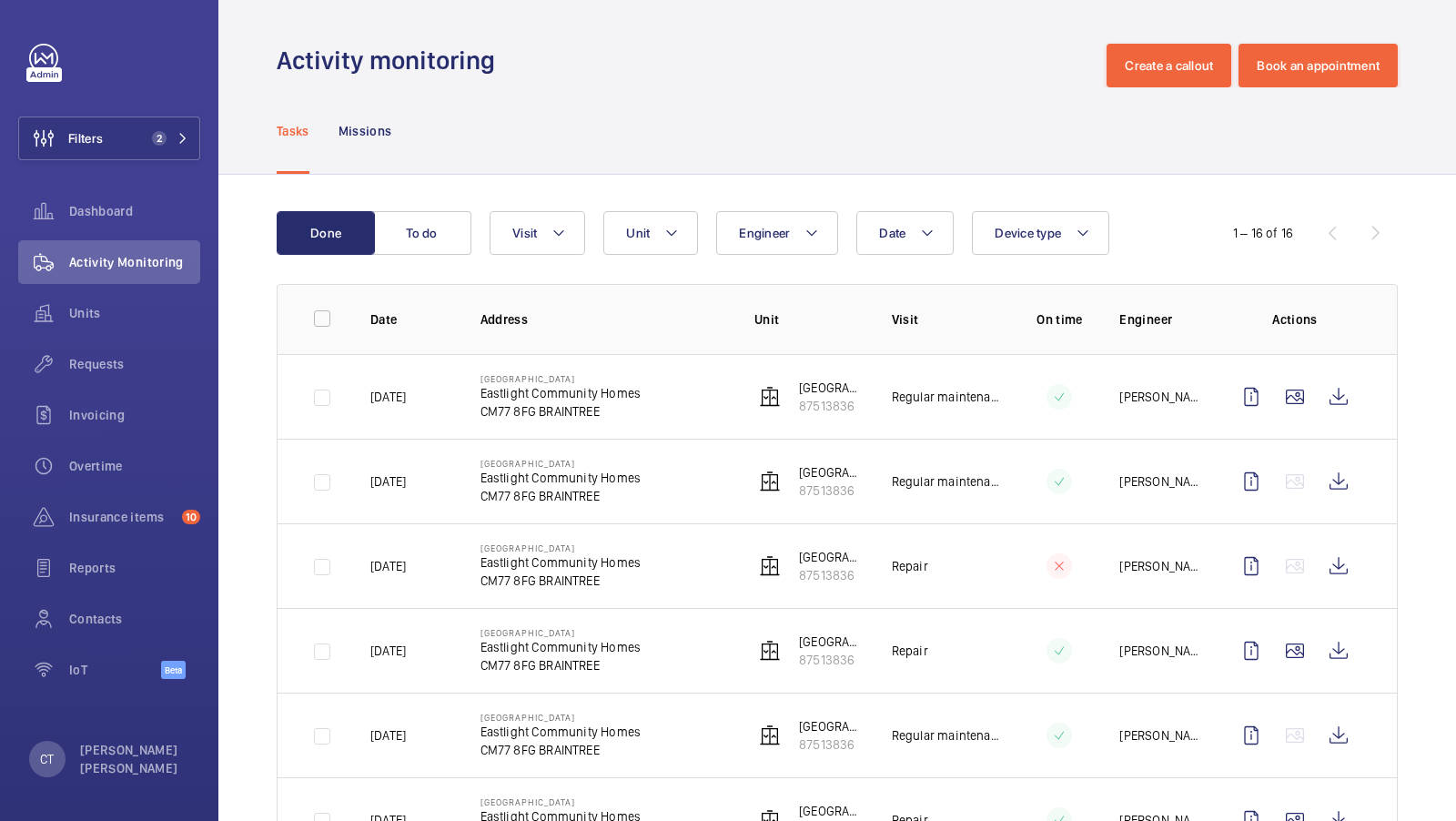
scroll to position [49, 0]
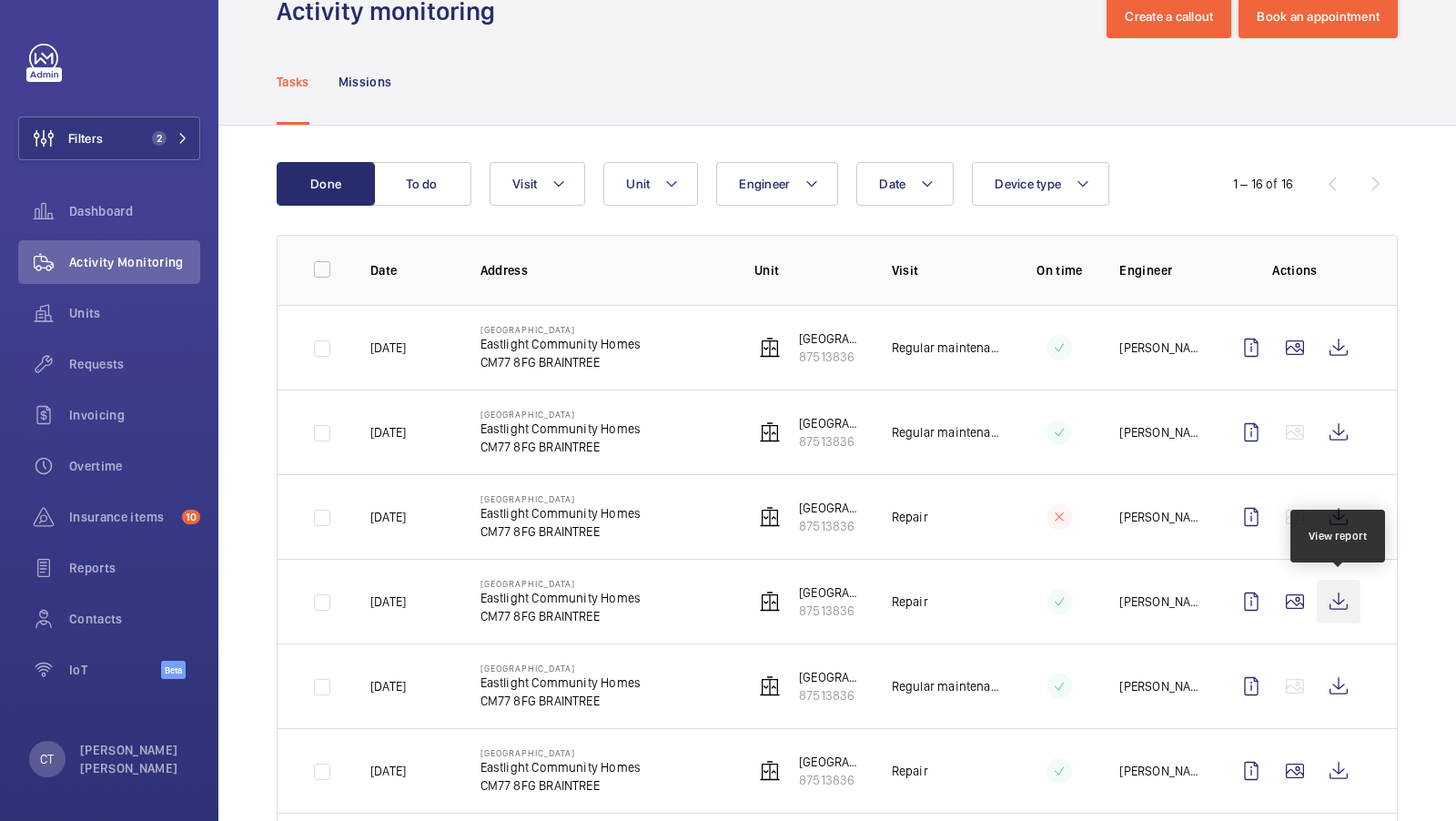
click at [1337, 600] on wm-front-icon-button at bounding box center [1338, 601] width 44 height 44
click at [137, 516] on span "Insurance items" at bounding box center [121, 517] width 106 height 18
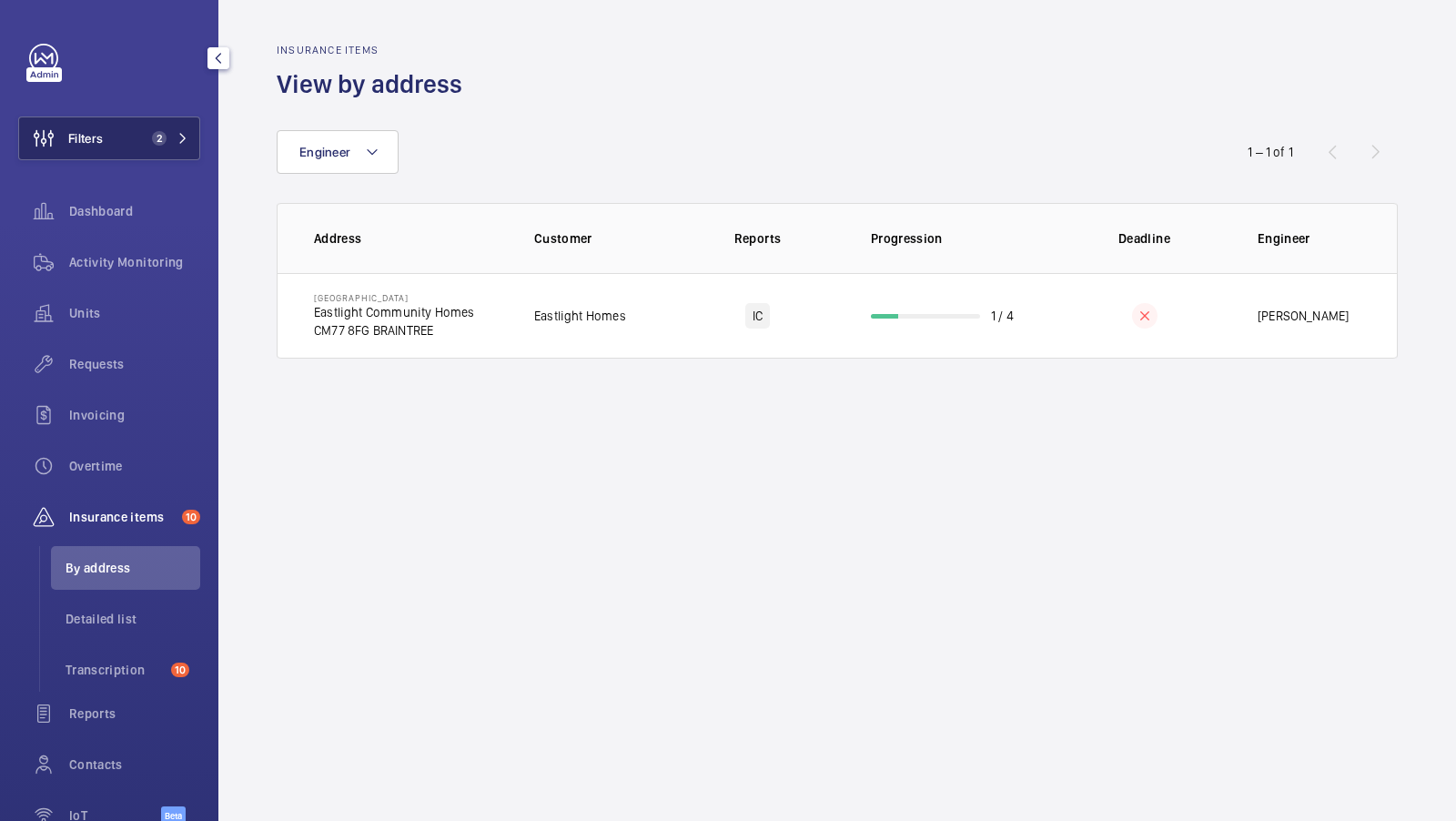
click at [164, 133] on span "2" at bounding box center [159, 138] width 15 height 15
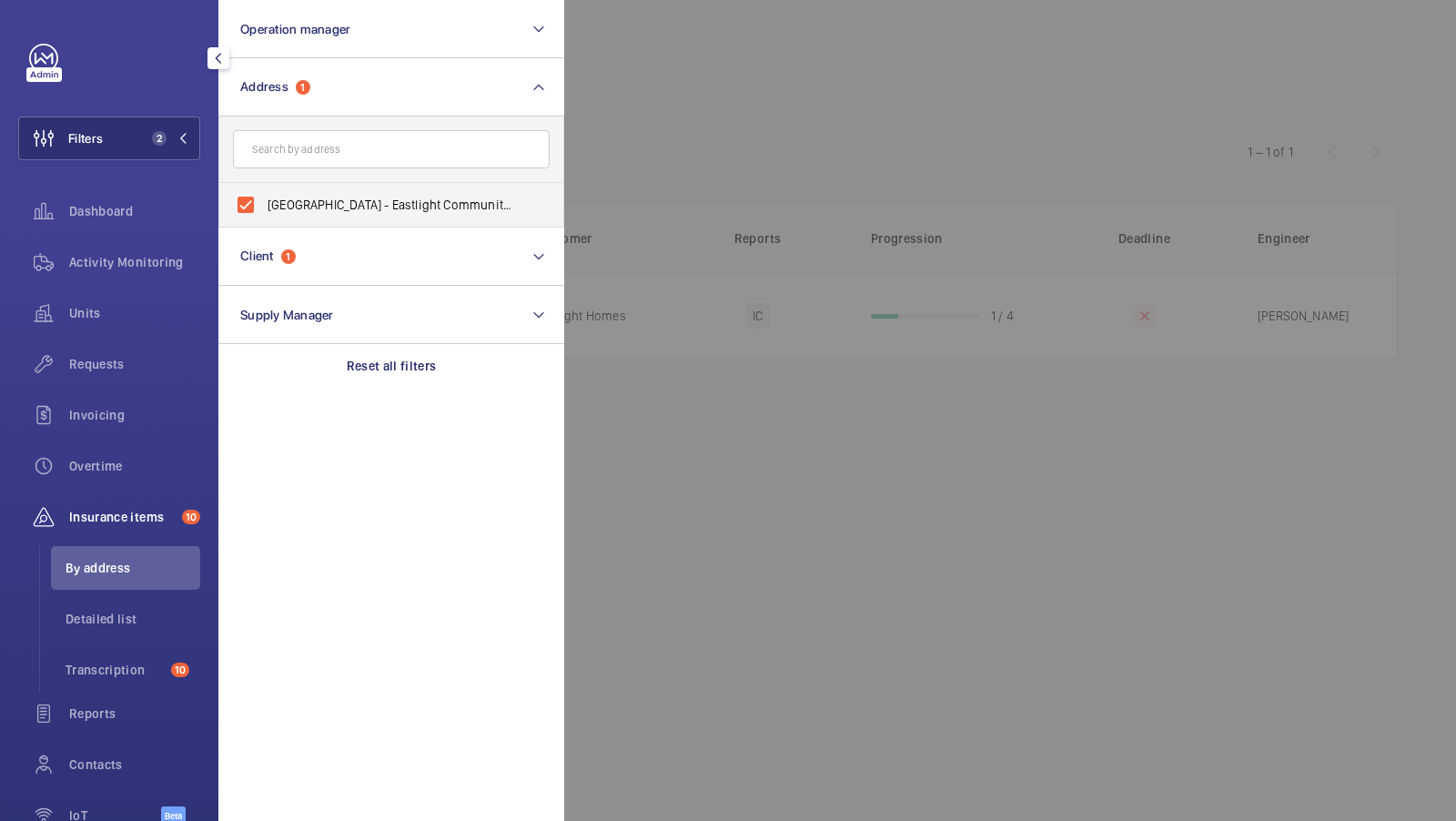
click at [725, 143] on div at bounding box center [1291, 410] width 1456 height 821
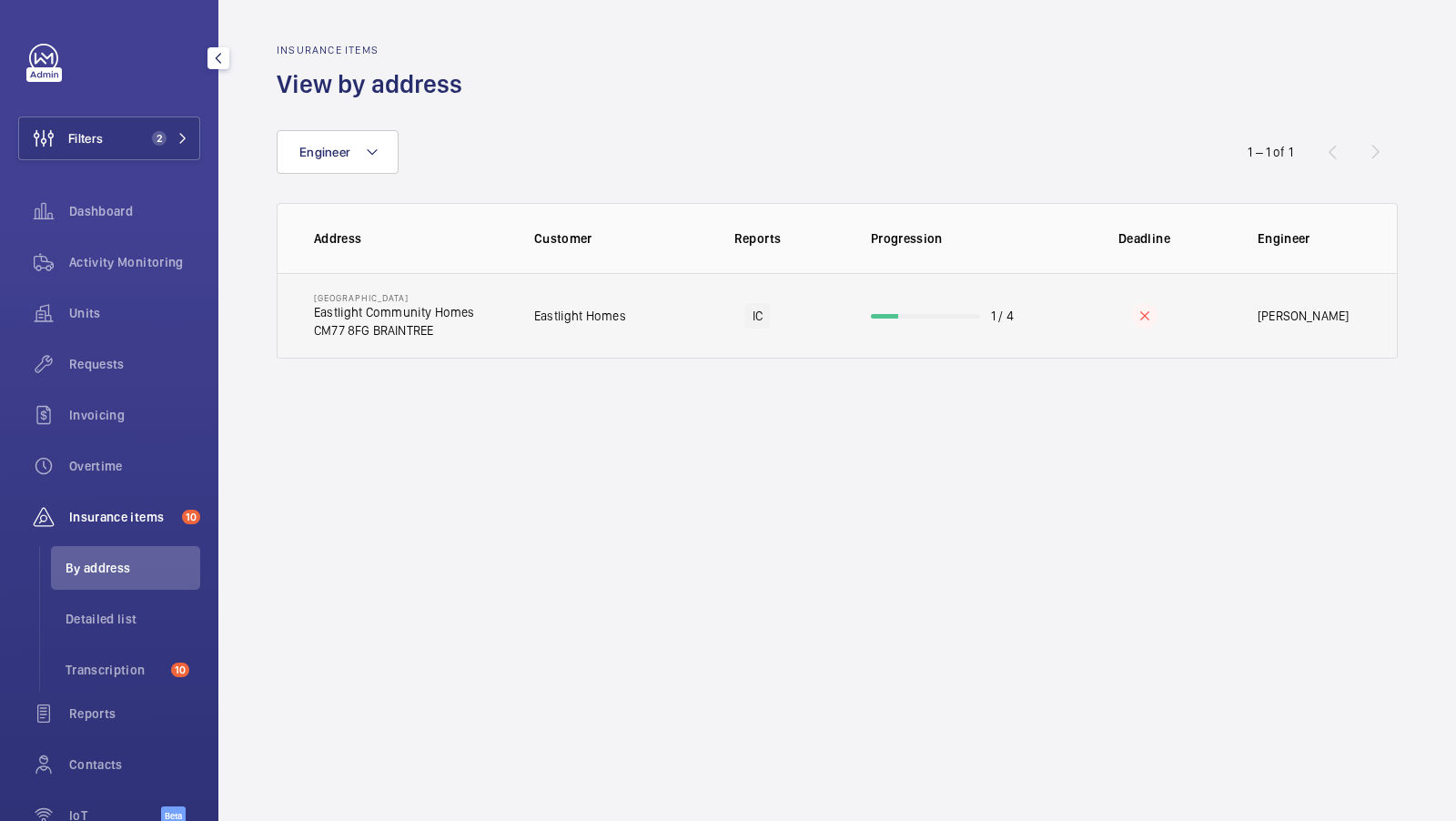
click at [687, 302] on td "IC" at bounding box center [758, 316] width 169 height 85
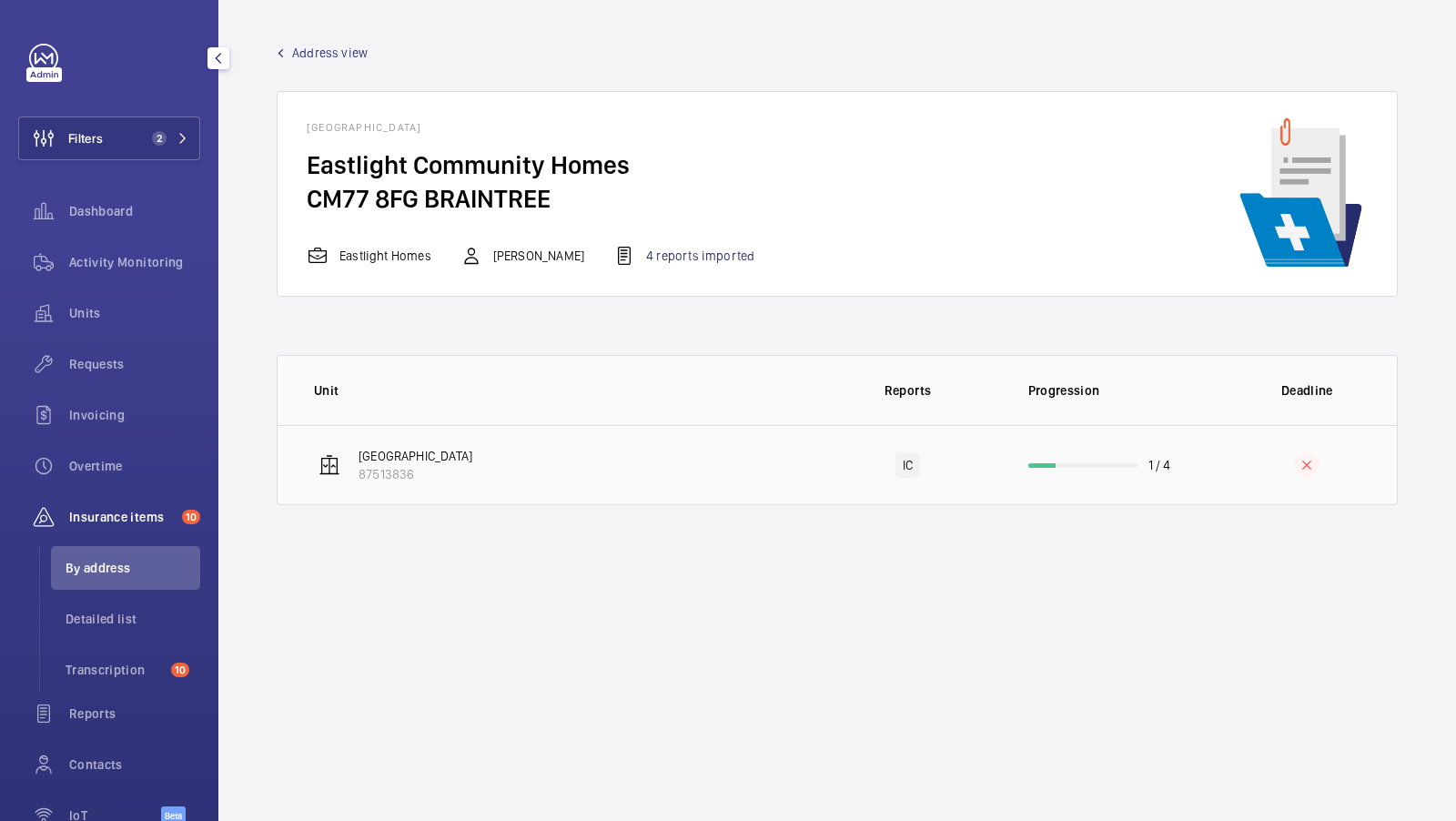
click at [574, 451] on td "[GEOGRAPHIC_DATA] 87513836" at bounding box center [546, 465] width 540 height 80
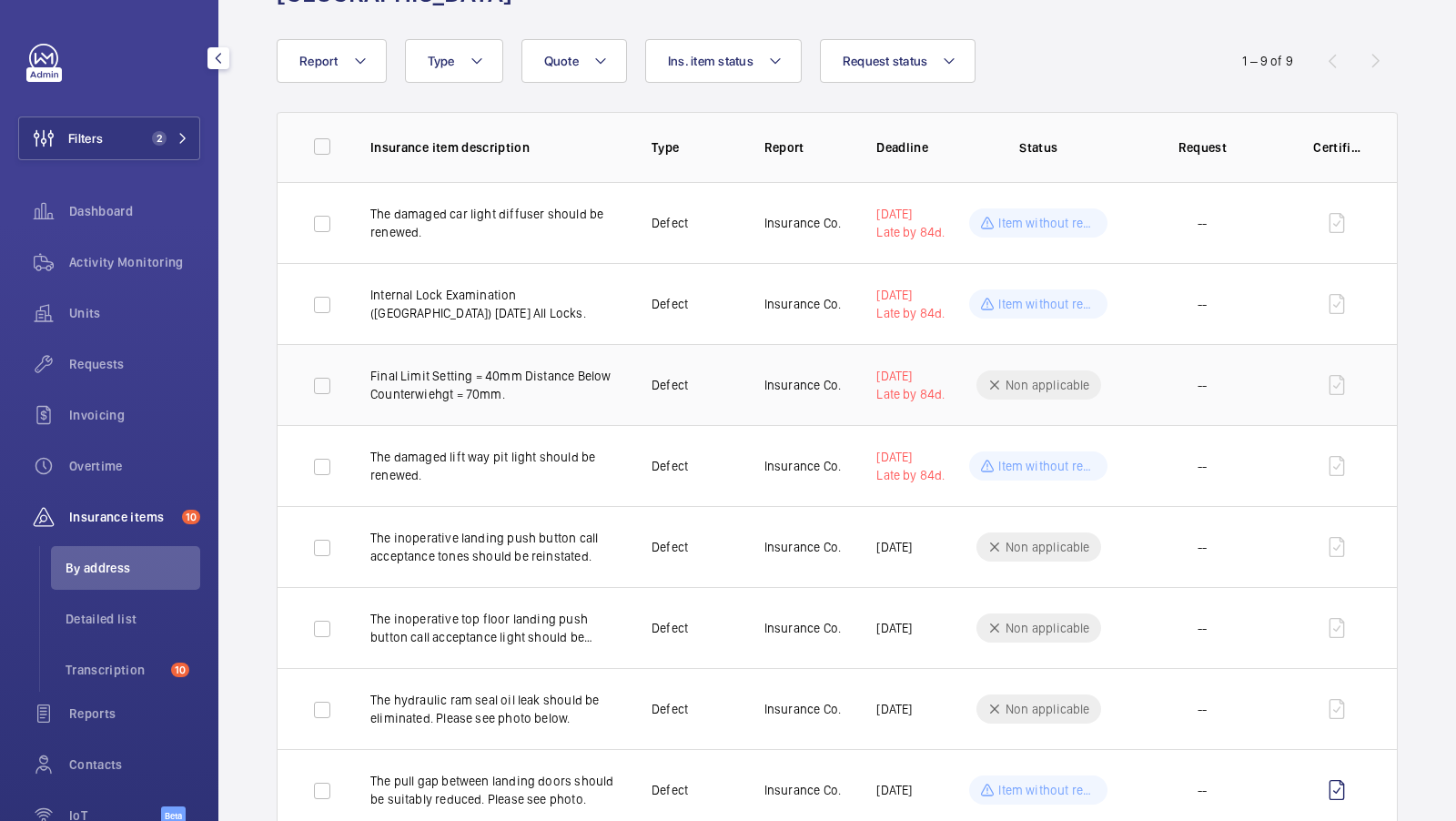
scroll to position [233, 0]
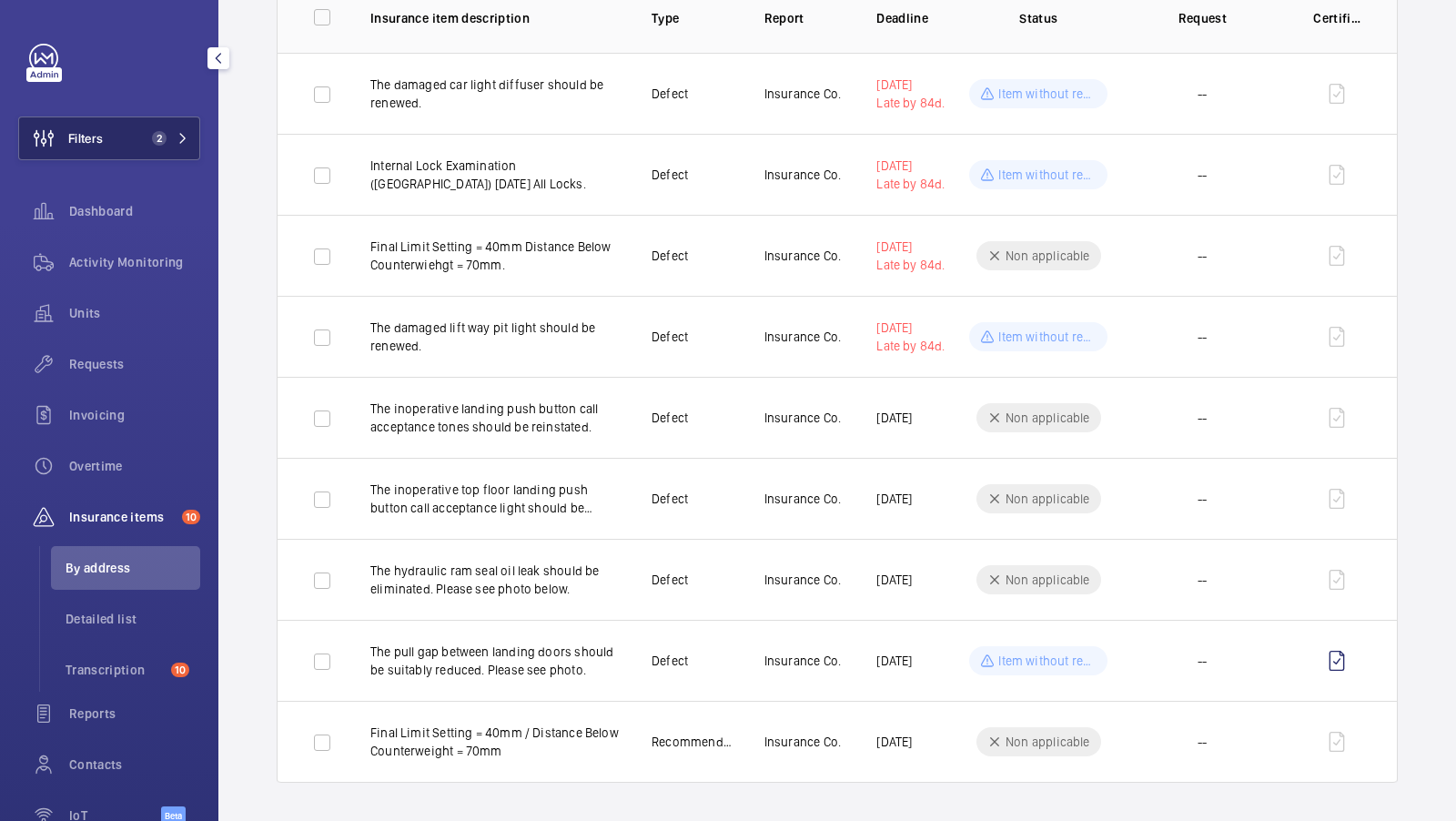
click at [160, 127] on button "Filters 2" at bounding box center [109, 138] width 182 height 44
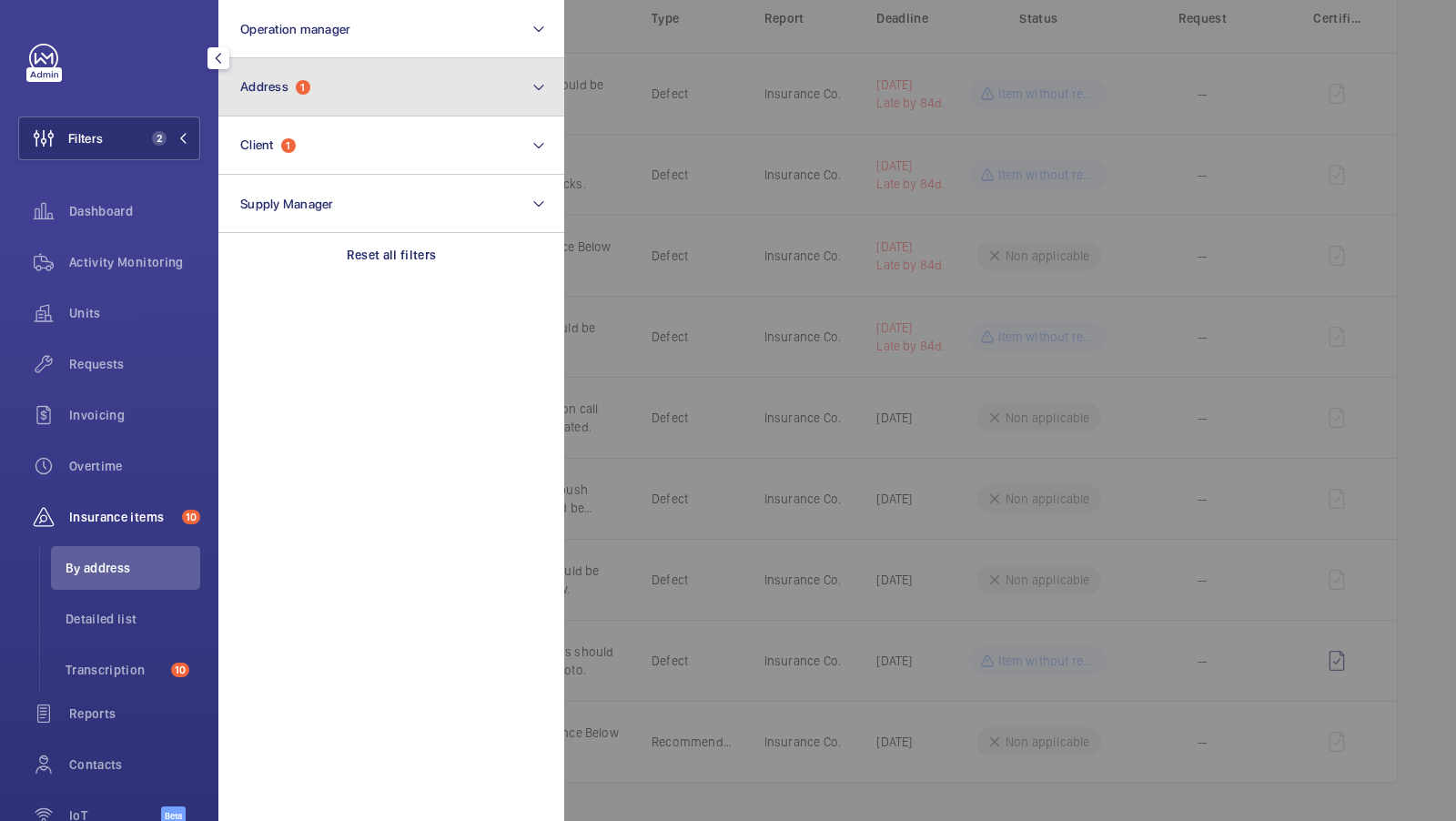
click at [366, 82] on button "Address 1" at bounding box center [390, 87] width 346 height 58
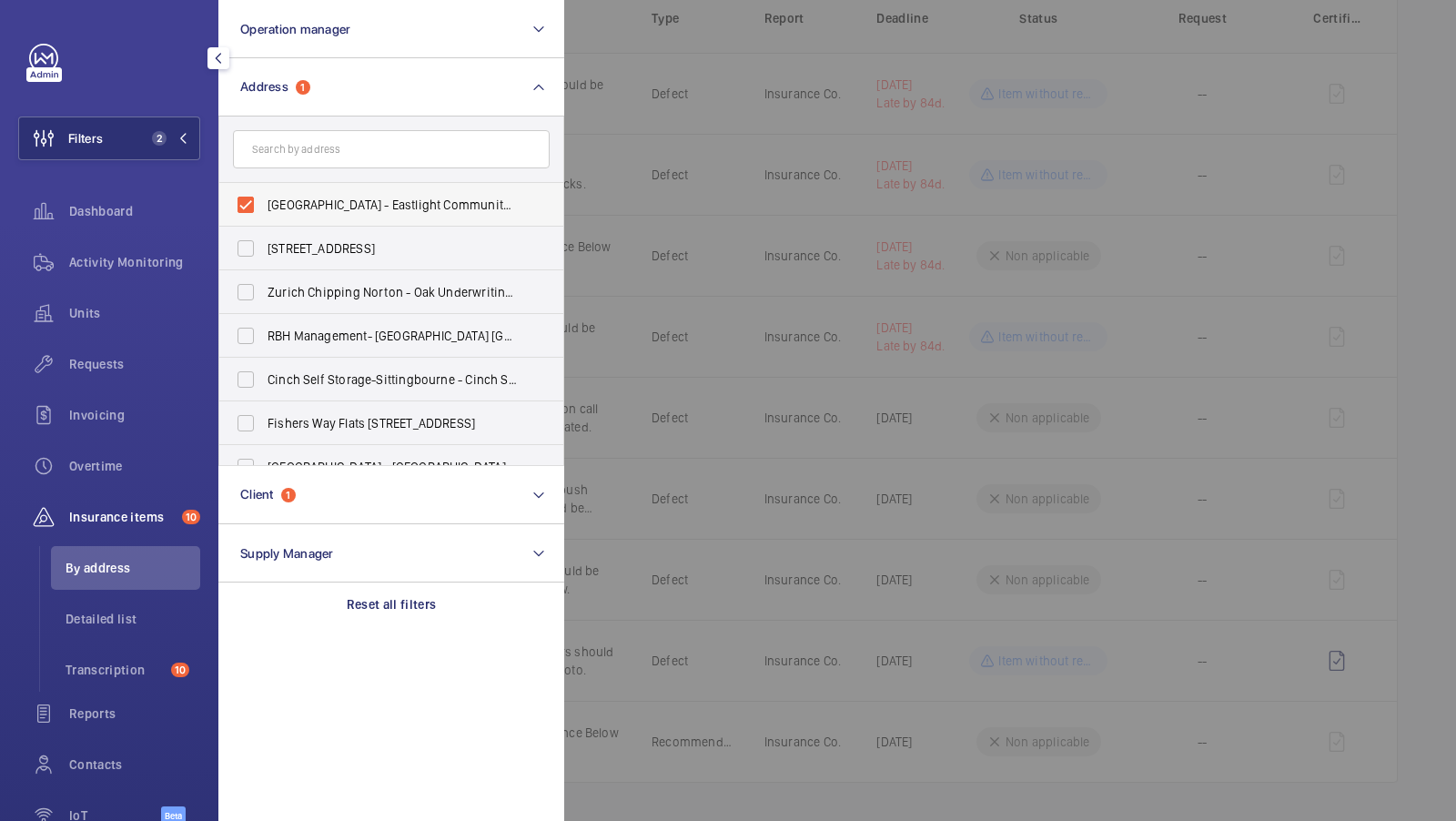
click at [324, 202] on span "[GEOGRAPHIC_DATA] - Eastlight Community Homes, BRAINTREE CM77 8FG" at bounding box center [392, 205] width 250 height 18
click at [263, 202] on input "[GEOGRAPHIC_DATA] - Eastlight Community Homes, BRAINTREE CM77 8FG" at bounding box center [246, 205] width 37 height 37
checkbox input "false"
click at [149, 141] on span "1" at bounding box center [155, 138] width 22 height 15
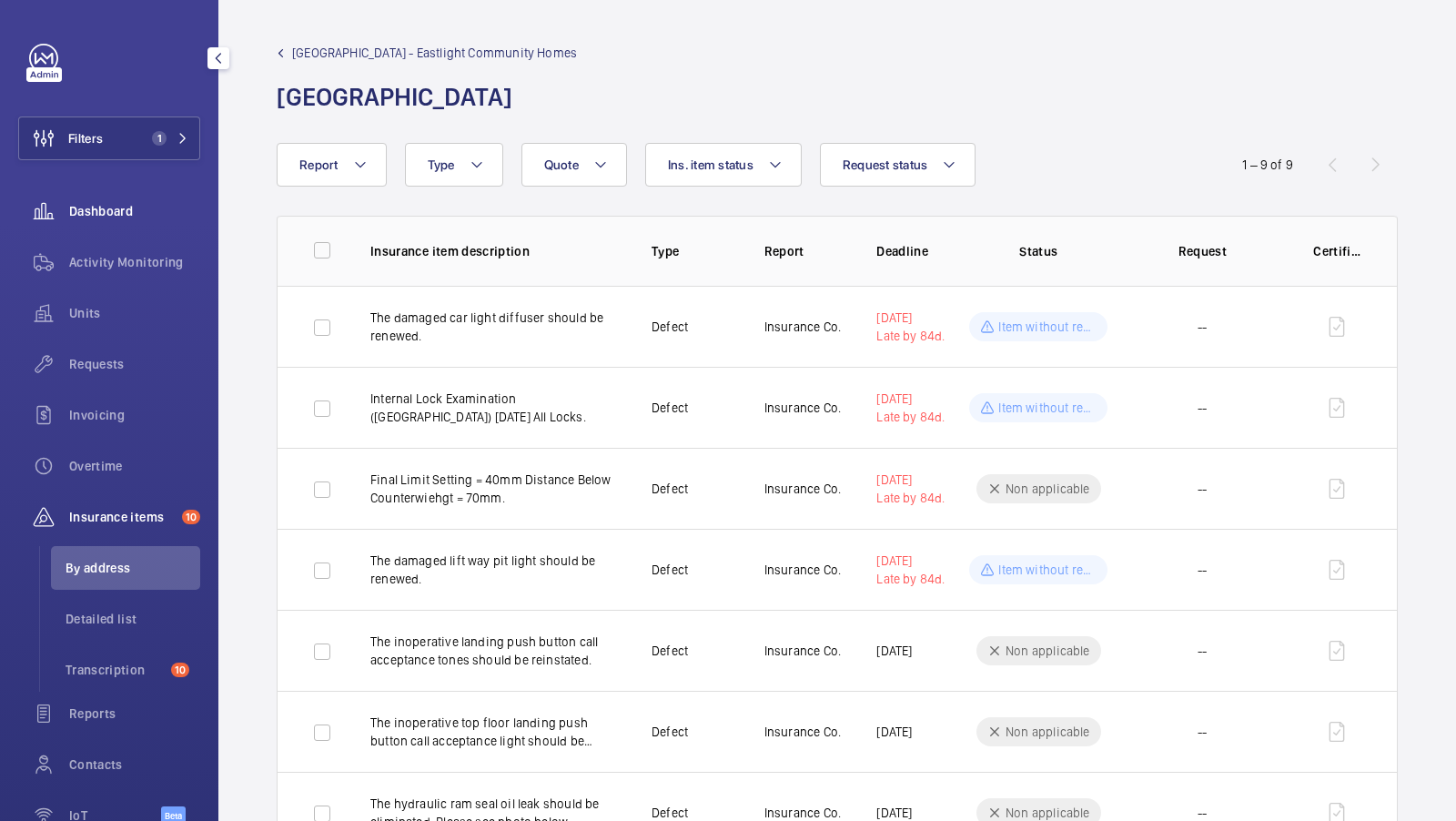
click at [99, 206] on span "Dashboard" at bounding box center [134, 210] width 131 height 18
